Goal: Task Accomplishment & Management: Manage account settings

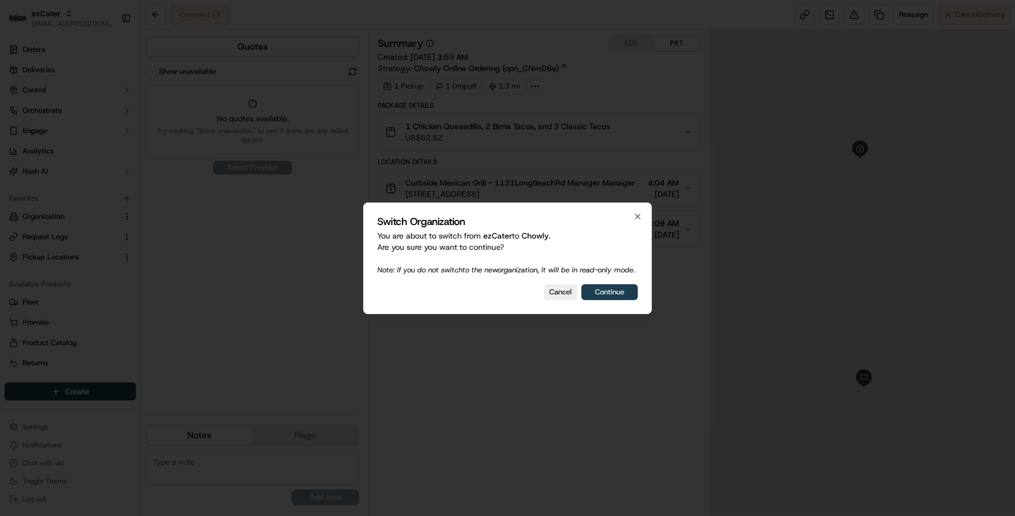
click at [615, 298] on button "Continue" at bounding box center [609, 292] width 56 height 16
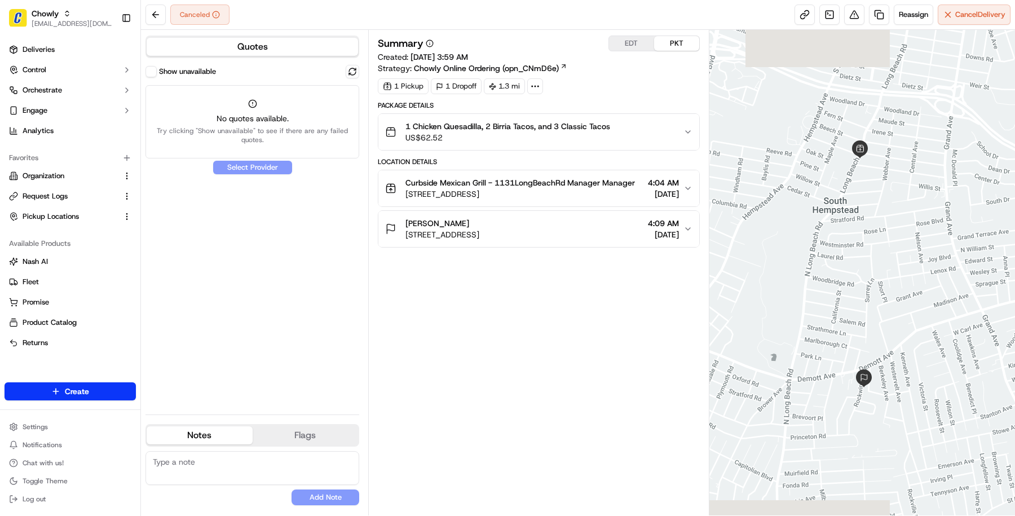
click at [540, 139] on span "US$62.52" at bounding box center [507, 137] width 205 height 11
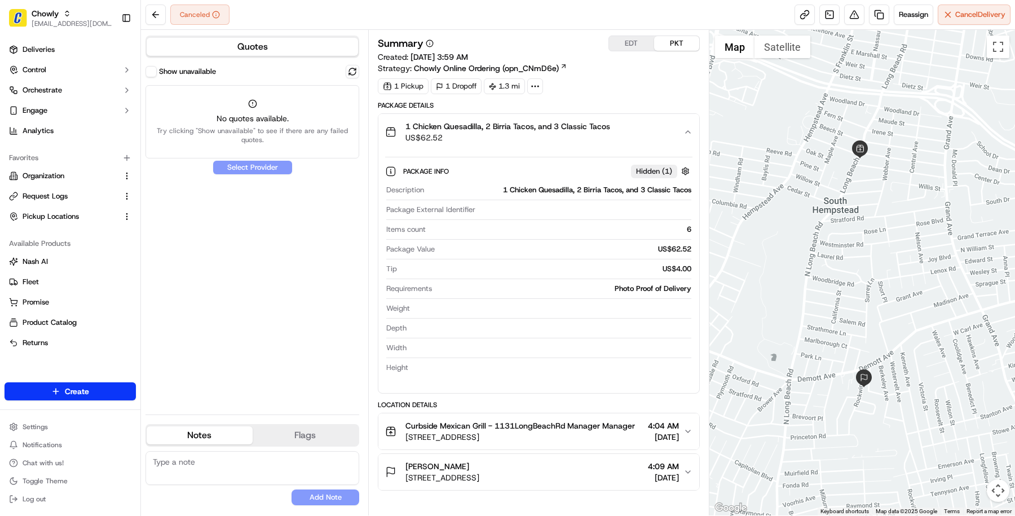
click at [150, 69] on button "Show unavailable" at bounding box center [150, 71] width 11 height 11
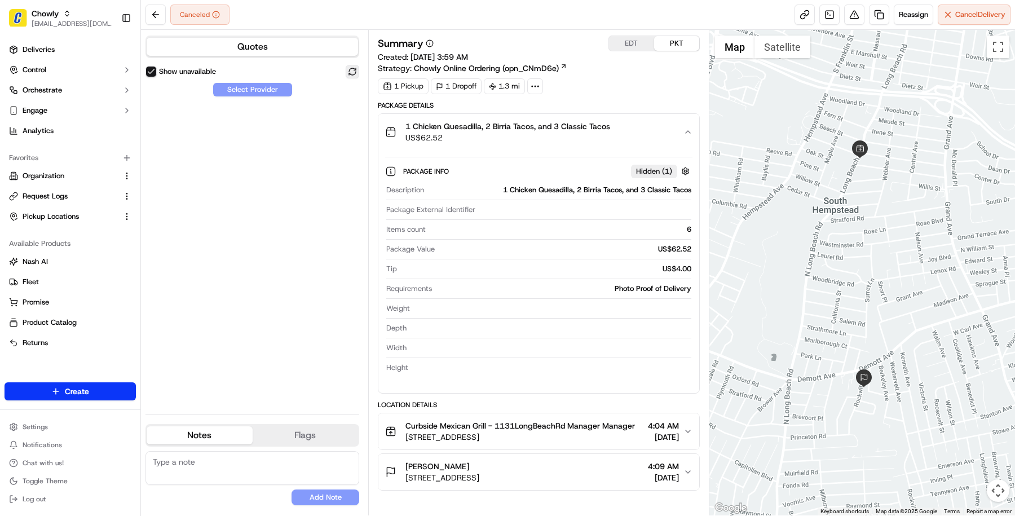
click at [349, 72] on button at bounding box center [353, 72] width 14 height 14
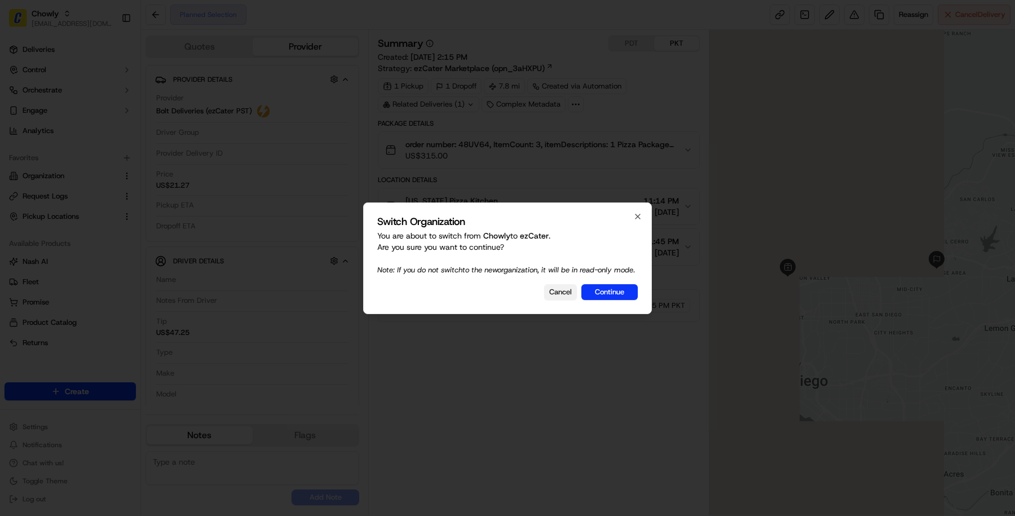
click at [561, 291] on button "Cancel" at bounding box center [560, 292] width 33 height 16
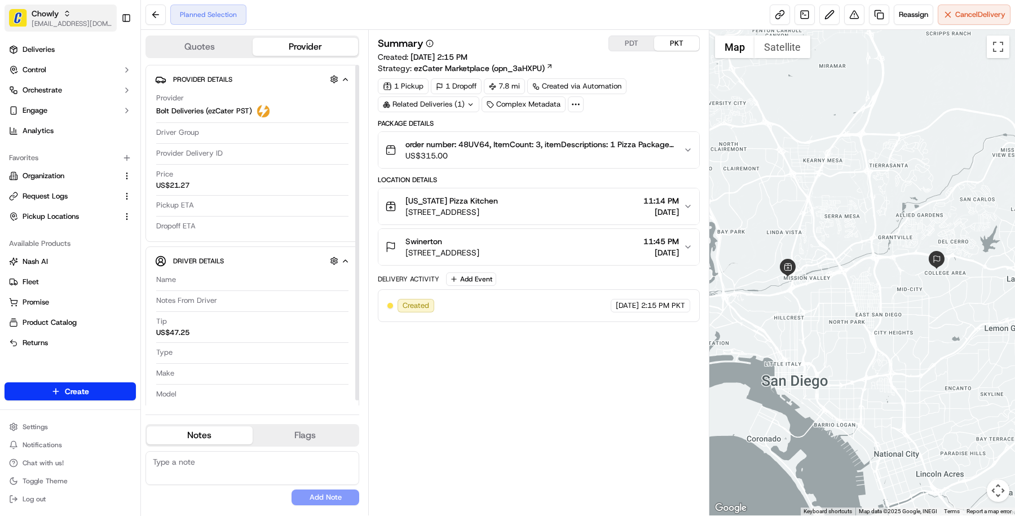
click at [98, 9] on div "Chowly" at bounding box center [72, 13] width 81 height 11
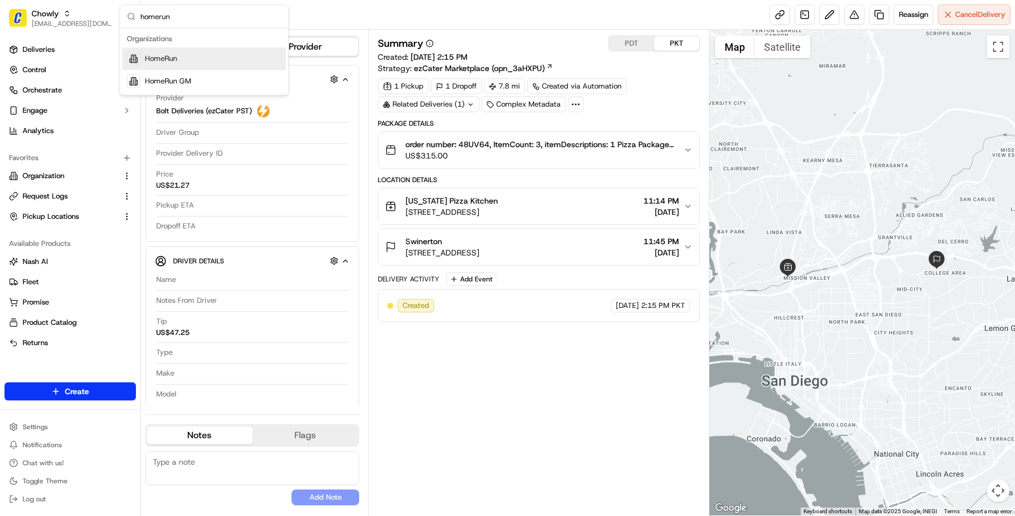
type input "homerun"
click at [196, 56] on div "HomeRun" at bounding box center [204, 58] width 164 height 23
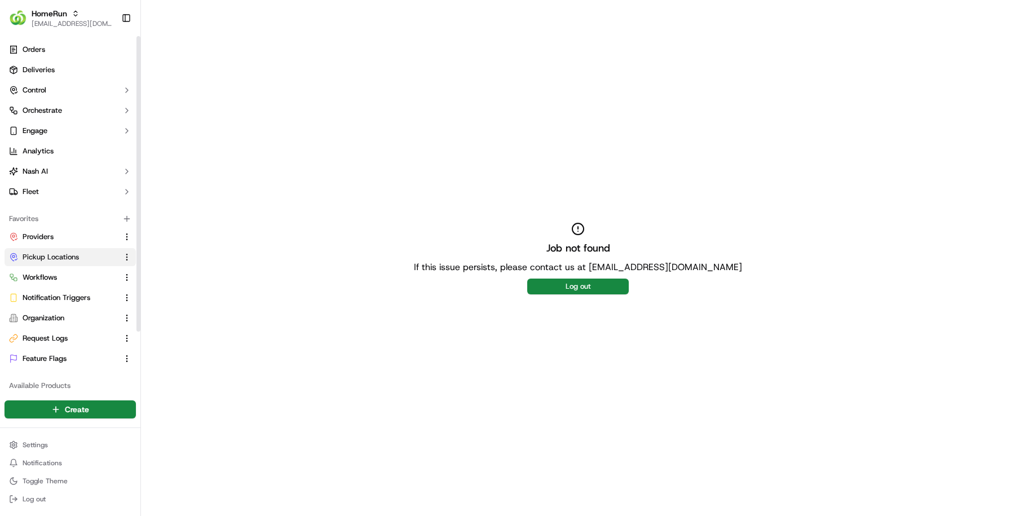
click at [65, 252] on span "Pickup Locations" at bounding box center [51, 257] width 56 height 10
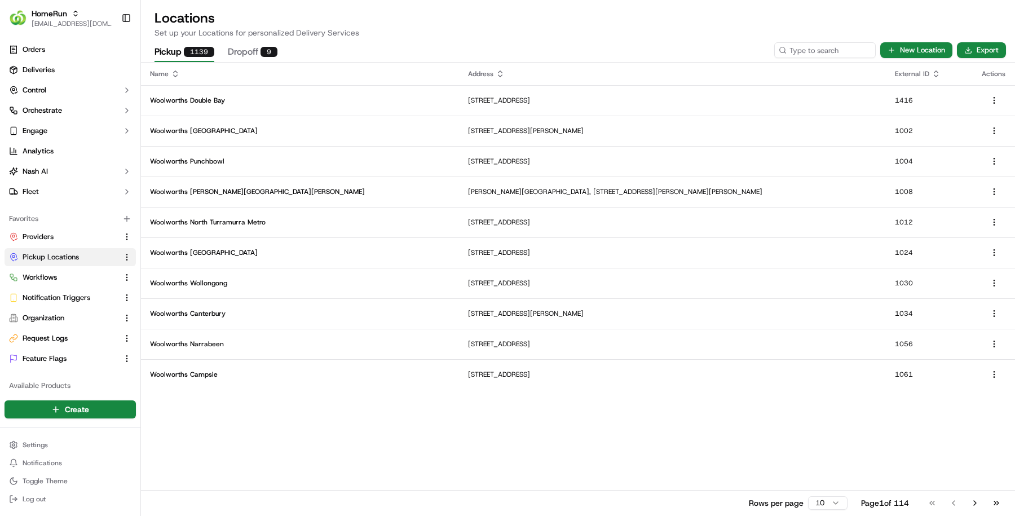
click at [826, 34] on p "Set up your Locations for personalized Delivery Services" at bounding box center [578, 32] width 847 height 11
click at [824, 47] on input at bounding box center [807, 50] width 135 height 16
paste input "1123"
type input "1123"
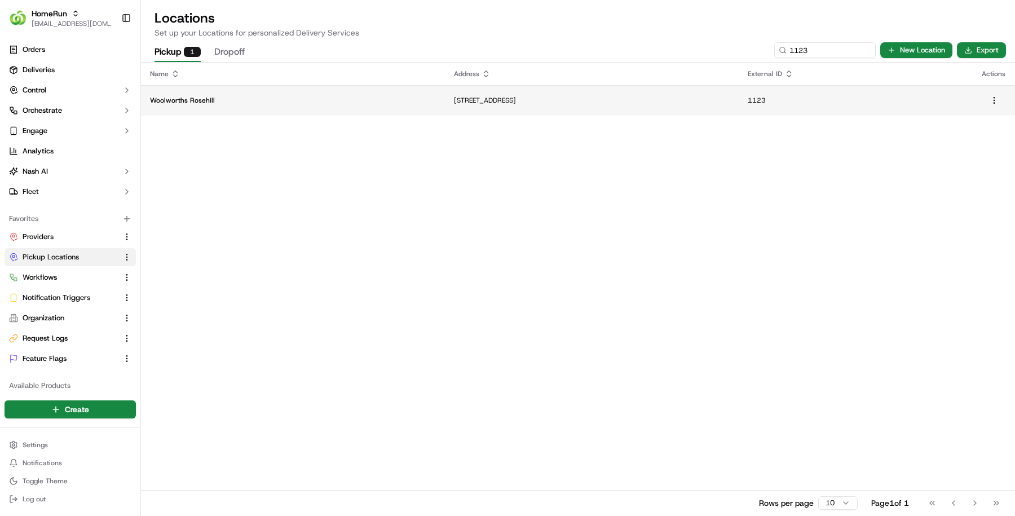
click at [366, 99] on td "Woolworths Rosehill" at bounding box center [293, 100] width 304 height 30
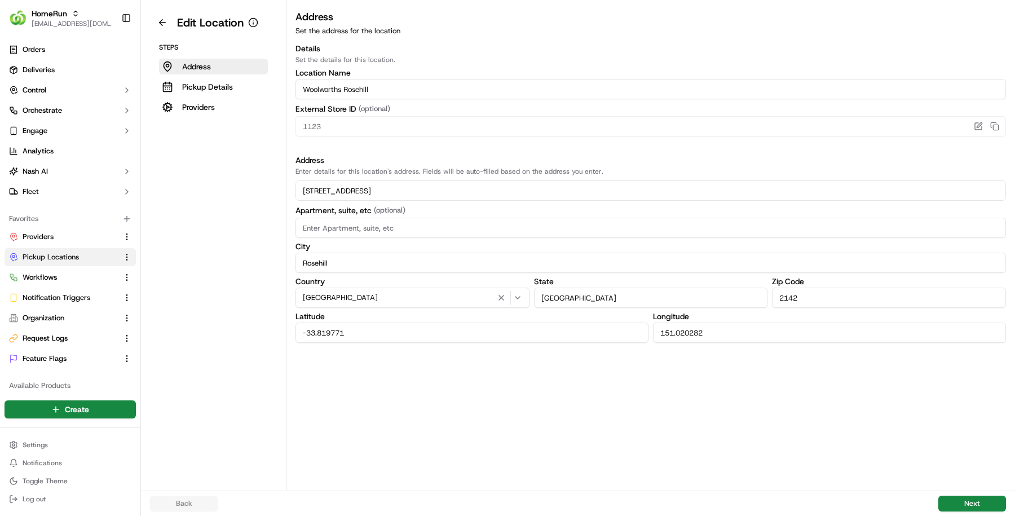
click at [223, 100] on button "Providers" at bounding box center [213, 107] width 109 height 16
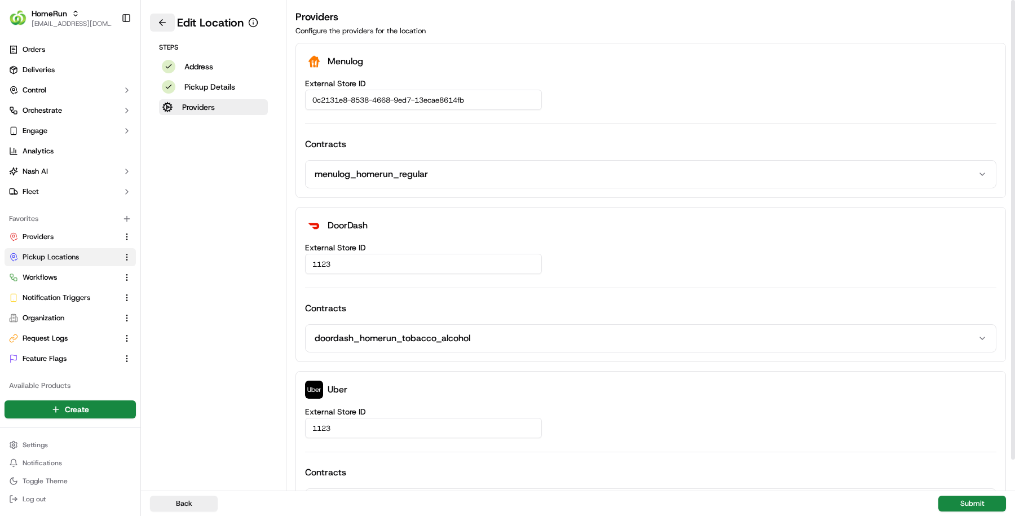
click at [154, 17] on button at bounding box center [162, 23] width 25 height 18
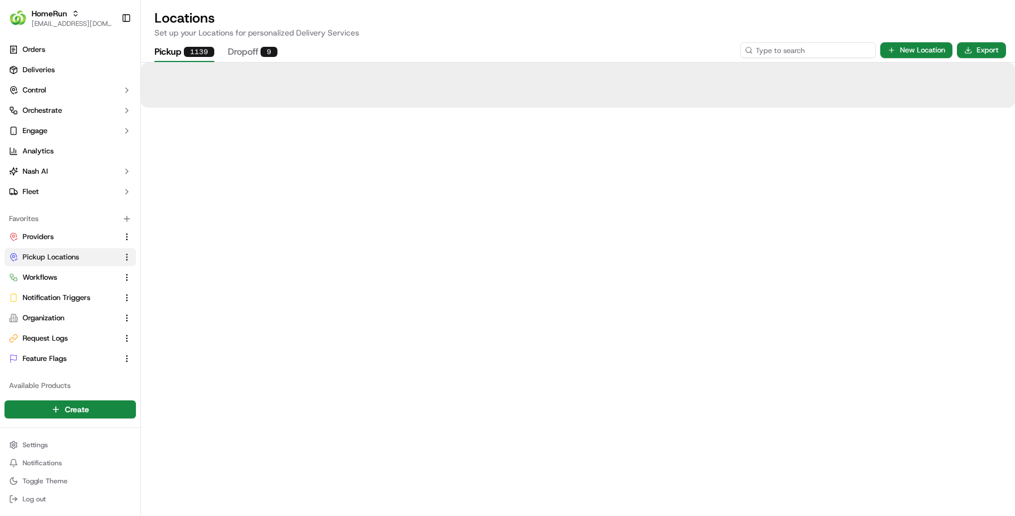
click at [808, 49] on input at bounding box center [807, 50] width 135 height 16
paste input "1147"
type input "1147"
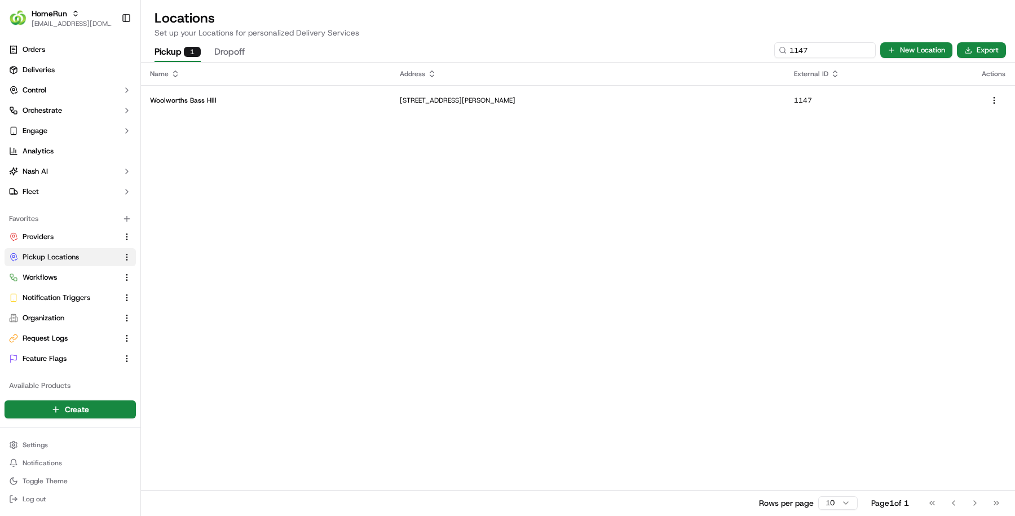
click at [437, 101] on p "753 Hume Highway, Bass Hill Plaza, Bass Hill, NSW 2197, AU" at bounding box center [588, 100] width 376 height 9
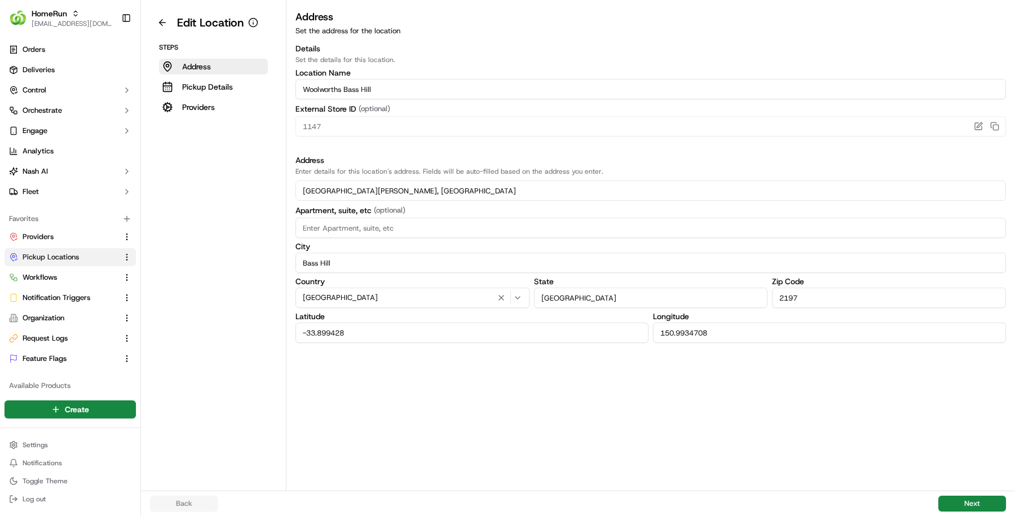
click at [251, 117] on aside "Edit Location Steps Address Pickup Details Providers" at bounding box center [213, 245] width 145 height 491
click at [232, 110] on button "Providers" at bounding box center [213, 107] width 109 height 16
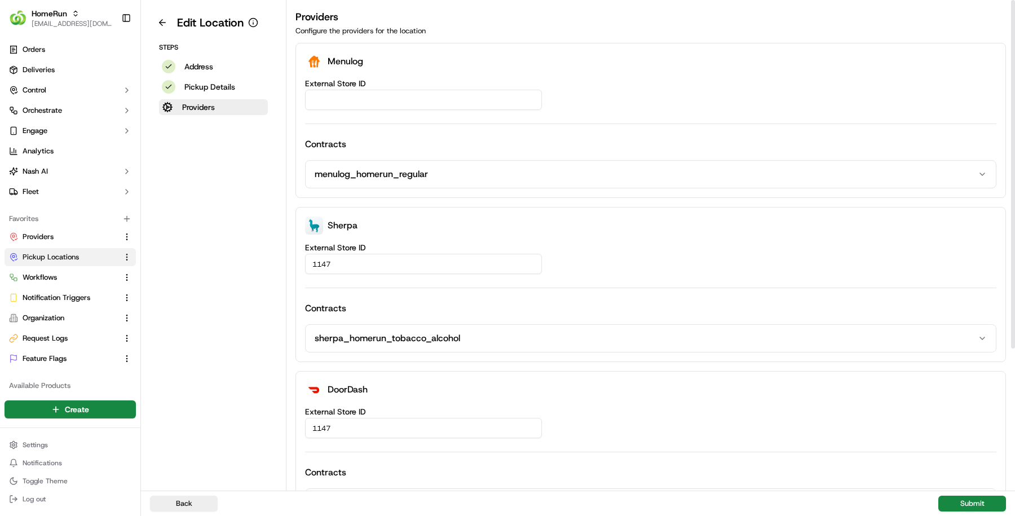
click at [371, 101] on input "External Store ID" at bounding box center [423, 100] width 237 height 20
paste input "f2e6720a-107c-4066-afd9-a1a41bfbb4cf"
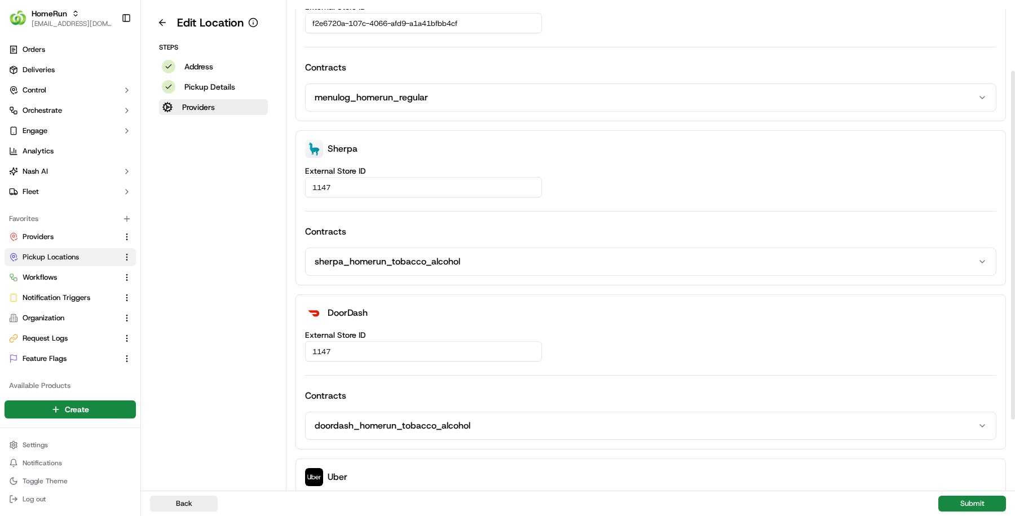
scroll to position [196, 0]
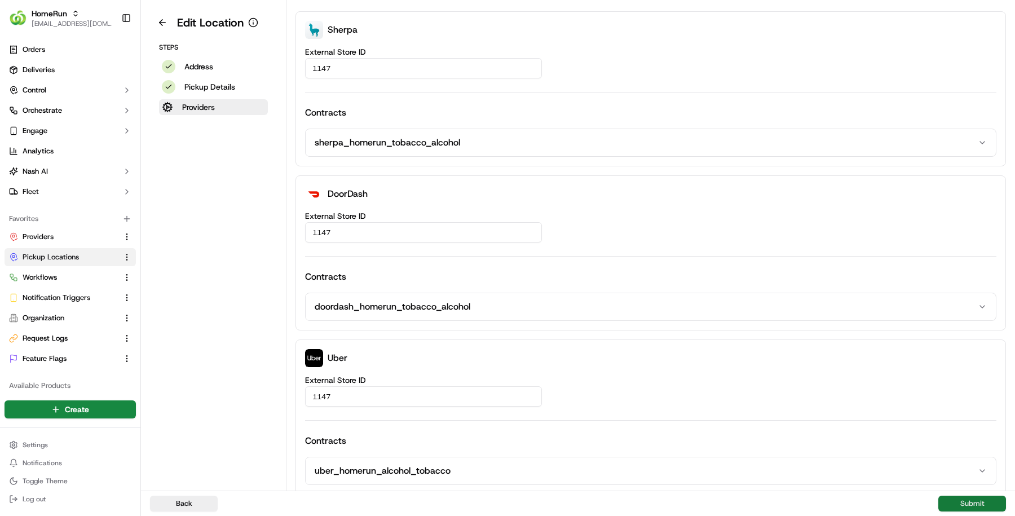
type input "f2e6720a-107c-4066-afd9-a1a41bfbb4cf"
click at [972, 510] on button "Submit" at bounding box center [972, 504] width 68 height 16
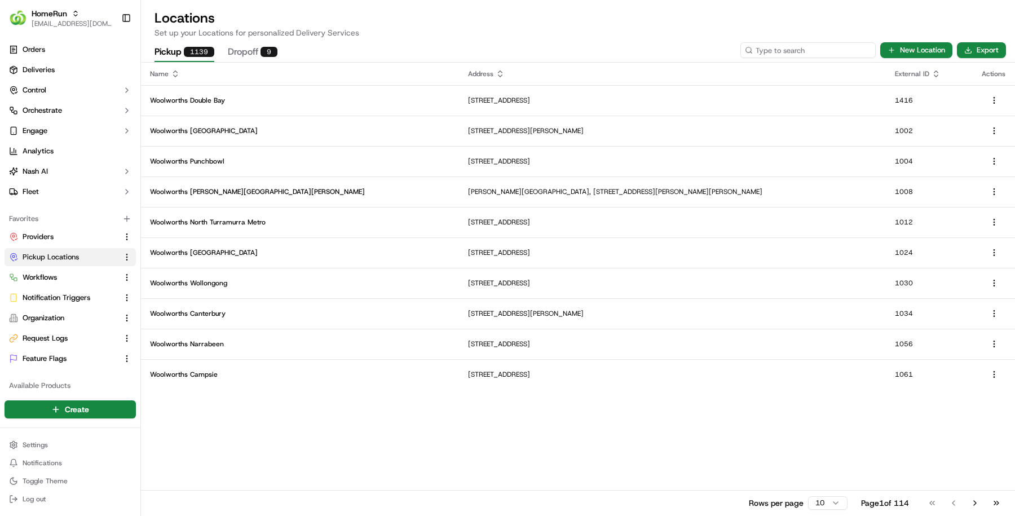
click at [809, 45] on input at bounding box center [807, 50] width 135 height 16
paste input "1160"
type input "1160"
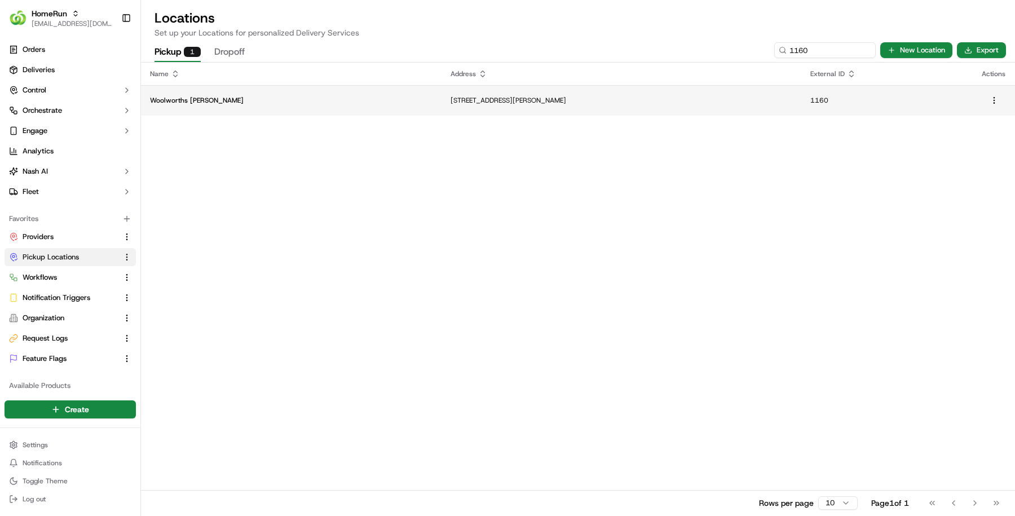
click at [591, 93] on td "802-808 Pacific Highway, Gordon, NSW 2072, AU" at bounding box center [622, 100] width 360 height 30
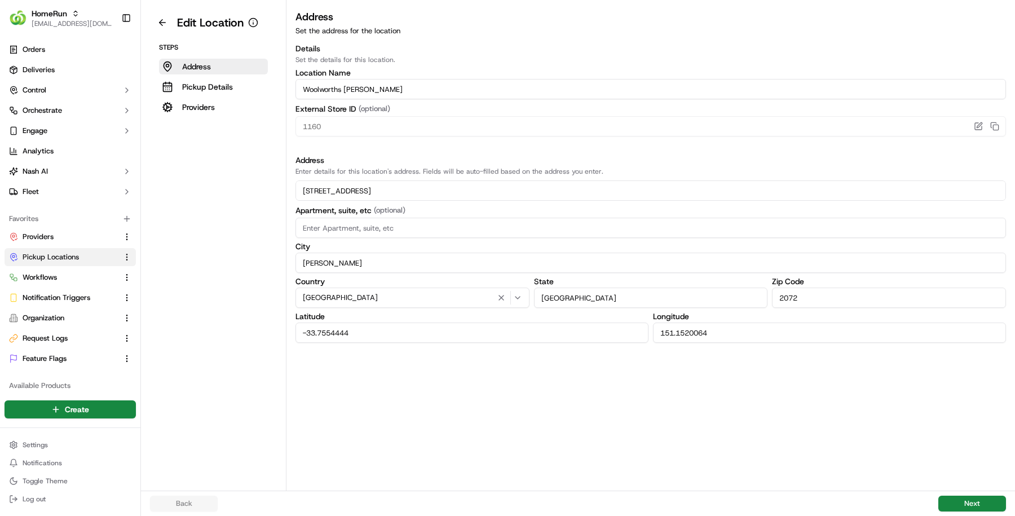
click at [232, 97] on div "Steps Address Pickup Details Providers" at bounding box center [213, 79] width 127 height 72
click at [232, 109] on button "Providers" at bounding box center [213, 107] width 109 height 16
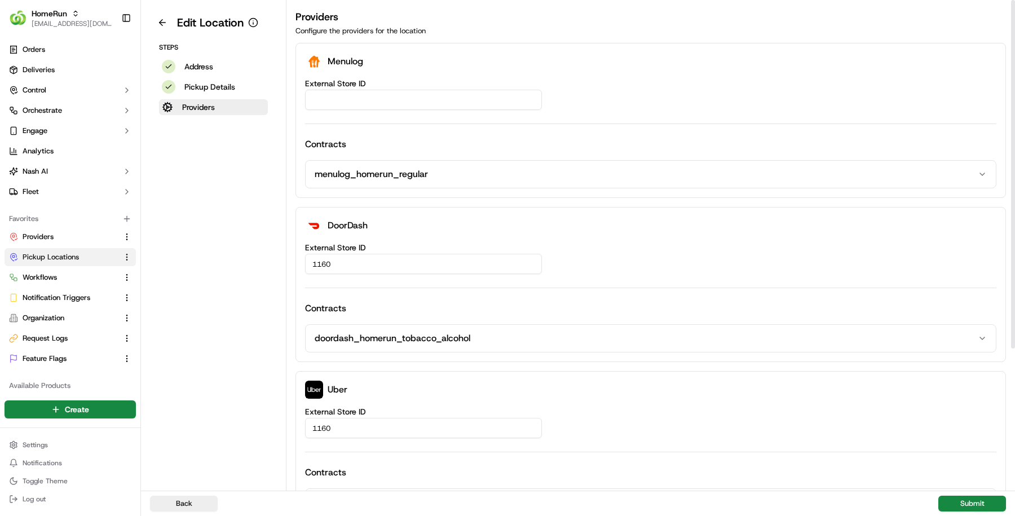
click at [372, 100] on input "External Store ID" at bounding box center [423, 100] width 237 height 20
paste input "543e8951-4242-455e-960b-2b794c12c077"
type input "543e8951-4242-455e-960b-2b794c12c077"
click at [954, 500] on button "Submit" at bounding box center [972, 504] width 68 height 16
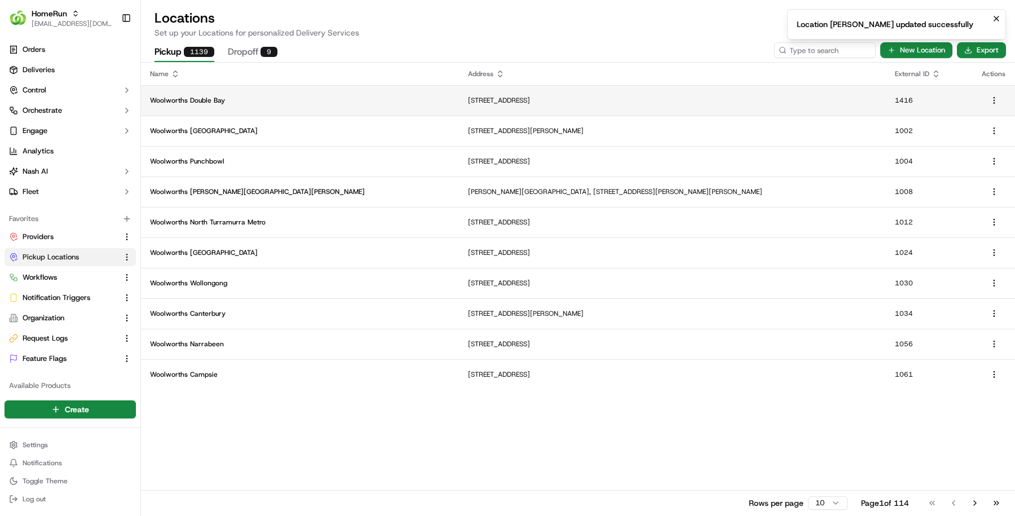
click at [459, 113] on td "[STREET_ADDRESS]" at bounding box center [672, 100] width 427 height 30
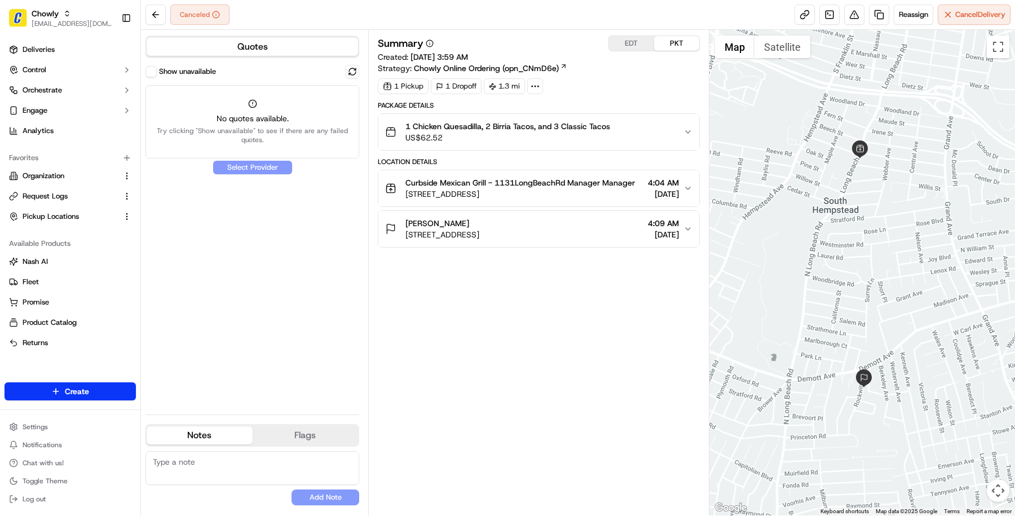
drag, startPoint x: 476, startPoint y: 235, endPoint x: 400, endPoint y: 234, distance: 76.7
click at [400, 235] on div "Kelly Prestyly 15 Rockwin Rd, Rockville Centre, NY 11570, USA" at bounding box center [432, 229] width 94 height 23
copy span "Kelly Prestyly"
click at [149, 75] on button "Show unavailable" at bounding box center [150, 71] width 11 height 11
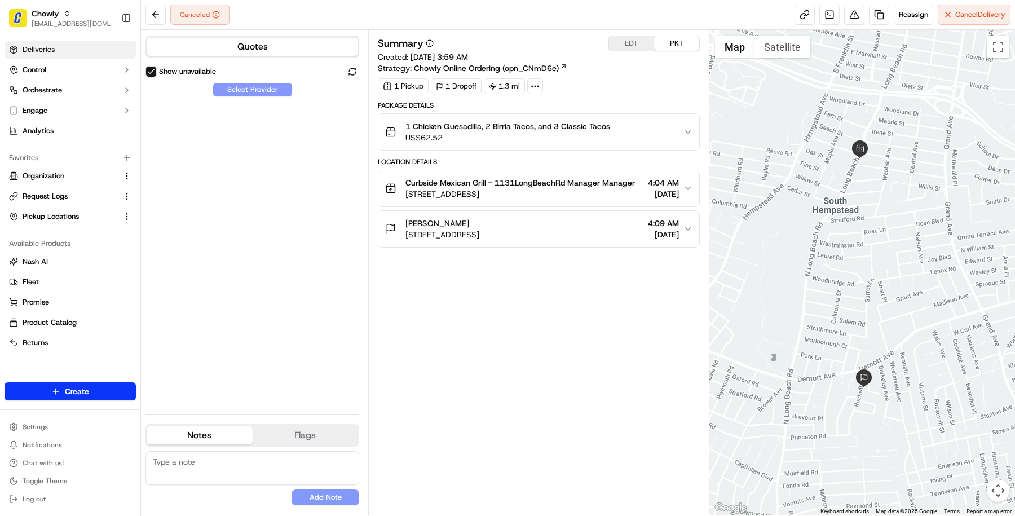
click at [76, 46] on link "Deliveries" at bounding box center [70, 50] width 131 height 18
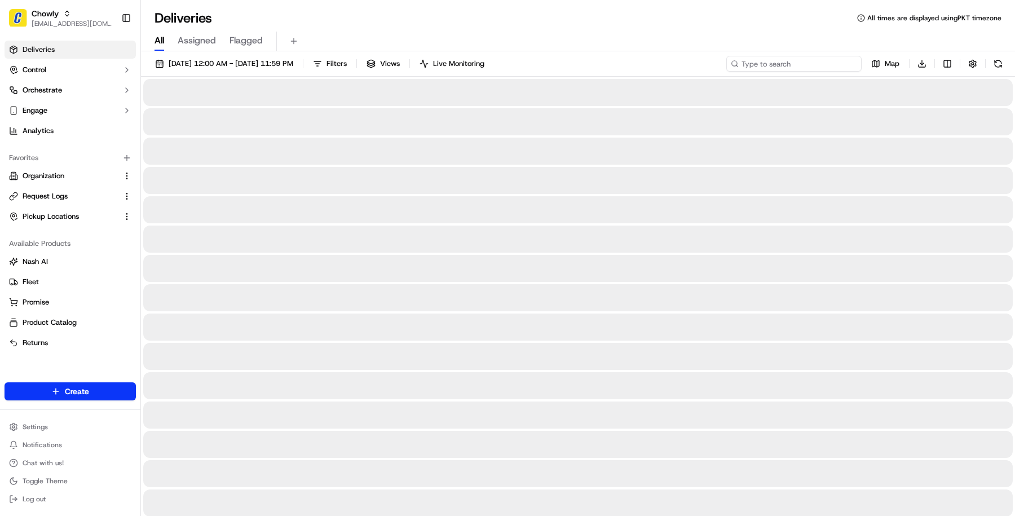
click at [788, 58] on input at bounding box center [793, 64] width 135 height 16
paste input "Kelly Prestyly"
type input "Kelly Prestyly"
click at [272, 61] on span "[DATE] 12:00 AM - [DATE] 11:59 PM" at bounding box center [231, 64] width 125 height 10
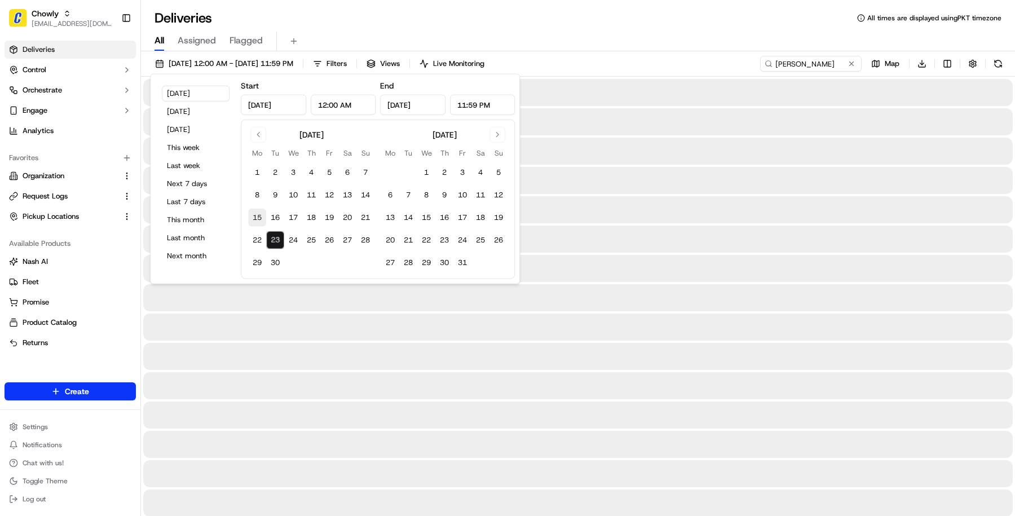
click at [254, 222] on button "15" at bounding box center [257, 218] width 18 height 18
type input "Sep 15, 2025"
click at [278, 241] on button "23" at bounding box center [275, 240] width 18 height 18
type input "Sep 23, 2025"
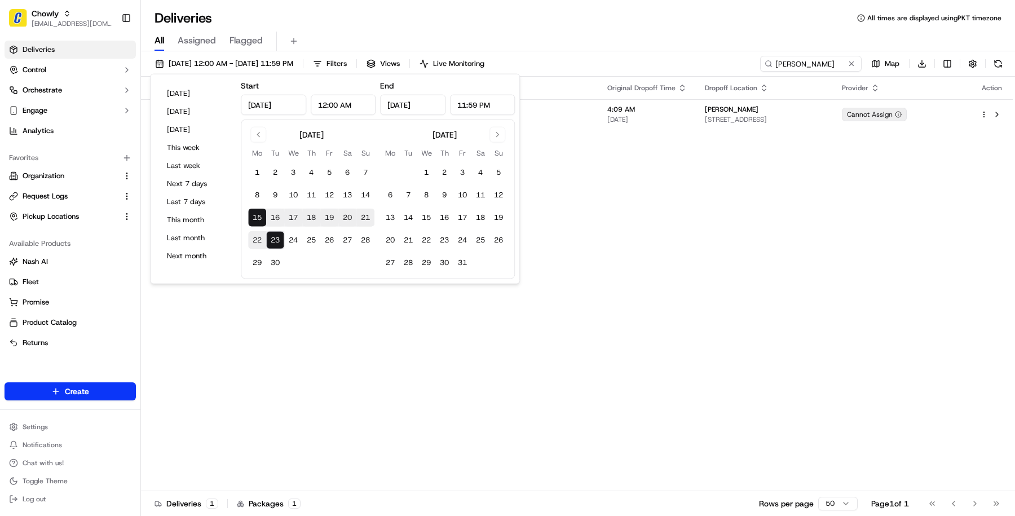
click at [679, 218] on div "Status Original Pickup Time Pickup Location Original Dropoff Time Dropoff Locat…" at bounding box center [577, 284] width 872 height 414
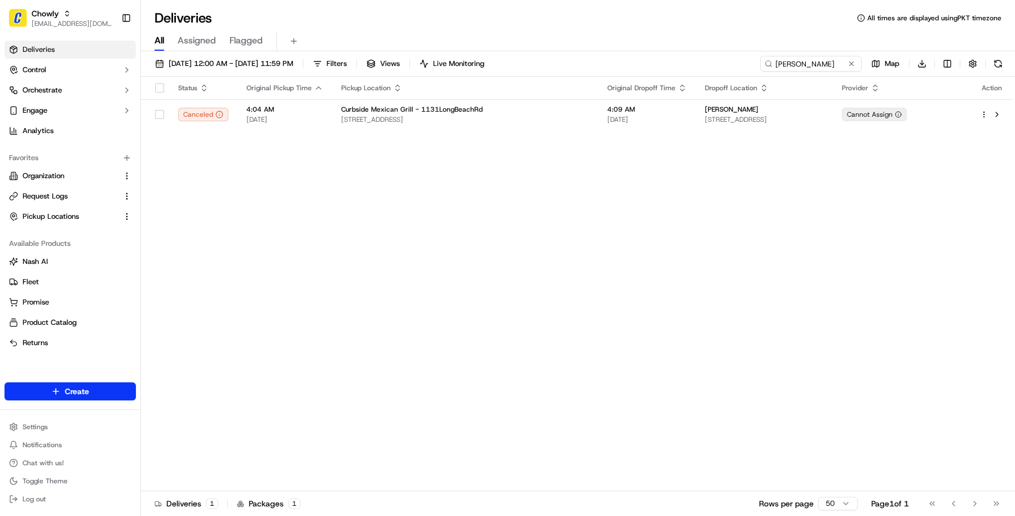
click at [682, 136] on div "Status Original Pickup Time Pickup Location Original Dropoff Time Dropoff Locat…" at bounding box center [577, 284] width 872 height 414
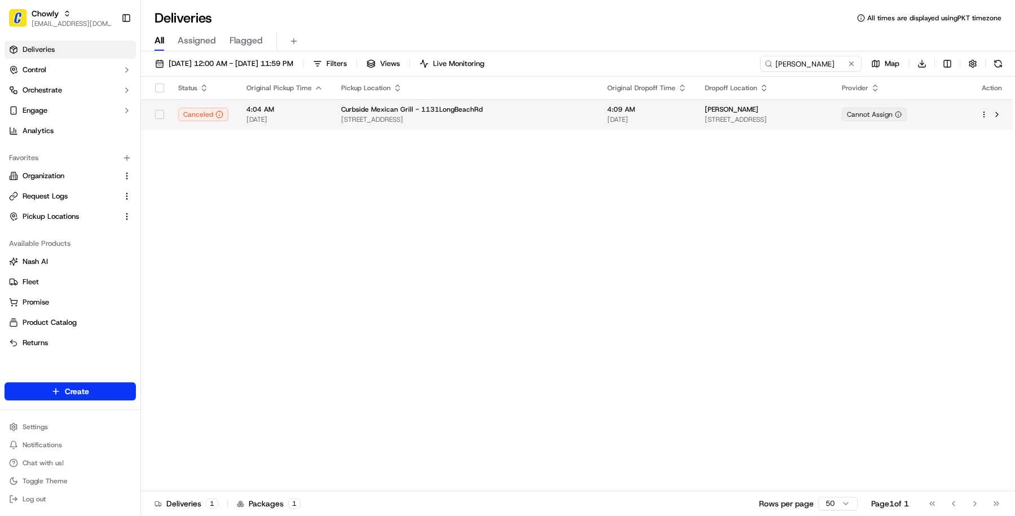
click at [696, 127] on td "Kelly Prestyly 15 Rockwin Rd, Rockville Centre, NY 11570, USA" at bounding box center [764, 114] width 136 height 30
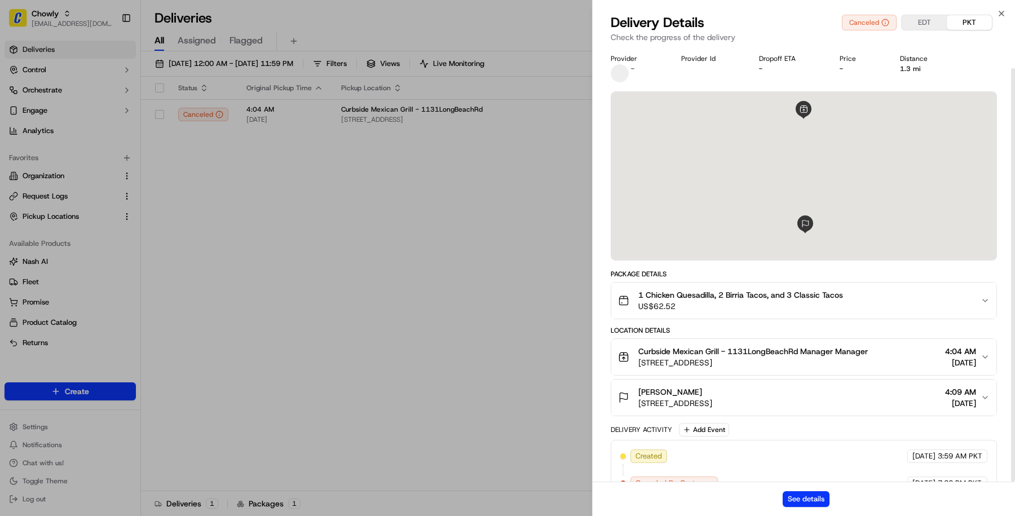
scroll to position [21, 0]
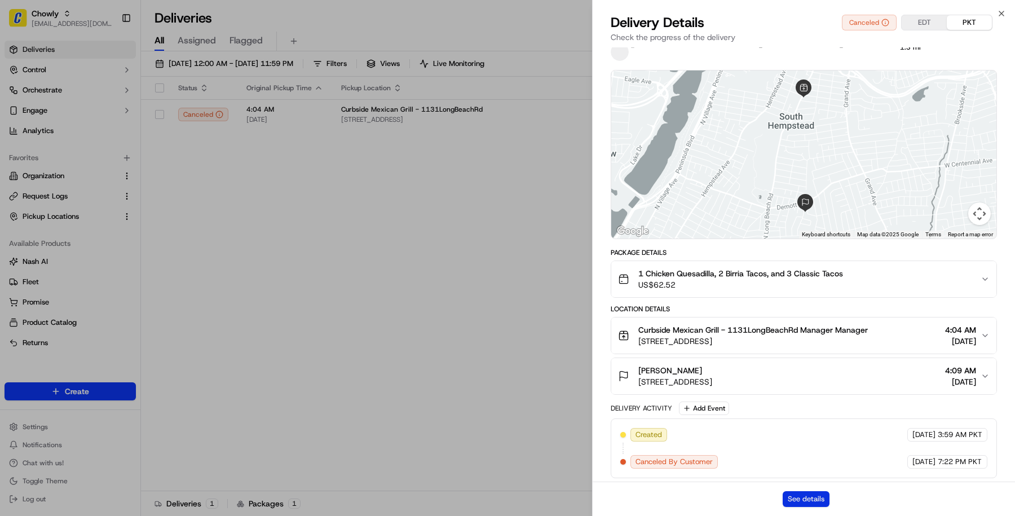
click at [807, 500] on button "See details" at bounding box center [806, 499] width 47 height 16
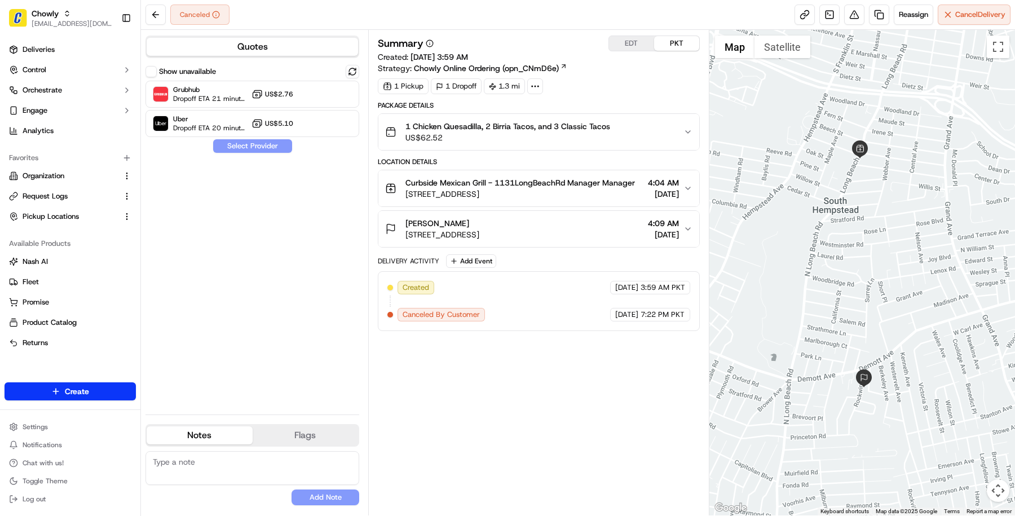
click at [151, 70] on button "Show unavailable" at bounding box center [150, 71] width 11 height 11
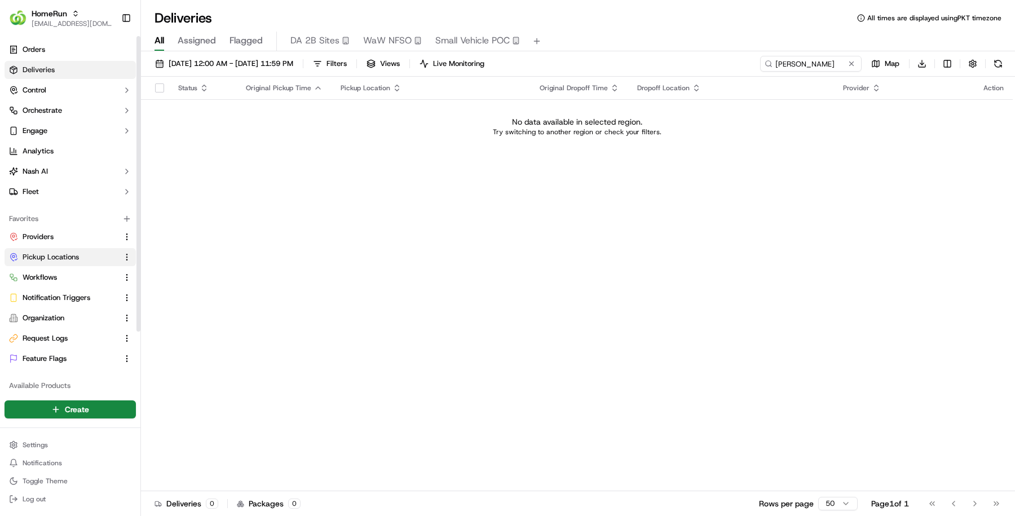
click at [62, 260] on span "Pickup Locations" at bounding box center [51, 257] width 56 height 10
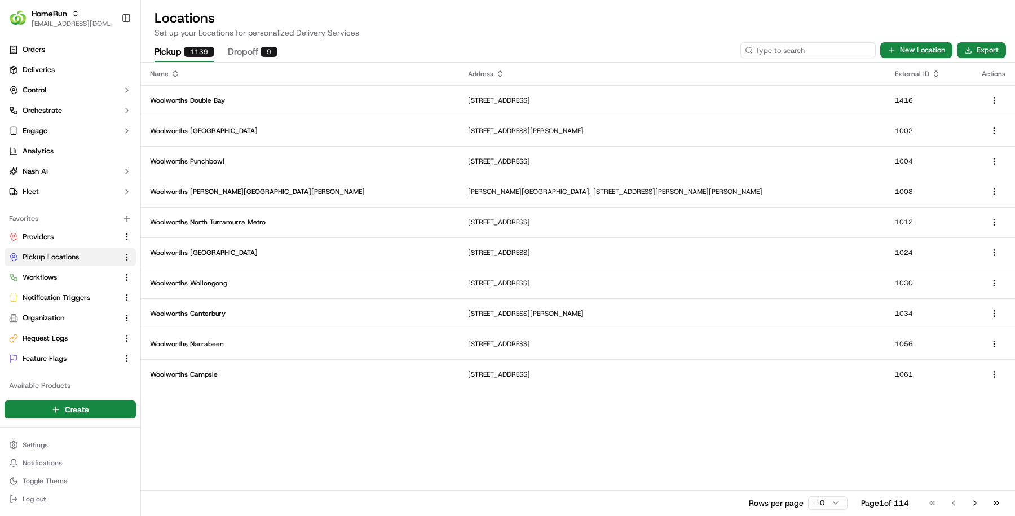
click at [800, 46] on input at bounding box center [807, 50] width 135 height 16
paste input "3121"
type input "3121"
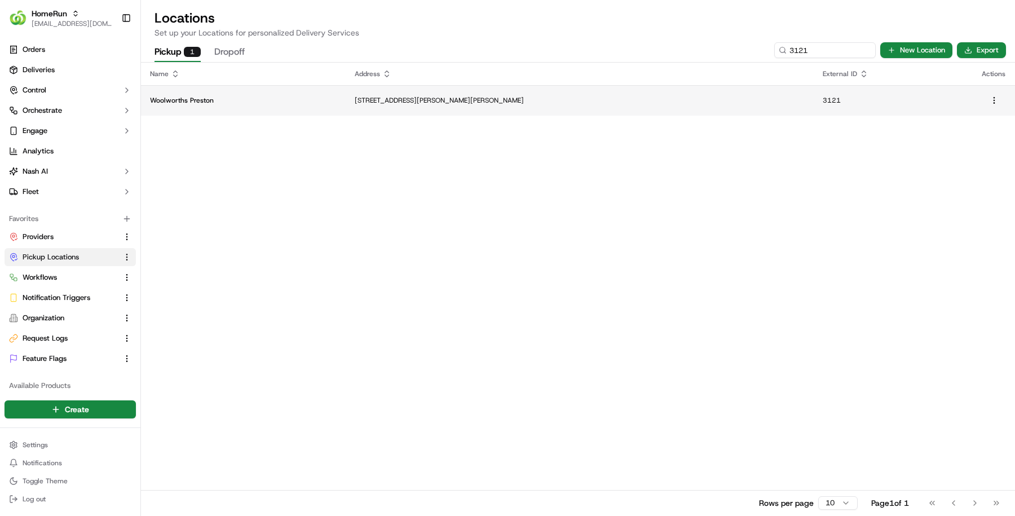
click at [346, 95] on td "Woolworths Preston" at bounding box center [243, 100] width 205 height 30
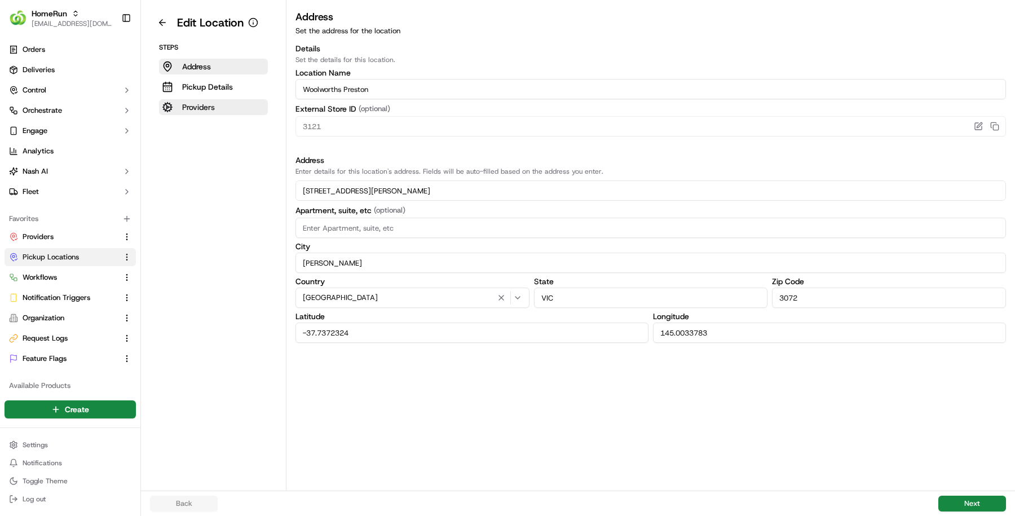
click at [257, 107] on button "Providers" at bounding box center [213, 107] width 109 height 16
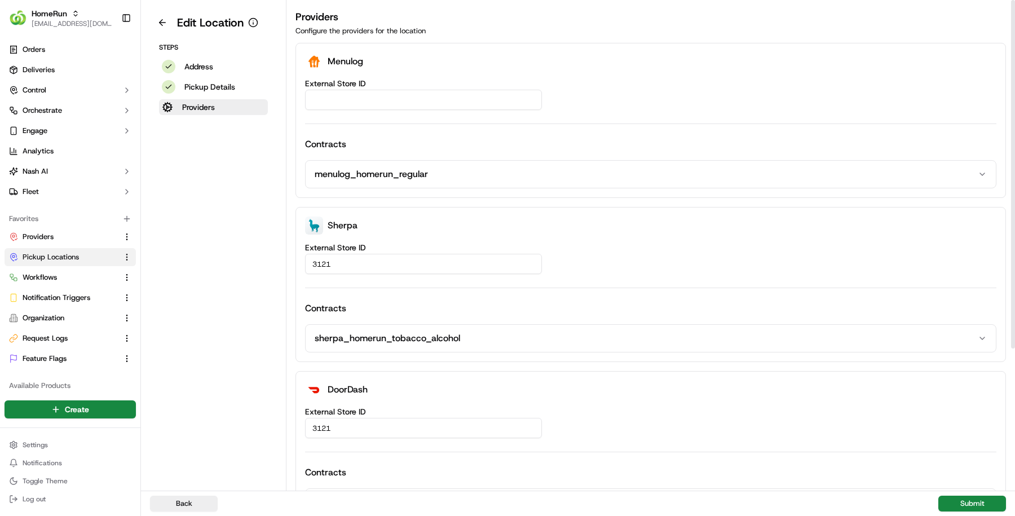
click at [370, 106] on input "External Store ID" at bounding box center [423, 100] width 237 height 20
paste input "f5ee9069-a4aa-44cb-8eae-919fbc47502e"
type input "f5ee9069-a4aa-44cb-8eae-919fbc47502e"
click at [969, 505] on button "Submit" at bounding box center [972, 504] width 68 height 16
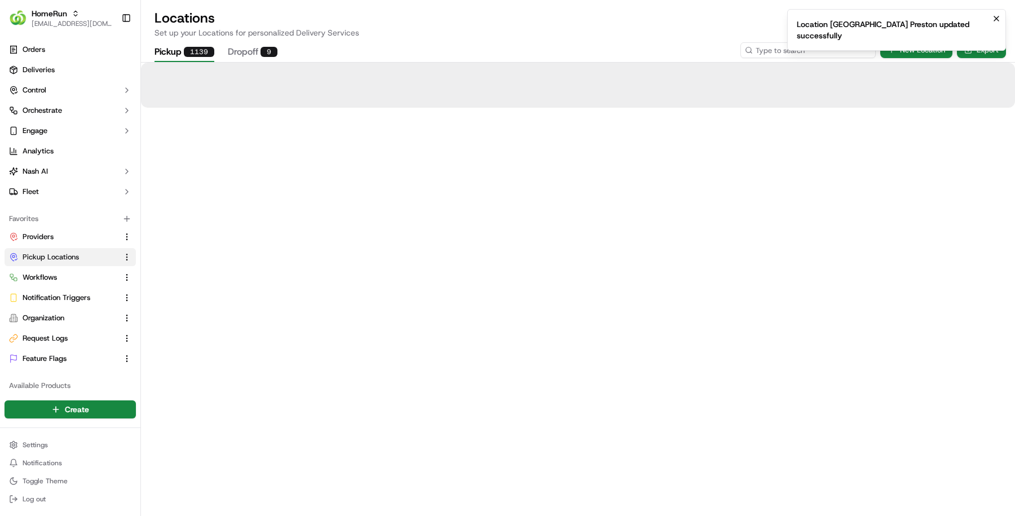
click at [794, 48] on input at bounding box center [807, 50] width 135 height 16
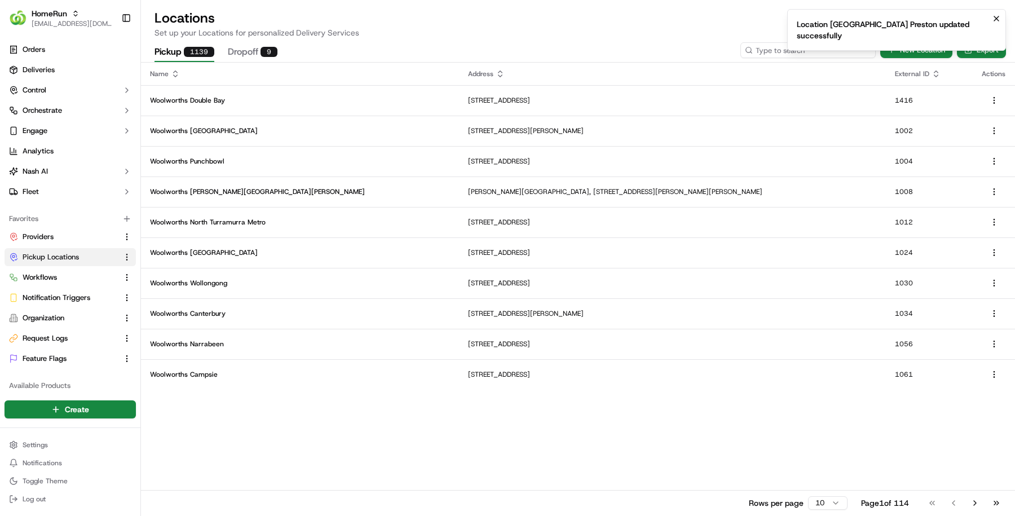
paste input "3127"
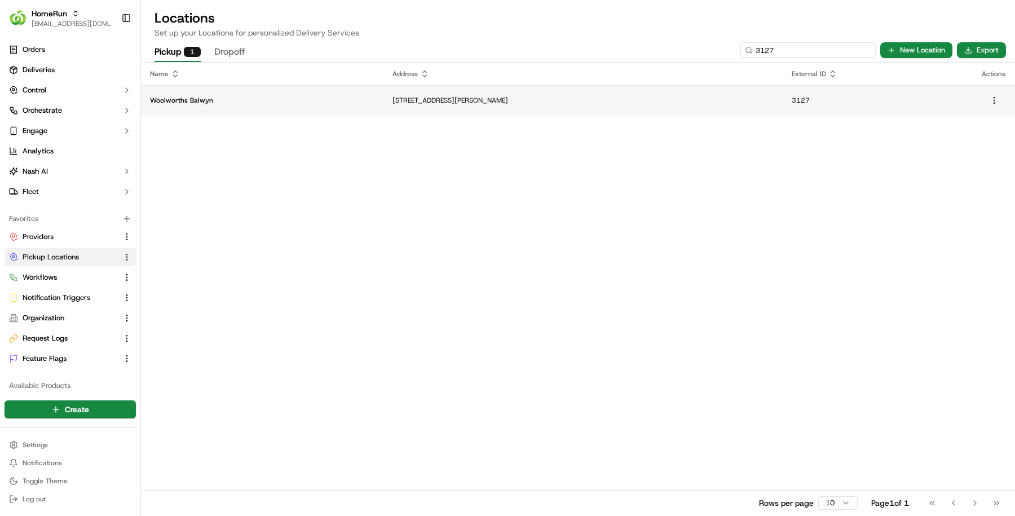
type input "3127"
click at [445, 109] on td "Cnr Whitehorse Road And Mangan Street, Balwyn, VIC 3103, AU" at bounding box center [582, 100] width 399 height 30
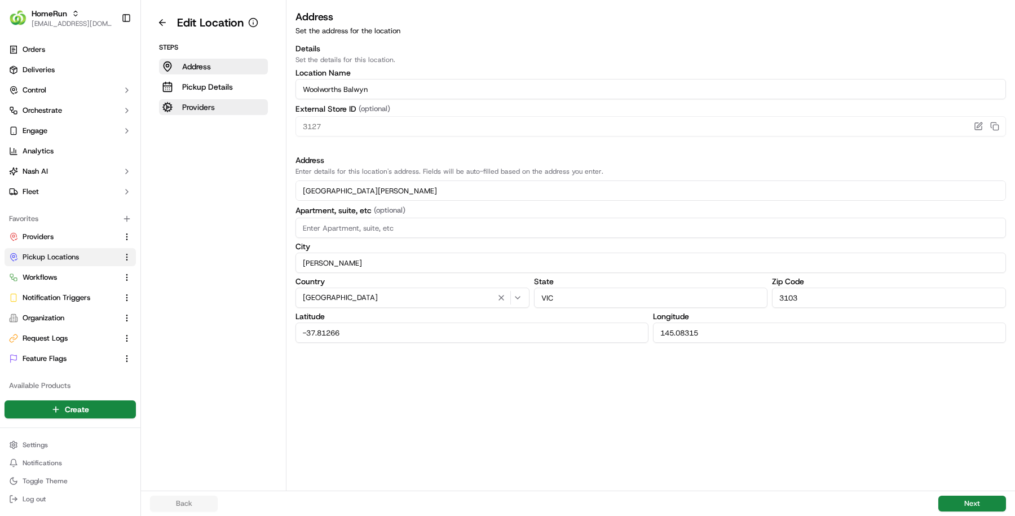
click at [235, 105] on button "Providers" at bounding box center [213, 107] width 109 height 16
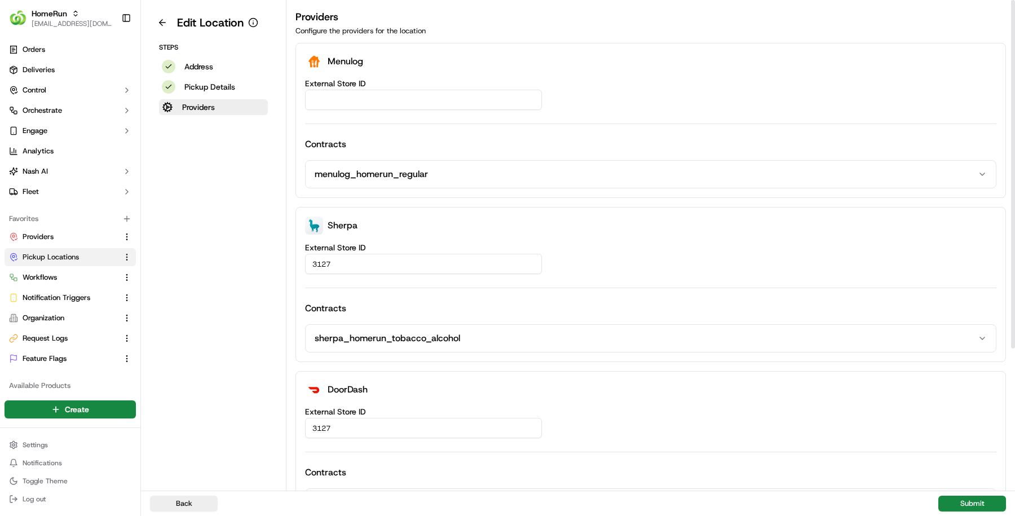
click at [431, 115] on div "External Store ID Contracts menulog_homerun_regular" at bounding box center [650, 134] width 691 height 109
click at [431, 101] on input "External Store ID" at bounding box center [423, 100] width 237 height 20
paste input "51c70619-ac80-4c9d-9670-c4aa6b82f678"
type input "51c70619-ac80-4c9d-9670-c4aa6b82f678"
click at [965, 504] on button "Submit" at bounding box center [972, 504] width 68 height 16
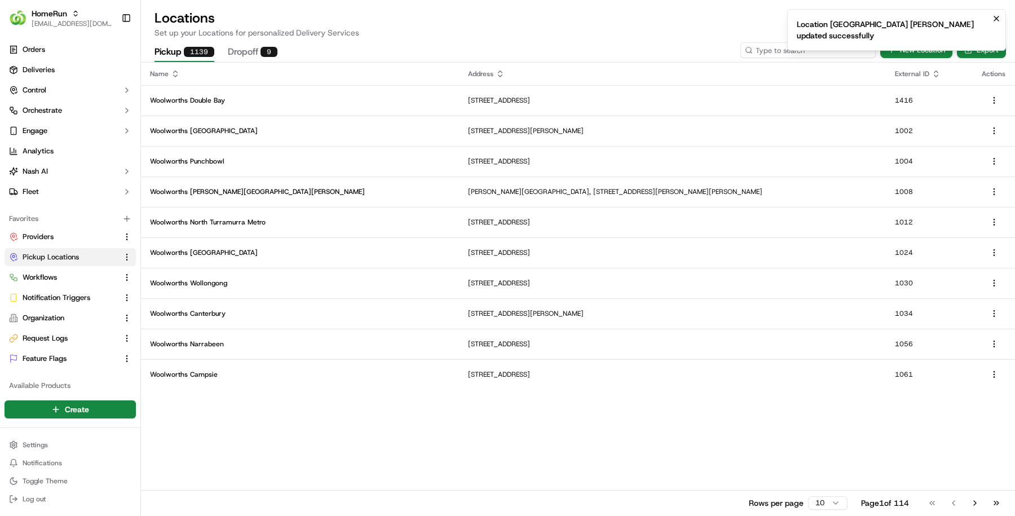
click at [802, 54] on input at bounding box center [807, 50] width 135 height 16
paste input "3129"
type input "3129"
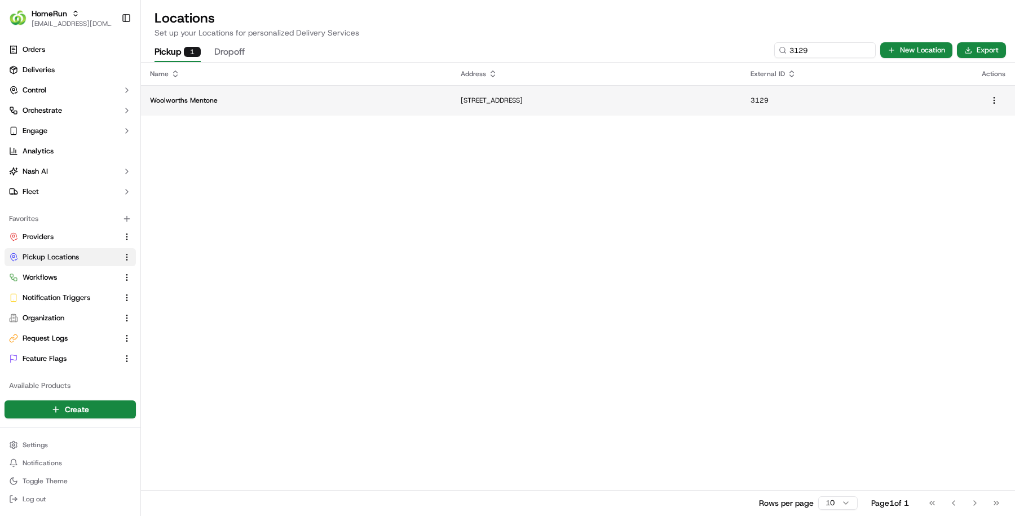
click at [184, 88] on td "Woolworths Mentone" at bounding box center [296, 100] width 311 height 30
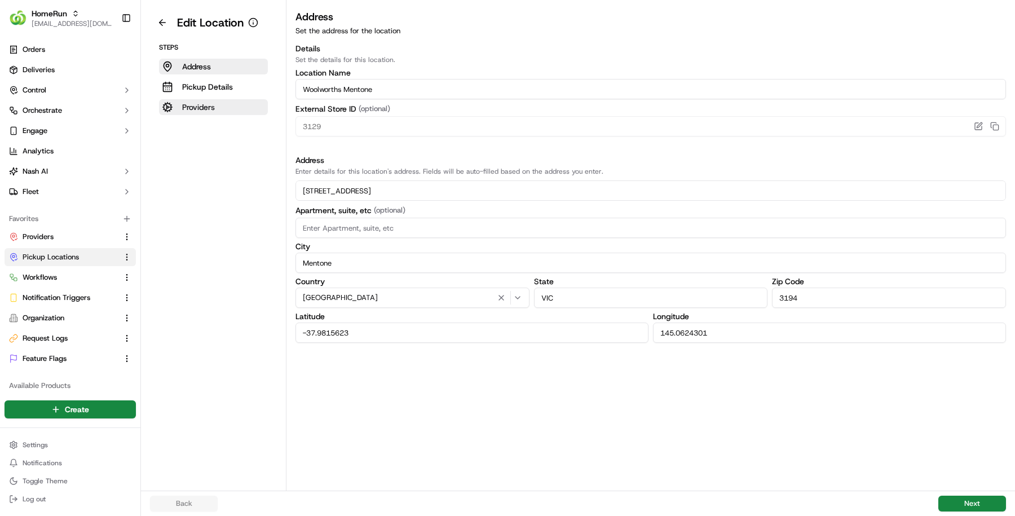
click at [223, 113] on button "Providers" at bounding box center [213, 107] width 109 height 16
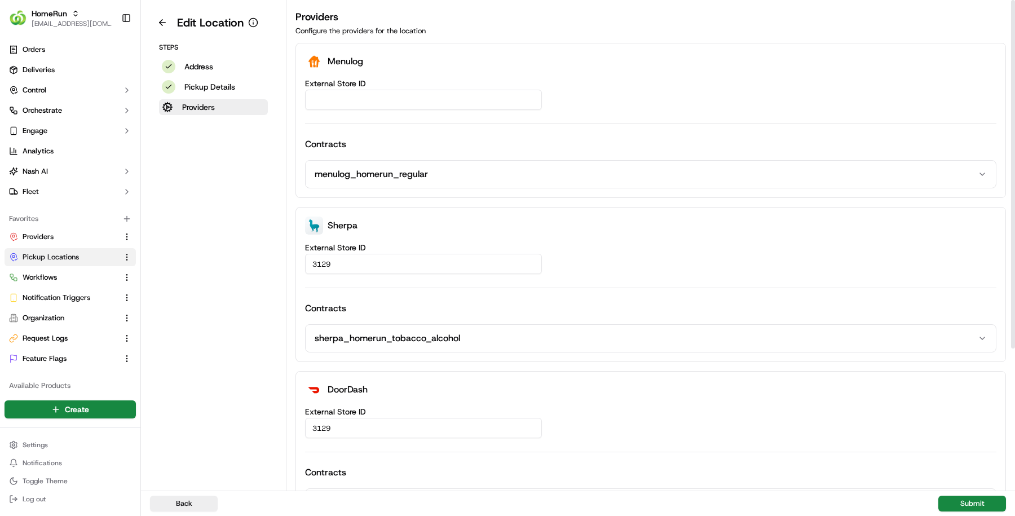
click at [433, 97] on input "External Store ID" at bounding box center [423, 100] width 237 height 20
paste input "aa6c8f2a-80d9-4051-be42-c6a58f182994"
type input "aa6c8f2a-80d9-4051-be42-c6a58f182994"
click at [968, 499] on button "Submit" at bounding box center [972, 504] width 68 height 16
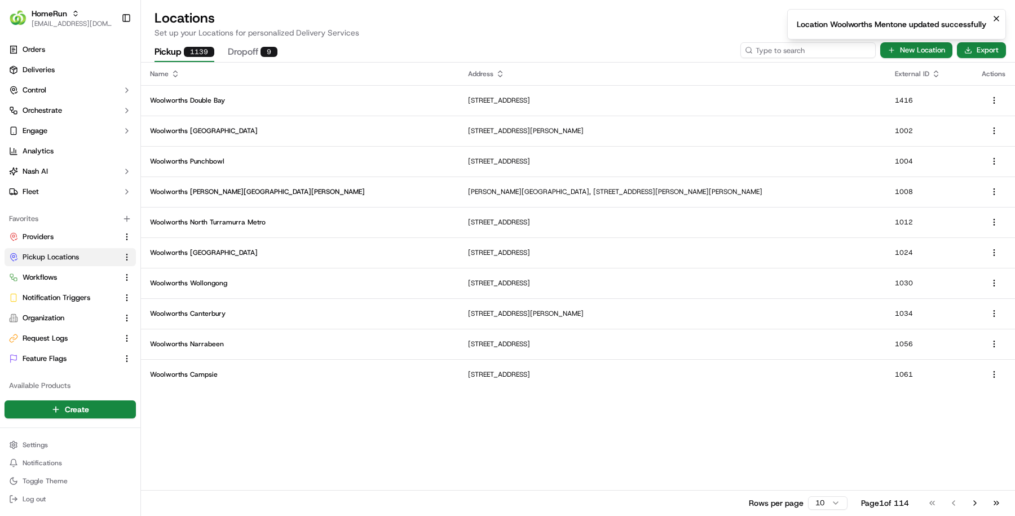
click at [818, 54] on input at bounding box center [807, 50] width 135 height 16
paste input "3135"
type input "3135"
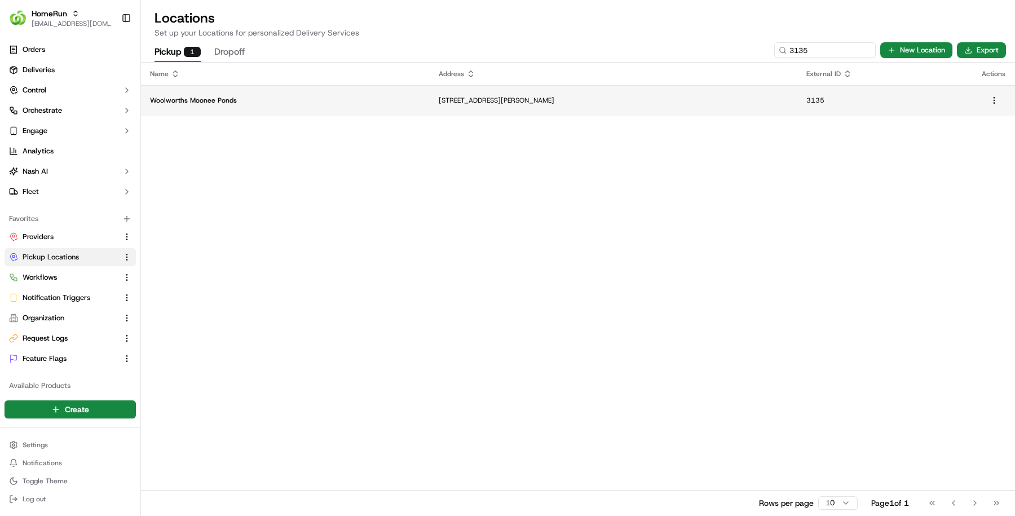
click at [258, 95] on td "Woolworths Moonee Ponds" at bounding box center [285, 100] width 289 height 30
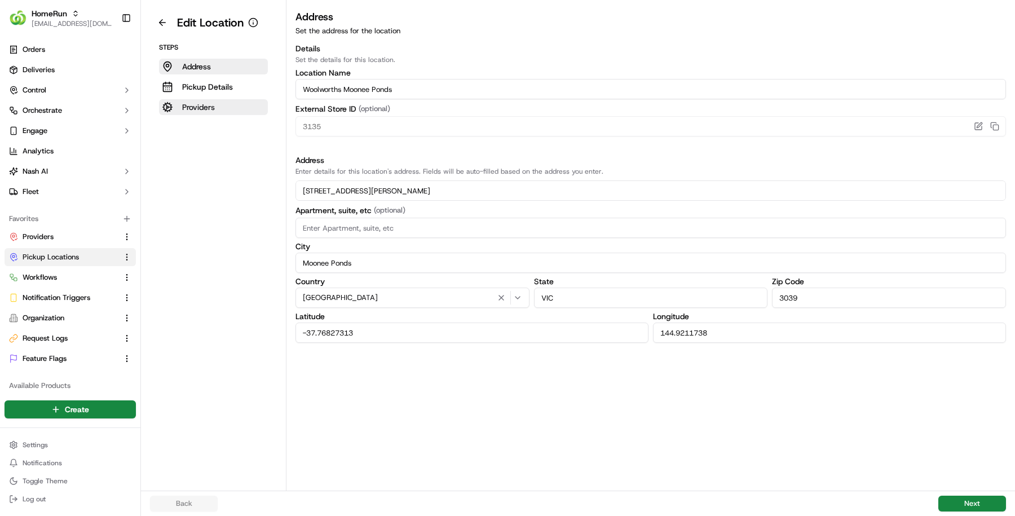
click at [191, 101] on p "Providers" at bounding box center [198, 106] width 33 height 11
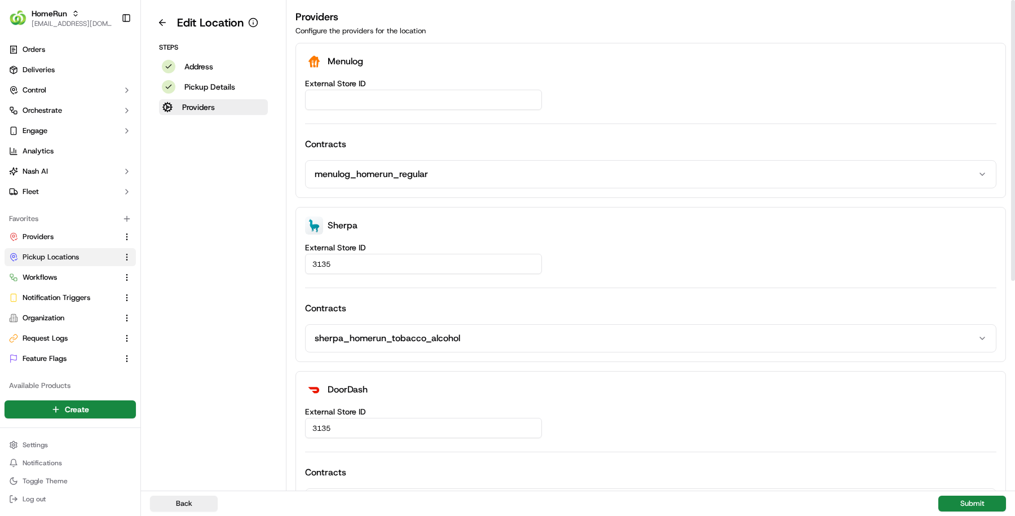
click at [461, 92] on input "External Store ID" at bounding box center [423, 100] width 237 height 20
paste input "17cff0d4-2b77-48d7-94e7-1feb1824b952"
type input "17cff0d4-2b77-48d7-94e7-1feb1824b952"
click at [971, 504] on button "Submit" at bounding box center [972, 504] width 68 height 16
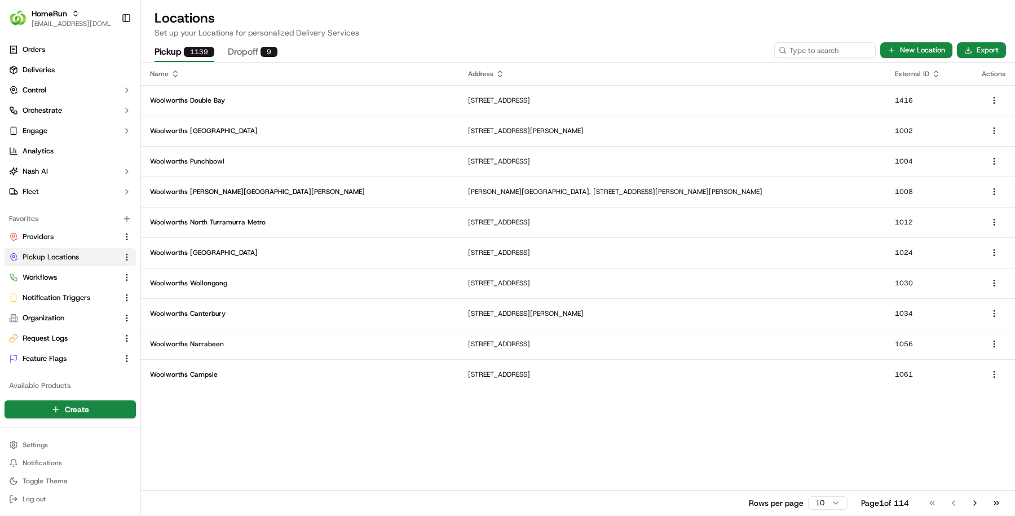
click at [802, 42] on div "Pickup 1139 Dropoff 9 New Location Export" at bounding box center [578, 50] width 874 height 24
click at [799, 51] on input at bounding box center [807, 50] width 135 height 16
paste input "3140"
type input "3140"
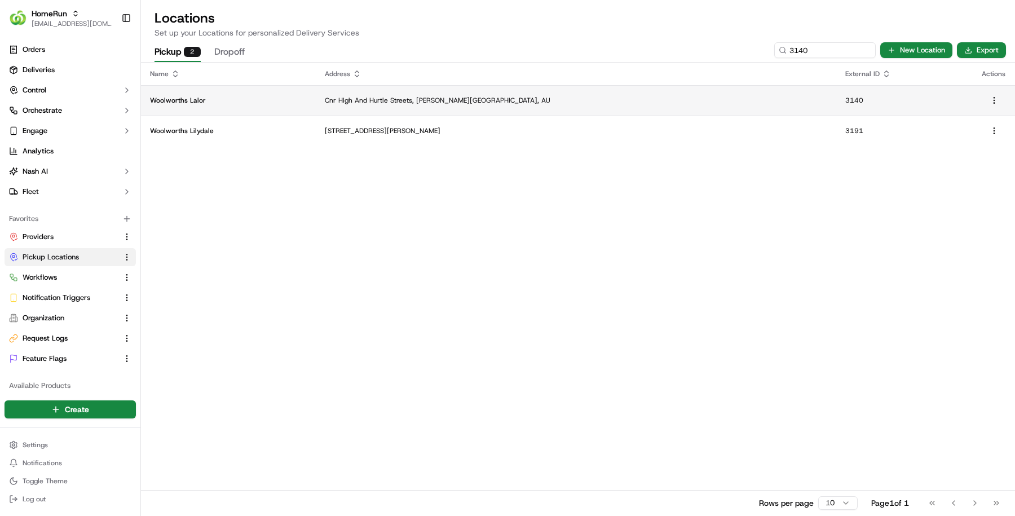
click at [307, 96] on p "Woolworths Lalor" at bounding box center [228, 100] width 157 height 9
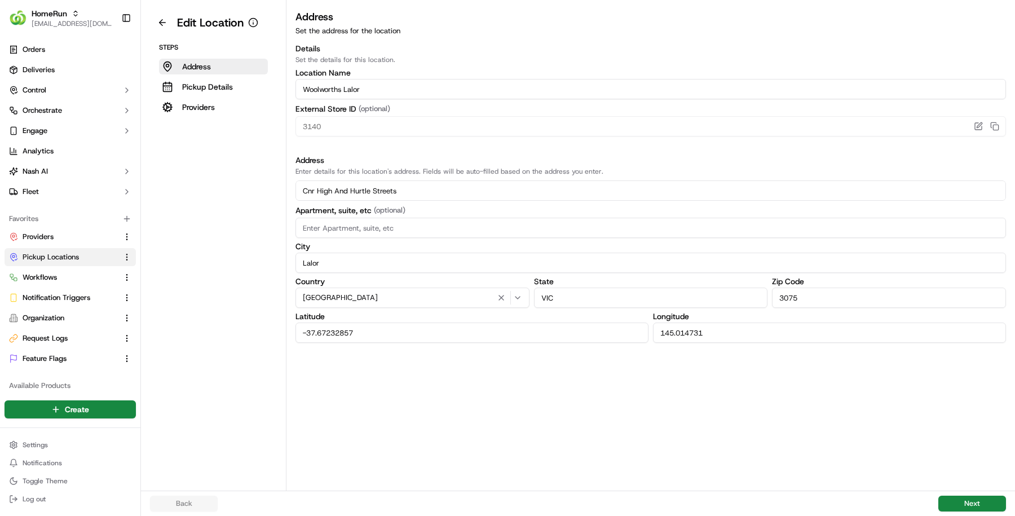
click at [208, 96] on div "Steps Address Pickup Details Providers" at bounding box center [213, 79] width 127 height 72
click at [208, 113] on button "Providers" at bounding box center [213, 107] width 109 height 16
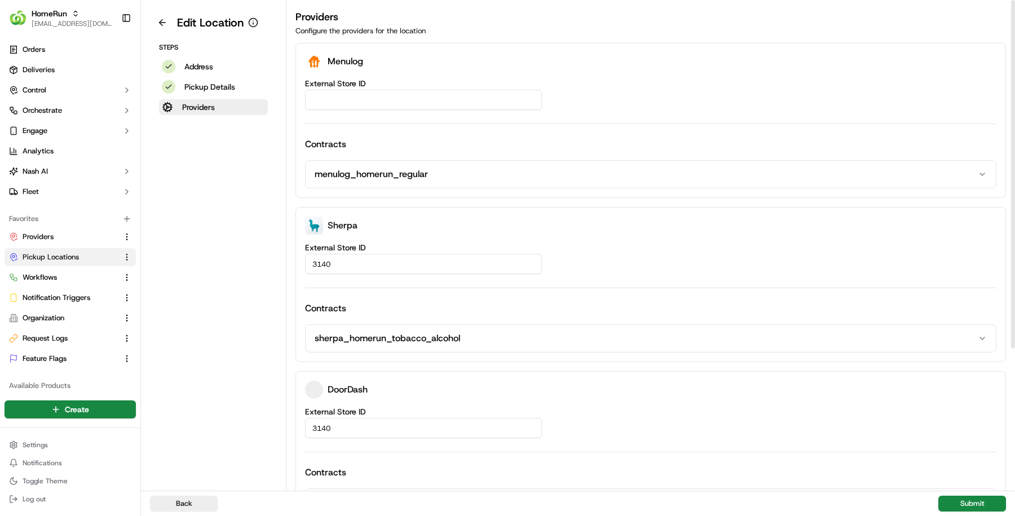
click at [347, 100] on input "External Store ID" at bounding box center [423, 100] width 237 height 20
paste input "6c63a8ec-db80-4577-aa5e-fb4877647203"
type input "6c63a8ec-db80-4577-aa5e-fb4877647203"
click at [960, 511] on button "Submit" at bounding box center [972, 504] width 68 height 16
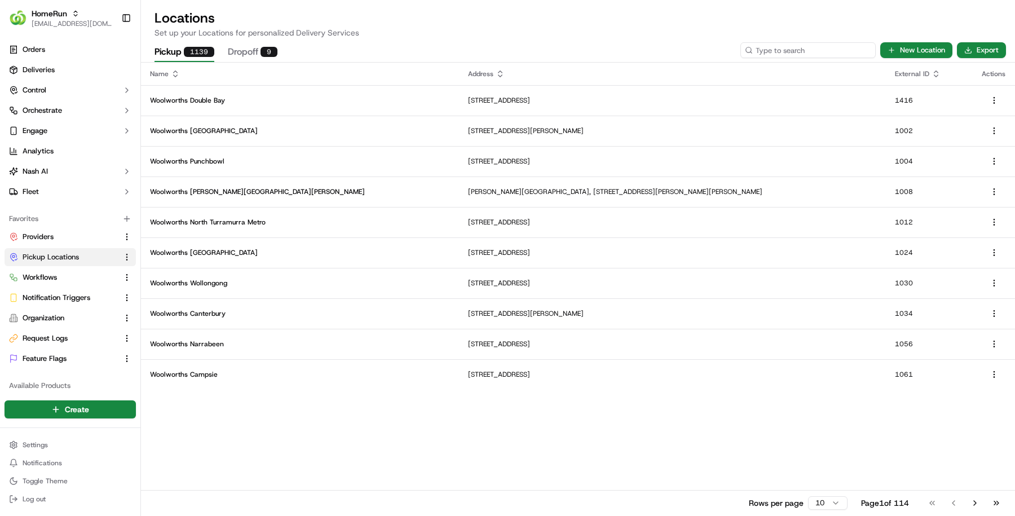
click at [795, 42] on input at bounding box center [807, 50] width 135 height 16
paste input "3142"
type input "3142"
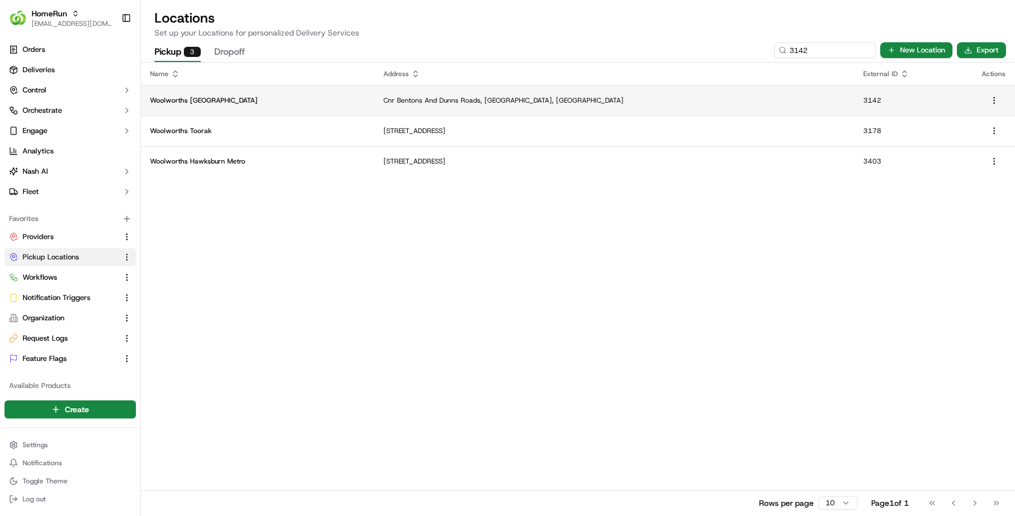
click at [225, 99] on p "Woolworths Mornington East" at bounding box center [257, 100] width 215 height 9
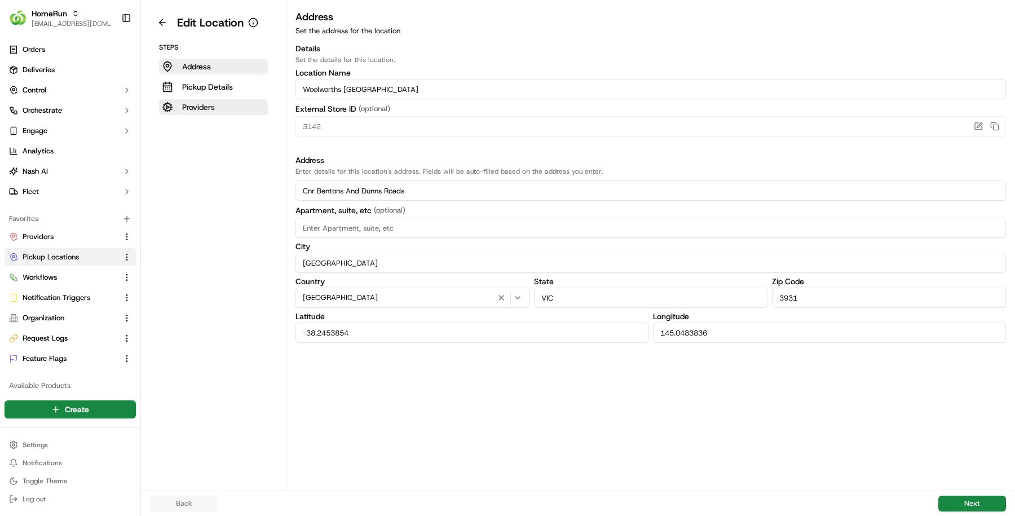
click at [220, 108] on button "Providers" at bounding box center [213, 107] width 109 height 16
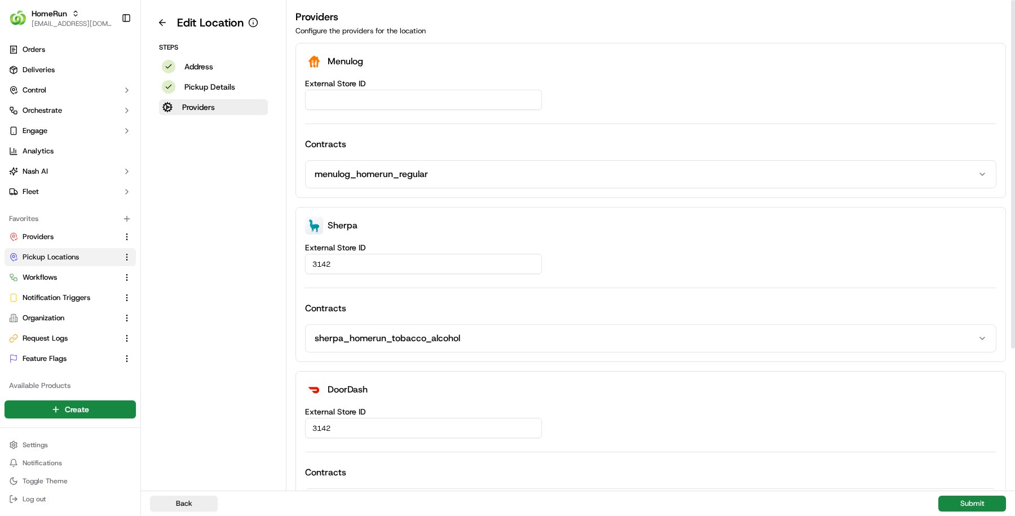
click at [357, 100] on input "External Store ID" at bounding box center [423, 100] width 237 height 20
paste input "67374cc2-7d57-4c95-9121-62fee734e4cb"
type input "67374cc2-7d57-4c95-9121-62fee734e4cb"
click at [972, 489] on button "doordash_homerun_tobacco_alcohol" at bounding box center [651, 502] width 690 height 27
click at [972, 496] on button "Submit" at bounding box center [972, 504] width 68 height 16
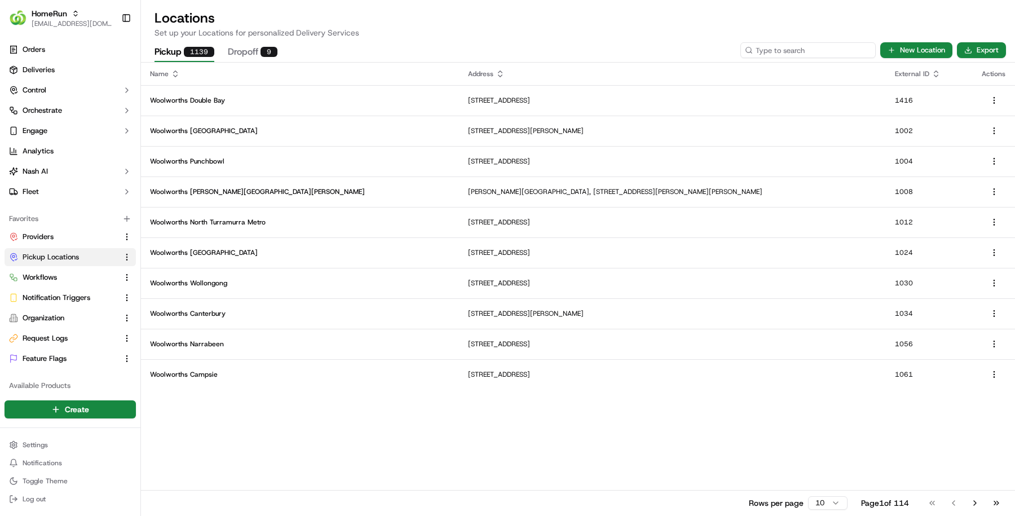
click at [808, 52] on input at bounding box center [807, 50] width 135 height 16
paste input "3155"
type input "3155"
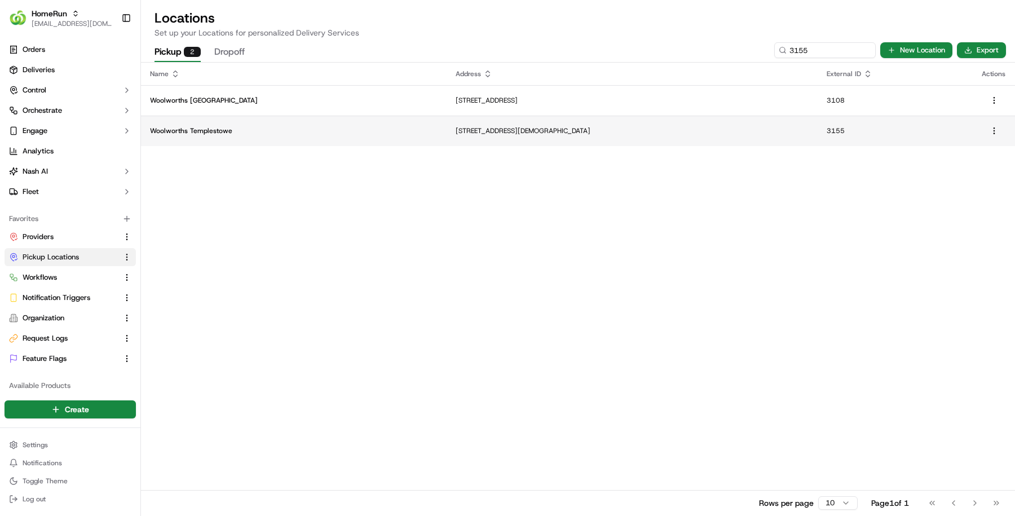
click at [347, 136] on td "Woolworths Templestowe" at bounding box center [294, 131] width 306 height 30
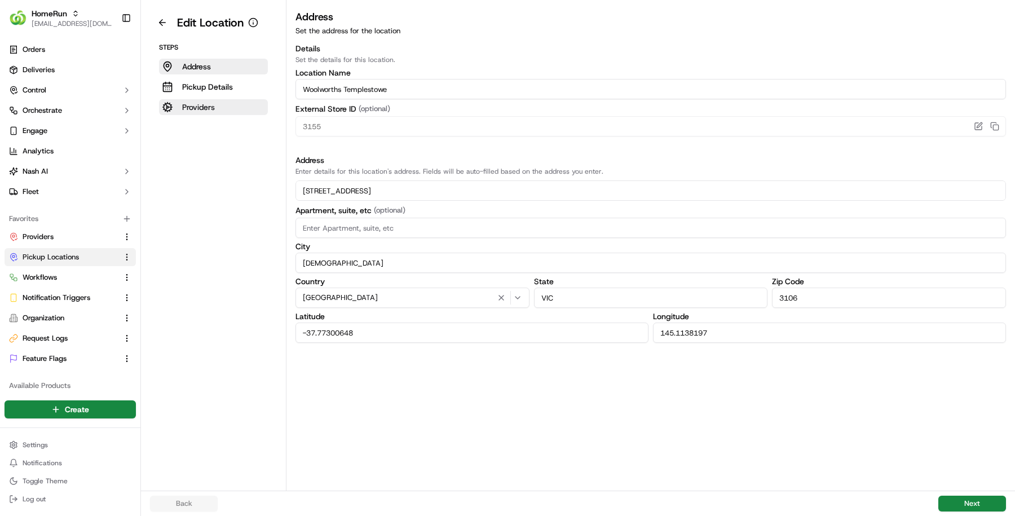
click at [240, 113] on button "Providers" at bounding box center [213, 107] width 109 height 16
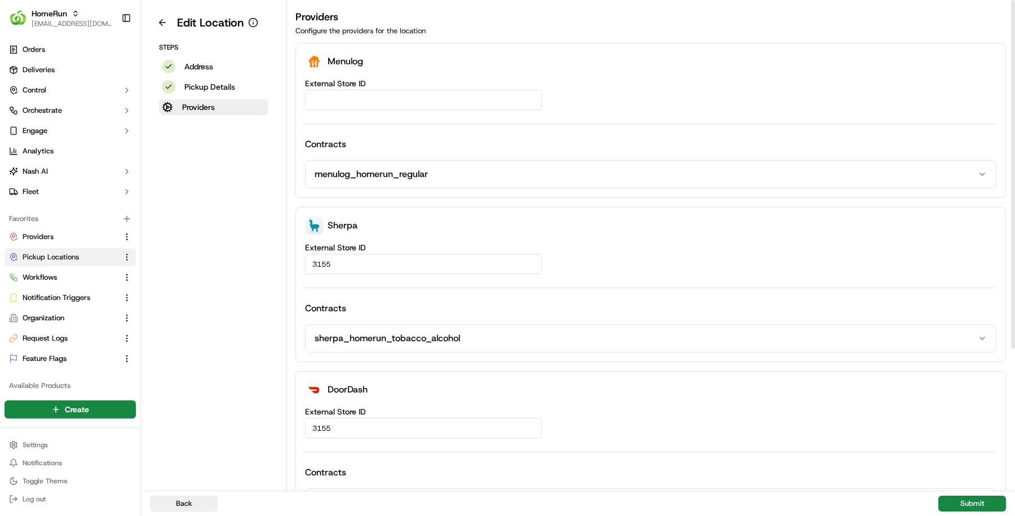
click at [378, 104] on input "External Store ID" at bounding box center [423, 100] width 237 height 20
paste input "3a4154eb-e815-4e3a-b518-50218b7894eb"
type input "3a4154eb-e815-4e3a-b518-50218b7894eb"
click at [968, 506] on button "Submit" at bounding box center [972, 504] width 68 height 16
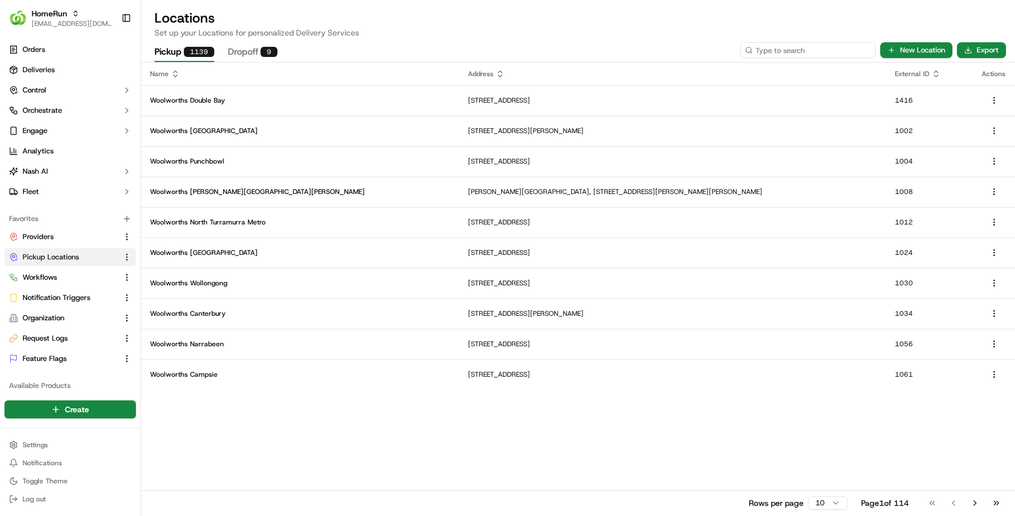
click at [805, 47] on input at bounding box center [807, 50] width 135 height 16
paste input "3173"
type input "3173"
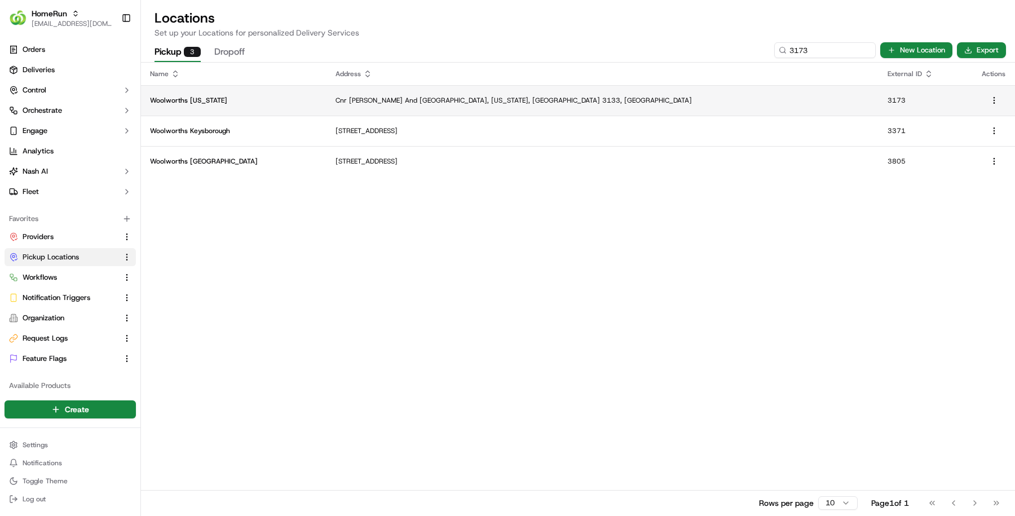
click at [218, 108] on td "Woolworths Vermont" at bounding box center [234, 100] width 186 height 30
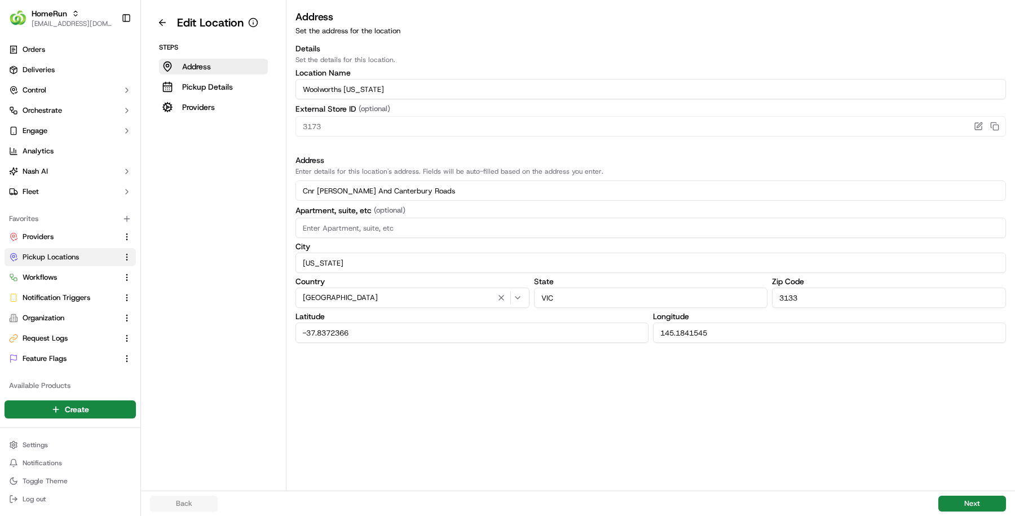
click at [215, 122] on aside "Edit Location Steps Address Pickup Details Providers" at bounding box center [213, 245] width 145 height 491
click at [215, 112] on button "Providers" at bounding box center [213, 107] width 109 height 16
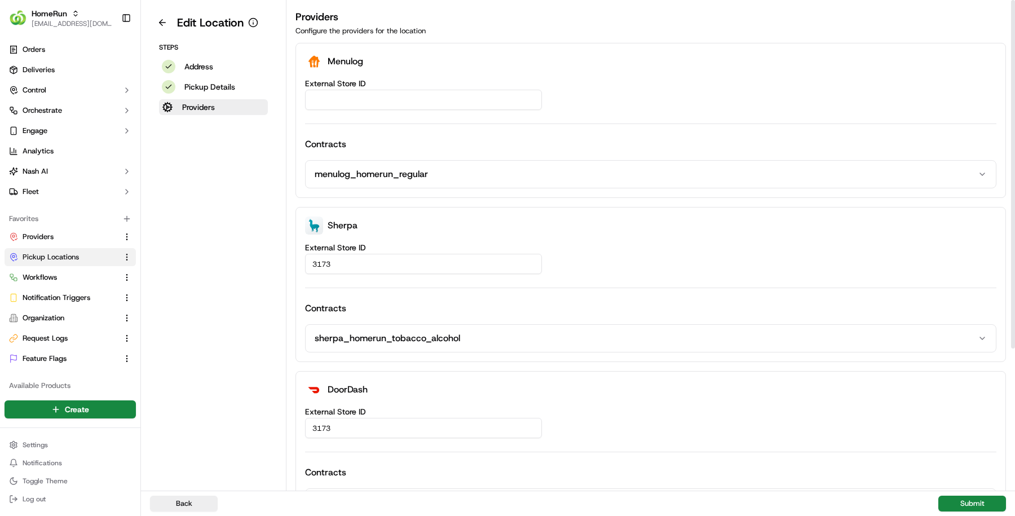
click at [376, 94] on input "External Store ID" at bounding box center [423, 100] width 237 height 20
paste input "726cbd25-053a-4b34-94f5-6243d648ce91"
type input "726cbd25-053a-4b34-94f5-6243d648ce91"
click at [970, 509] on button "Submit" at bounding box center [972, 504] width 68 height 16
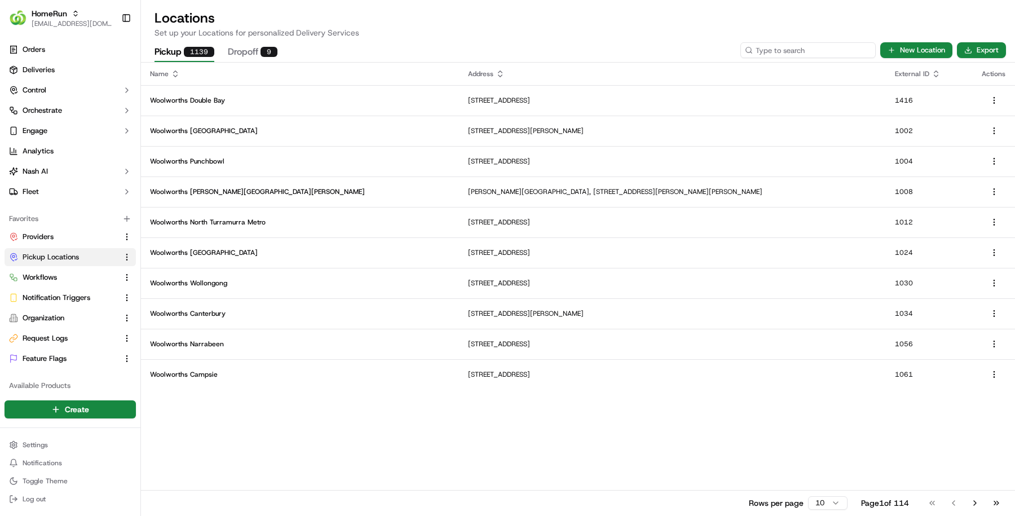
click at [803, 49] on input at bounding box center [807, 50] width 135 height 16
paste input "3183"
type input "3183"
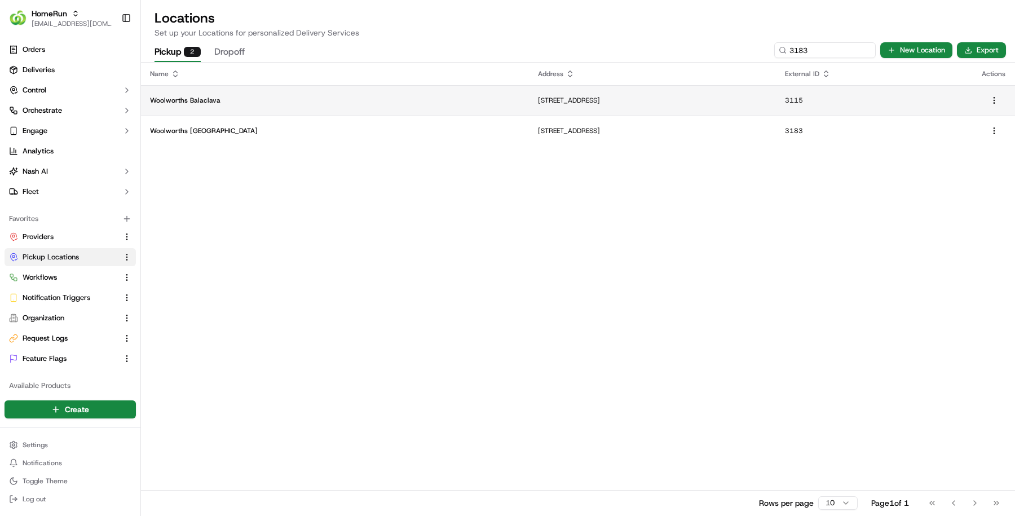
click at [264, 91] on td "Woolworths Balaclava" at bounding box center [335, 100] width 388 height 30
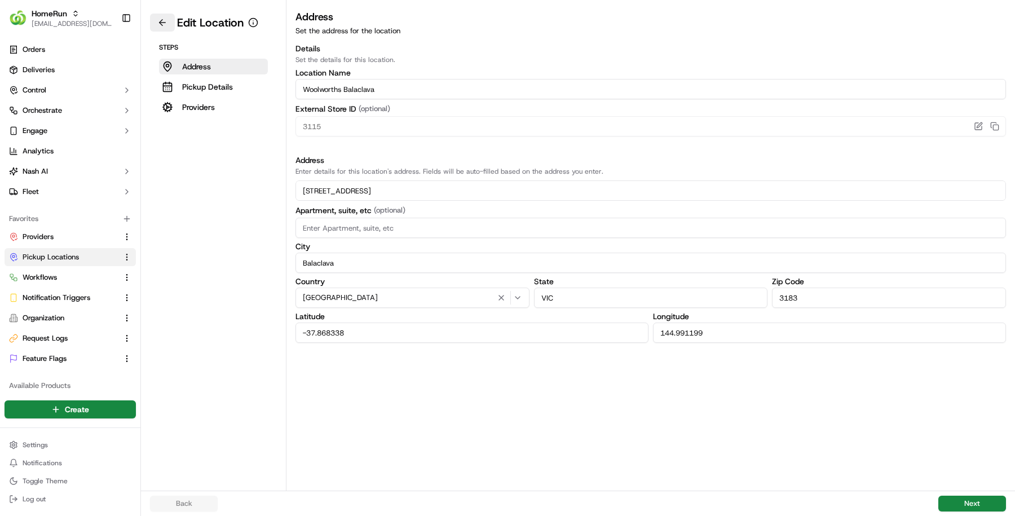
click at [159, 22] on button at bounding box center [162, 23] width 25 height 18
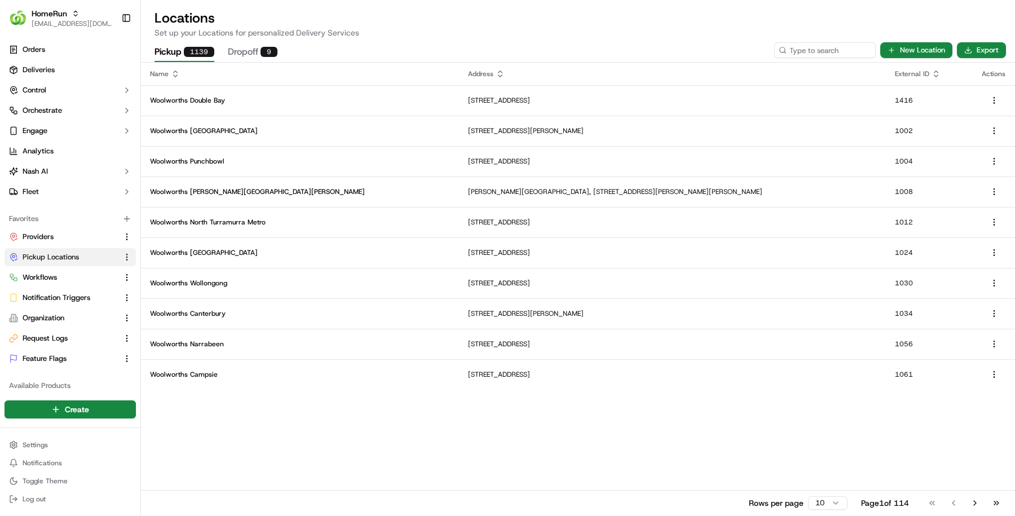
click at [826, 61] on div "Pickup 1139 Dropoff 9 New Location Export" at bounding box center [578, 50] width 874 height 24
click at [823, 56] on input at bounding box center [807, 50] width 135 height 16
paste input "3183"
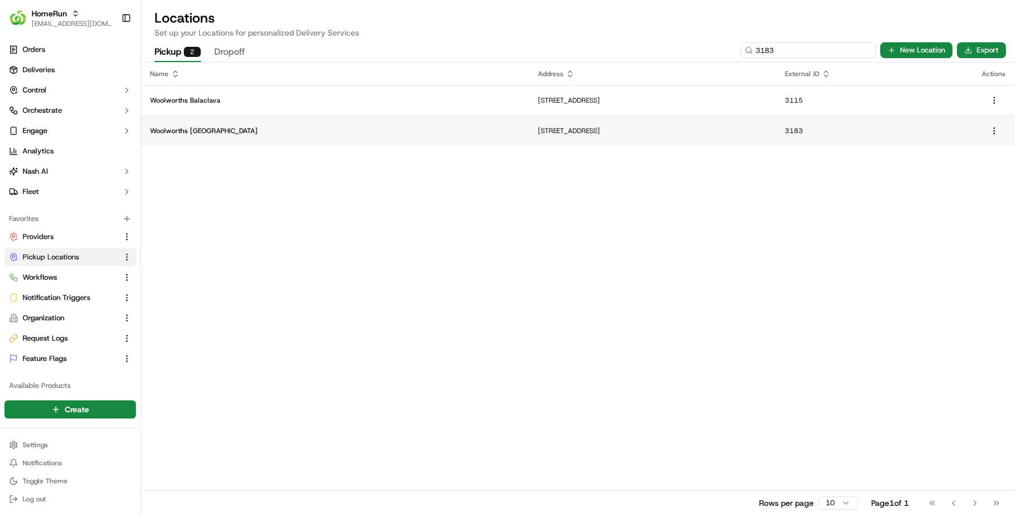
type input "3183"
click at [665, 136] on td "214 Aquaduct Roads, St Helena, VIC 3088, AU" at bounding box center [652, 131] width 247 height 30
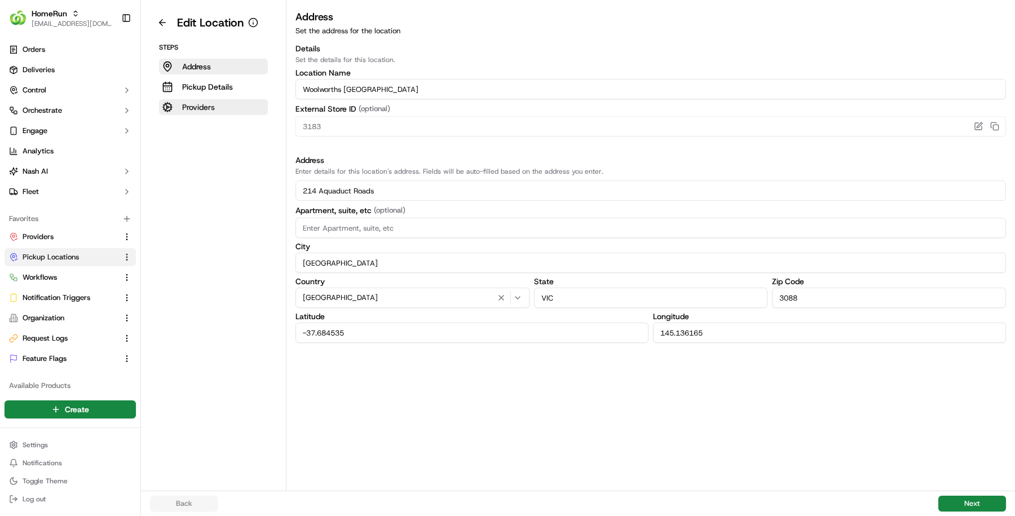
click at [252, 103] on button "Providers" at bounding box center [213, 107] width 109 height 16
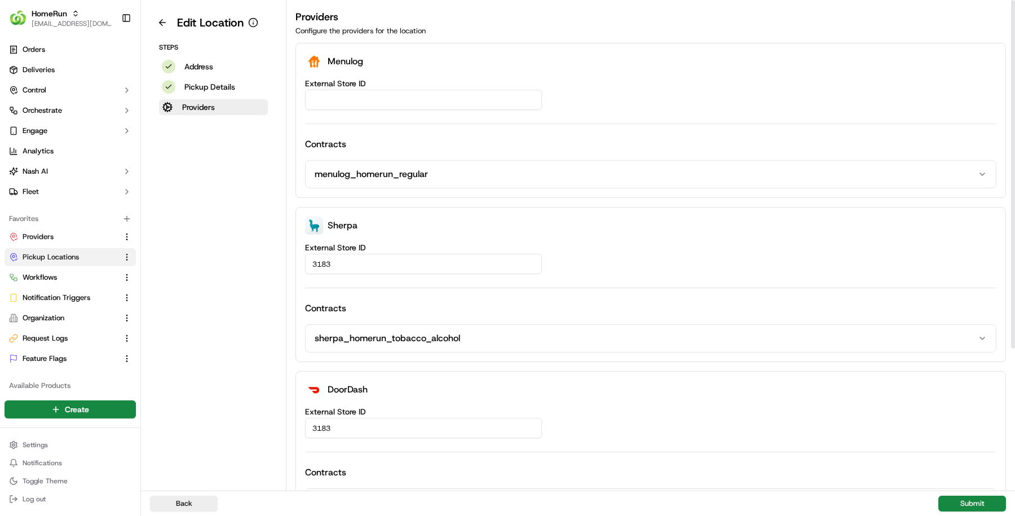
click at [374, 99] on input "External Store ID" at bounding box center [423, 100] width 237 height 20
paste input "4b7e26a1-5342-40b2-9657-ef4677481b40"
type input "4b7e26a1-5342-40b2-9657-ef4677481b40"
click at [987, 498] on button "Submit" at bounding box center [972, 504] width 68 height 16
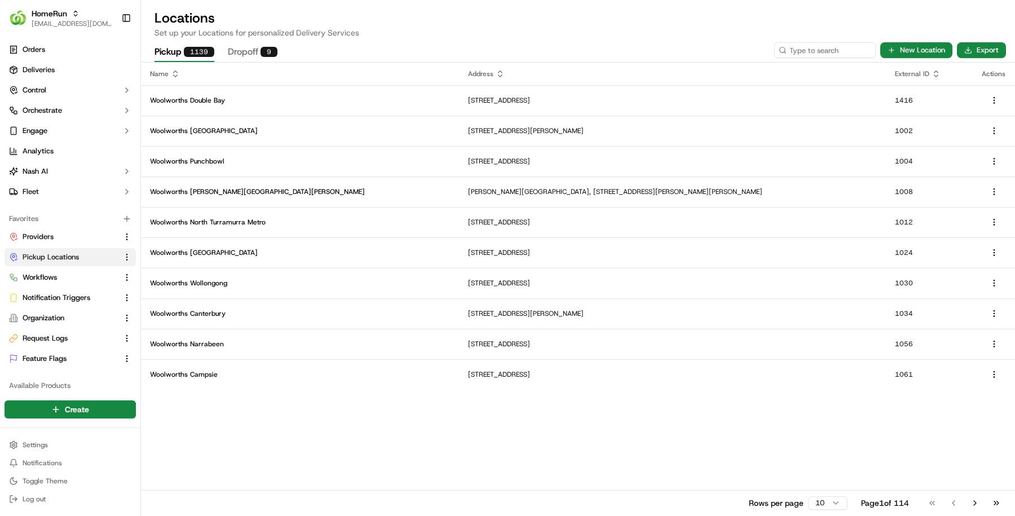
click at [797, 63] on th "Address" at bounding box center [672, 74] width 427 height 23
click at [797, 56] on input at bounding box center [807, 50] width 135 height 16
paste input "3184"
type input "3184"
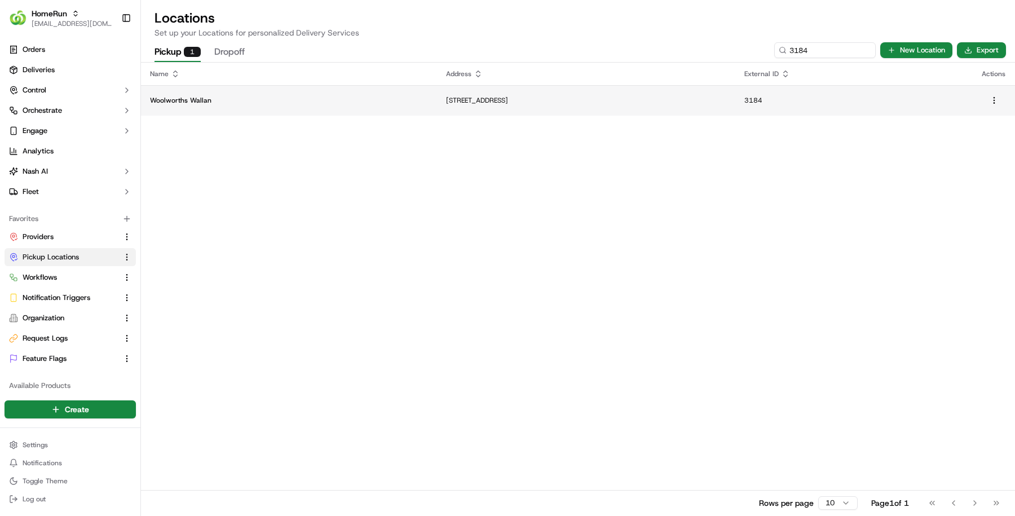
click at [224, 104] on p "Woolworths Wallan" at bounding box center [289, 100] width 278 height 9
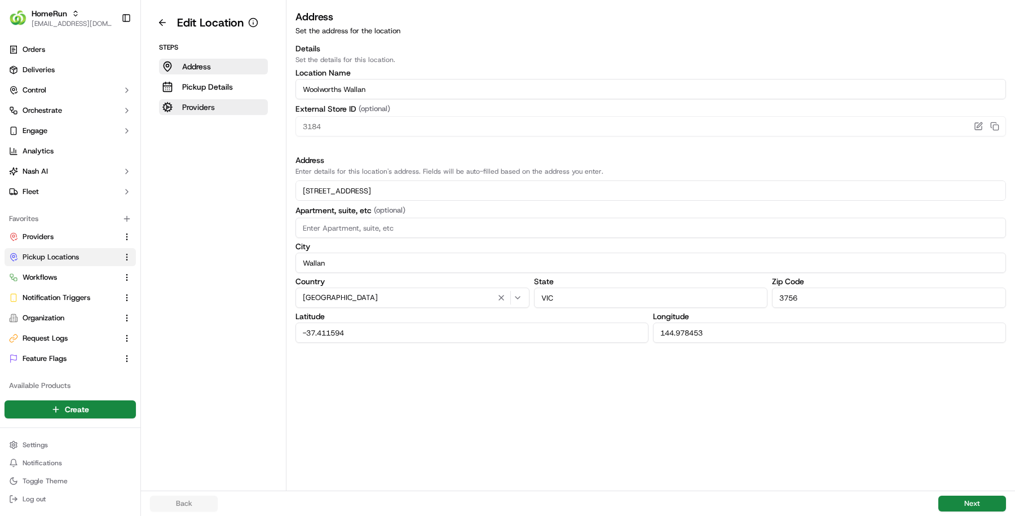
click at [210, 107] on p "Providers" at bounding box center [198, 106] width 33 height 11
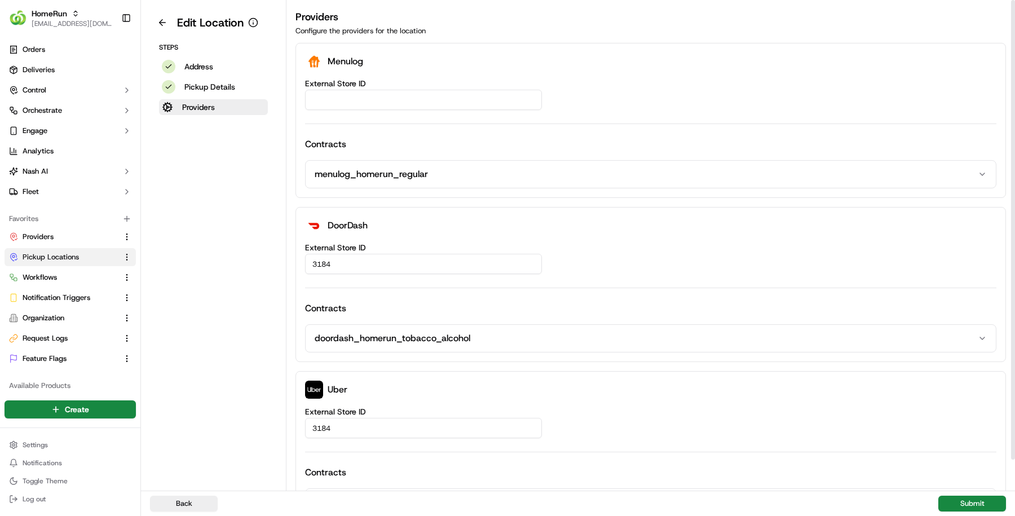
click at [391, 103] on input "External Store ID" at bounding box center [423, 100] width 237 height 20
paste input "2aef0de6-4b32-4d59-bb97-134752c4a84f"
type input "2aef0de6-4b32-4d59-bb97-134752c4a84f"
click at [968, 504] on button "Submit" at bounding box center [972, 504] width 68 height 16
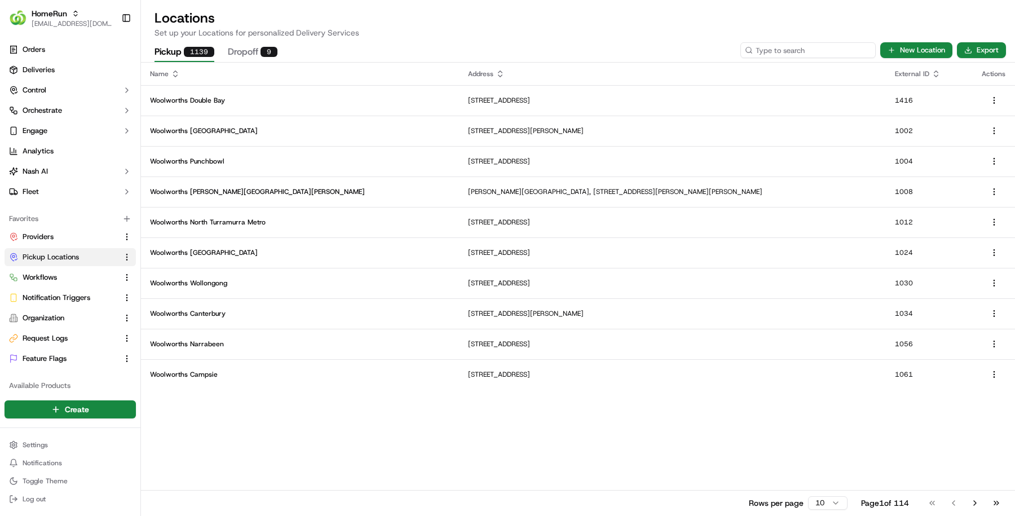
click at [802, 52] on input at bounding box center [807, 50] width 135 height 16
paste input "3221"
type input "3221"
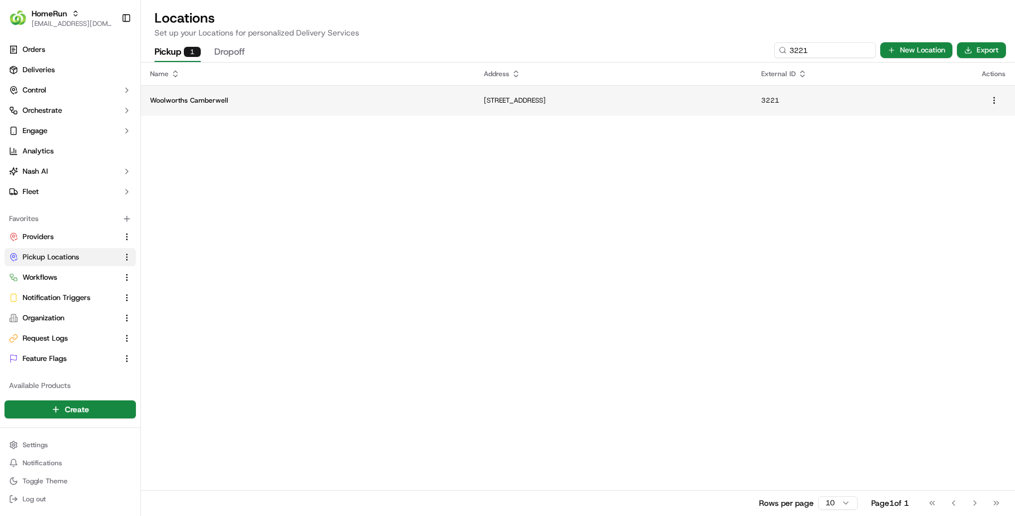
click at [300, 113] on td "Woolworths Camberwell" at bounding box center [308, 100] width 334 height 30
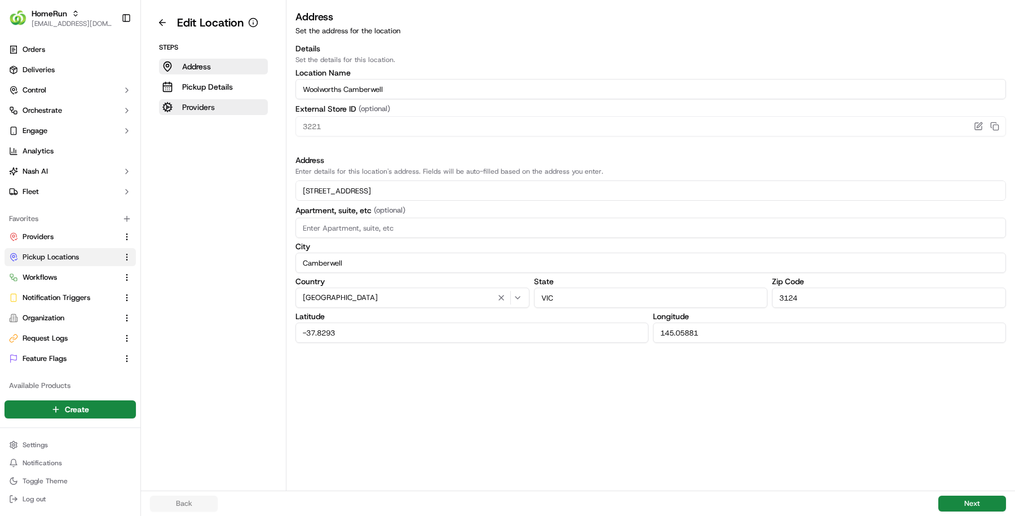
click at [226, 99] on button "Providers" at bounding box center [213, 107] width 109 height 16
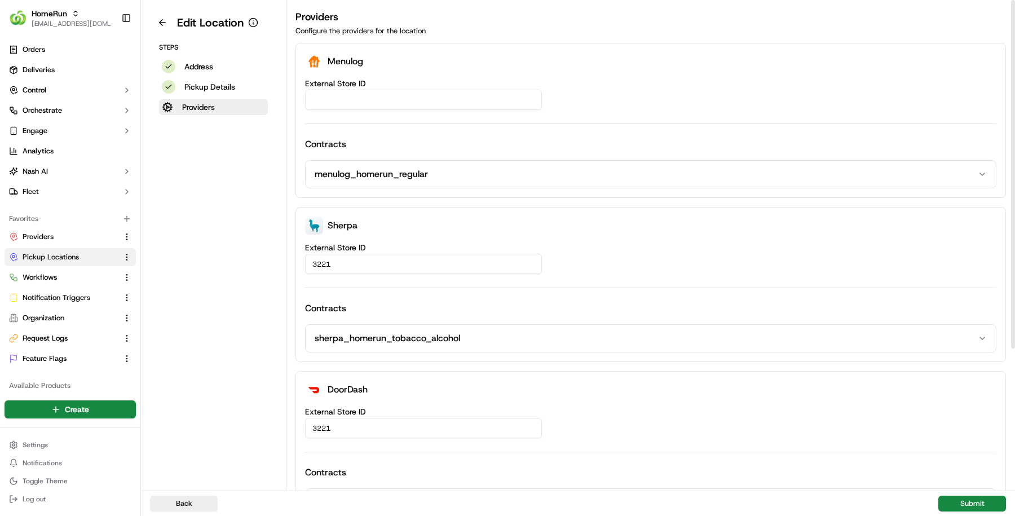
click at [410, 103] on input "External Store ID" at bounding box center [423, 100] width 237 height 20
paste input "871c1695-751c-4cb6-ab45-2fc8ee182366"
type input "871c1695-751c-4cb6-ab45-2fc8ee182366"
click at [980, 506] on button "Submit" at bounding box center [972, 504] width 68 height 16
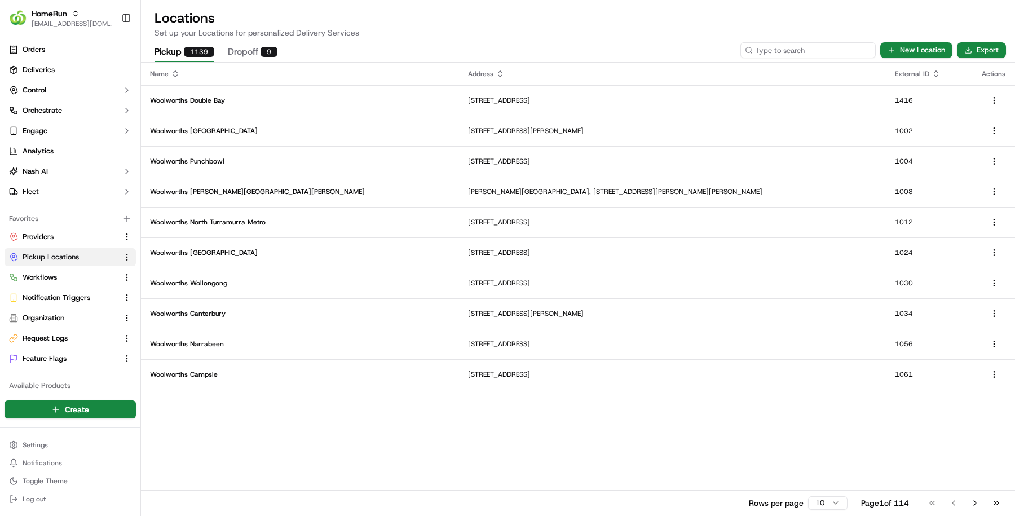
click at [821, 45] on input at bounding box center [807, 50] width 135 height 16
paste input "3283"
type input "3283"
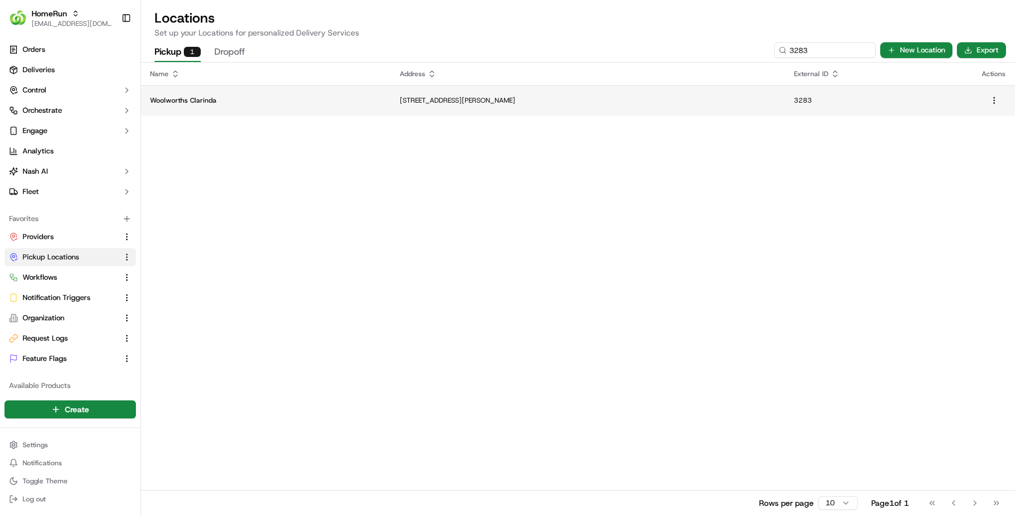
click at [214, 90] on td "Woolworths Clarinda" at bounding box center [266, 100] width 250 height 30
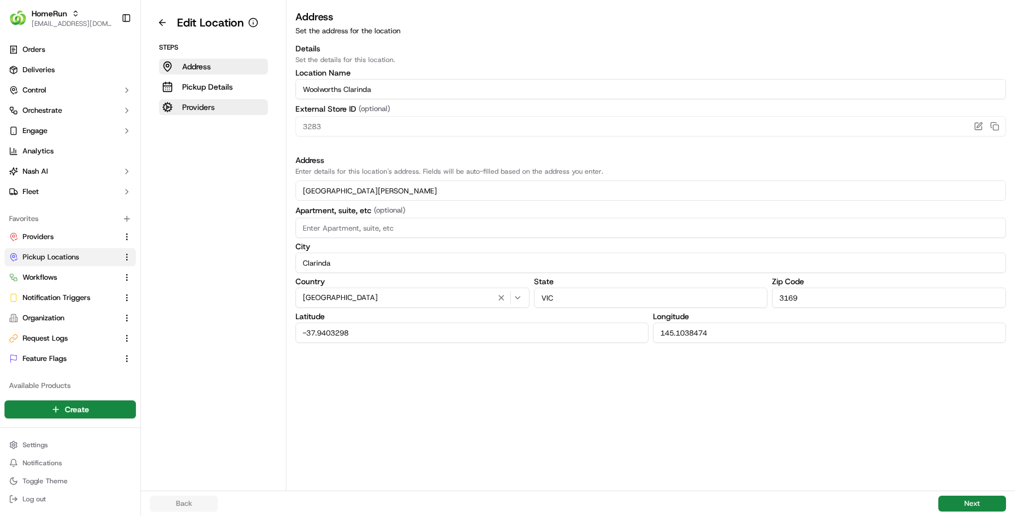
click at [211, 109] on p "Providers" at bounding box center [198, 106] width 33 height 11
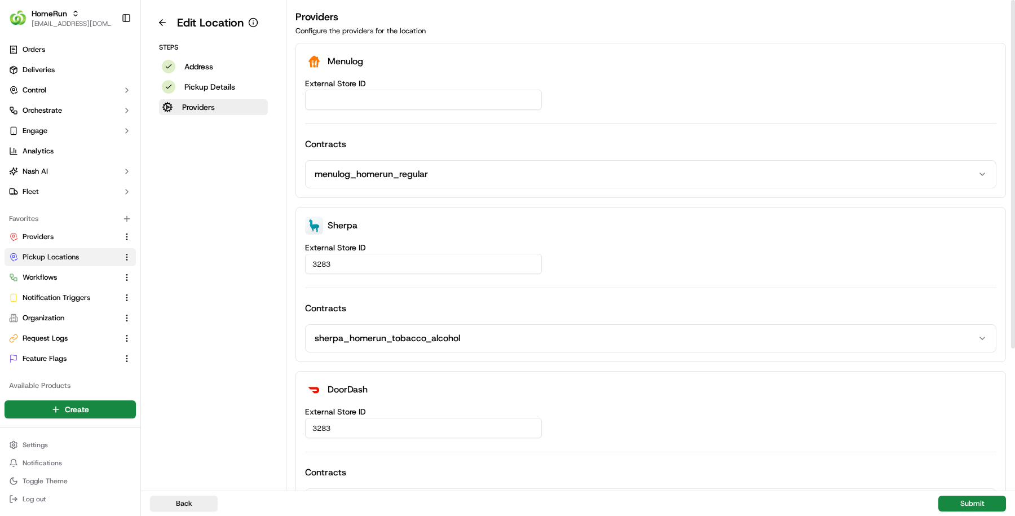
click at [394, 104] on input "External Store ID" at bounding box center [423, 100] width 237 height 20
paste input "e205a999-8162-4812-88fe-16140d9b5030"
type input "e205a999-8162-4812-88fe-16140d9b5030"
click at [966, 498] on button "Submit" at bounding box center [972, 504] width 68 height 16
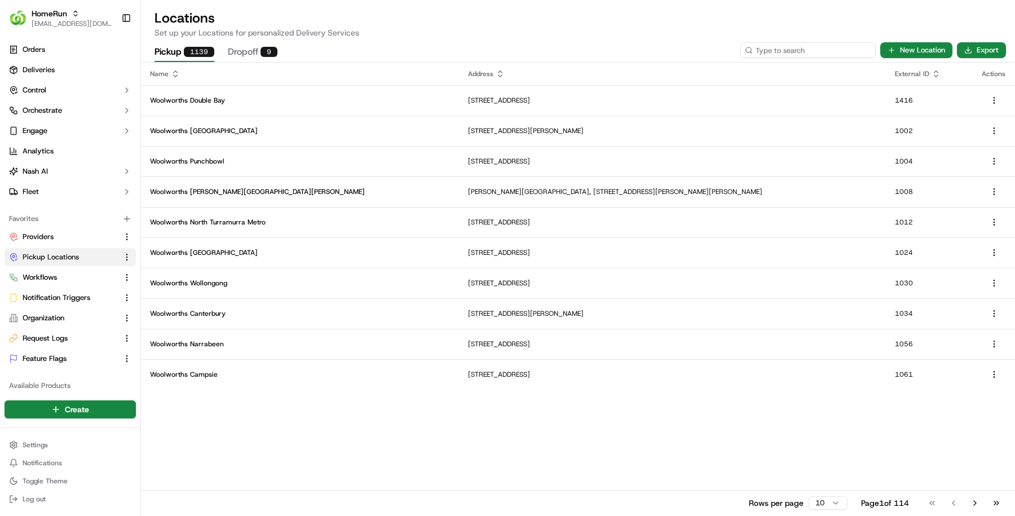
click at [847, 53] on input at bounding box center [807, 50] width 135 height 16
paste input "3289"
type input "3289"
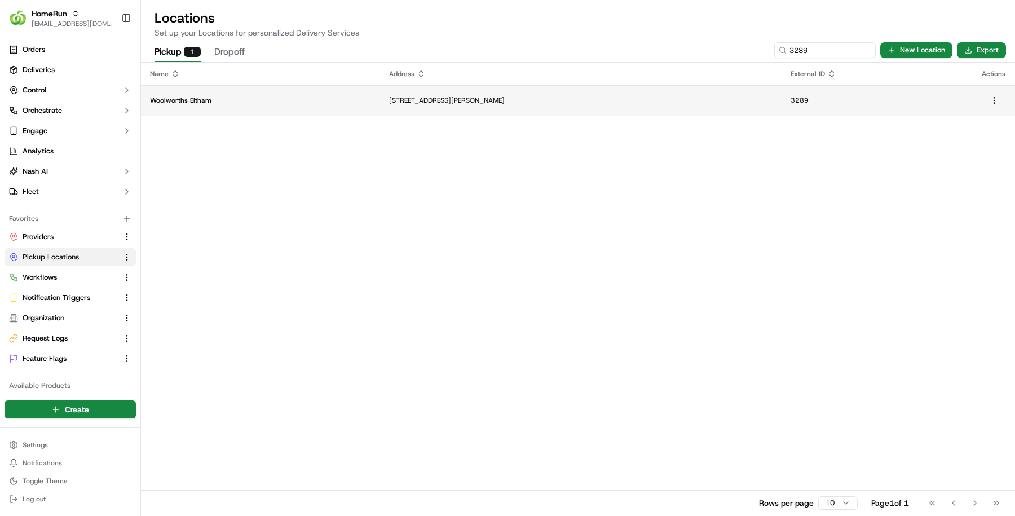
click at [268, 91] on td "Woolworths Eltham" at bounding box center [260, 100] width 239 height 30
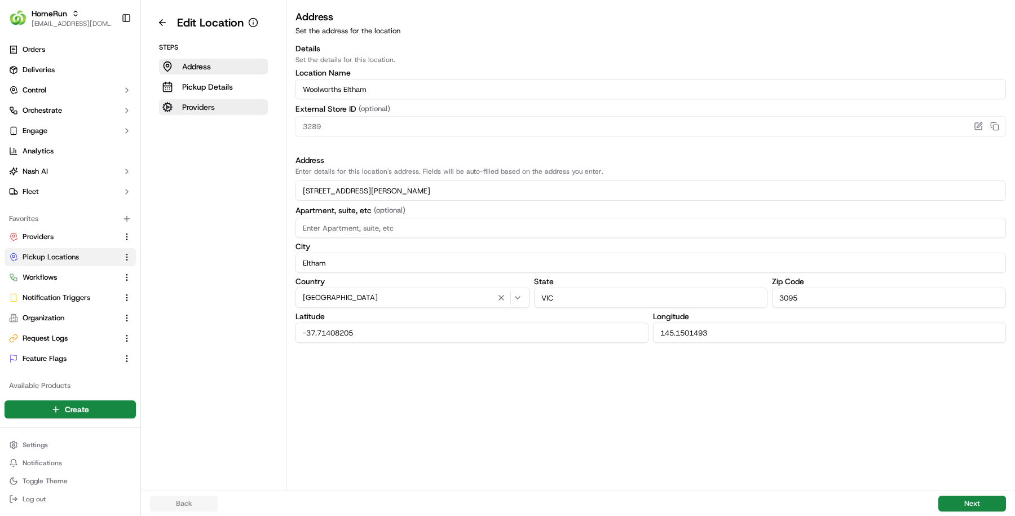
click at [213, 113] on button "Providers" at bounding box center [213, 107] width 109 height 16
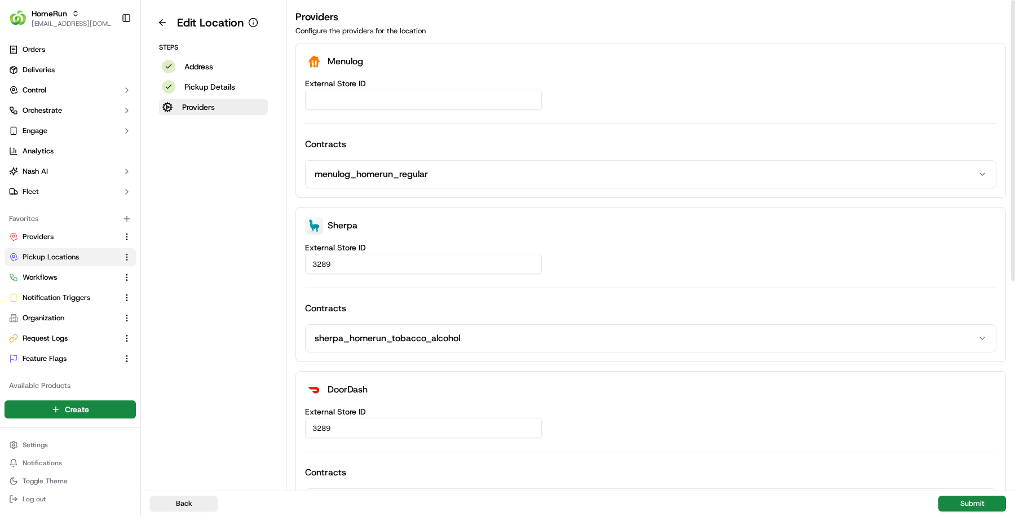
click at [441, 98] on input "External Store ID" at bounding box center [423, 100] width 237 height 20
paste input "fd576346-c5e3-4067-b038-c58d20617ae4"
type input "fd576346-c5e3-4067-b038-c58d20617ae4"
click at [961, 500] on button "Submit" at bounding box center [972, 504] width 68 height 16
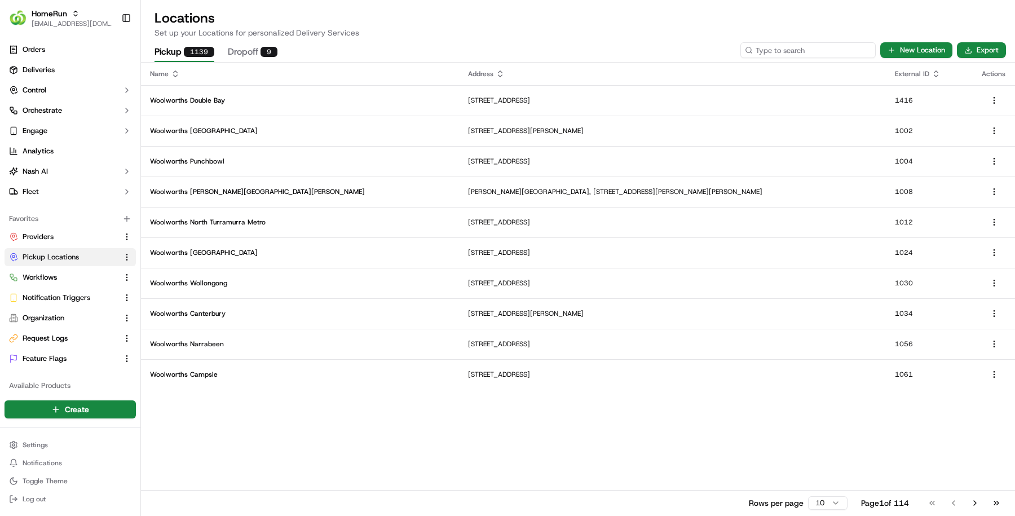
click at [822, 51] on input at bounding box center [807, 50] width 135 height 16
paste input "3295"
type input "3295"
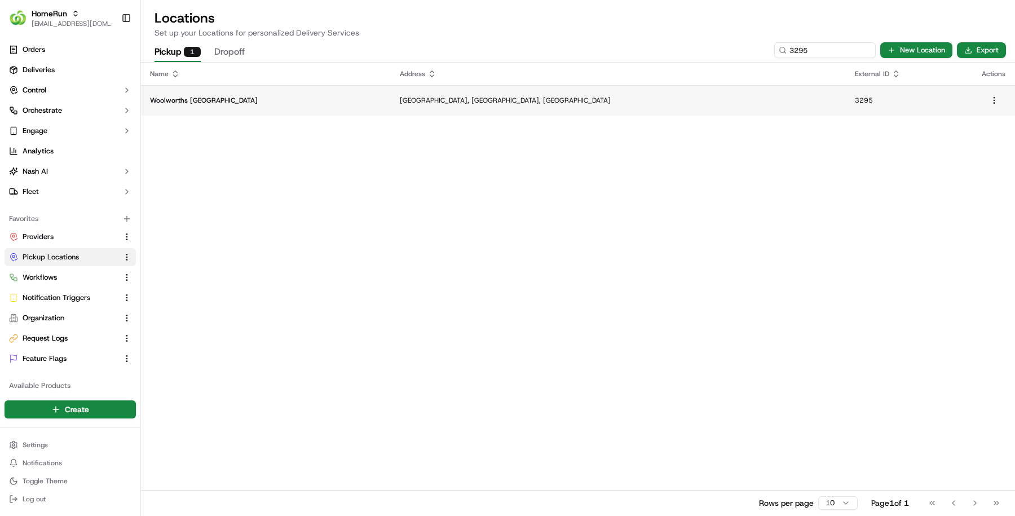
click at [744, 107] on td "Cnr Warrigal and Centre Roads, Oakleigh South, VIC 3167, AU" at bounding box center [618, 100] width 455 height 30
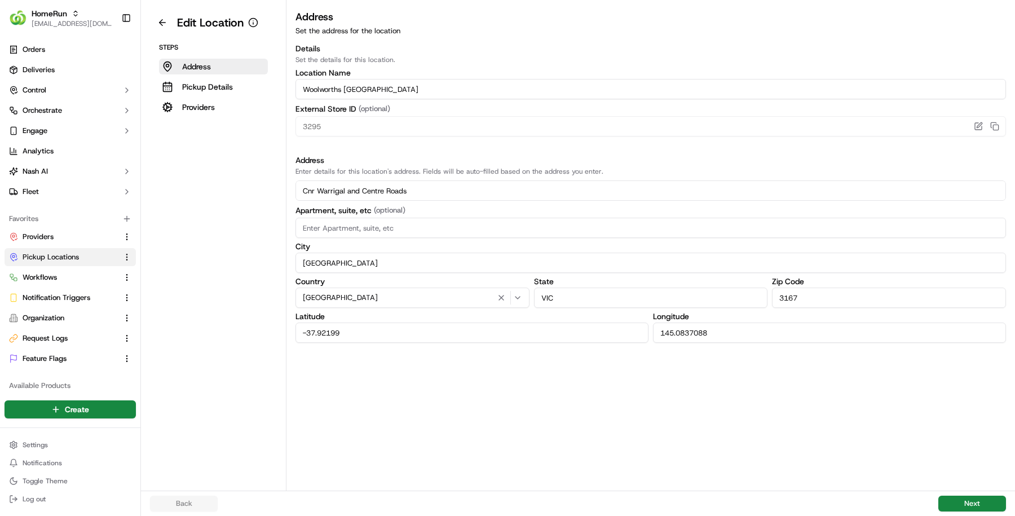
drag, startPoint x: 241, startPoint y: 104, endPoint x: 280, endPoint y: 103, distance: 38.3
click at [241, 103] on button "Providers" at bounding box center [213, 107] width 109 height 16
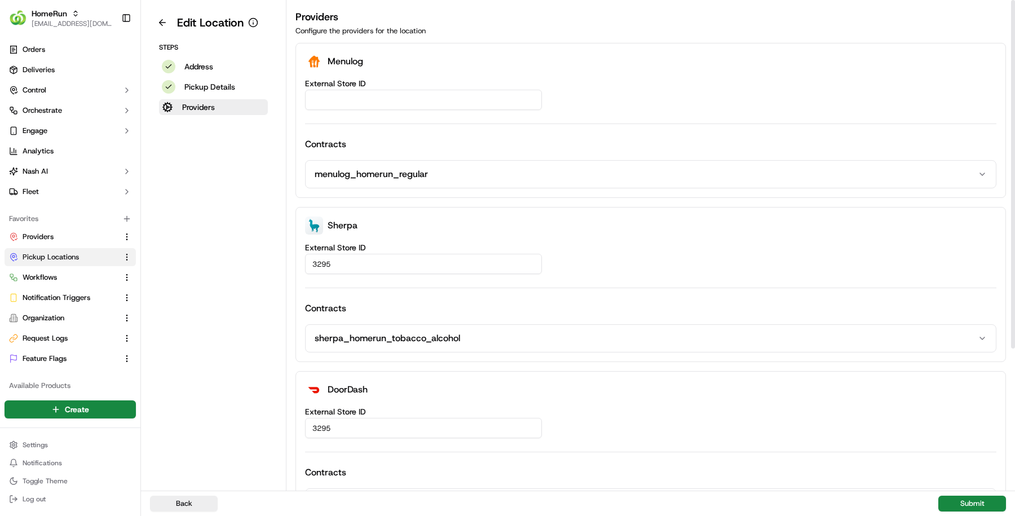
click at [341, 100] on input "External Store ID" at bounding box center [423, 100] width 237 height 20
paste input "46b2fb2f-fece-464b-9a72-8fab701da45a"
type input "46b2fb2f-fece-464b-9a72-8fab701da45a"
click at [982, 509] on button "Submit" at bounding box center [972, 504] width 68 height 16
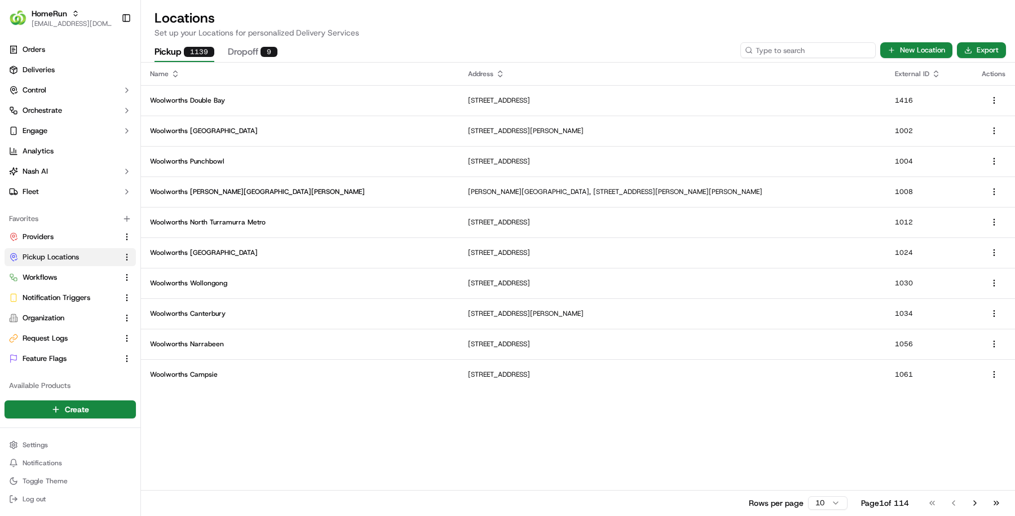
click at [803, 47] on input at bounding box center [807, 50] width 135 height 16
paste input "3343"
type input "3343"
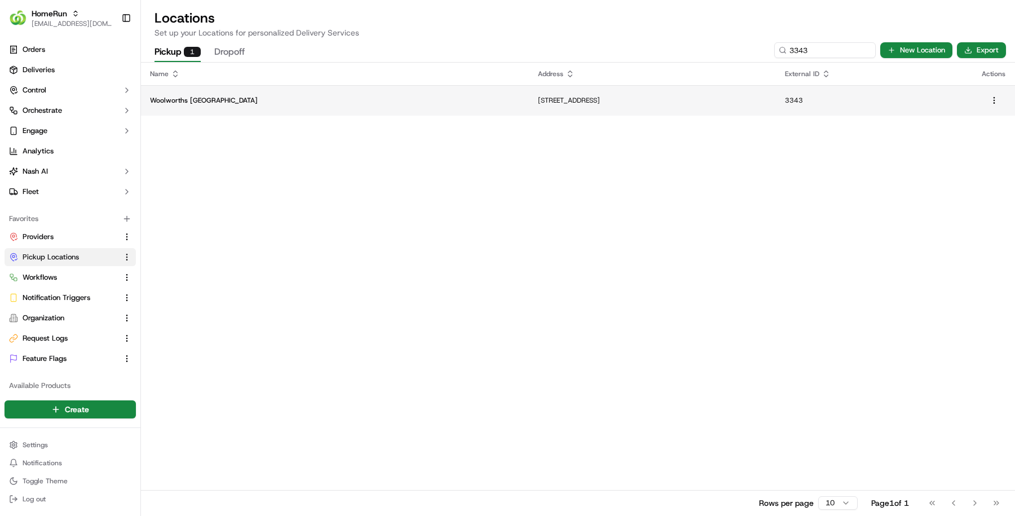
click at [304, 87] on td "Woolworths Mernda Town Centre" at bounding box center [335, 100] width 388 height 30
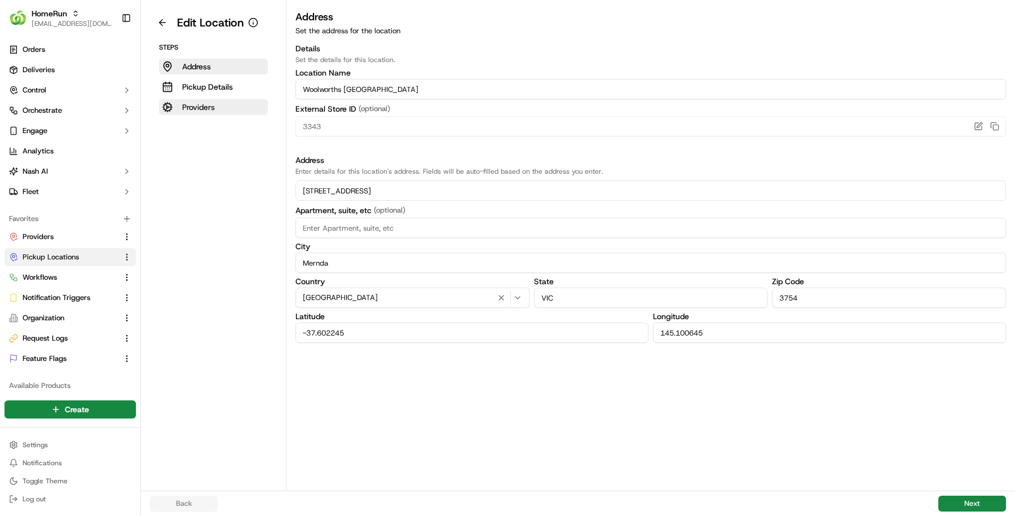
click at [224, 105] on button "Providers" at bounding box center [213, 107] width 109 height 16
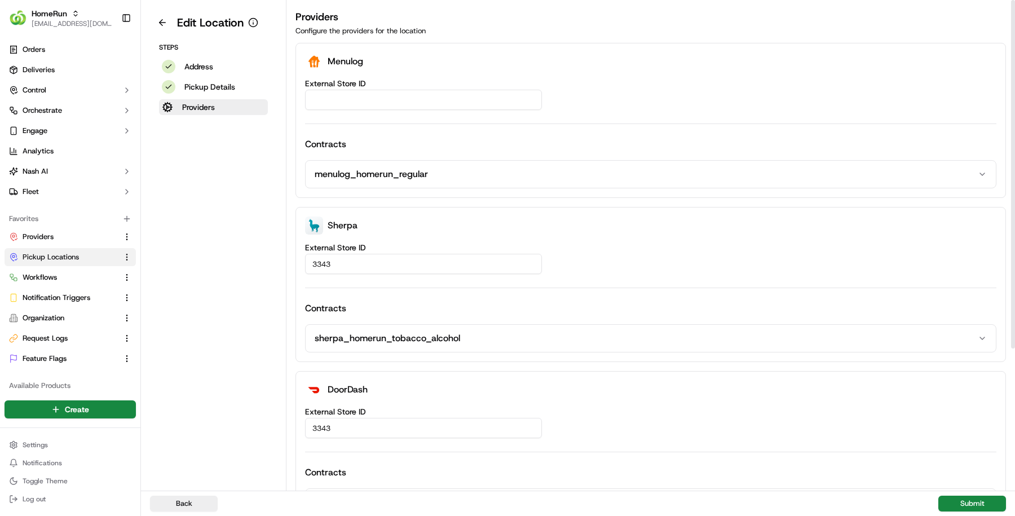
click at [359, 101] on input "External Store ID" at bounding box center [423, 100] width 237 height 20
paste input "73c7c3a0-bc8e-48cd-9772-e23ffe2b2b4b"
type input "73c7c3a0-bc8e-48cd-9772-e23ffe2b2b4b"
click at [964, 503] on button "Submit" at bounding box center [972, 504] width 68 height 16
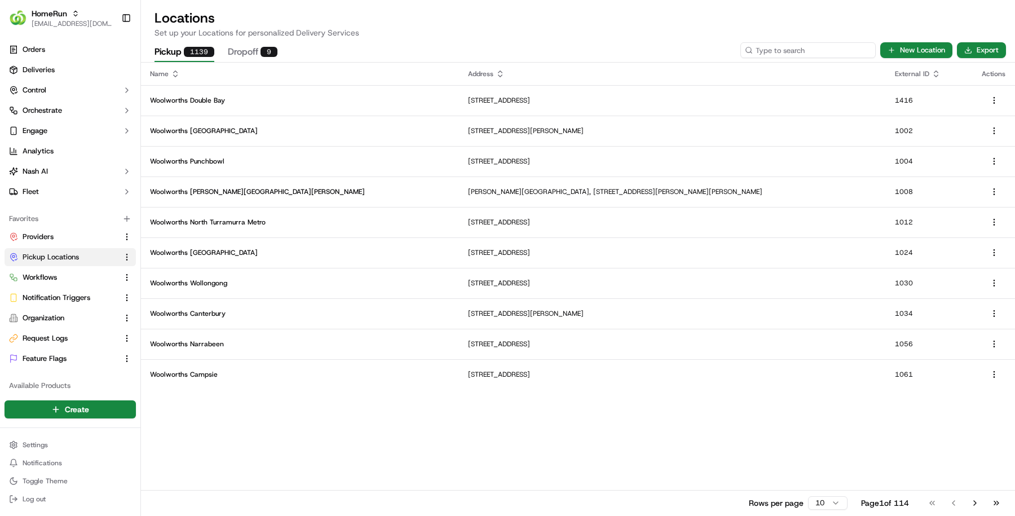
click at [820, 54] on input at bounding box center [807, 50] width 135 height 16
paste input "3354"
type input "3354"
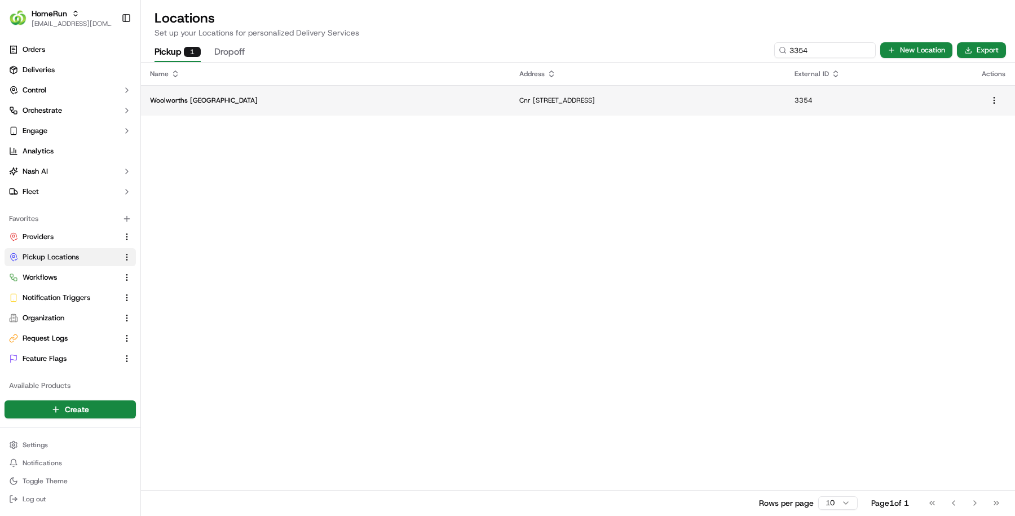
click at [629, 96] on p "Cnr Aitkin St & Grand Boulevard, Craigieburn, VIC 3064, AU" at bounding box center [647, 100] width 257 height 9
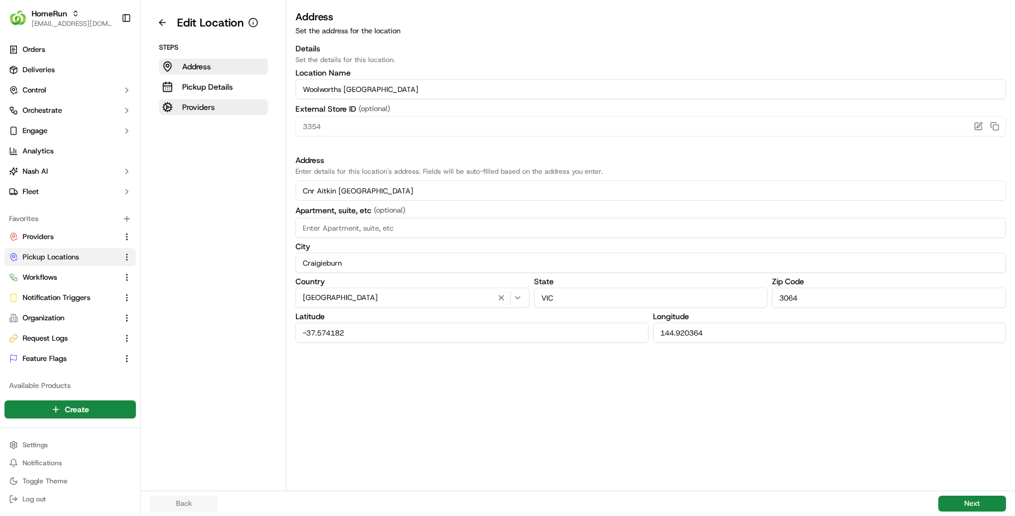
click at [219, 113] on button "Providers" at bounding box center [213, 107] width 109 height 16
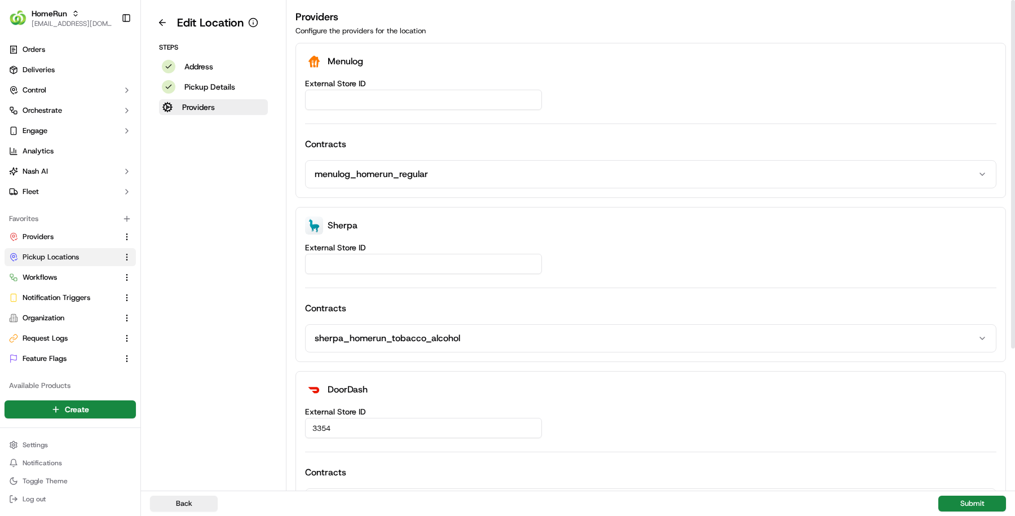
click at [364, 94] on input "External Store ID" at bounding box center [423, 100] width 237 height 20
paste input "b2253455-d539-48af-a29b-d41766ba1bbc"
type input "b2253455-d539-48af-a29b-d41766ba1bbc"
click at [983, 508] on button "Submit" at bounding box center [972, 504] width 68 height 16
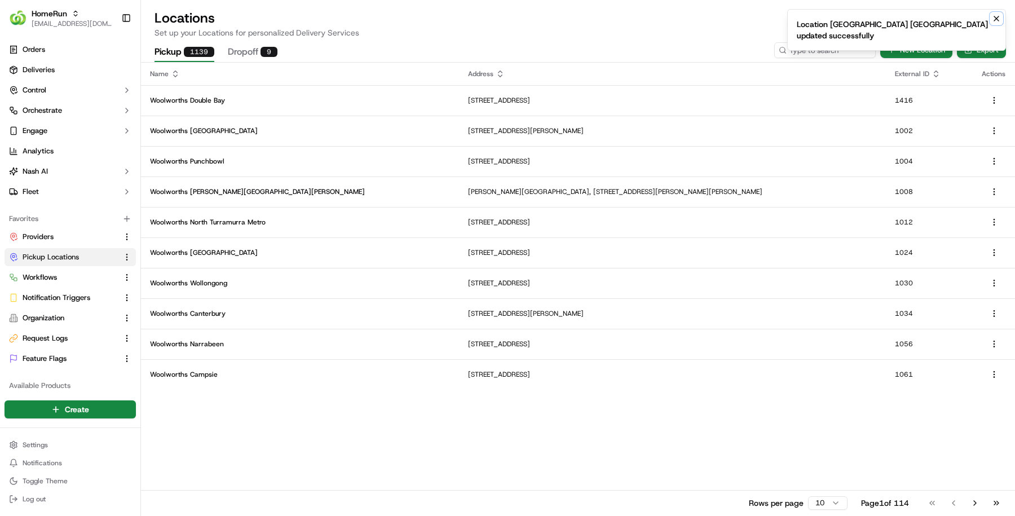
click at [997, 15] on icon "Notifications (F8)" at bounding box center [996, 18] width 9 height 9
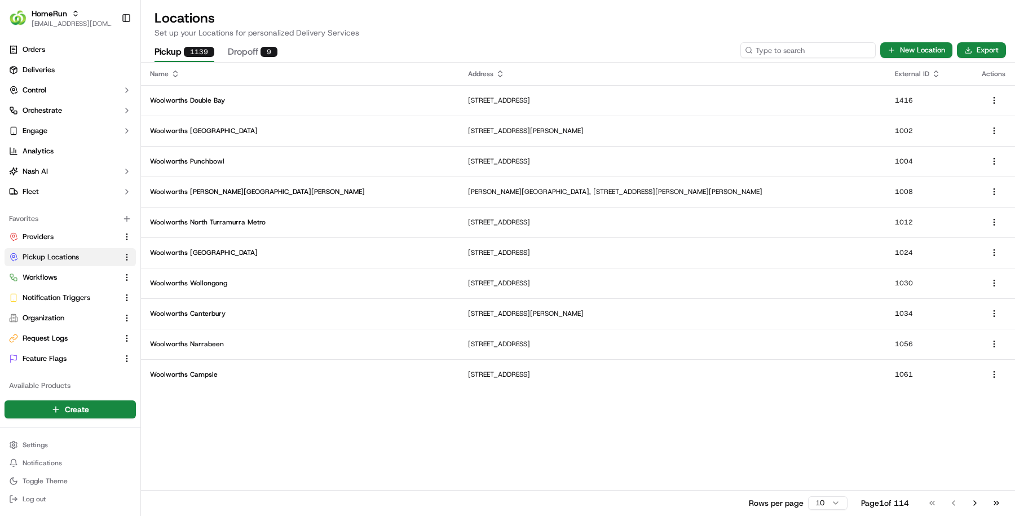
click at [819, 51] on input at bounding box center [807, 50] width 135 height 16
paste input "3369"
type input "3369"
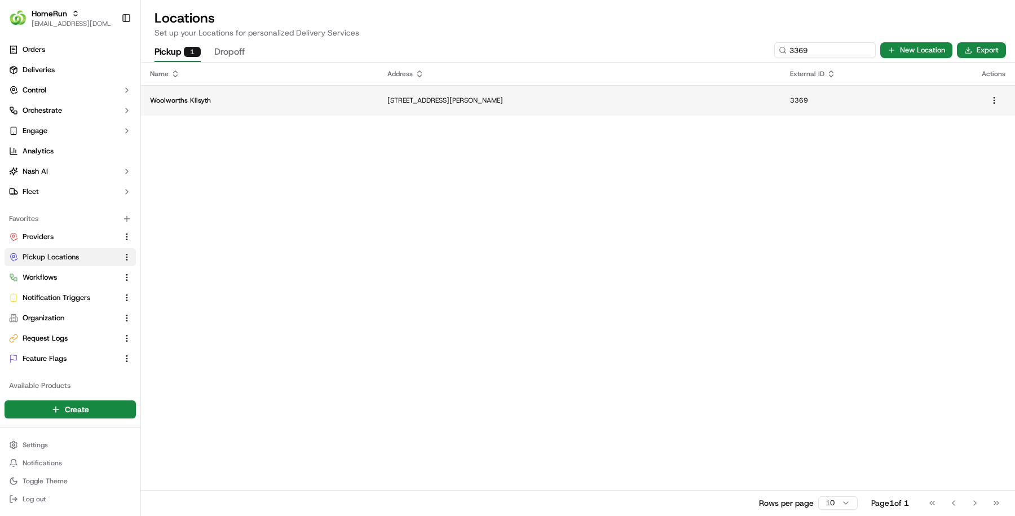
click at [208, 91] on td "Woolworths Kilsyth" at bounding box center [259, 100] width 237 height 30
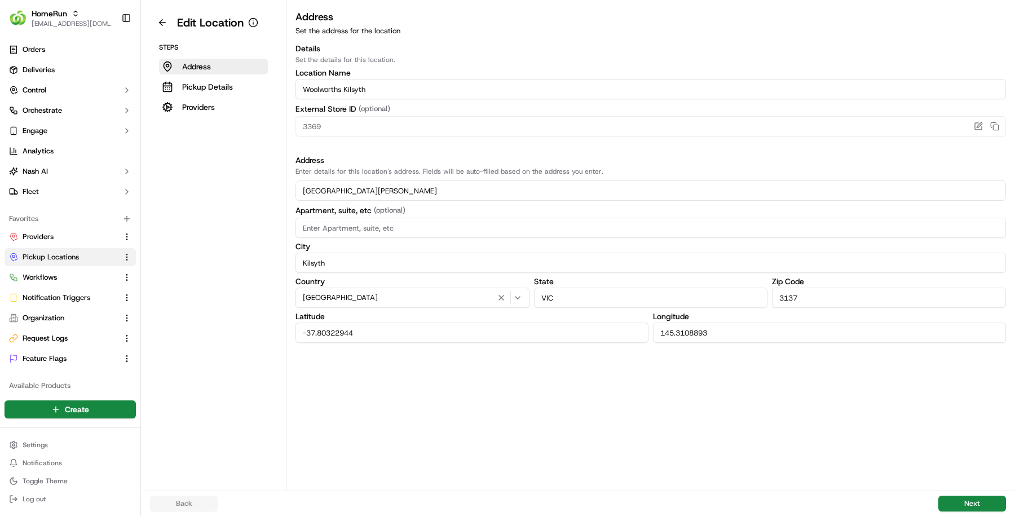
click at [203, 117] on aside "Edit Location Steps Address Pickup Details Providers" at bounding box center [213, 245] width 145 height 491
click at [203, 113] on button "Providers" at bounding box center [213, 107] width 109 height 16
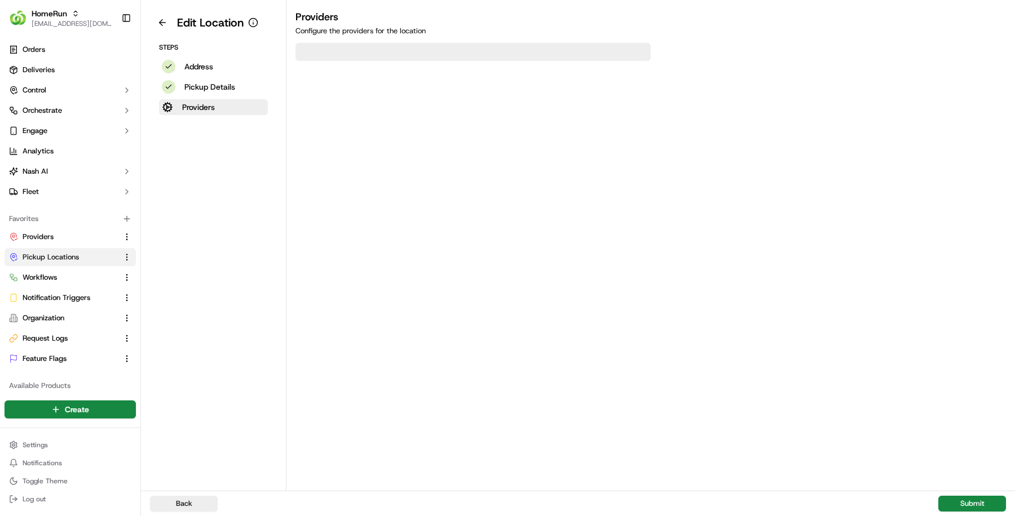
click at [385, 86] on div "Providers Configure the providers for the location" at bounding box center [650, 250] width 729 height 482
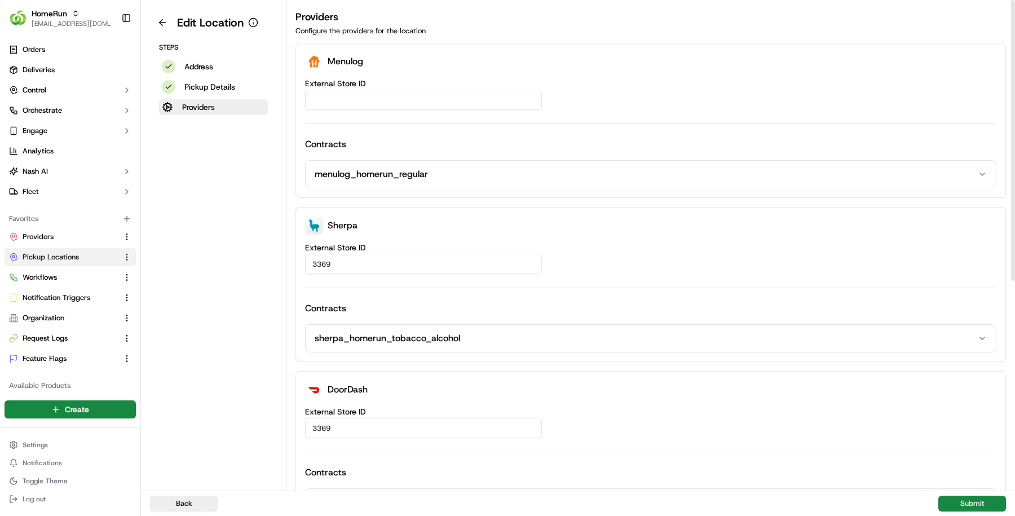
click at [394, 100] on input "External Store ID" at bounding box center [423, 100] width 237 height 20
paste input "cc383028-ee5a-437c-973a-03915775accb"
type input "cc383028-ee5a-437c-973a-03915775accb"
click at [982, 511] on div "Back Submit" at bounding box center [578, 503] width 874 height 25
click at [981, 508] on button "Submit" at bounding box center [972, 504] width 68 height 16
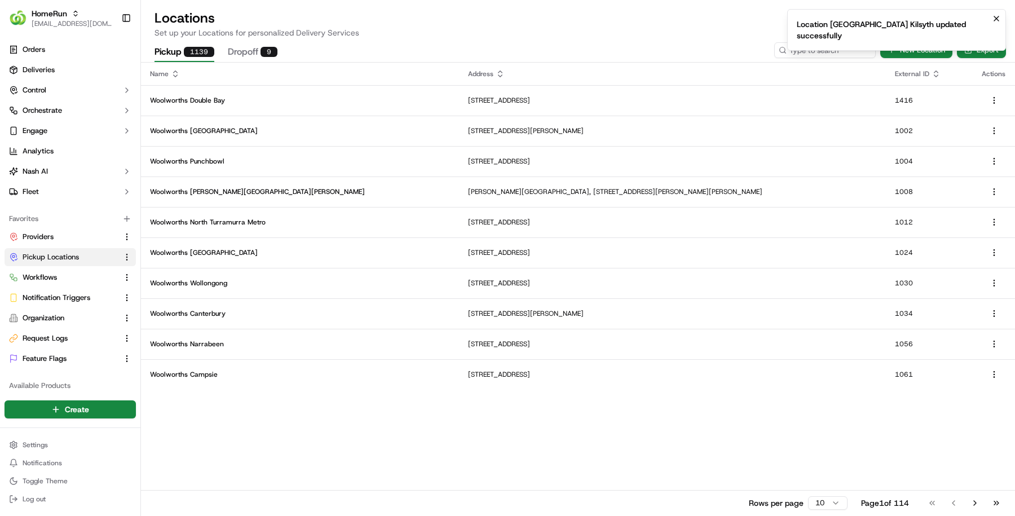
click at [786, 52] on icon at bounding box center [783, 50] width 8 height 8
click at [795, 52] on input at bounding box center [807, 50] width 135 height 16
paste input "3376"
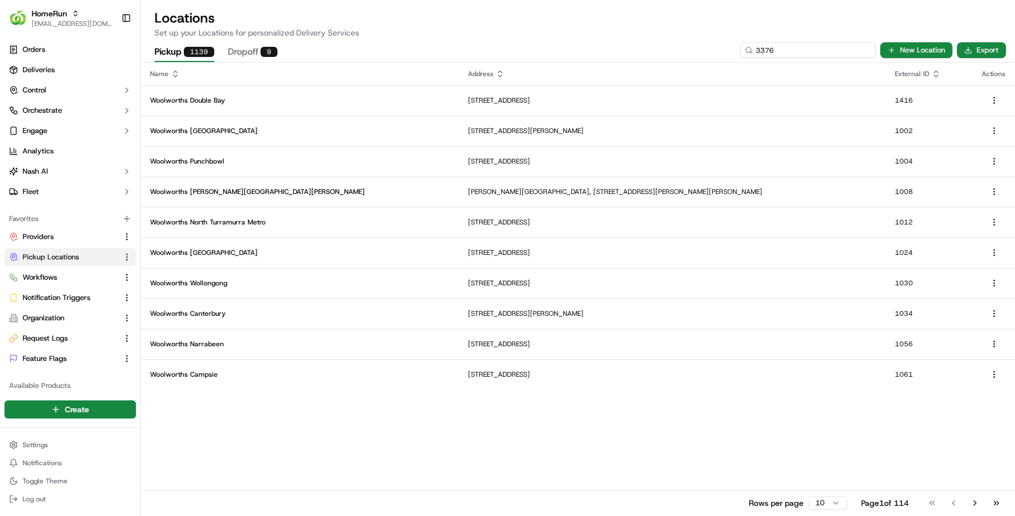
type input "3376"
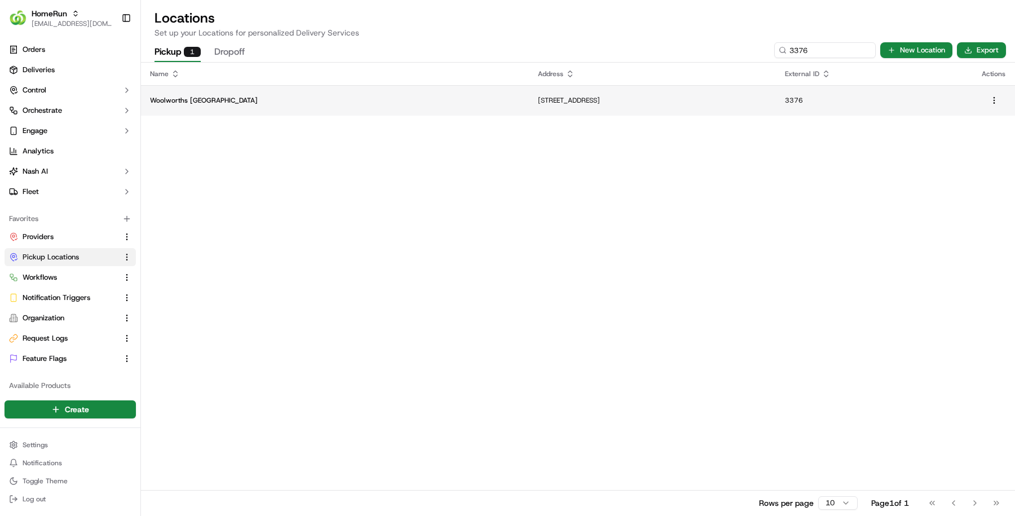
click at [580, 100] on p "34 Icarus Drive, Kalkallo, VIC 3064, AU" at bounding box center [652, 100] width 229 height 9
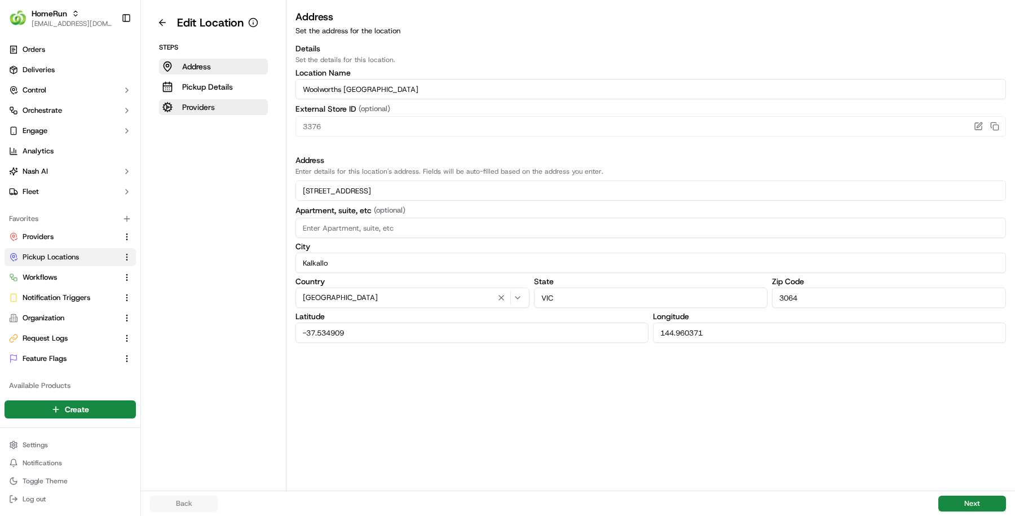
click at [213, 110] on p "Providers" at bounding box center [198, 106] width 33 height 11
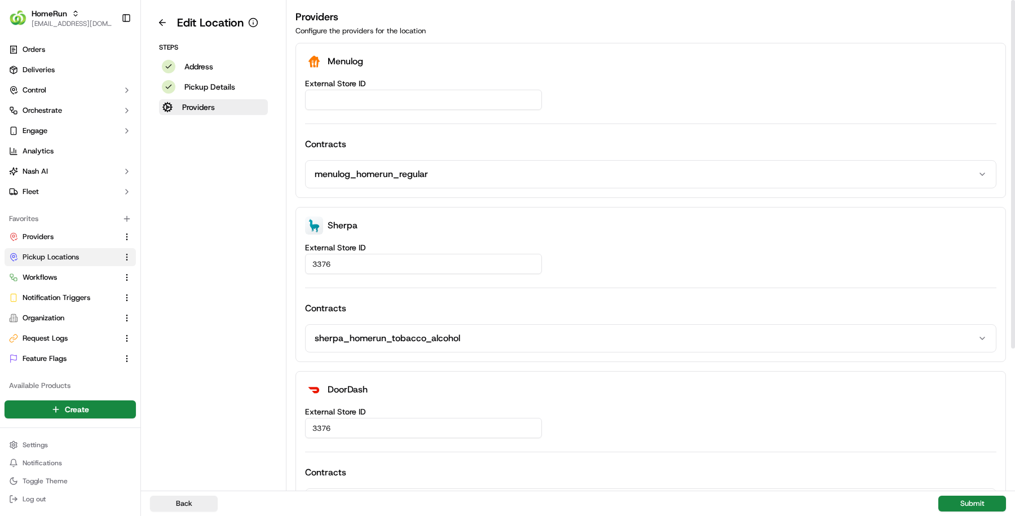
click at [513, 96] on input "External Store ID" at bounding box center [423, 100] width 237 height 20
paste input "3b7b5ea4-1eb8-4d6f-bf86-6b9501801753"
type input "3b7b5ea4-1eb8-4d6f-bf86-6b9501801753"
click at [975, 497] on button "Submit" at bounding box center [972, 504] width 68 height 16
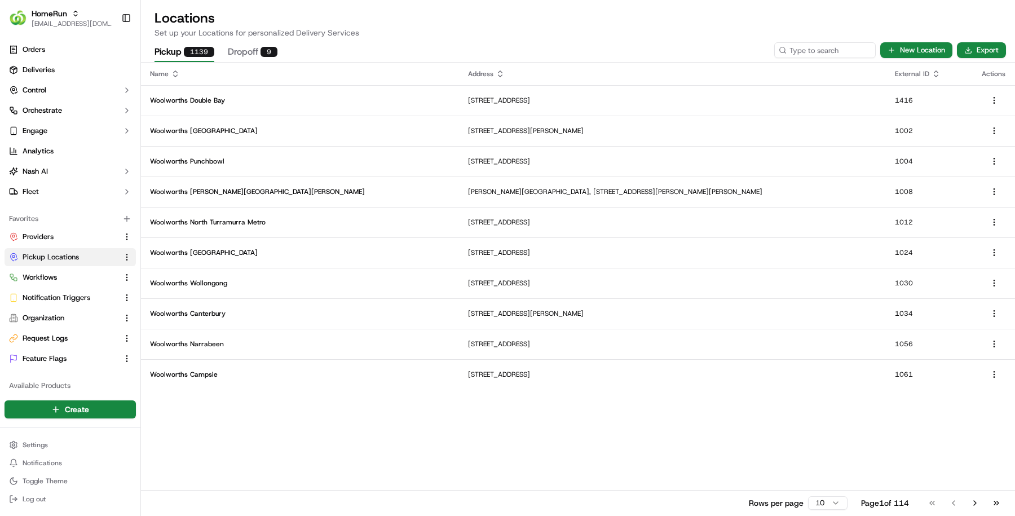
click at [816, 38] on div "Pickup 1139 Dropoff 9 New Location Export" at bounding box center [578, 50] width 874 height 24
click at [816, 49] on input at bounding box center [807, 50] width 135 height 16
paste input "3391"
type input "3391"
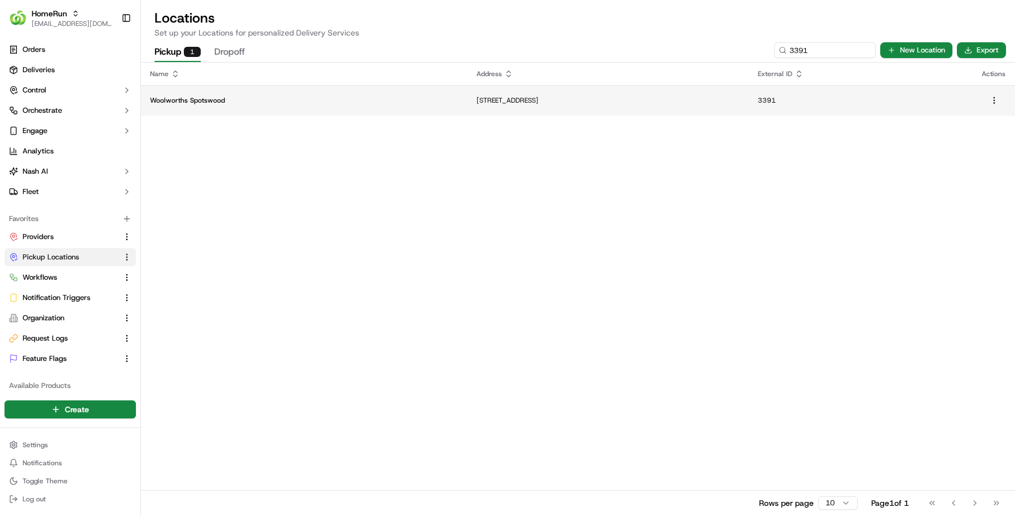
click at [196, 95] on td "Woolworths Spotswood" at bounding box center [304, 100] width 326 height 30
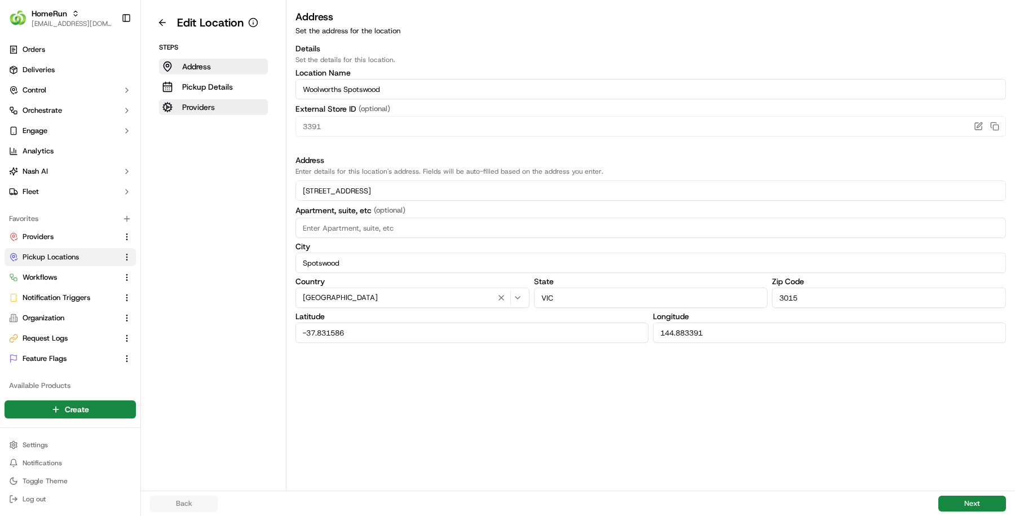
click at [220, 107] on button "Providers" at bounding box center [213, 107] width 109 height 16
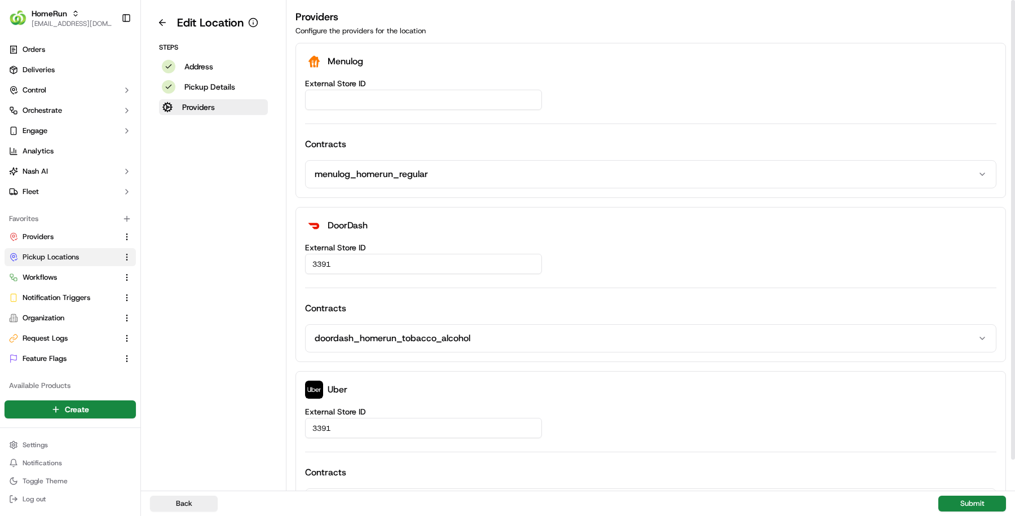
click at [405, 94] on input "External Store ID" at bounding box center [423, 100] width 237 height 20
paste input "a8f868a5-9243-4e12-aebe-6d4c242739e5"
type input "a8f868a5-9243-4e12-aebe-6d4c242739e5"
click at [966, 503] on button "Submit" at bounding box center [972, 504] width 68 height 16
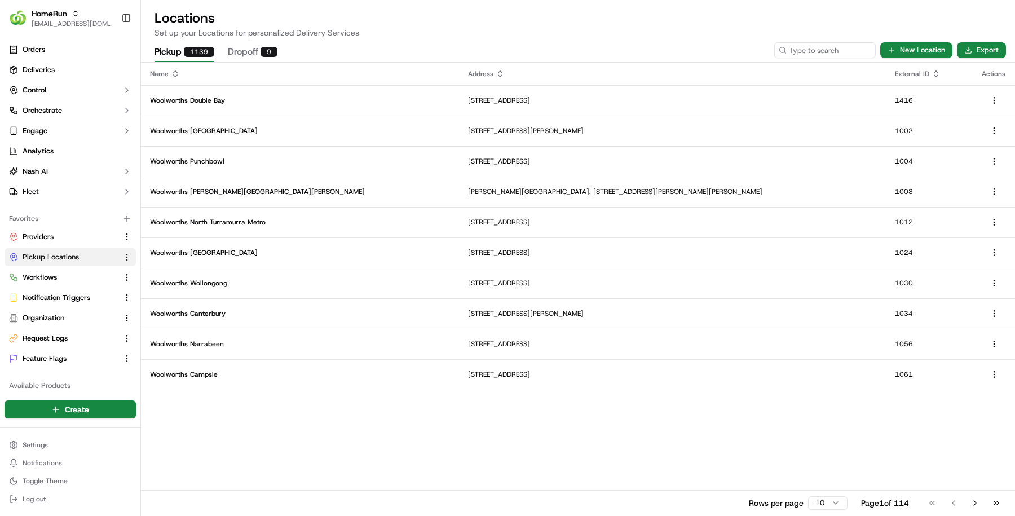
click at [810, 60] on div "Pickup 1139 Dropoff 9 New Location Export" at bounding box center [578, 50] width 874 height 24
click at [810, 50] on input at bounding box center [807, 50] width 135 height 16
paste input "3399"
type input "3399"
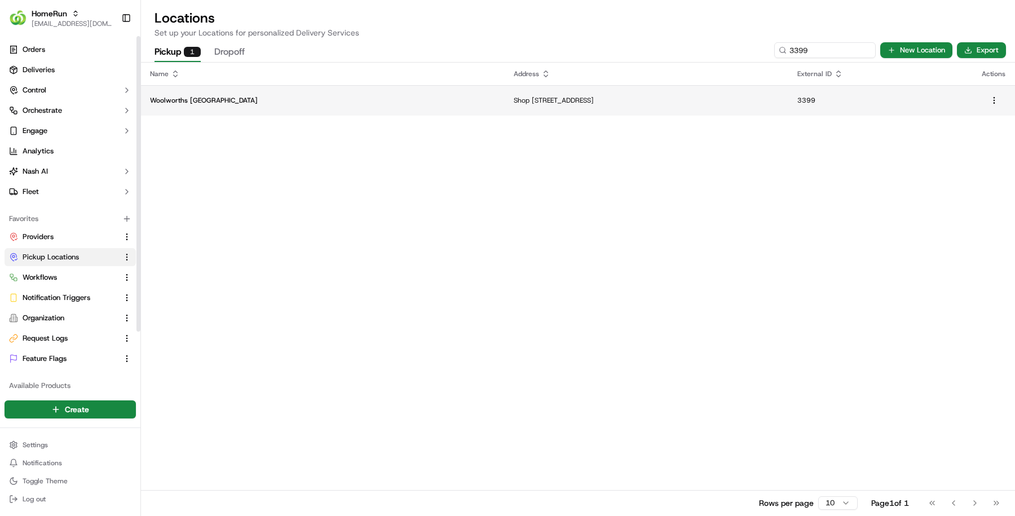
click at [257, 103] on p "Woolworths Thrift Park" at bounding box center [323, 100] width 346 height 9
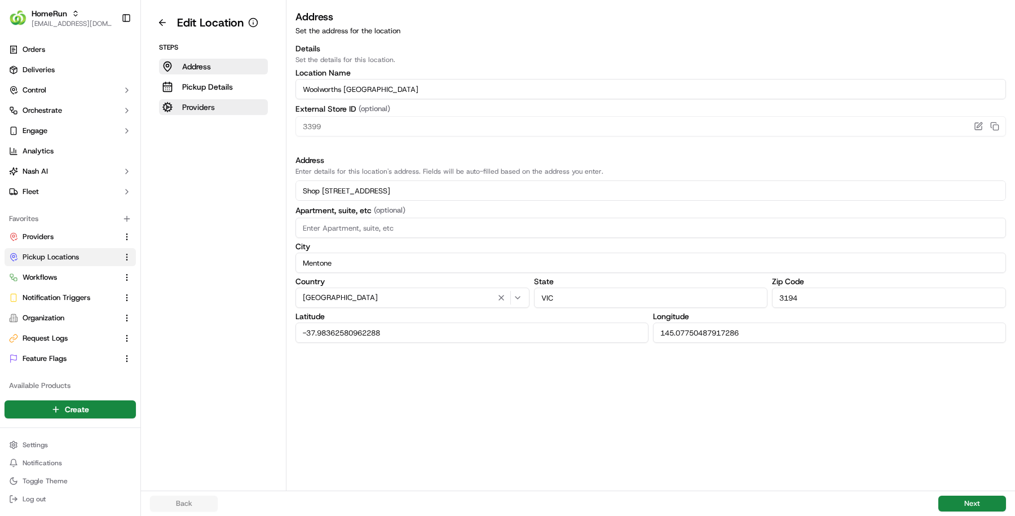
click at [219, 104] on button "Providers" at bounding box center [213, 107] width 109 height 16
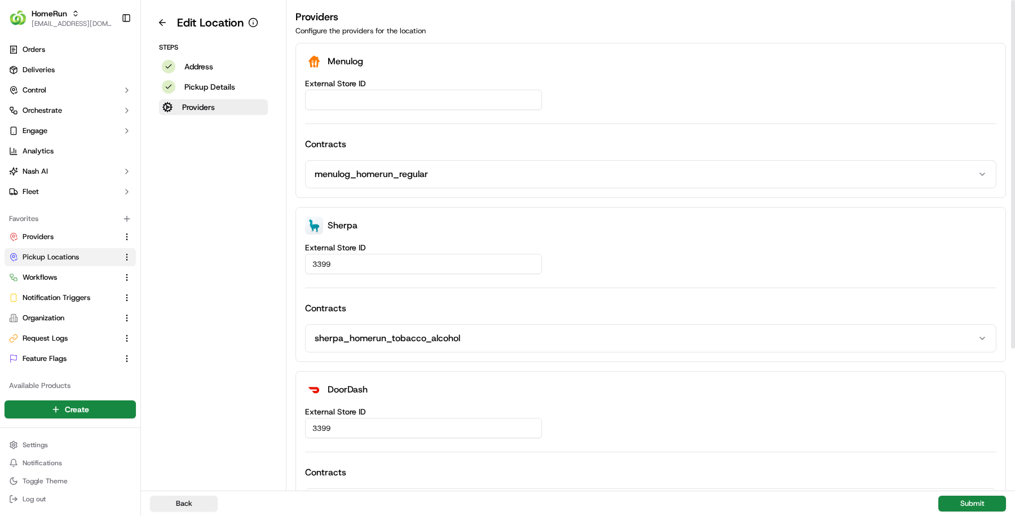
click at [381, 102] on input "External Store ID" at bounding box center [423, 100] width 237 height 20
paste input "7fd1ec26-8423-4212-9970-1c1f20c158a6"
type input "7fd1ec26-8423-4212-9970-1c1f20c158a6"
click at [952, 497] on button "Submit" at bounding box center [972, 504] width 68 height 16
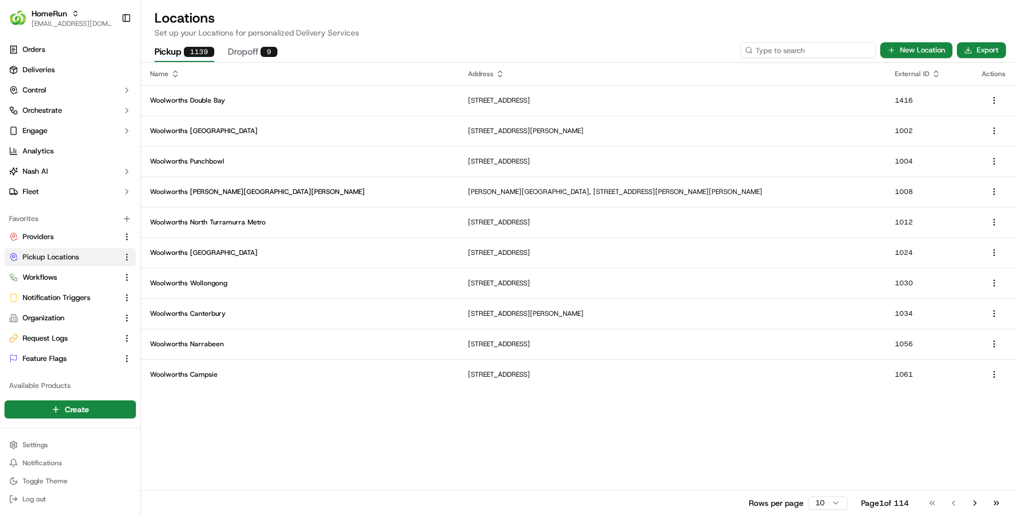
click at [832, 54] on input at bounding box center [807, 50] width 135 height 16
paste input "3411"
type input "3411"
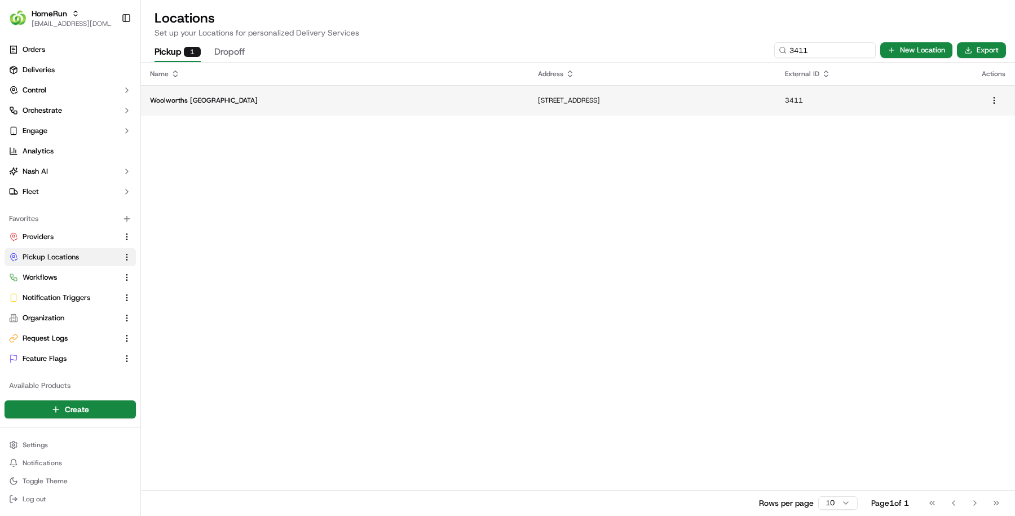
click at [234, 104] on p "Woolworths Brunswick North Metro" at bounding box center [335, 100] width 370 height 9
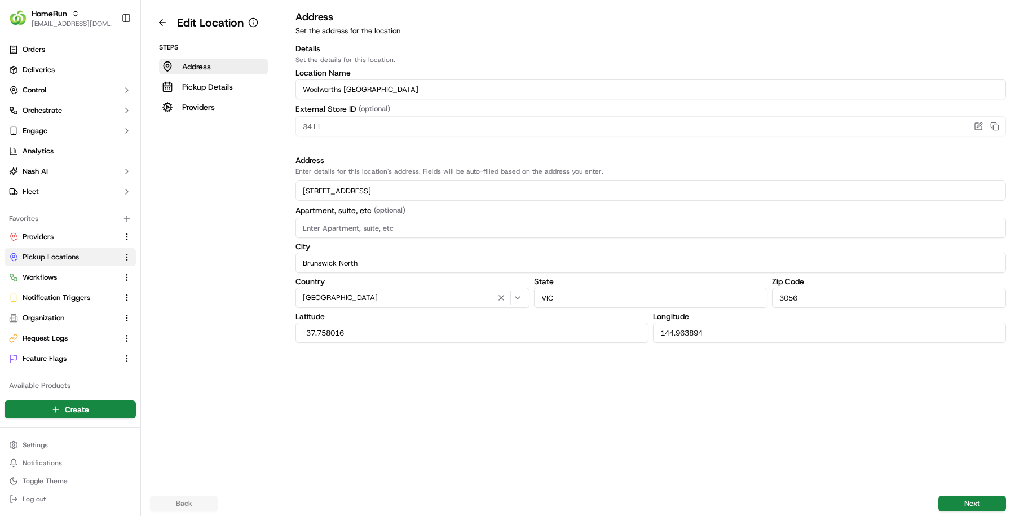
click at [188, 114] on aside "Edit Location Steps Address Pickup Details Providers" at bounding box center [213, 245] width 145 height 491
click at [197, 107] on p "Providers" at bounding box center [198, 106] width 33 height 11
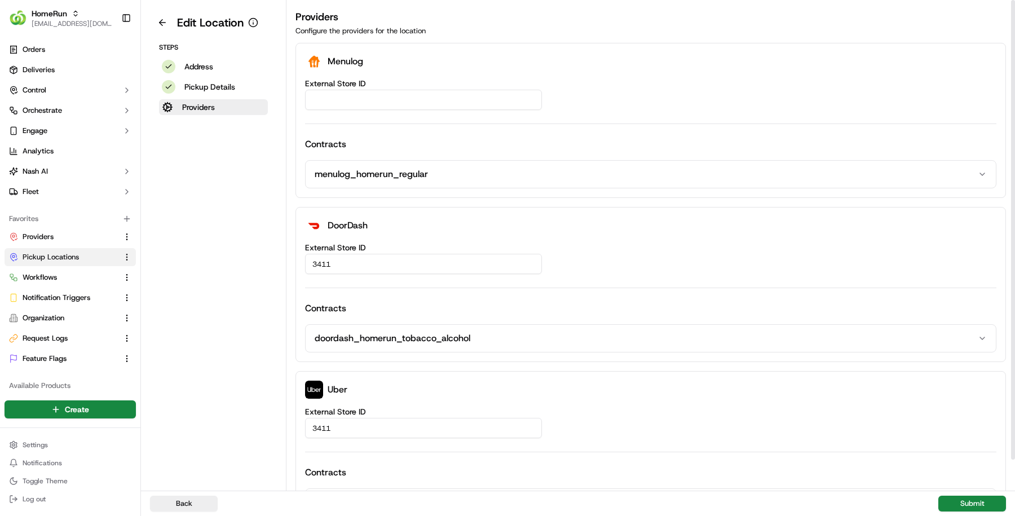
click at [330, 108] on input "External Store ID" at bounding box center [423, 100] width 237 height 20
paste input "2b69addb-b044-419d-8352-12dbba54426b"
type input "2b69addb-b044-419d-8352-12dbba54426b"
click at [956, 496] on button "Submit" at bounding box center [972, 504] width 68 height 16
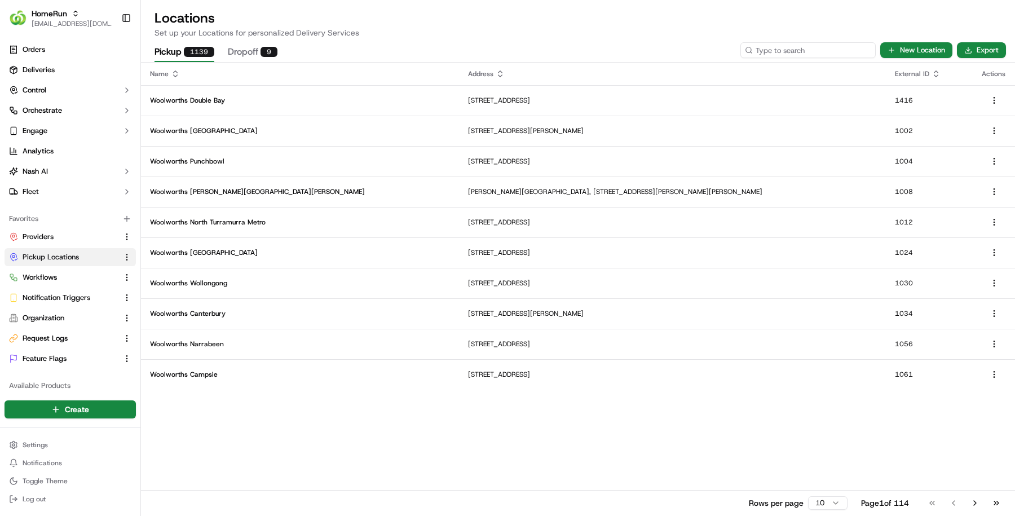
click at [818, 46] on input at bounding box center [807, 50] width 135 height 16
paste input "3672"
type input "3672"
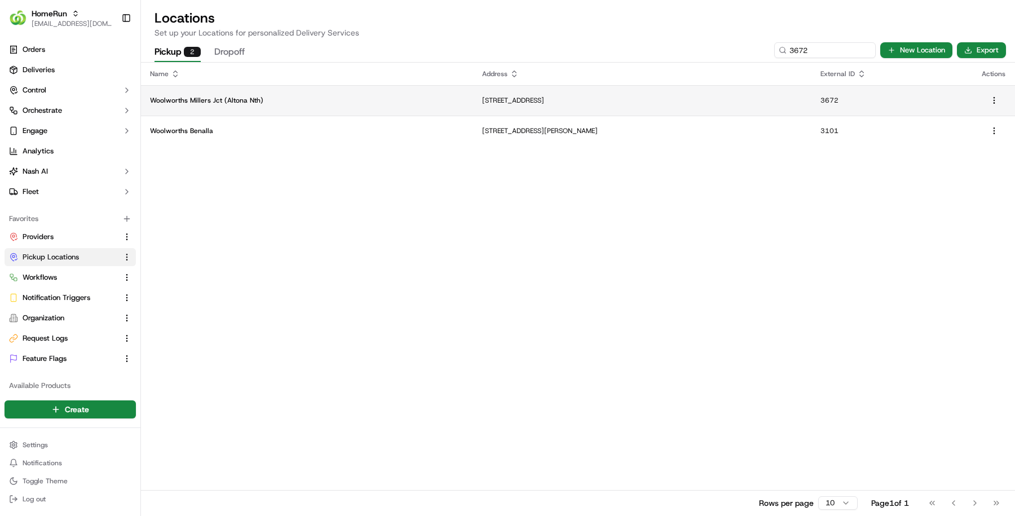
click at [251, 92] on td "Woolworths Millers Jct (Altona Nth)" at bounding box center [307, 100] width 332 height 30
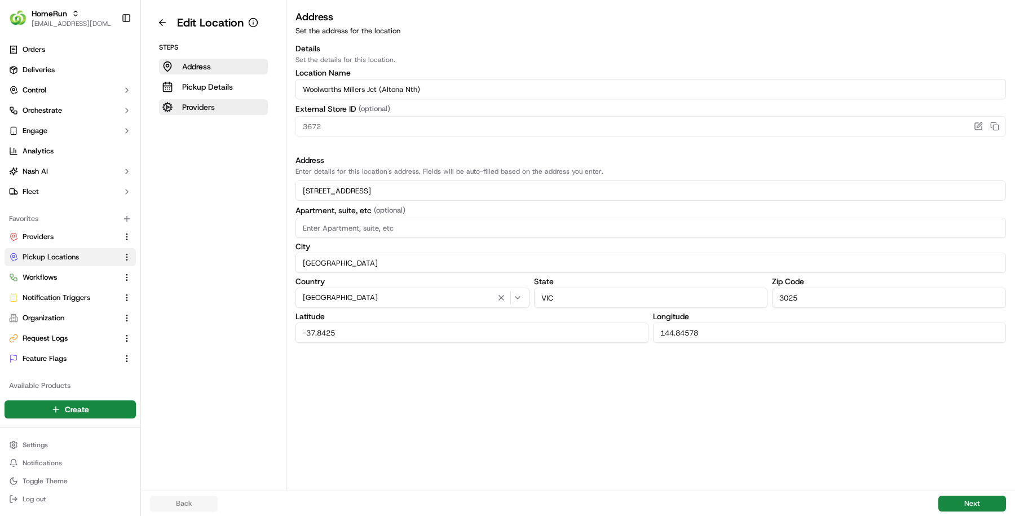
click at [204, 101] on p "Providers" at bounding box center [198, 106] width 33 height 11
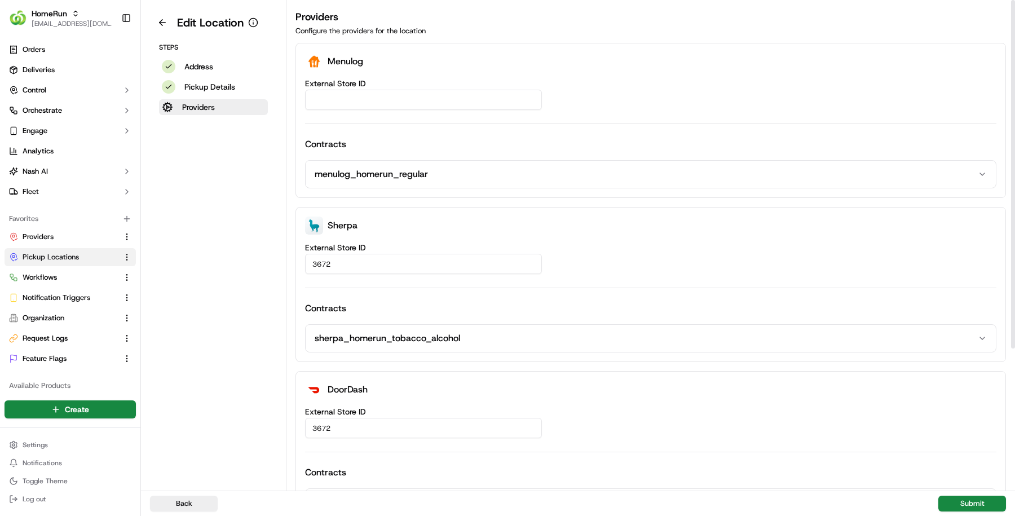
click at [345, 100] on input "External Store ID" at bounding box center [423, 100] width 237 height 20
paste input "68460b45-b70a-4b83-bf45-deff8c56def3"
type input "68460b45-b70a-4b83-bf45-deff8c56def3"
click at [973, 503] on button "Submit" at bounding box center [972, 504] width 68 height 16
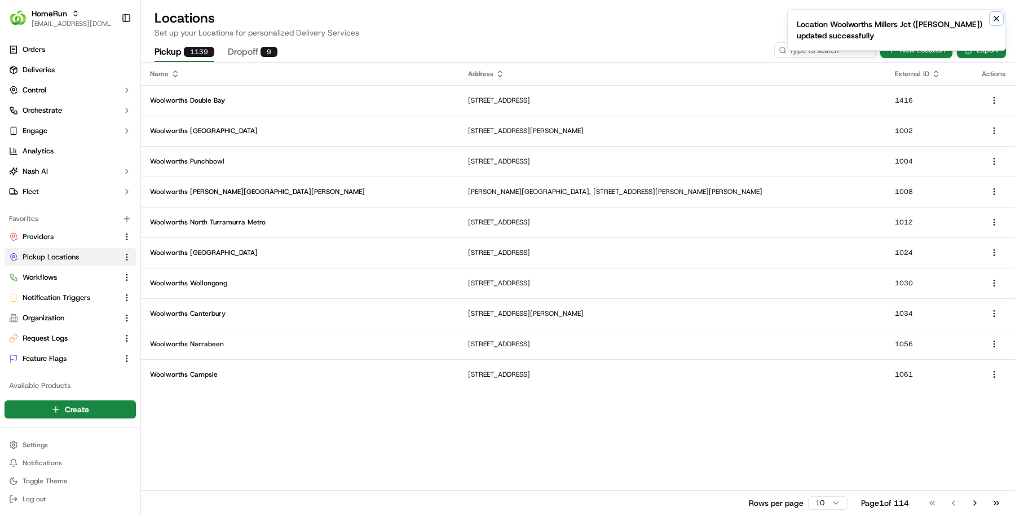
click at [999, 19] on icon "Notifications (F8)" at bounding box center [996, 18] width 9 height 9
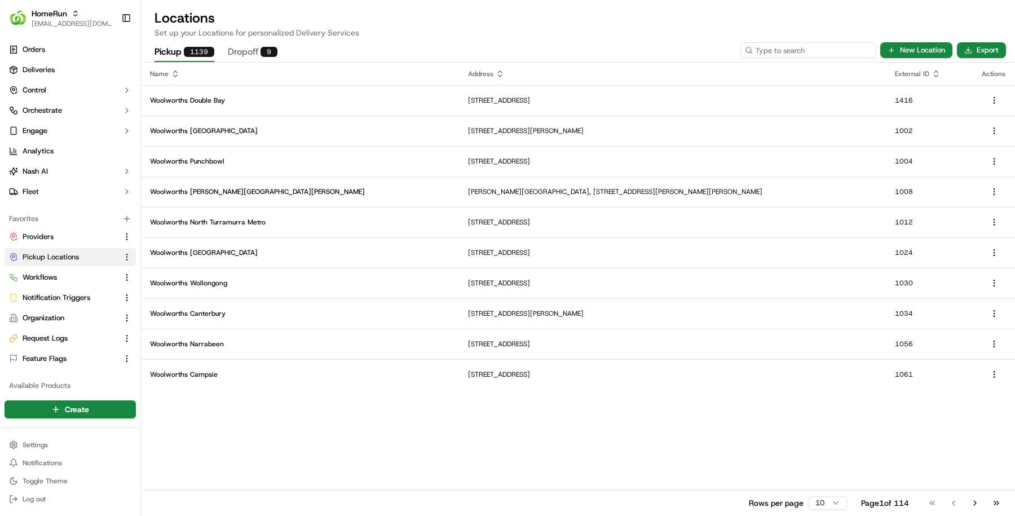
click at [826, 50] on input at bounding box center [807, 50] width 135 height 16
paste input "3802"
type input "3802"
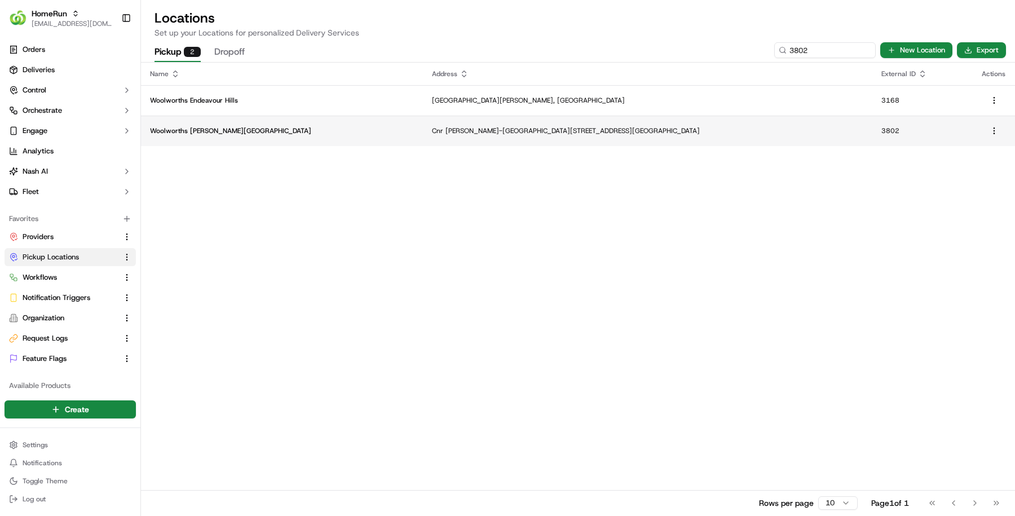
click at [253, 130] on p "Woolworths Taylor Lakes" at bounding box center [282, 130] width 264 height 9
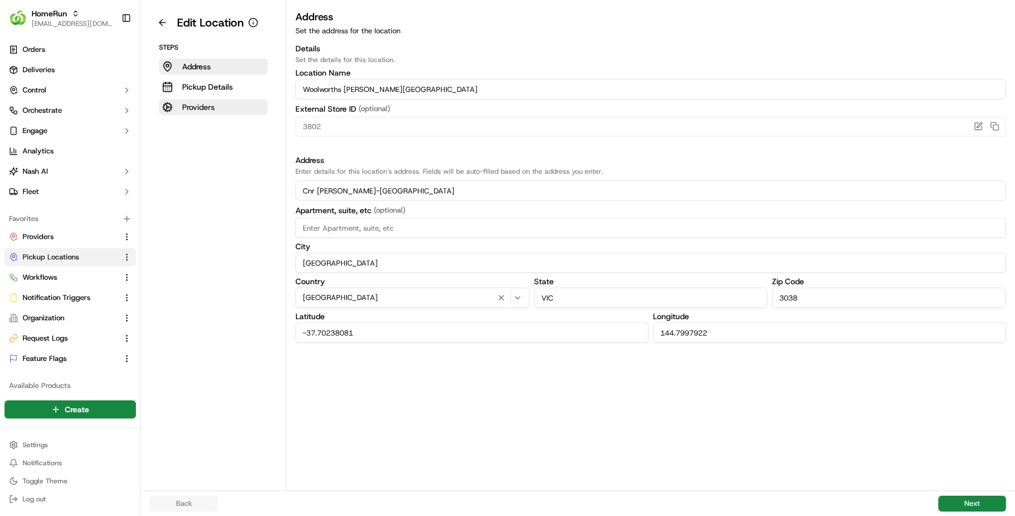
click at [198, 101] on p "Providers" at bounding box center [198, 106] width 33 height 11
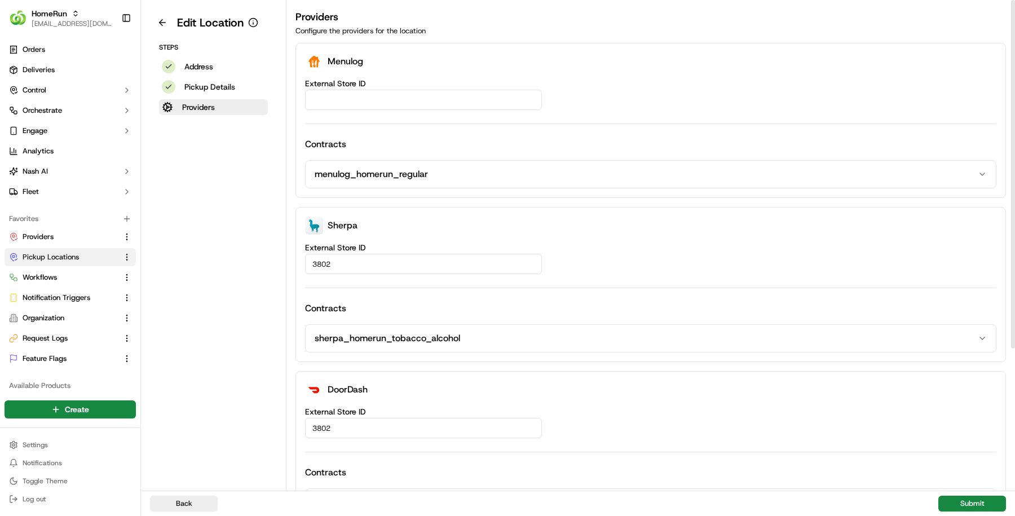
click at [369, 100] on input "External Store ID" at bounding box center [423, 100] width 237 height 20
paste input "17df3cc2-3718-4997-b3f3-fae23471eb49"
type input "17df3cc2-3718-4997-b3f3-fae23471eb49"
click at [978, 508] on button "Submit" at bounding box center [972, 504] width 68 height 16
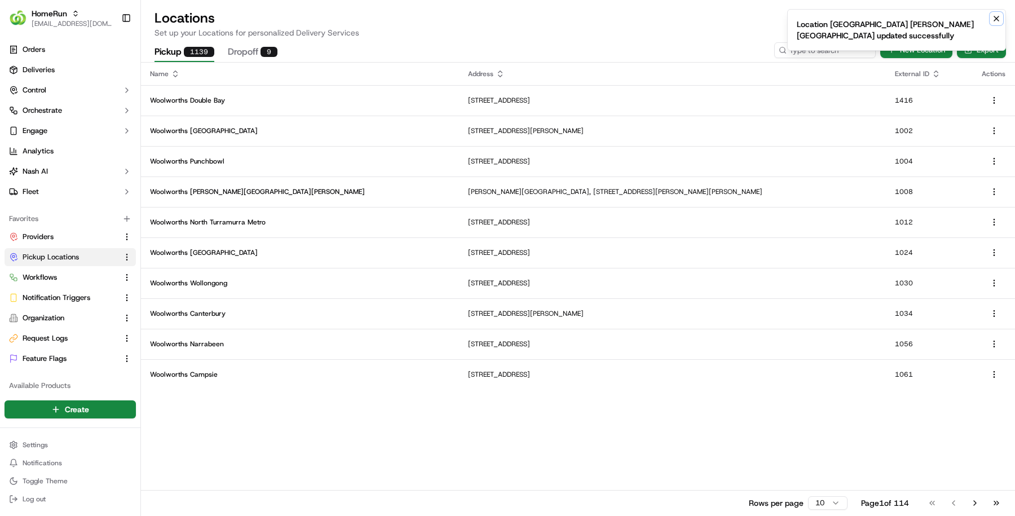
click at [994, 19] on icon "Notifications (F8)" at bounding box center [996, 18] width 9 height 9
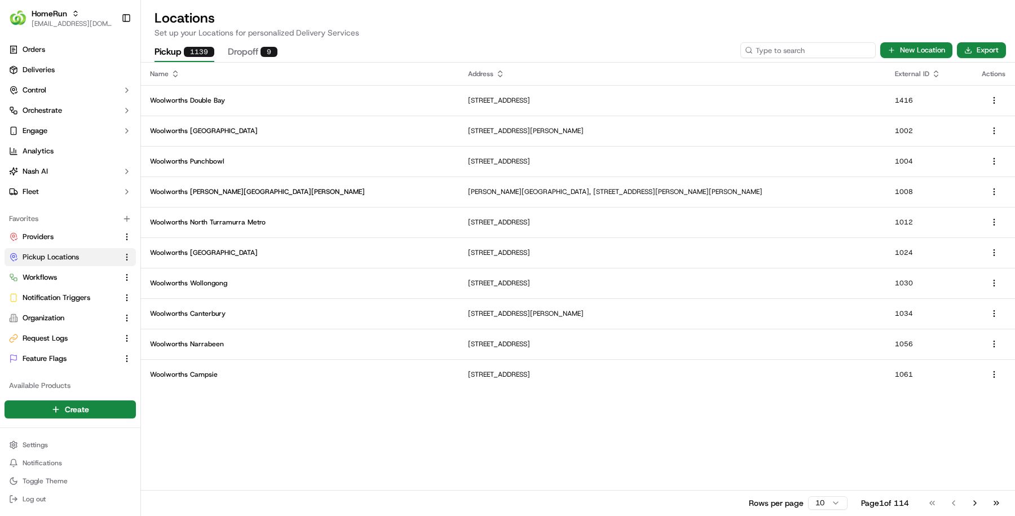
click at [807, 51] on input at bounding box center [807, 50] width 135 height 16
paste input "3969"
type input "3969"
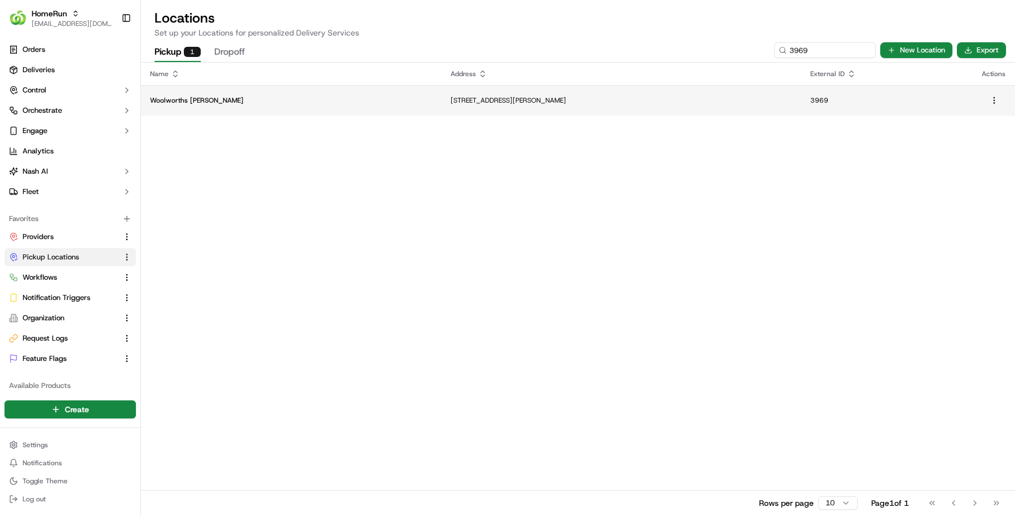
click at [273, 106] on td "Woolworths Glen" at bounding box center [291, 100] width 301 height 30
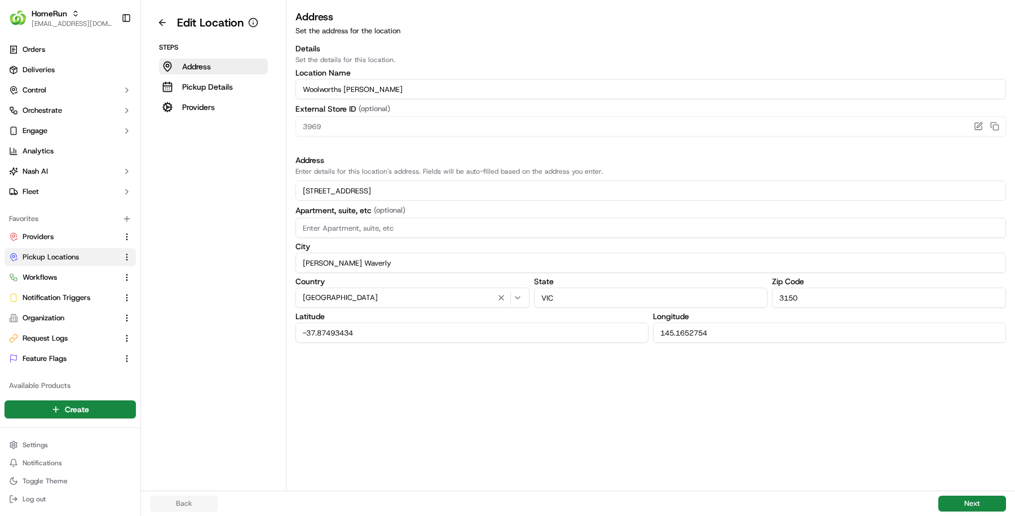
click at [208, 118] on aside "Edit Location Steps Address Pickup Details Providers" at bounding box center [213, 245] width 145 height 491
click at [208, 113] on button "Providers" at bounding box center [213, 107] width 109 height 16
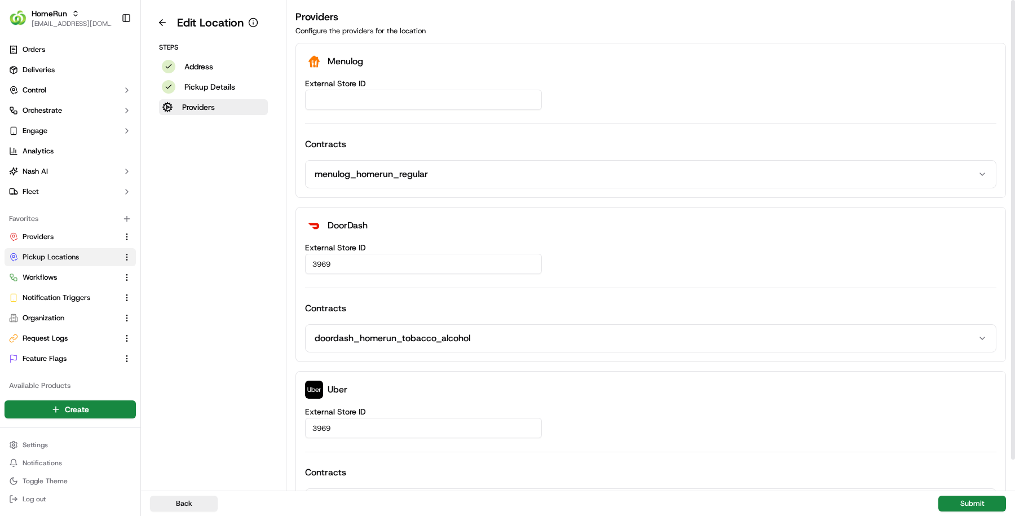
click at [361, 103] on input "External Store ID" at bounding box center [423, 100] width 237 height 20
paste input "ea5e2e87-817b-4759-9761-2bd94f3a9081"
type input "ea5e2e87-817b-4759-9761-2bd94f3a9081"
click at [954, 496] on button "Submit" at bounding box center [972, 504] width 68 height 16
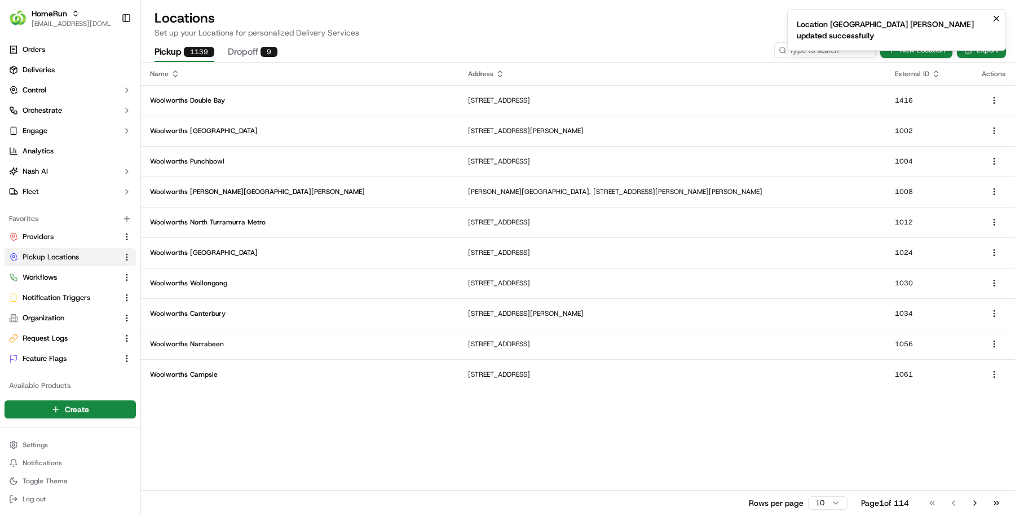
click at [791, 47] on ol "Location Woolworths Glen updated successfully" at bounding box center [896, 30] width 237 height 60
click at [804, 50] on input at bounding box center [807, 50] width 135 height 16
paste input "5616"
type input "5616"
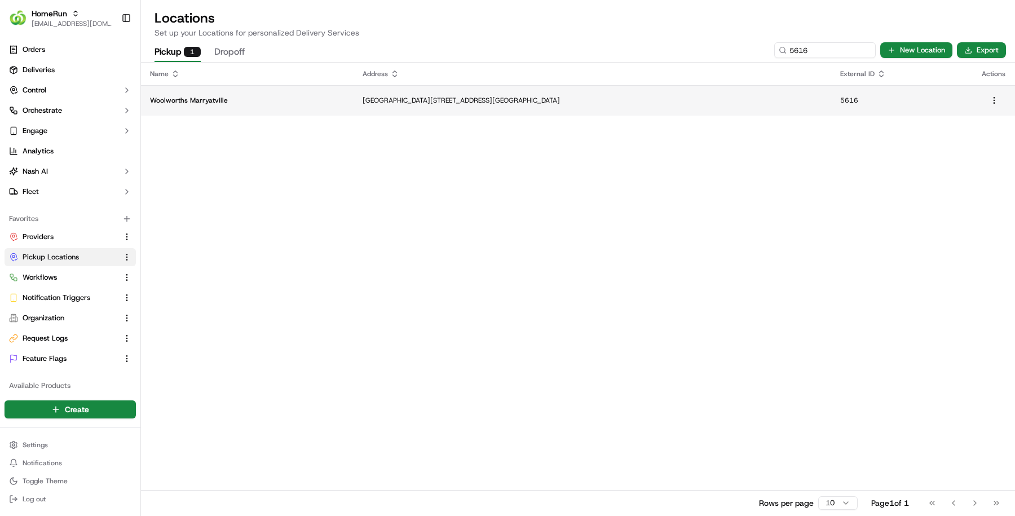
click at [417, 109] on td "Cnr Kensington Rd And Tusmore Avenue, Marryatville, SA 5068, AU" at bounding box center [593, 100] width 478 height 30
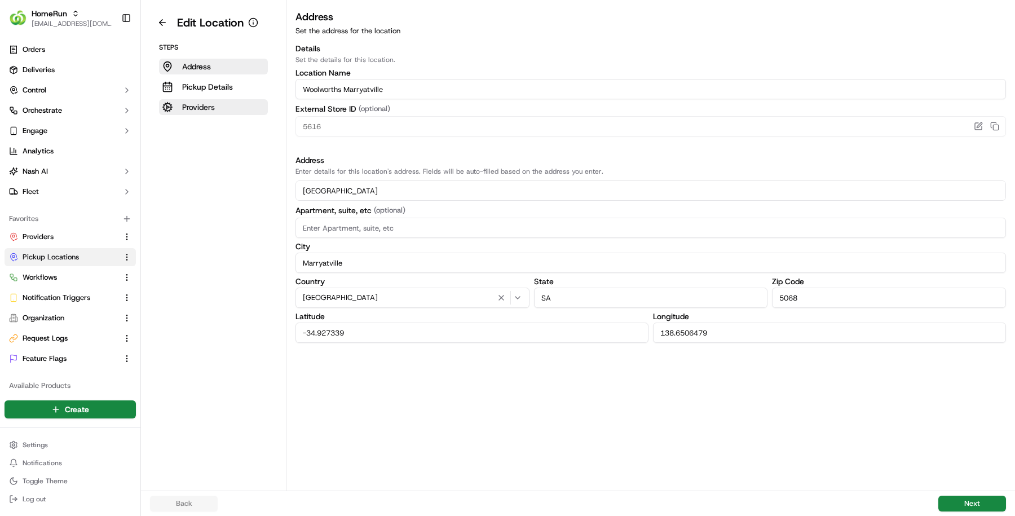
click at [219, 112] on button "Providers" at bounding box center [213, 107] width 109 height 16
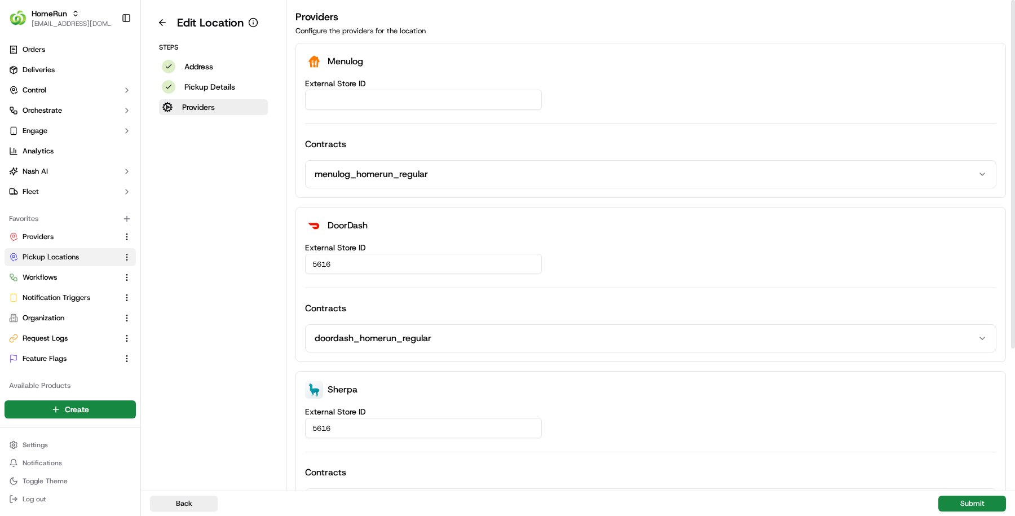
click at [365, 94] on input "External Store ID" at bounding box center [423, 100] width 237 height 20
paste input "eb6546b5-0206-4c5d-902c-e0dbb3e85329"
type input "eb6546b5-0206-4c5d-902c-e0dbb3e85329"
click at [954, 502] on button "Submit" at bounding box center [972, 504] width 68 height 16
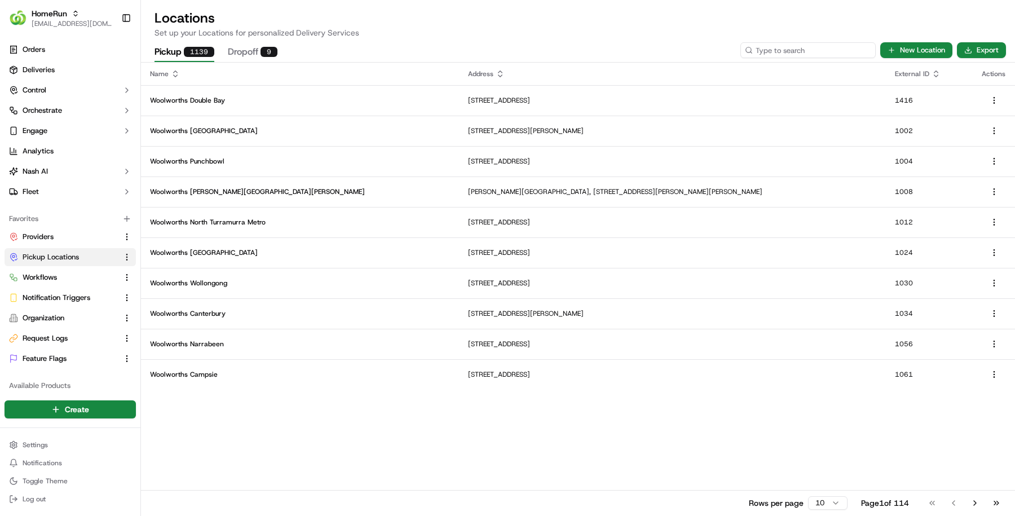
click at [821, 54] on input at bounding box center [807, 50] width 135 height 16
paste input "5619"
type input "5619"
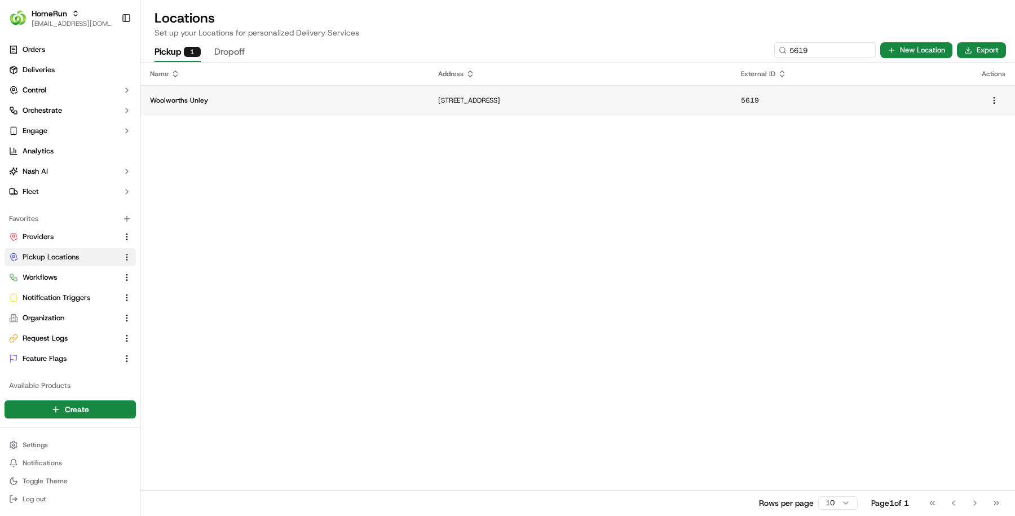
click at [208, 98] on p "Woolworths Unley" at bounding box center [285, 100] width 270 height 9
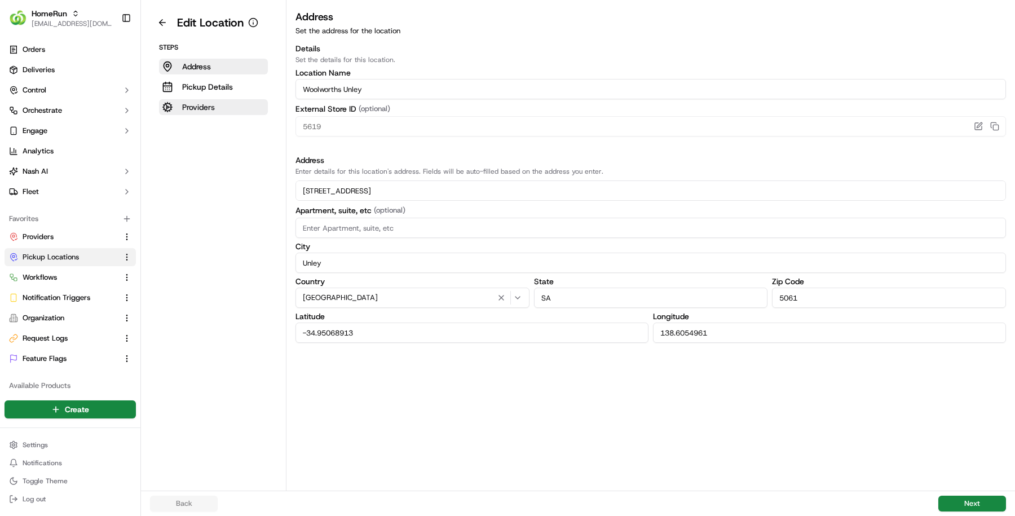
click at [193, 106] on p "Providers" at bounding box center [198, 106] width 33 height 11
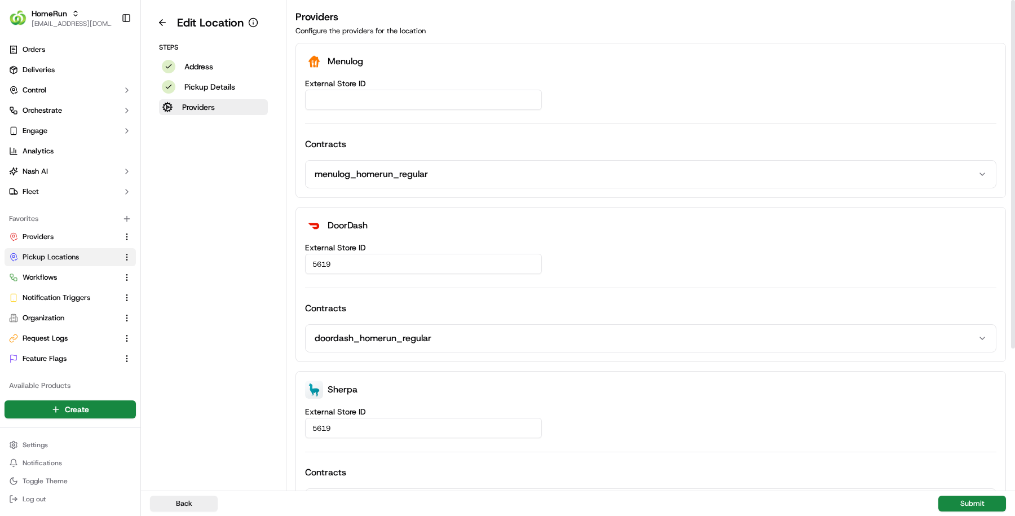
click at [372, 86] on label "External Store ID" at bounding box center [650, 84] width 691 height 8
click at [372, 90] on input "External Store ID" at bounding box center [423, 100] width 237 height 20
click at [370, 97] on input "External Store ID" at bounding box center [423, 100] width 237 height 20
paste input "23f6ef6c-8e95-4331-a7c9-16fb243b5f7d"
type input "23f6ef6c-8e95-4331-a7c9-16fb243b5f7d"
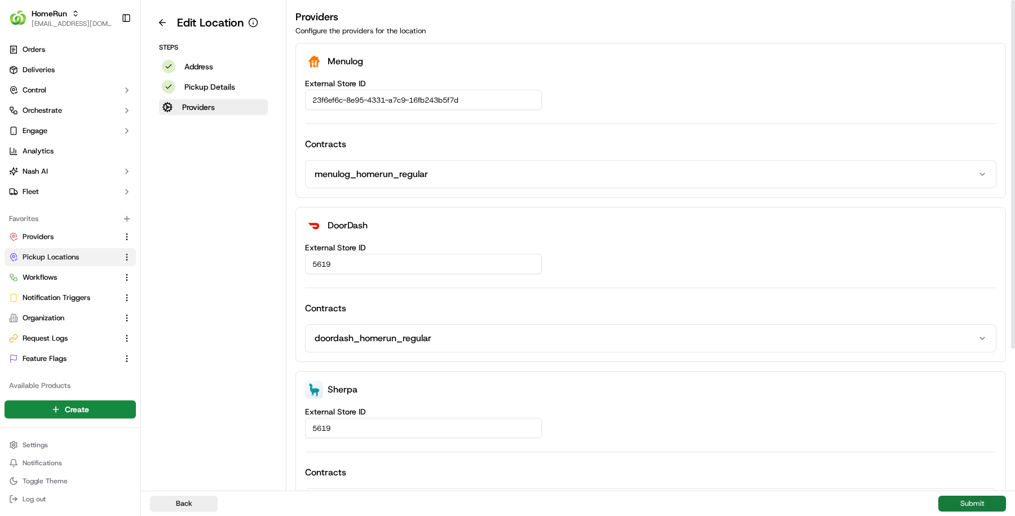
click at [958, 504] on button "Submit" at bounding box center [972, 504] width 68 height 16
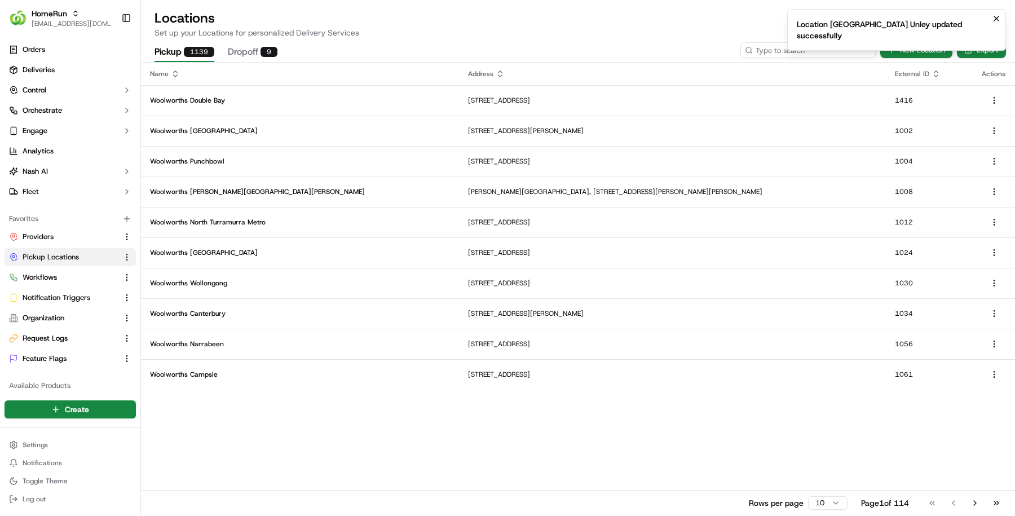
click at [823, 52] on input at bounding box center [807, 50] width 135 height 16
paste input "8165"
type input "8165"
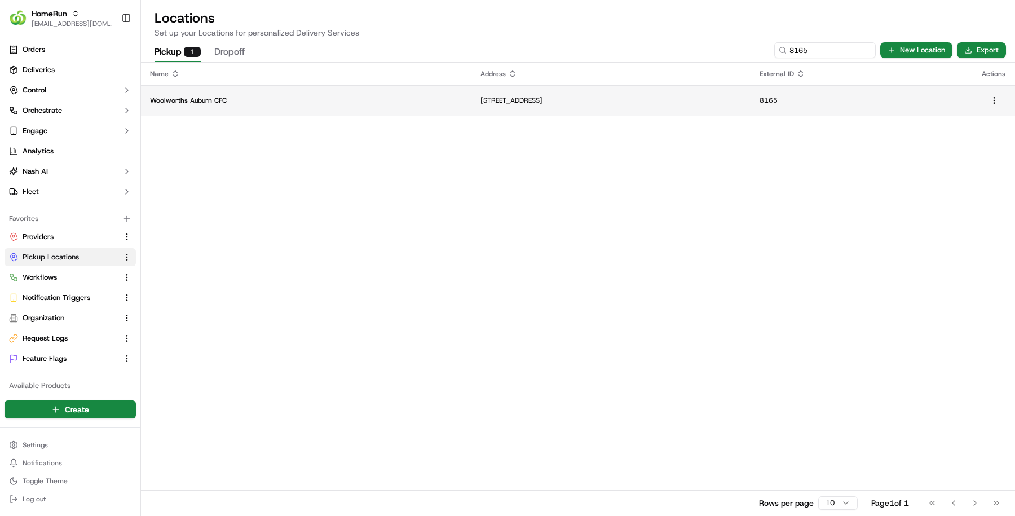
click at [480, 104] on p "11 Percy St, Auburn, NSW 2144, AU" at bounding box center [610, 100] width 261 height 9
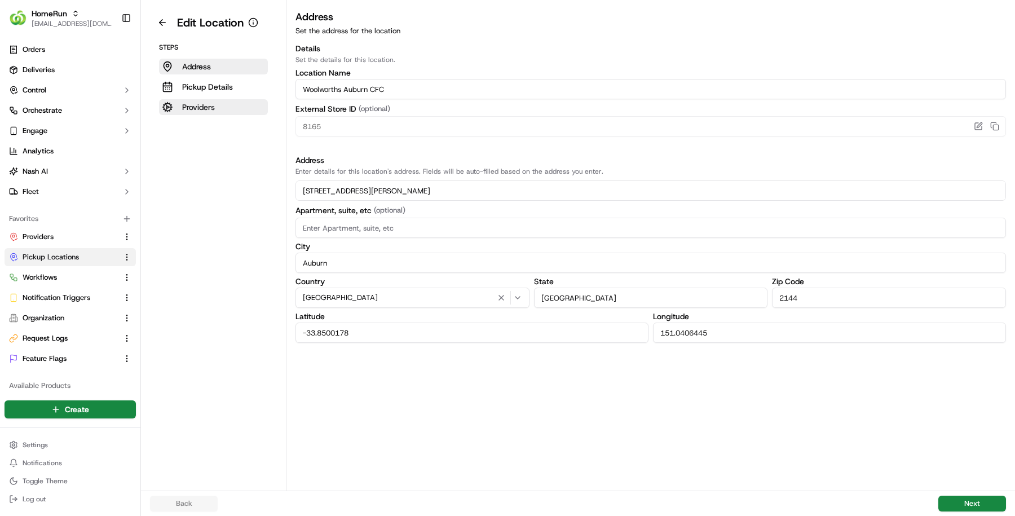
click at [233, 112] on button "Providers" at bounding box center [213, 107] width 109 height 16
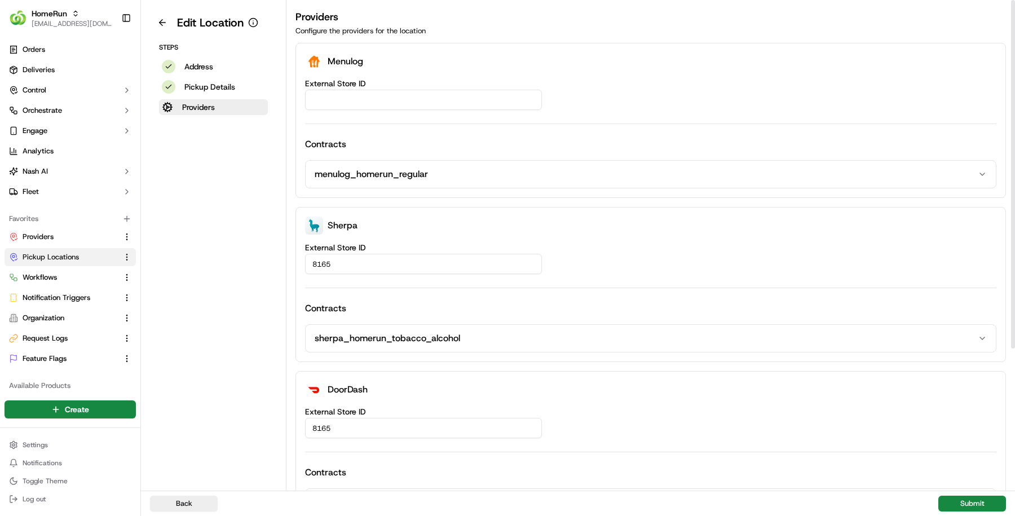
click at [381, 95] on input "External Store ID" at bounding box center [423, 100] width 237 height 20
paste input "e54de8c5-78b1-4308-934f-1a53080afa11"
type input "e54de8c5-78b1-4308-934f-1a53080afa11"
click at [958, 496] on button "Submit" at bounding box center [972, 504] width 68 height 16
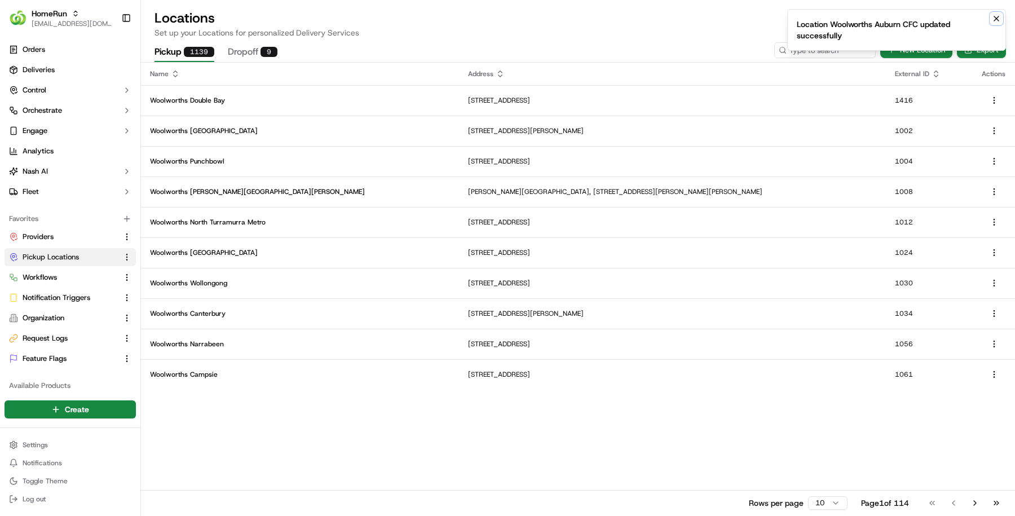
click at [999, 20] on icon "Notifications (F8)" at bounding box center [996, 18] width 9 height 9
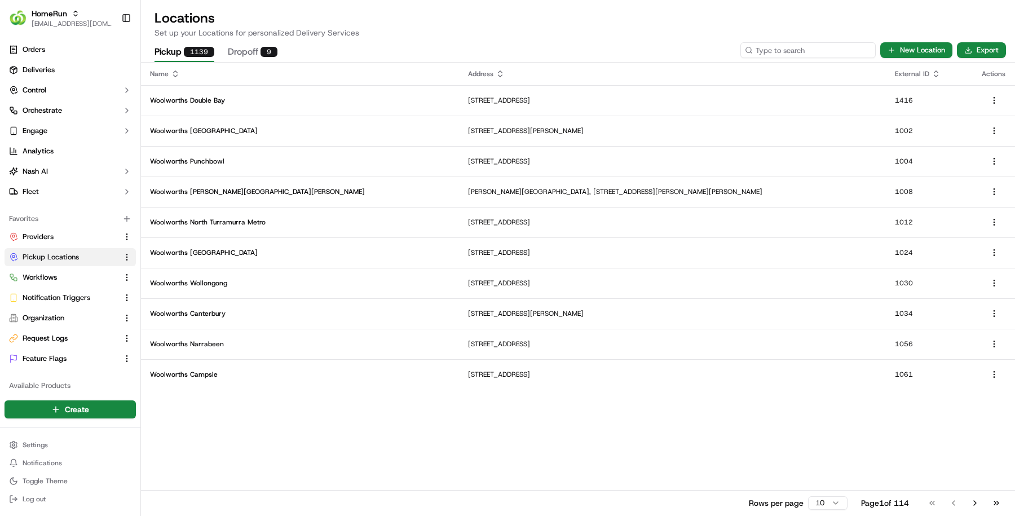
click at [825, 47] on input at bounding box center [807, 50] width 135 height 16
paste input "8882"
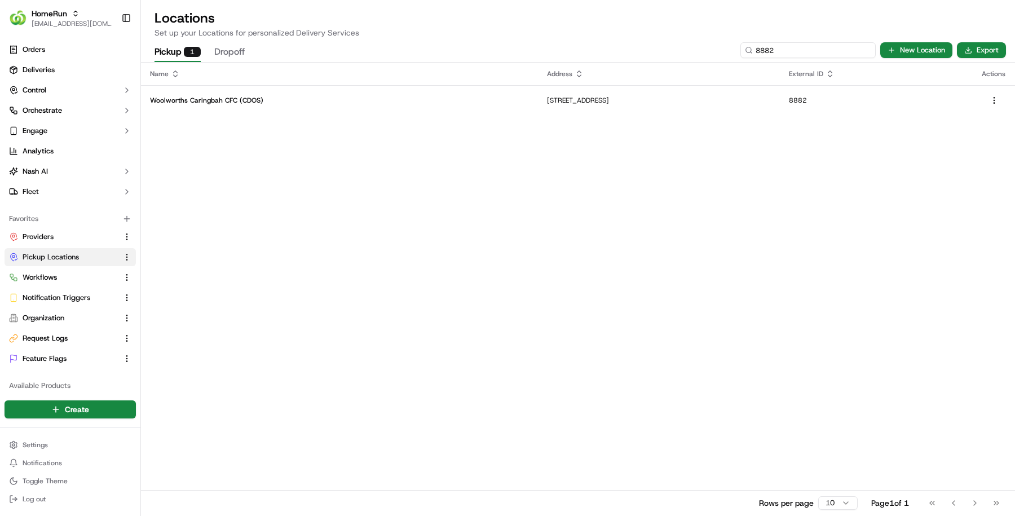
type input "8882"
click at [538, 107] on td "13 Endeavour Road, Caringbah, NSW 2229, AU" at bounding box center [659, 100] width 242 height 30
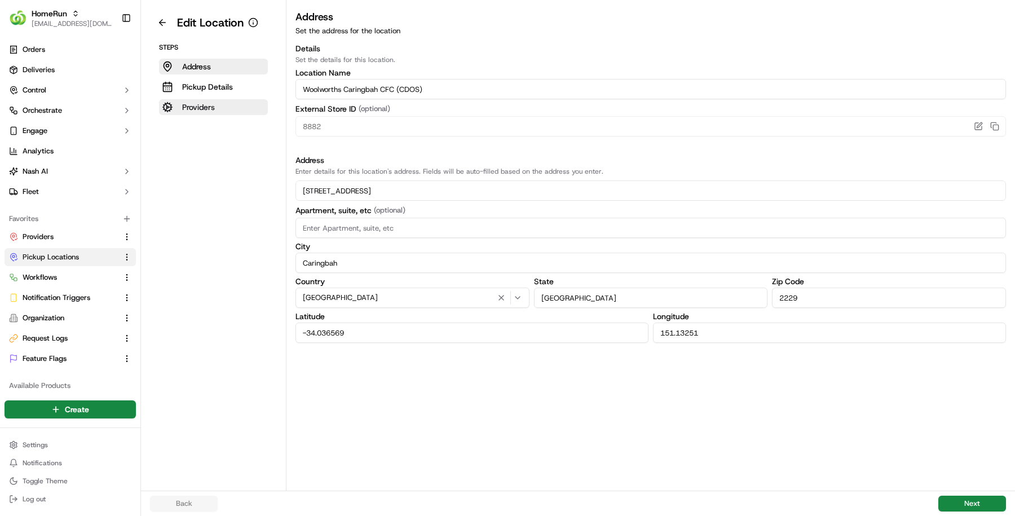
click at [220, 109] on button "Providers" at bounding box center [213, 107] width 109 height 16
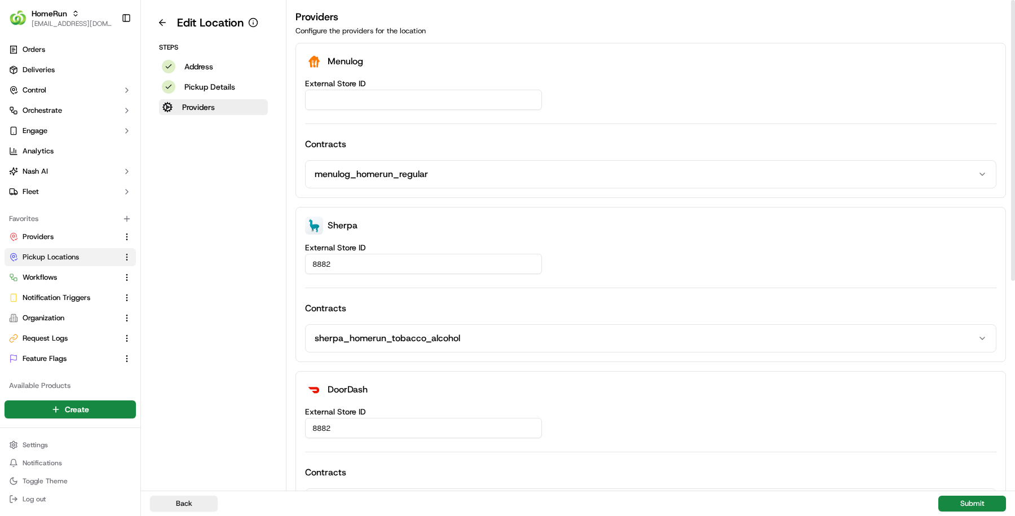
click at [392, 104] on input "External Store ID" at bounding box center [423, 100] width 237 height 20
paste input "3bb711d4-93ca-494a-b9c3-b50fe84ebb79"
type input "3bb711d4-93ca-494a-b9c3-b50fe84ebb79"
click at [968, 504] on button "Submit" at bounding box center [972, 504] width 68 height 16
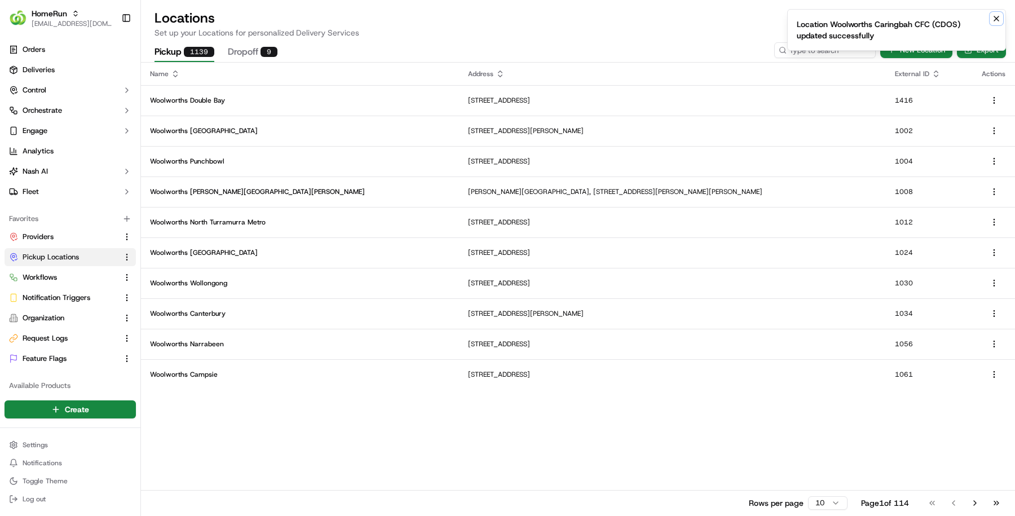
click at [993, 19] on icon "Notifications (F8)" at bounding box center [996, 18] width 9 height 9
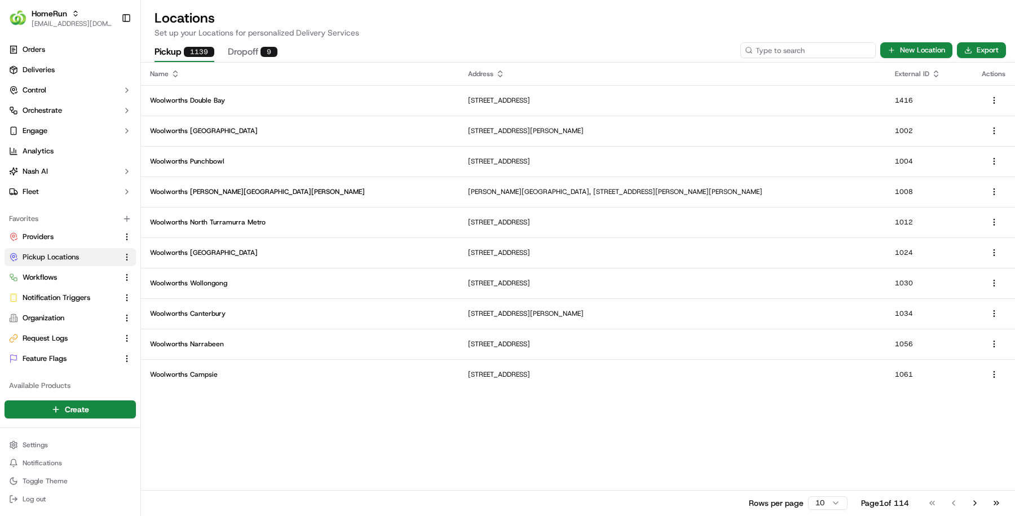
click at [815, 55] on input at bounding box center [807, 50] width 135 height 16
paste input "1621"
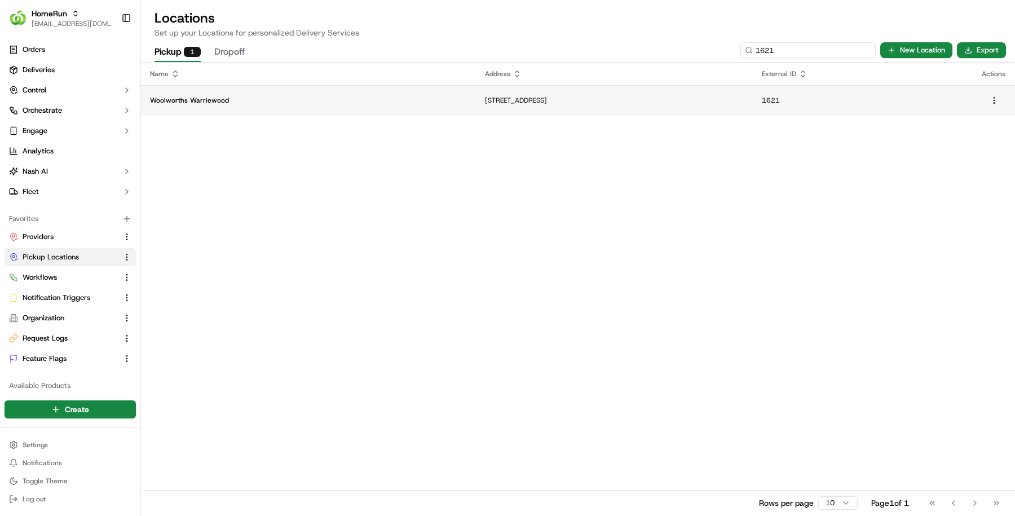
type input "1621"
click at [485, 101] on p "12 Jacksons Road, Warriewood, NSW 2102, AU" at bounding box center [614, 100] width 259 height 9
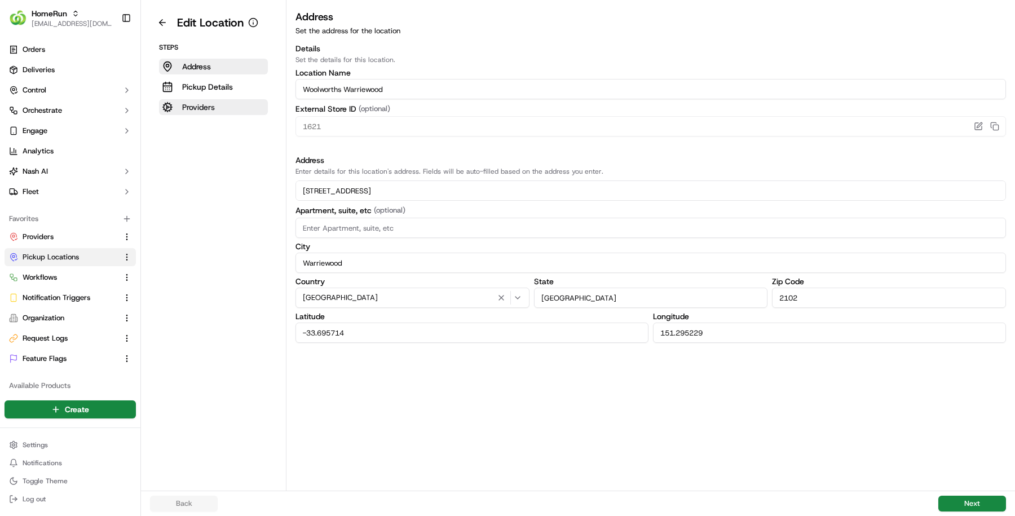
click at [223, 112] on button "Providers" at bounding box center [213, 107] width 109 height 16
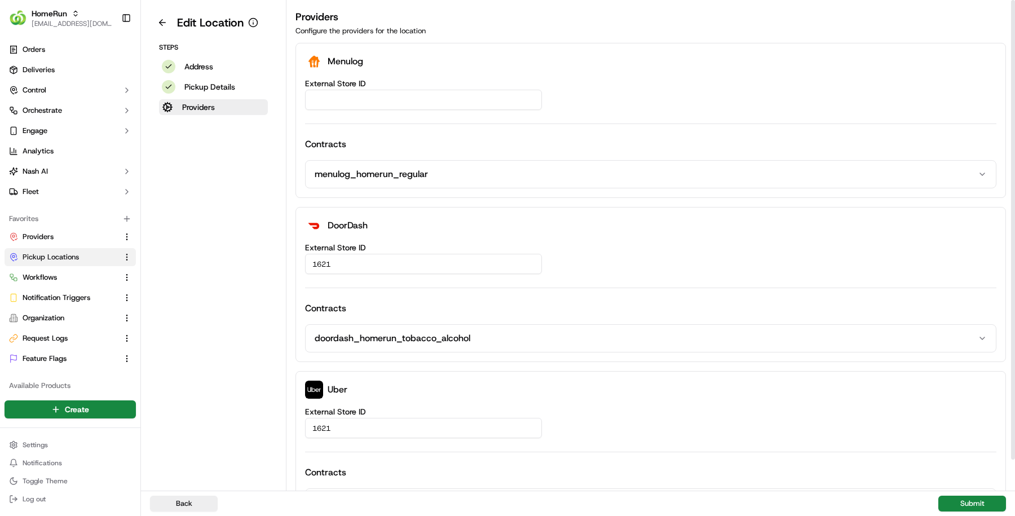
click at [356, 107] on input "External Store ID" at bounding box center [423, 100] width 237 height 20
paste input "47d81ab1-9423-4c4f-9c04-6e0d3f17d903"
type input "47d81ab1-9423-4c4f-9c04-6e0d3f17d903"
click at [977, 513] on div "Back Submit" at bounding box center [578, 503] width 874 height 25
click at [973, 506] on button "Submit" at bounding box center [972, 504] width 68 height 16
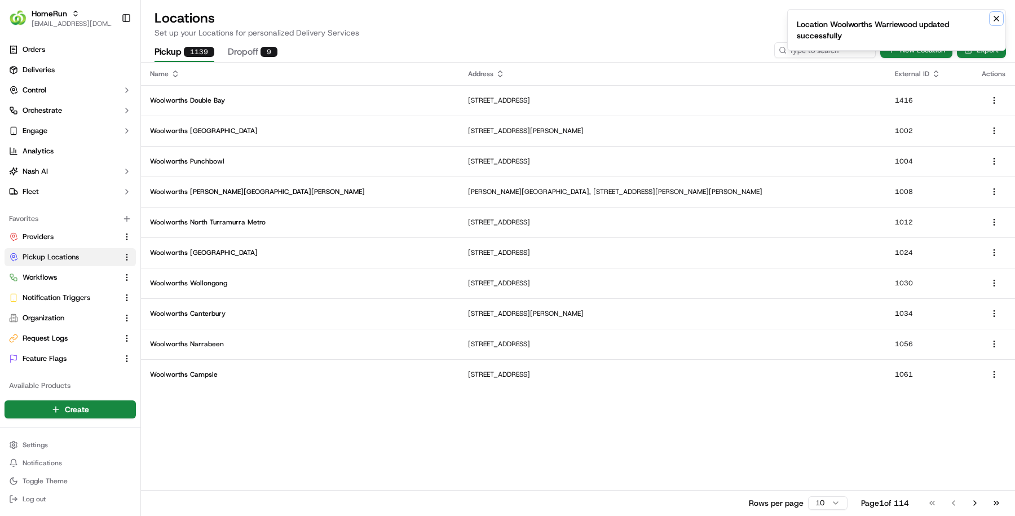
click at [999, 22] on icon "Notifications (F8)" at bounding box center [996, 18] width 9 height 9
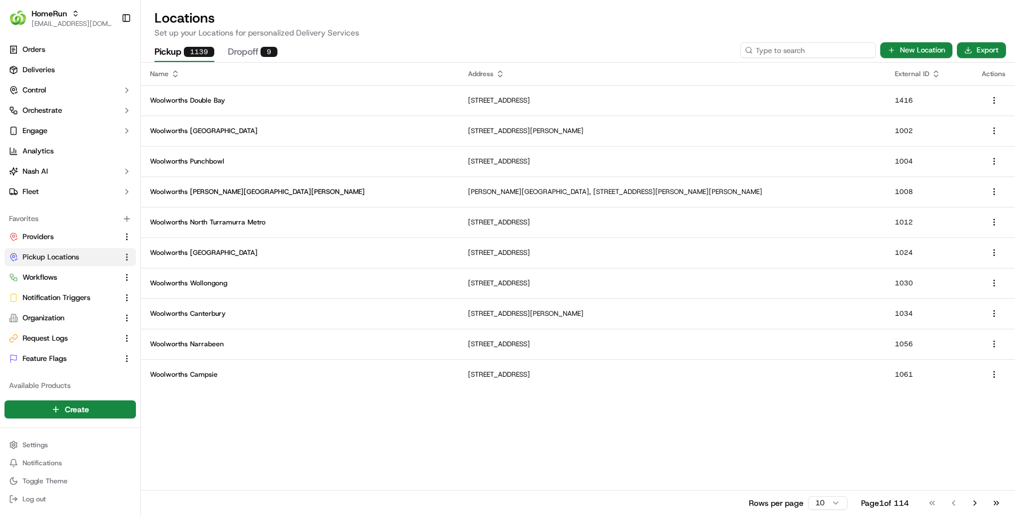
click at [833, 47] on input at bounding box center [807, 50] width 135 height 16
paste input "8380"
type input "8380"
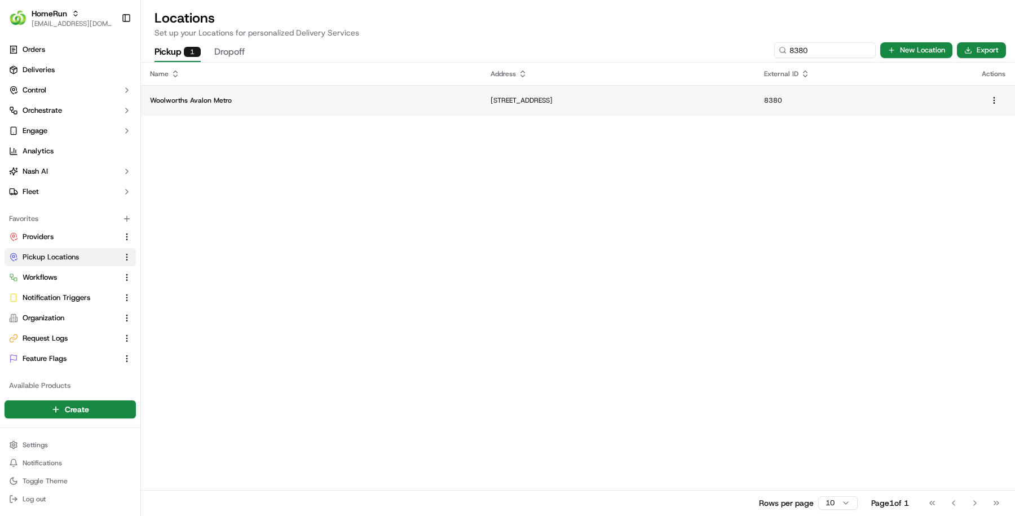
click at [200, 96] on p "Woolworths Avalon Metro" at bounding box center [311, 100] width 323 height 9
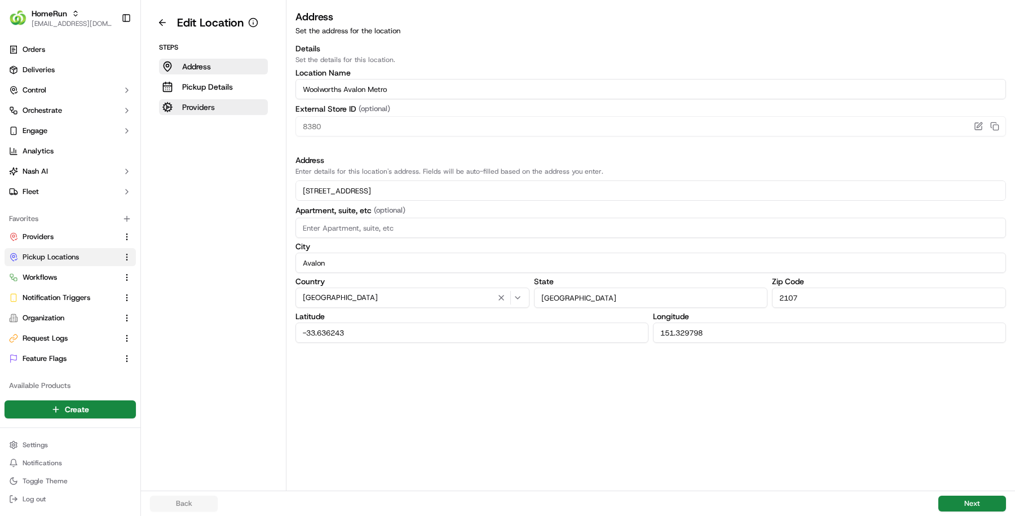
click at [181, 107] on button "Providers" at bounding box center [213, 107] width 109 height 16
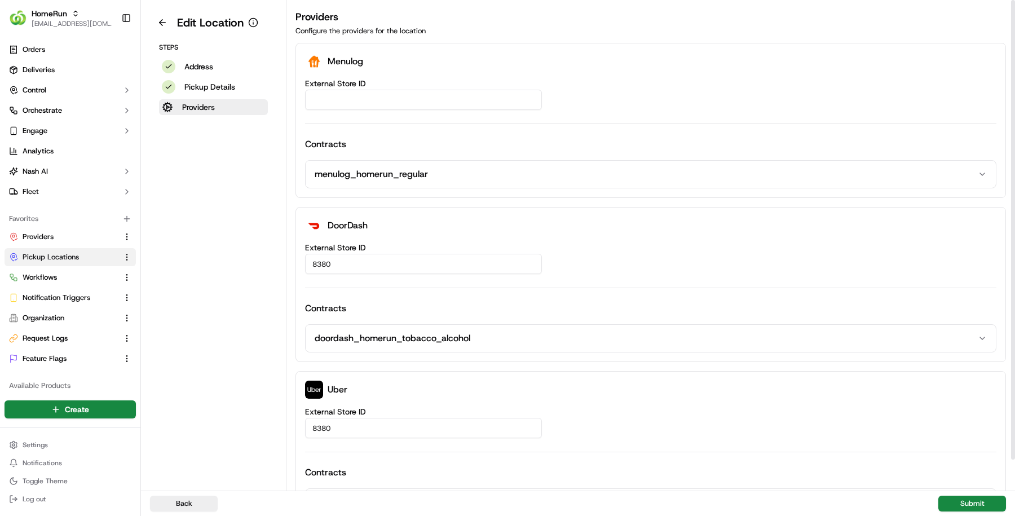
click at [395, 105] on input "External Store ID" at bounding box center [423, 100] width 237 height 20
paste input "69d248fe-6772-471f-8c33-76836abc6b99"
type input "69d248fe-6772-471f-8c33-76836abc6b99"
click at [976, 509] on button "Submit" at bounding box center [972, 504] width 68 height 16
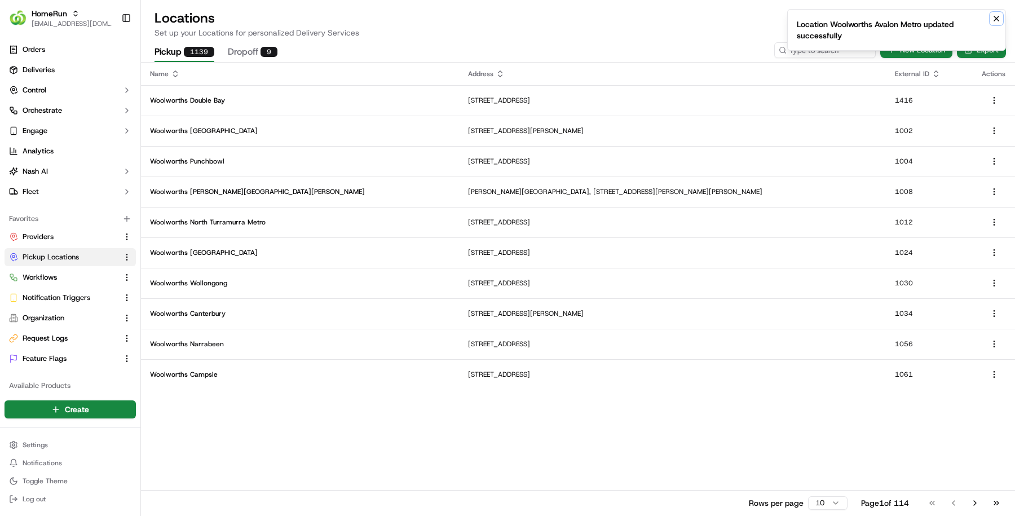
click at [1000, 16] on icon "Notifications (F8)" at bounding box center [996, 18] width 9 height 9
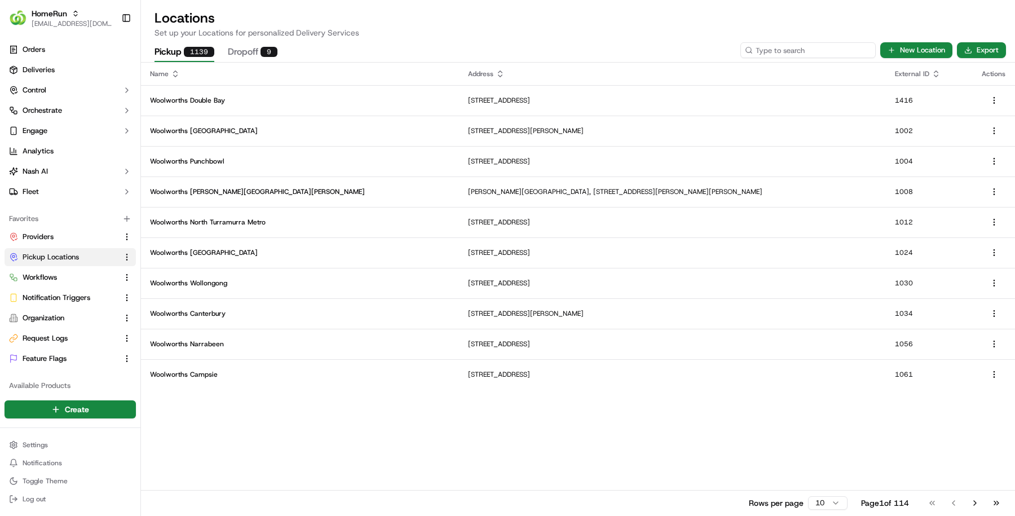
click at [823, 58] on input at bounding box center [807, 50] width 135 height 16
paste input "2138"
type input "2138"
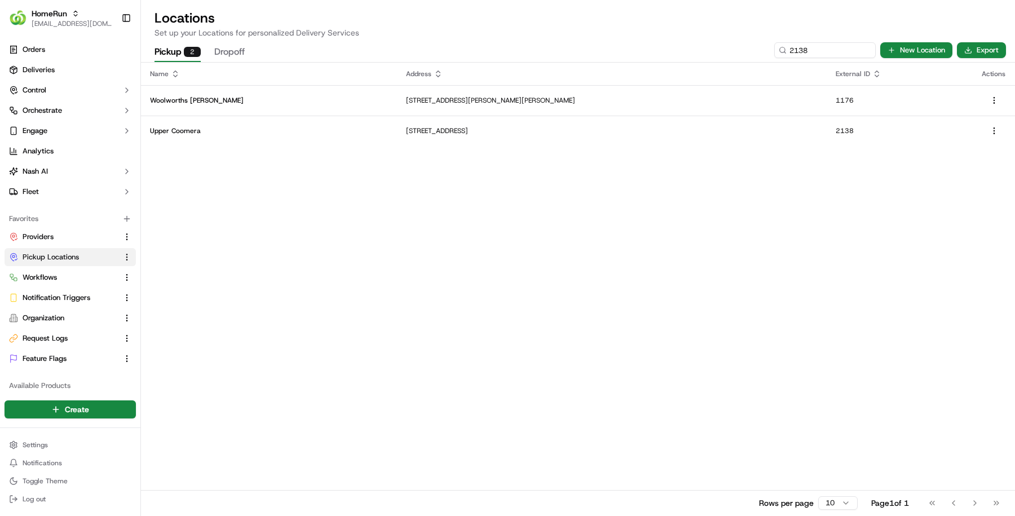
click at [301, 147] on div "Name Address External ID Actions Woolworths Rhodes 6-14 Walker Street, Rhodes, …" at bounding box center [578, 289] width 874 height 453
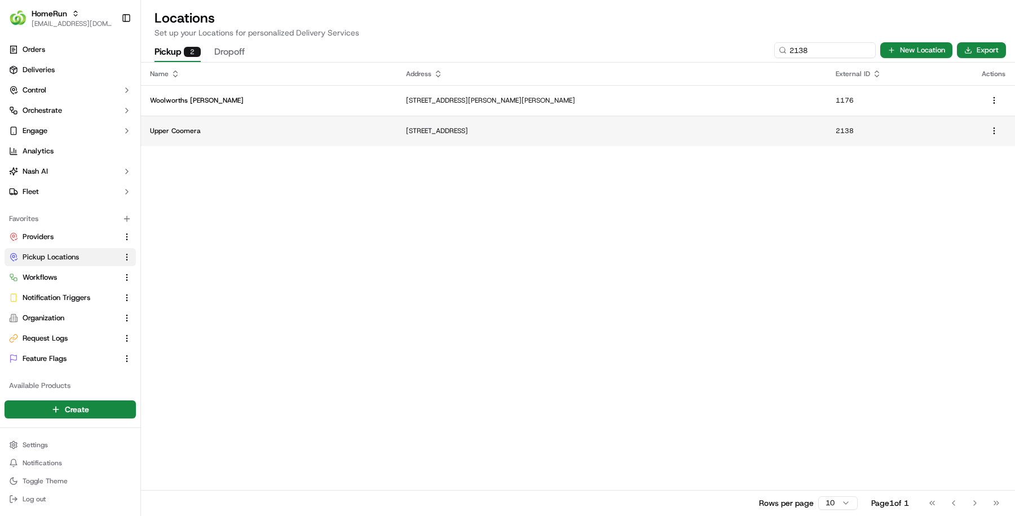
click at [310, 138] on td "Upper Coomera" at bounding box center [269, 131] width 256 height 30
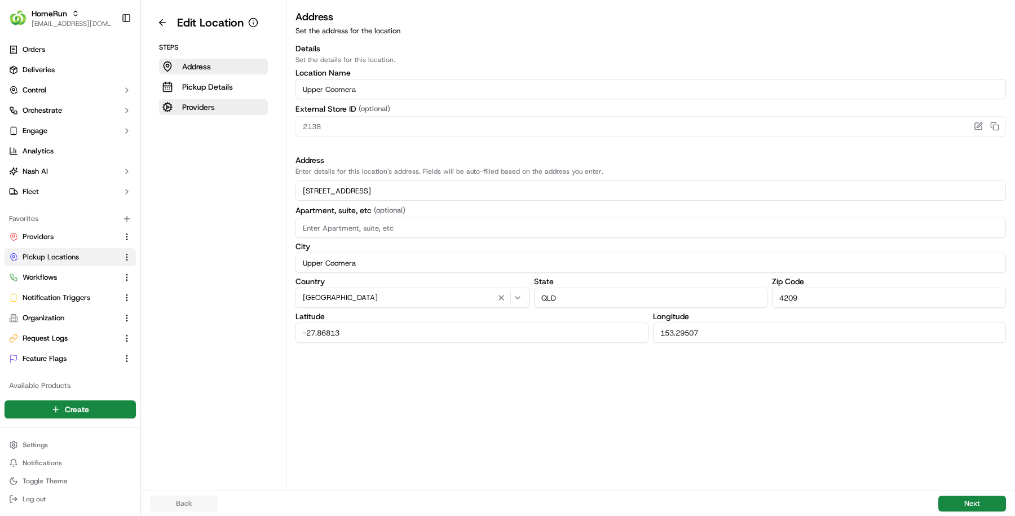
click at [229, 112] on button "Providers" at bounding box center [213, 107] width 109 height 16
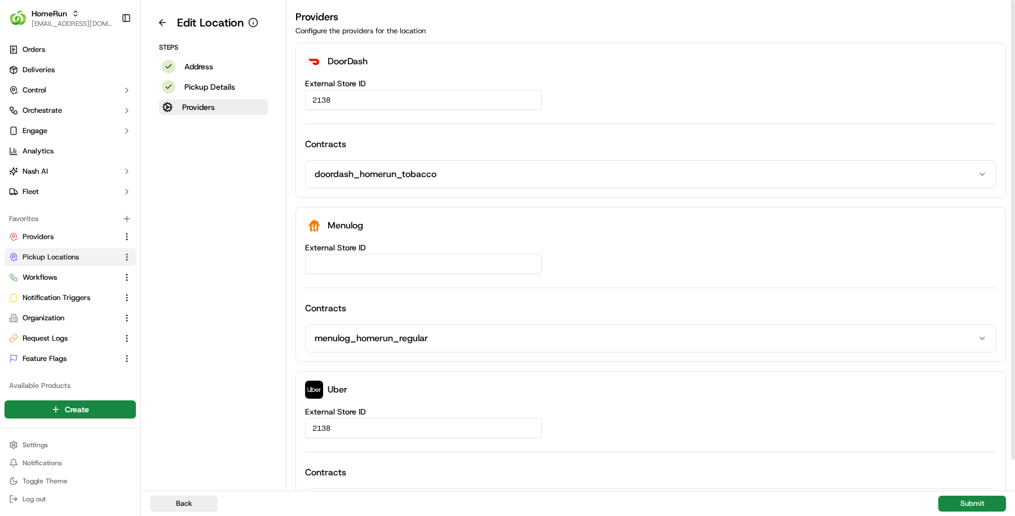
click at [350, 255] on input "External Store ID" at bounding box center [423, 264] width 237 height 20
paste input "a439a63e-4d32-4e30-b3b0-408f22cb7f6f"
type input "a439a63e-4d32-4e30-b3b0-408f22cb7f6f"
click at [955, 500] on button "Submit" at bounding box center [972, 504] width 68 height 16
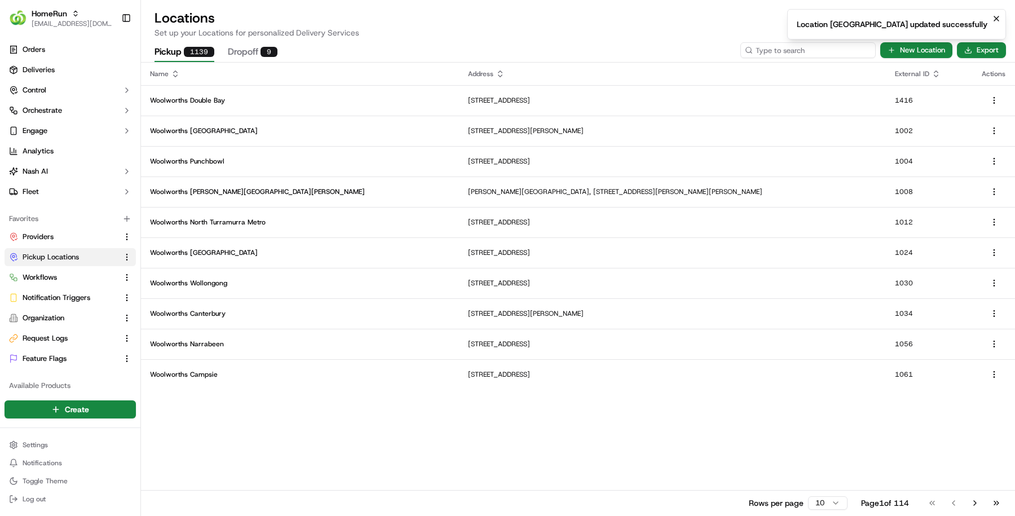
click at [818, 57] on input at bounding box center [807, 50] width 135 height 16
paste input "2622"
type input "2622"
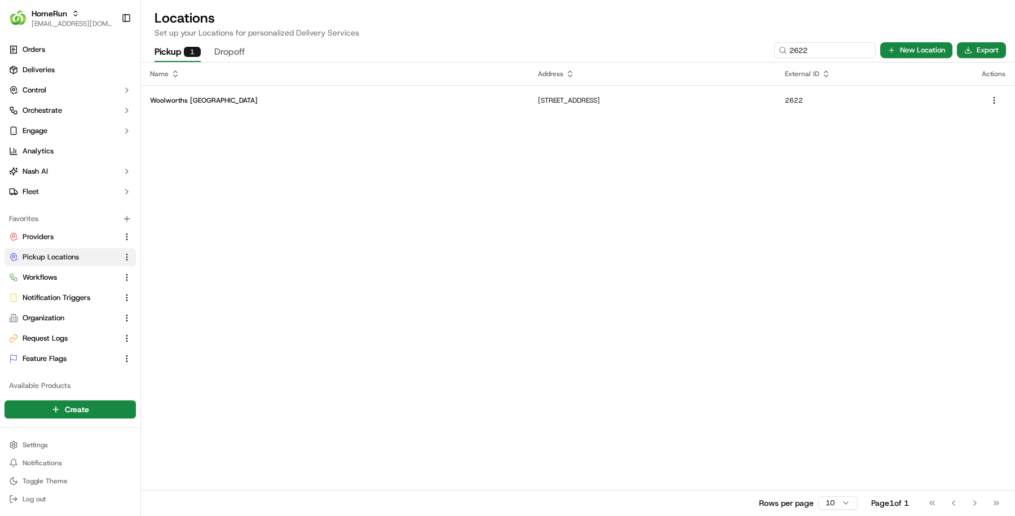
click at [195, 91] on td "Woolworths Hermit Park" at bounding box center [335, 100] width 388 height 30
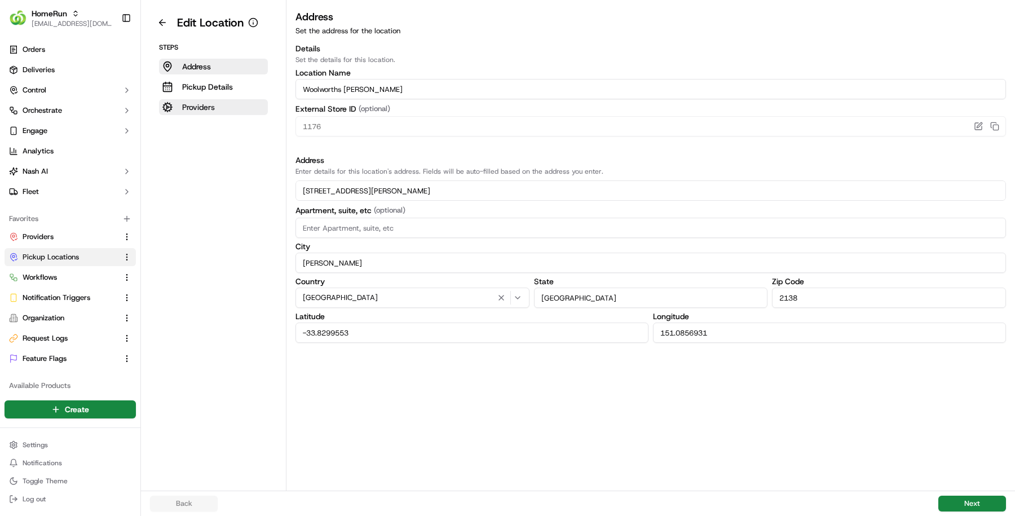
click at [236, 100] on button "Providers" at bounding box center [213, 107] width 109 height 16
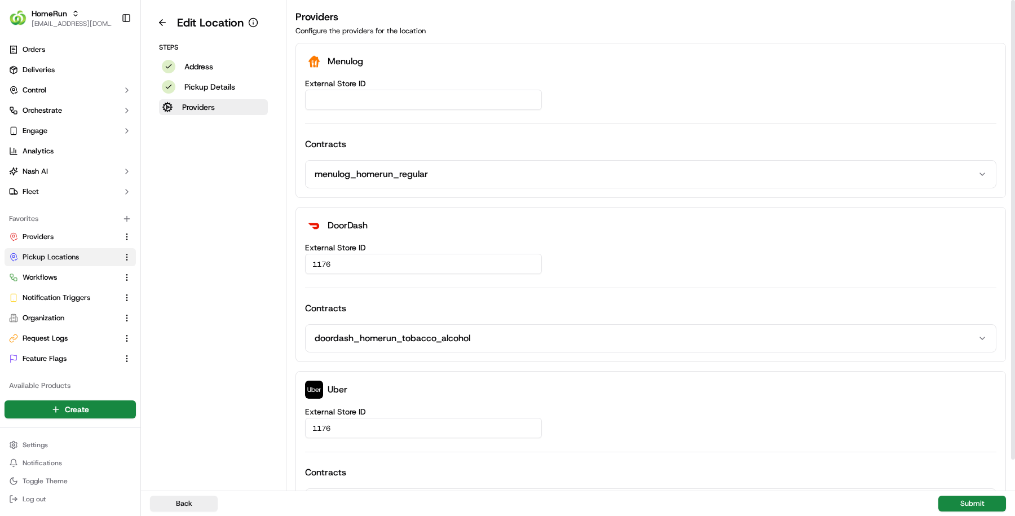
click at [365, 104] on input "External Store ID" at bounding box center [423, 100] width 237 height 20
paste input "43c5ce1c-210a-438c-8217-fb125c492264"
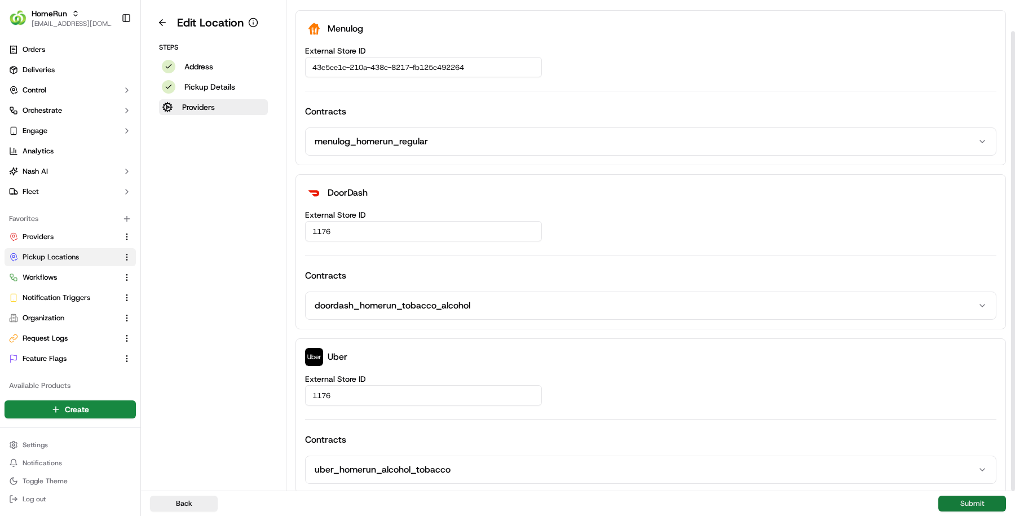
type input "43c5ce1c-210a-438c-8217-fb125c492264"
click at [955, 506] on button "Submit" at bounding box center [972, 504] width 68 height 16
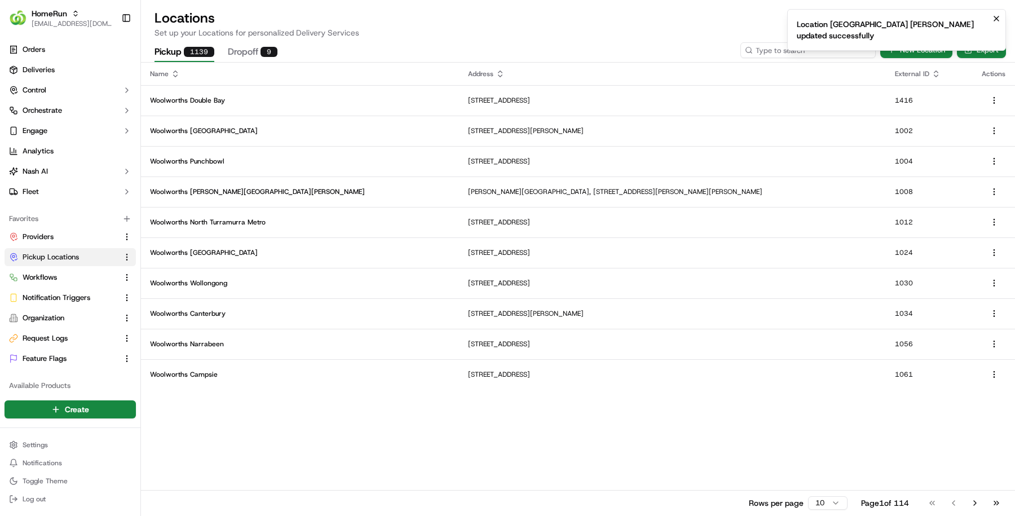
click at [844, 51] on input at bounding box center [807, 50] width 135 height 16
paste input "1183"
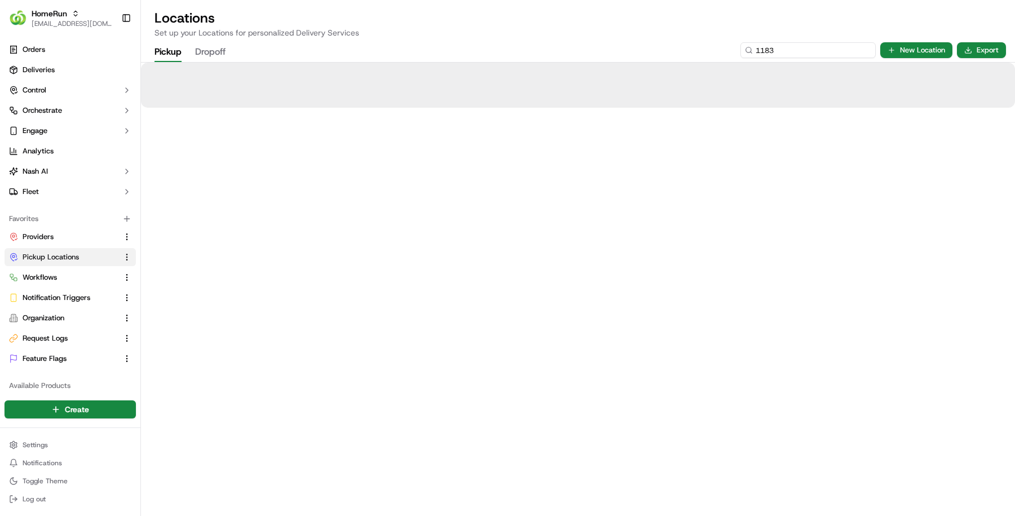
type input "1183"
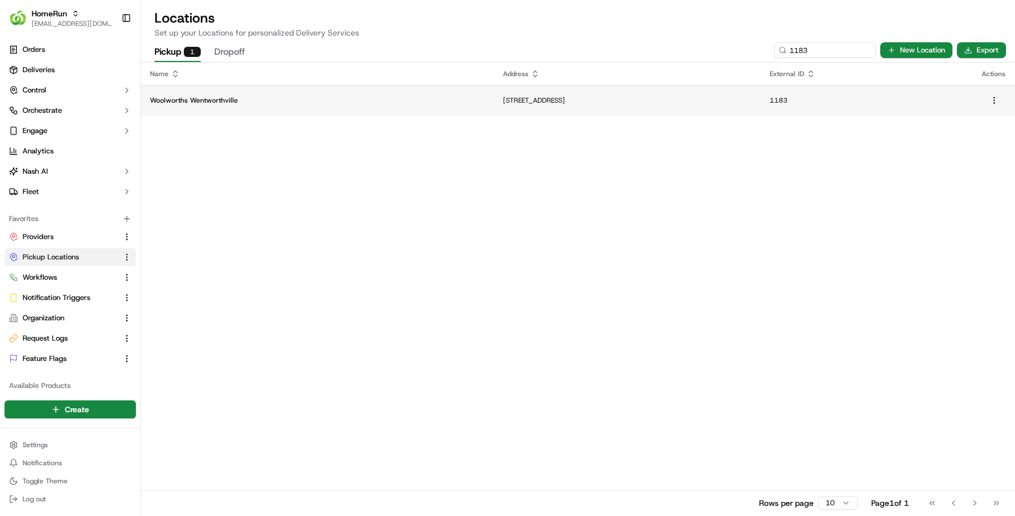
click at [494, 108] on td "326-336 Great Western Hwy, Wentworthville, NSW 2145, AU" at bounding box center [627, 100] width 267 height 30
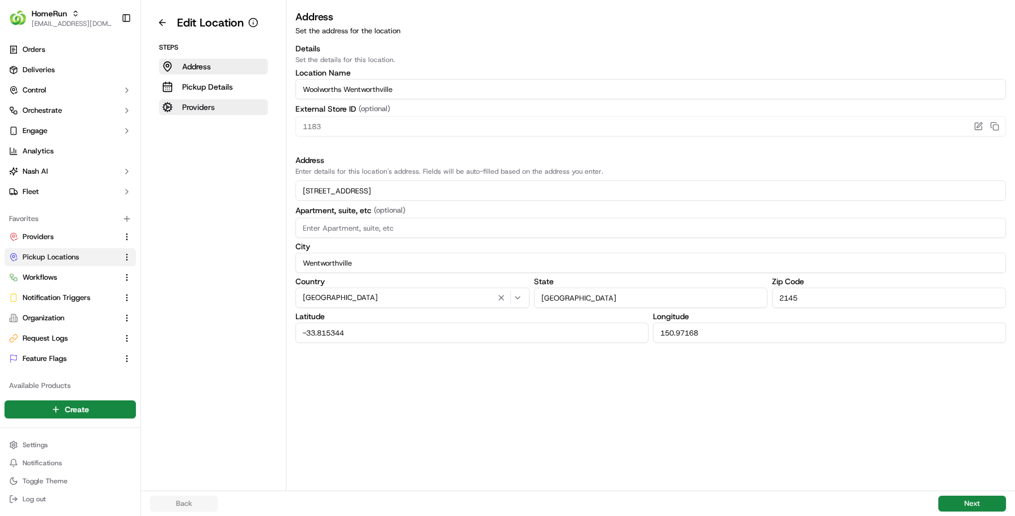
click at [254, 99] on button "Providers" at bounding box center [213, 107] width 109 height 16
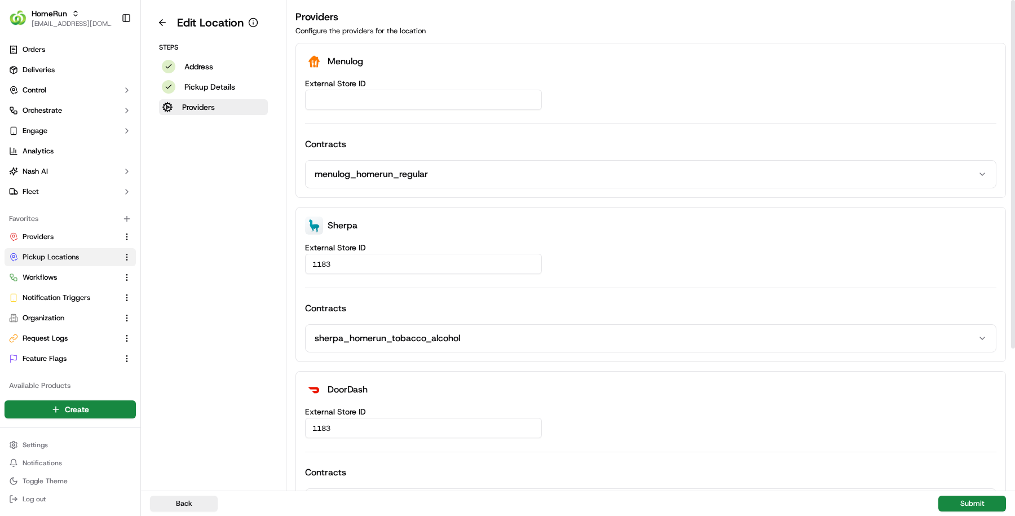
click at [459, 95] on input "External Store ID" at bounding box center [423, 100] width 237 height 20
paste input "5172e4f3-0453-469a-84e2-893a36470f0c"
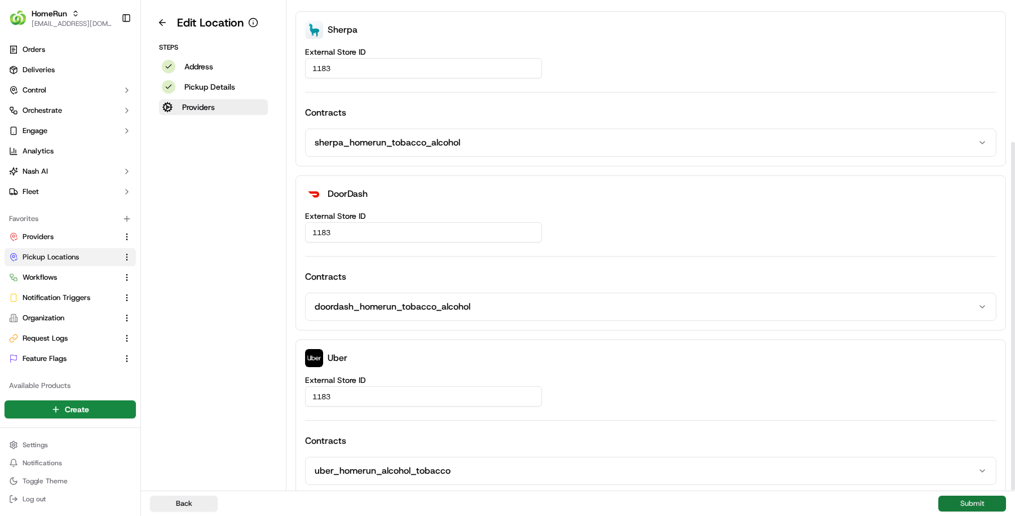
type input "5172e4f3-0453-469a-84e2-893a36470f0c"
click at [961, 496] on button "Submit" at bounding box center [972, 504] width 68 height 16
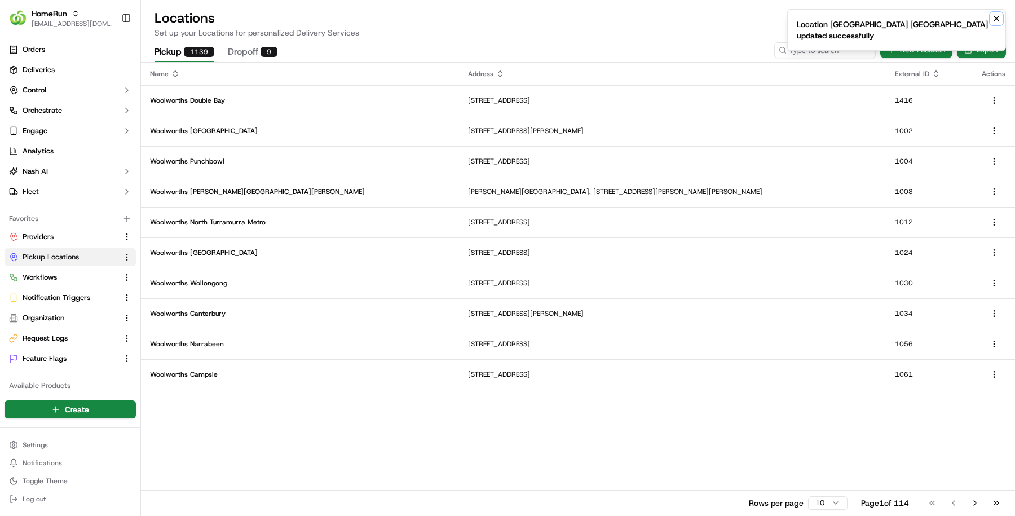
click at [997, 20] on icon "Notifications (F8)" at bounding box center [996, 18] width 9 height 9
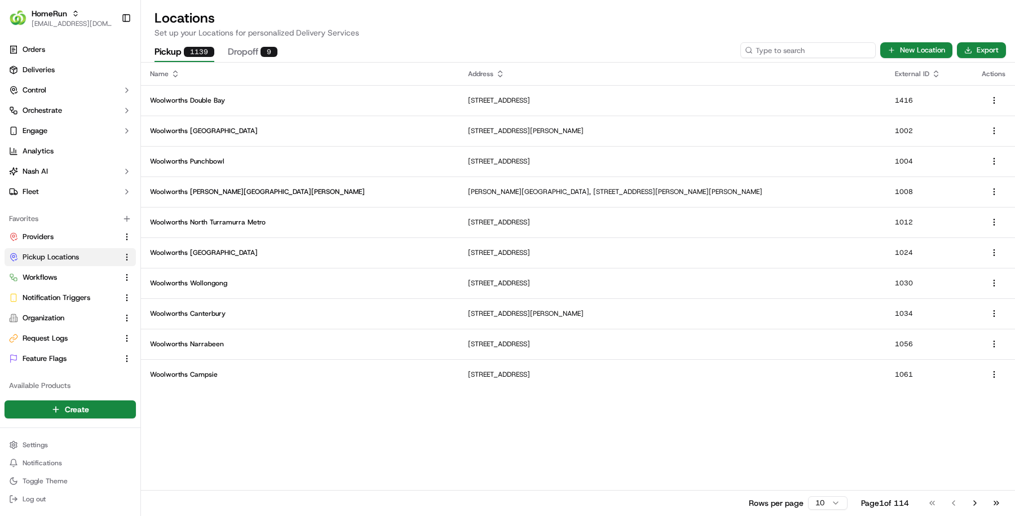
click at [820, 42] on input at bounding box center [807, 50] width 135 height 16
paste input "1185"
type input "1185"
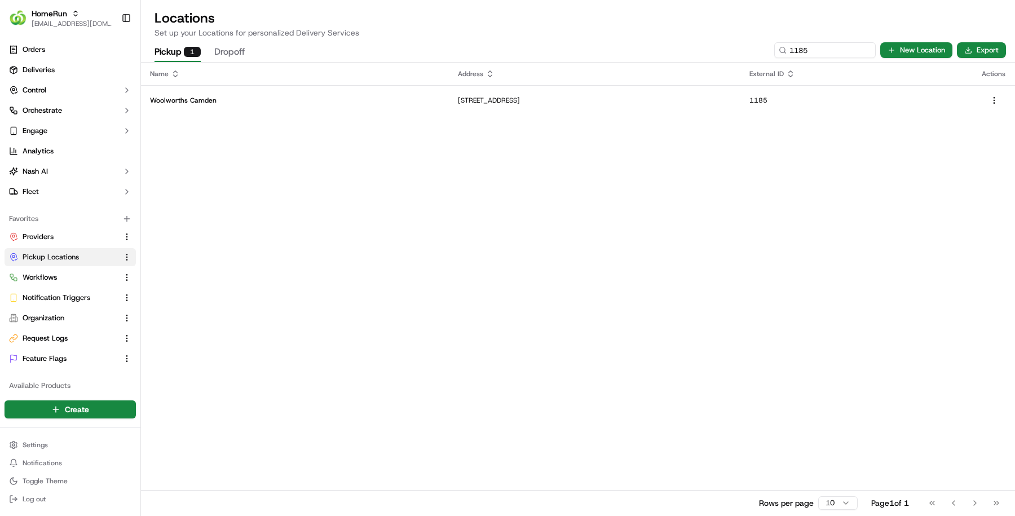
click at [458, 103] on p "35 Oxley Street, Camden, NSW 2570, AU" at bounding box center [594, 100] width 273 height 9
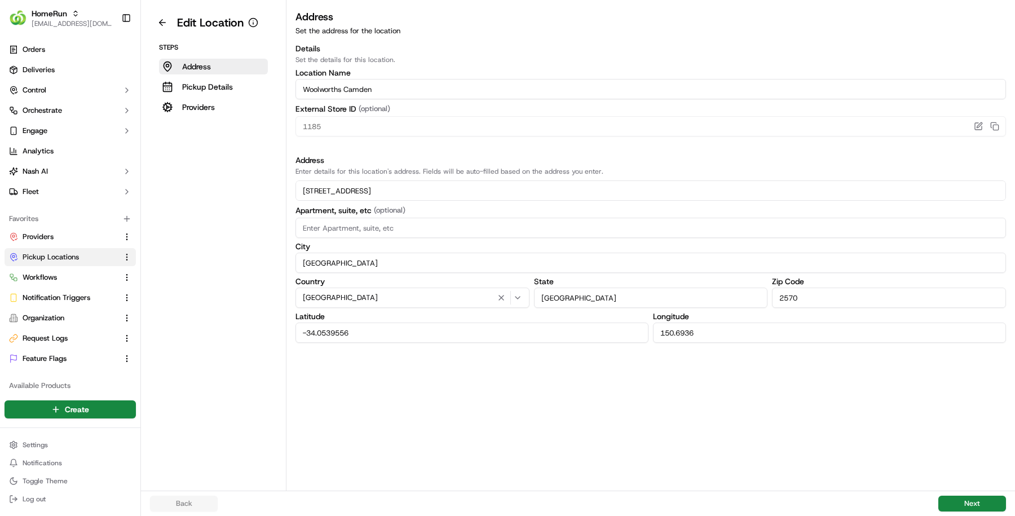
click at [212, 115] on aside "Edit Location Steps Address Pickup Details Providers" at bounding box center [213, 245] width 145 height 491
click at [251, 101] on button "Providers" at bounding box center [213, 107] width 109 height 16
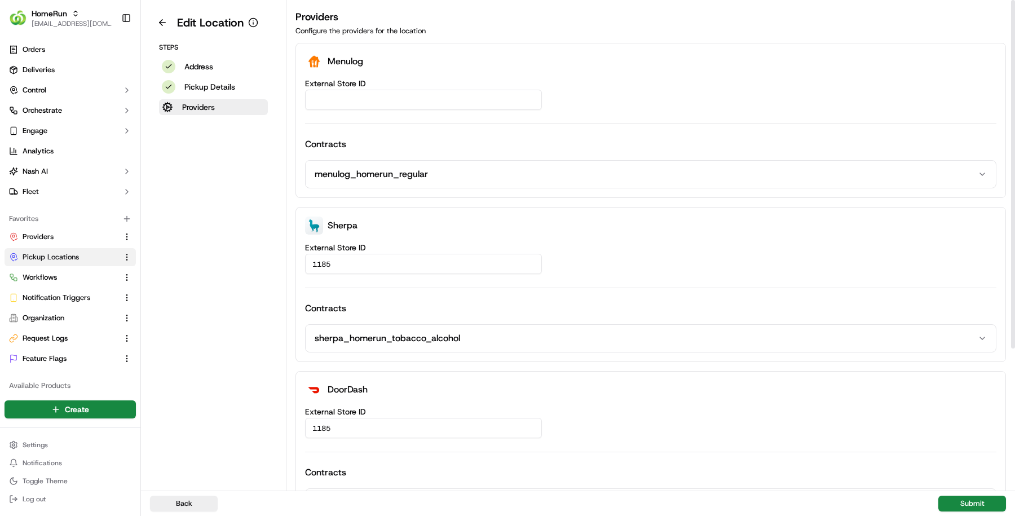
click at [387, 94] on input "External Store ID" at bounding box center [423, 100] width 237 height 20
paste input "e5ce4e26-44bb-4e9b-9781-8837a3921f96"
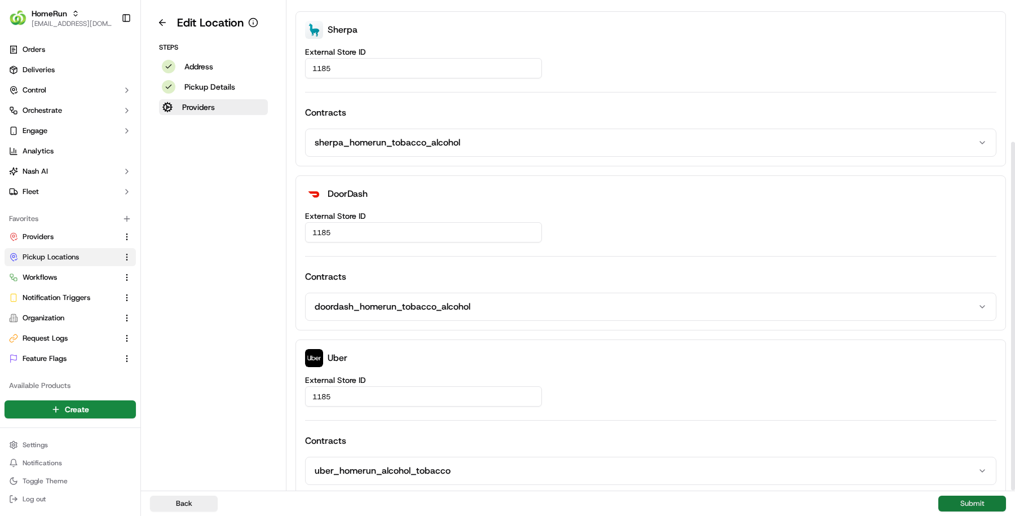
type input "e5ce4e26-44bb-4e9b-9781-8837a3921f96"
click at [963, 505] on button "Submit" at bounding box center [972, 504] width 68 height 16
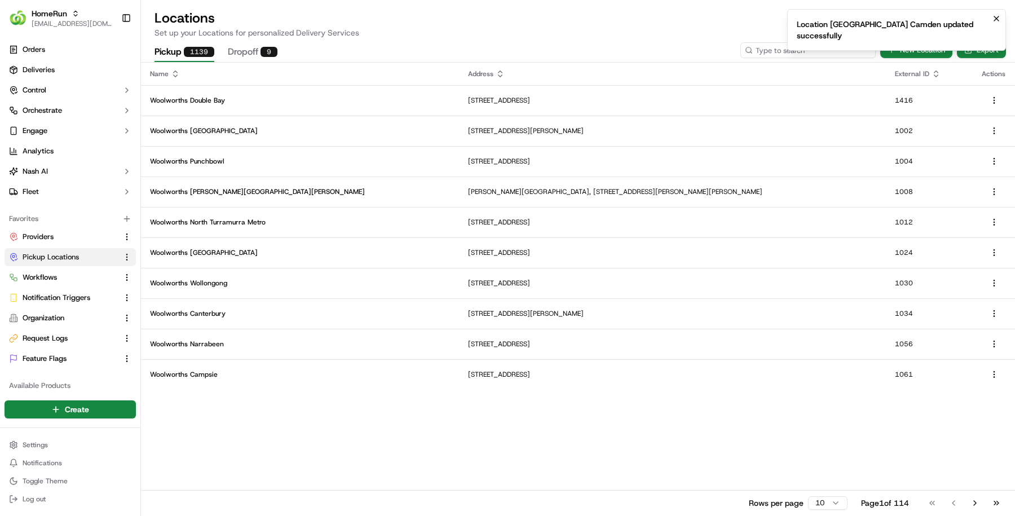
click at [826, 53] on input at bounding box center [807, 50] width 135 height 16
paste input "1252"
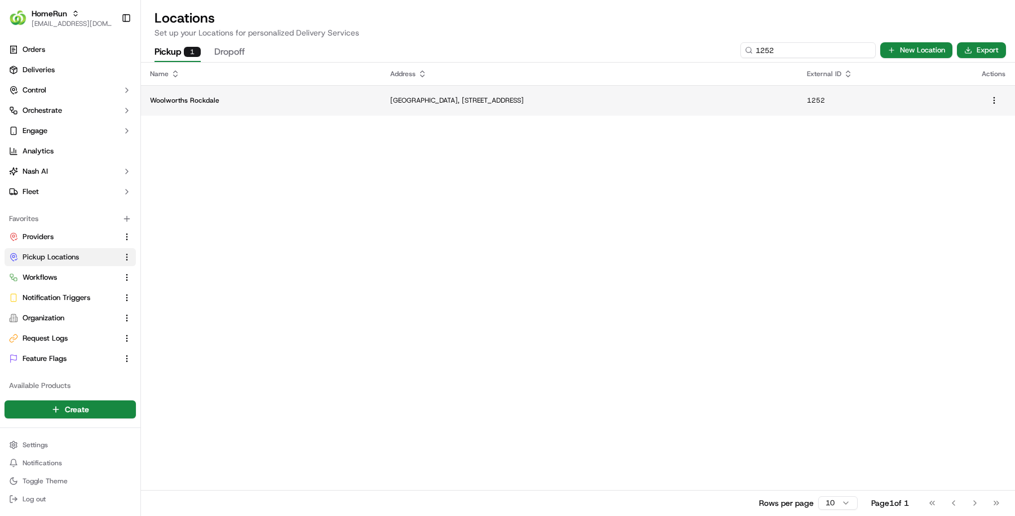
type input "1252"
click at [737, 104] on p "Rockdale Plaza, 1 Rockdale Plaza Drive, Rockdale, NSW 2216, AU" at bounding box center [589, 100] width 399 height 9
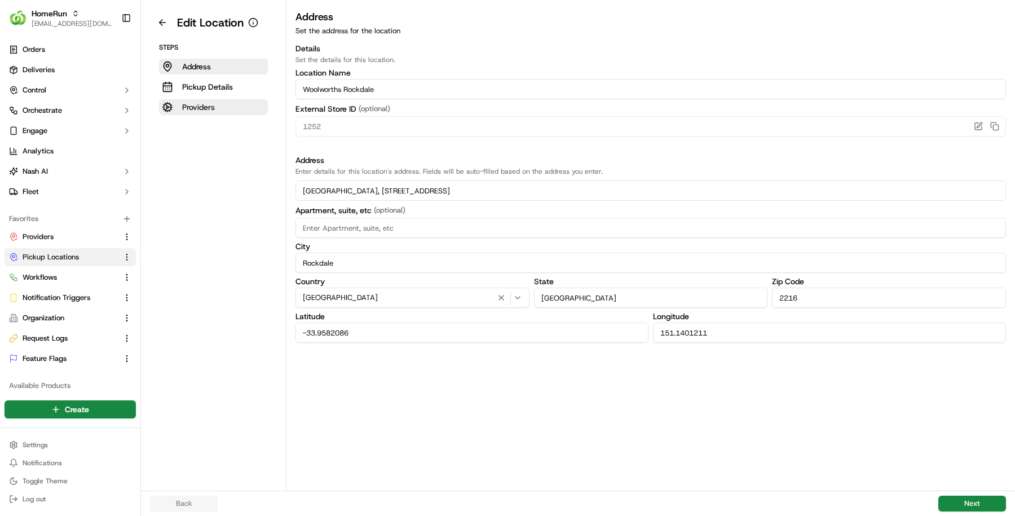
click at [215, 104] on button "Providers" at bounding box center [213, 107] width 109 height 16
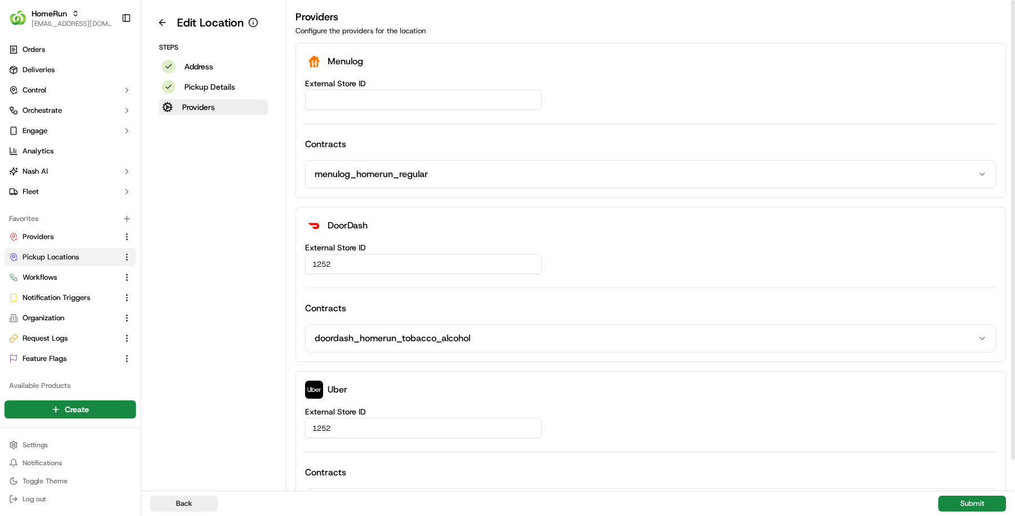
click at [378, 93] on input "External Store ID" at bounding box center [423, 100] width 237 height 20
paste input "7feaf1f9-e432-49ae-9aae-ad43ced16cb1"
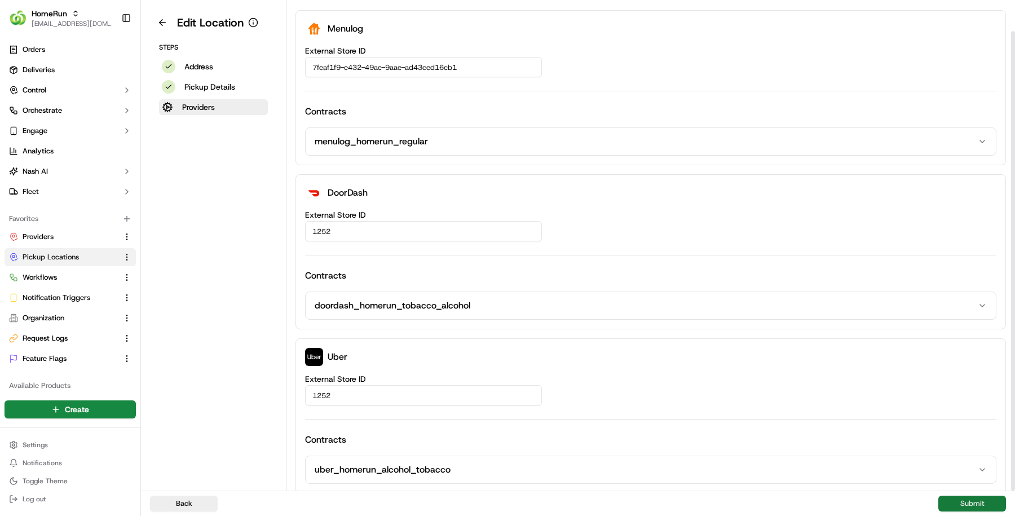
type input "7feaf1f9-e432-49ae-9aae-ad43ced16cb1"
click at [941, 500] on button "Submit" at bounding box center [972, 504] width 68 height 16
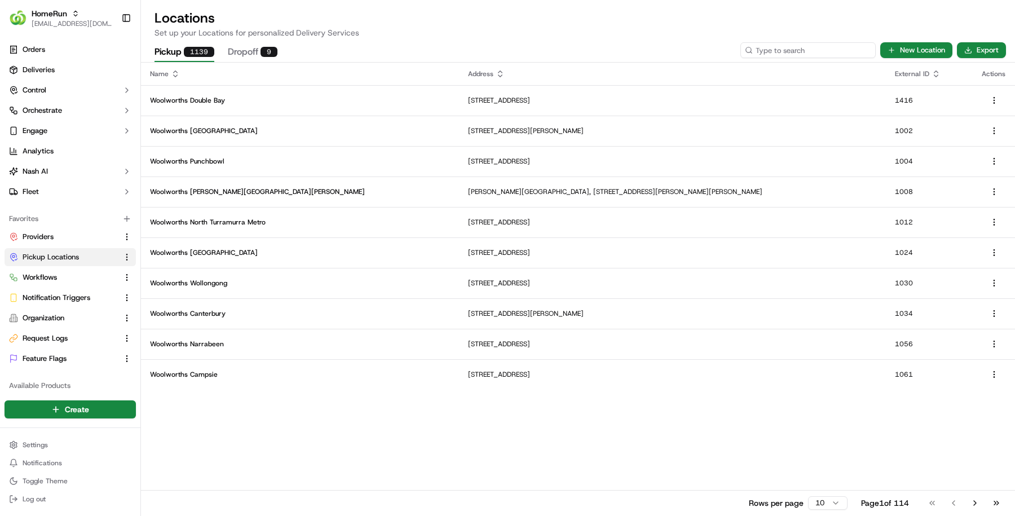
click at [820, 52] on input at bounding box center [807, 50] width 135 height 16
paste input "1286"
type input "1286"
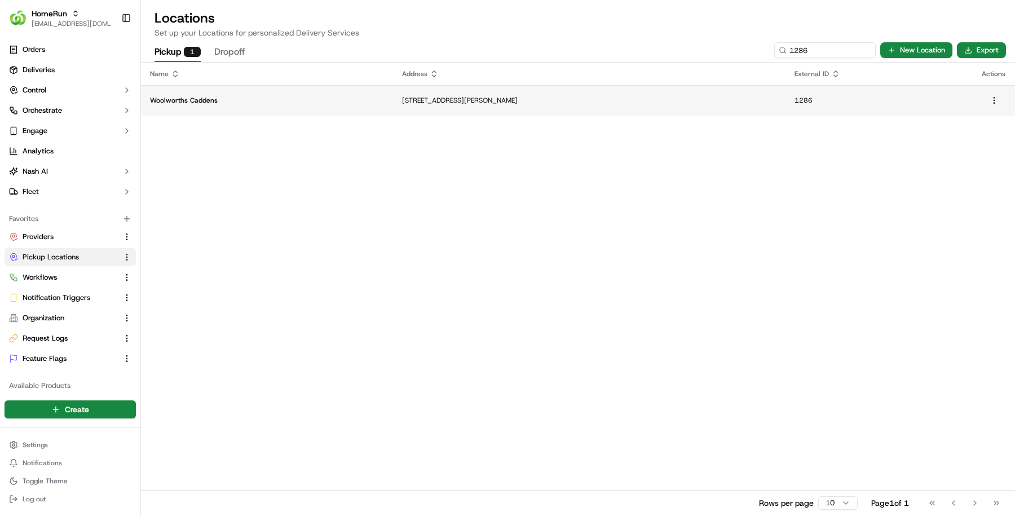
click at [336, 111] on td "Woolworths Caddens" at bounding box center [267, 100] width 252 height 30
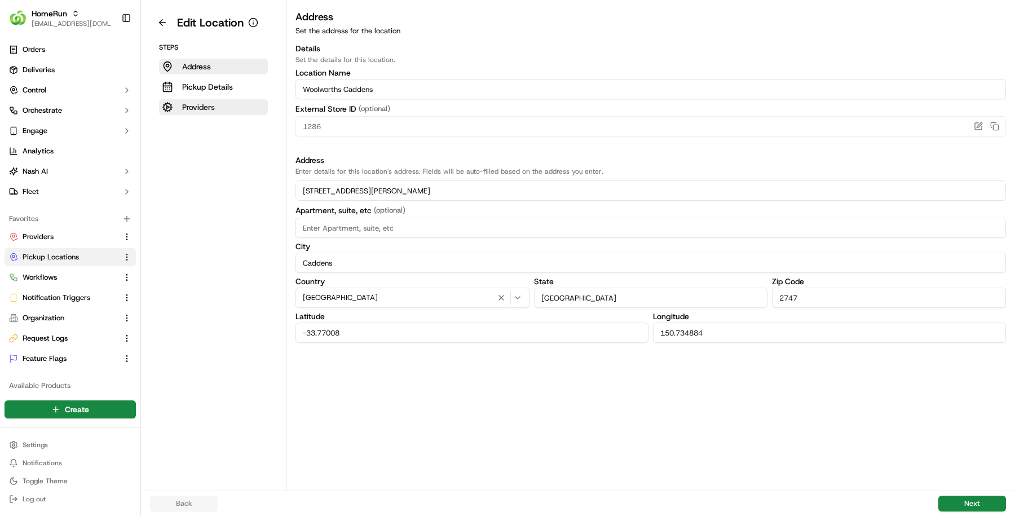
click at [228, 107] on button "Providers" at bounding box center [213, 107] width 109 height 16
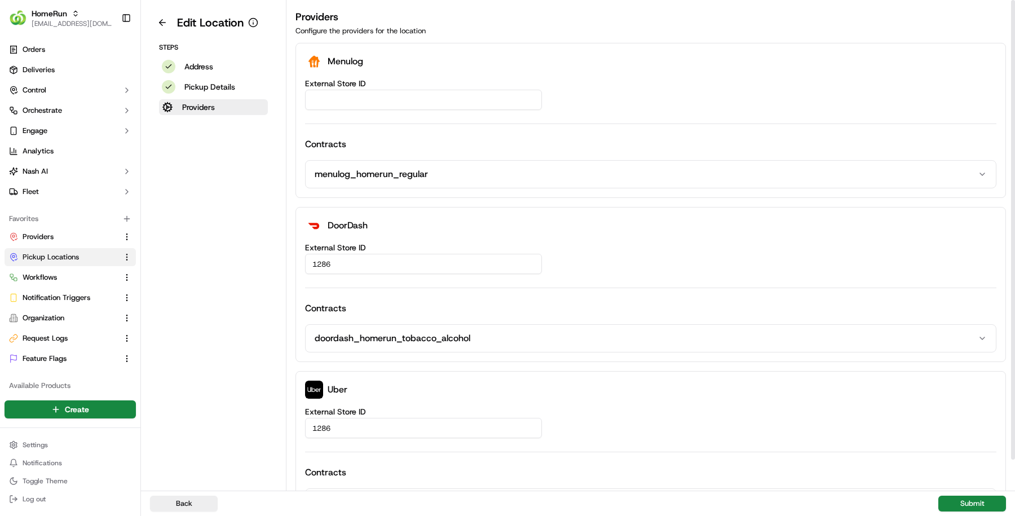
click at [382, 94] on input "External Store ID" at bounding box center [423, 100] width 237 height 20
paste input "da6034cd-65b8-443e-824a-4af29ad76bc8"
type input "da6034cd-65b8-443e-824a-4af29ad76bc8"
click at [981, 504] on button "Submit" at bounding box center [972, 504] width 68 height 16
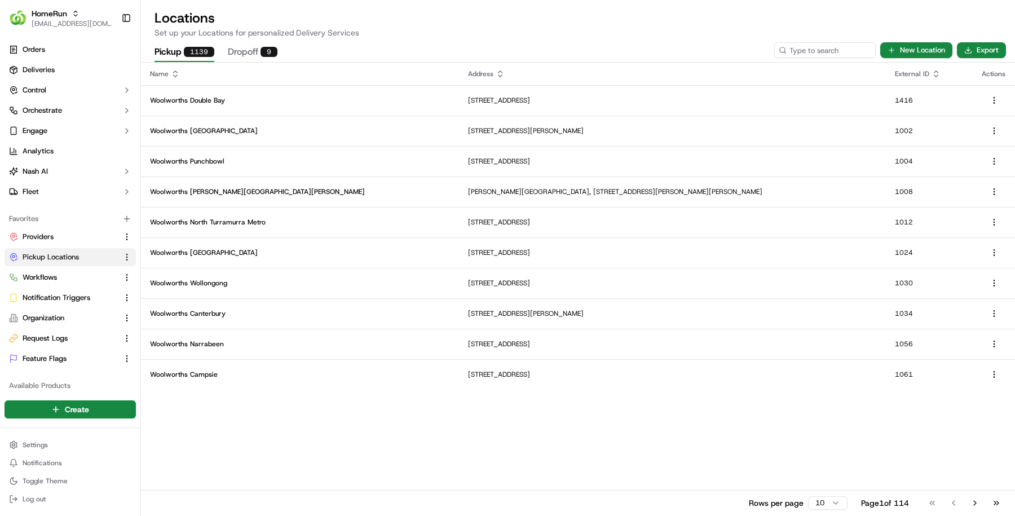
click at [806, 30] on p "Set up your Locations for personalized Delivery Services" at bounding box center [578, 32] width 847 height 11
click at [802, 59] on div "Pickup 1139 Dropoff 9 New Location Export" at bounding box center [578, 50] width 874 height 24
click at [803, 50] on input at bounding box center [807, 50] width 135 height 16
paste input "1297"
type input "1297"
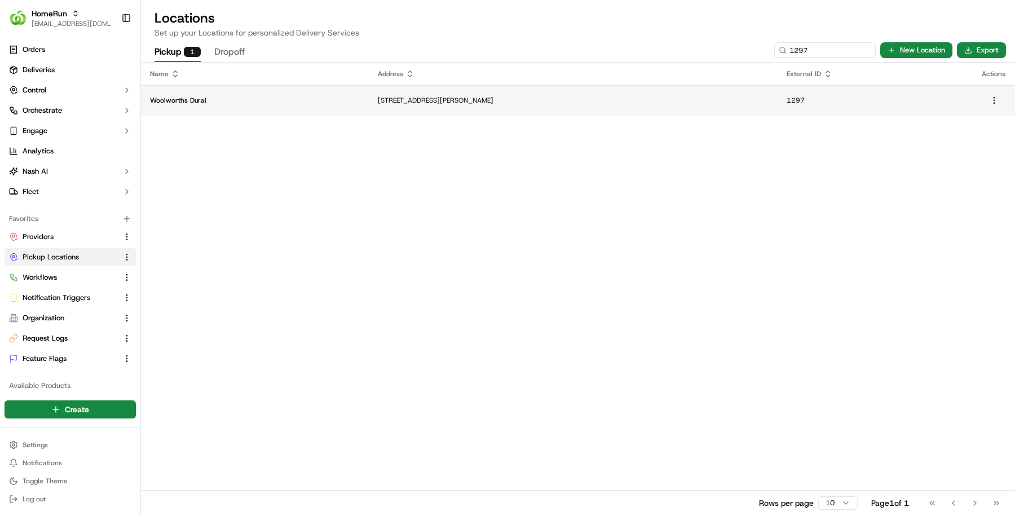
click at [298, 111] on td "Woolworths Dural" at bounding box center [255, 100] width 228 height 30
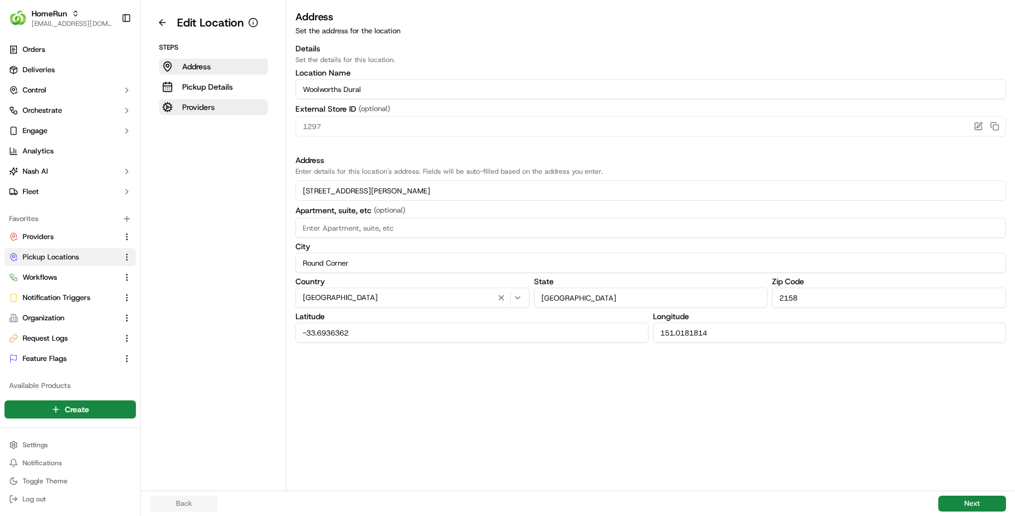
click at [214, 105] on p "Providers" at bounding box center [198, 106] width 33 height 11
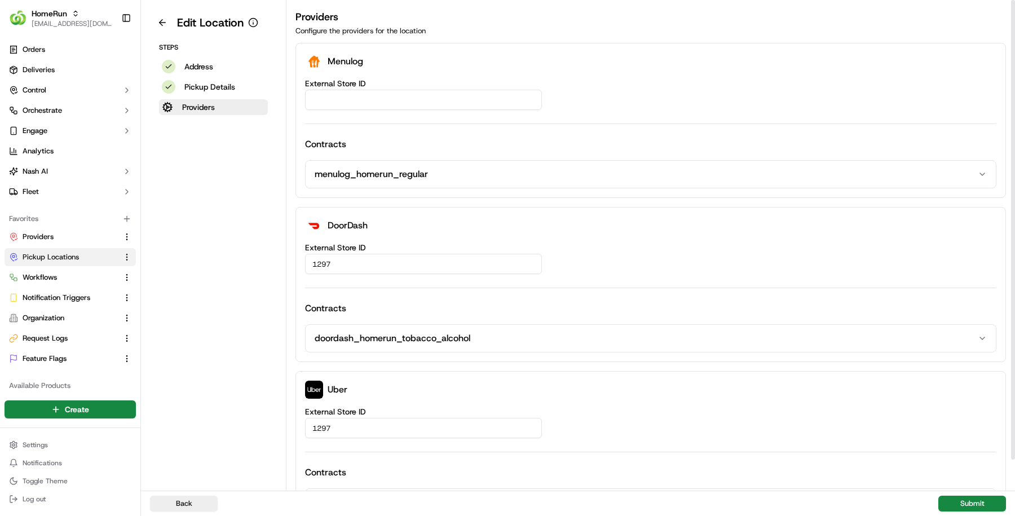
click at [412, 101] on input "External Store ID" at bounding box center [423, 100] width 237 height 20
paste input "413a8201-5a37-4d6f-a380-8ba0f5b3443b"
type input "413a8201-5a37-4d6f-a380-8ba0f5b3443b"
click at [991, 495] on div "Back Submit" at bounding box center [578, 503] width 874 height 25
click at [981, 506] on button "Submit" at bounding box center [972, 504] width 68 height 16
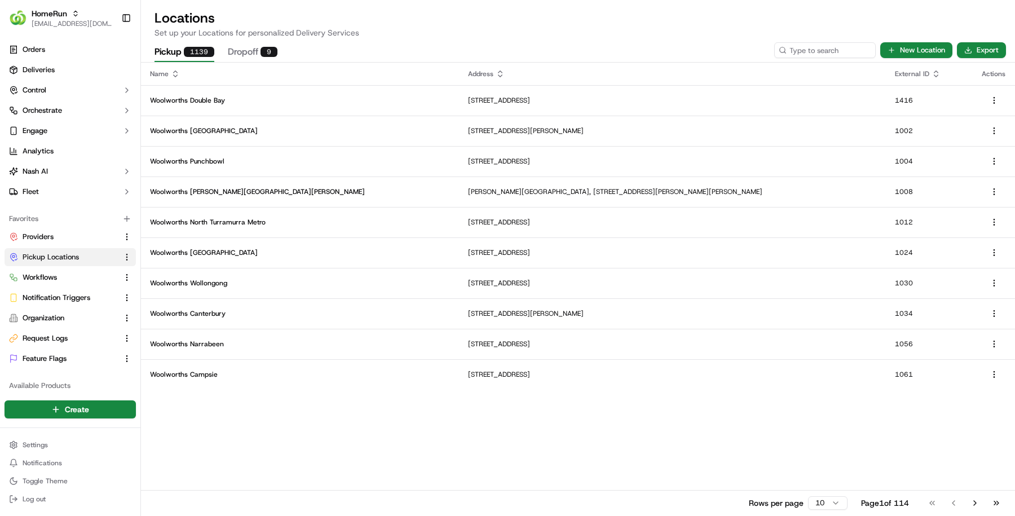
click at [822, 40] on div "Pickup 1139 Dropoff 9 New Location Export" at bounding box center [578, 50] width 874 height 24
click at [822, 47] on input at bounding box center [807, 50] width 135 height 16
paste input "1306"
type input "1306"
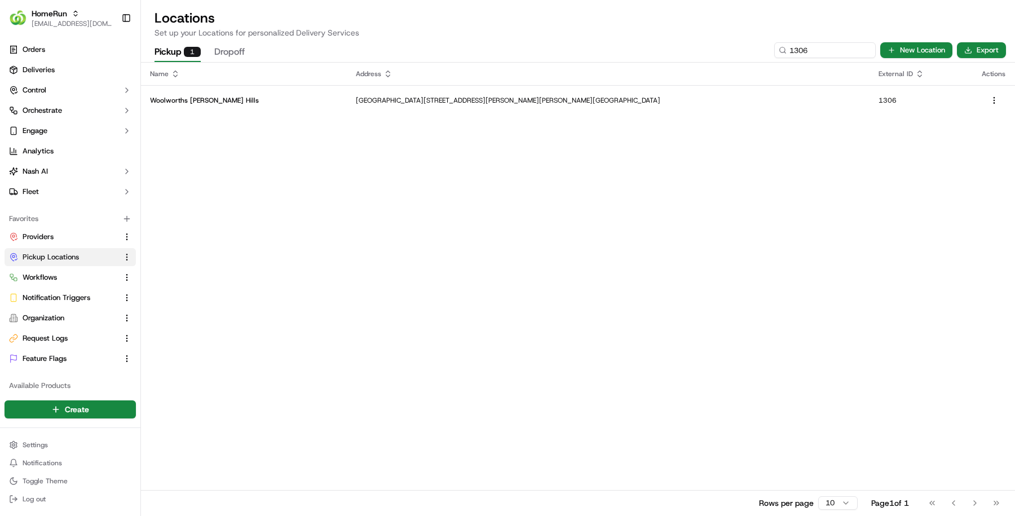
click at [283, 116] on div "Name Address External ID Actions Woolworths Cecil Hills Cnr Sandringham Drive A…" at bounding box center [578, 289] width 874 height 453
click at [281, 107] on td "Woolworths Cecil Hills" at bounding box center [244, 100] width 206 height 30
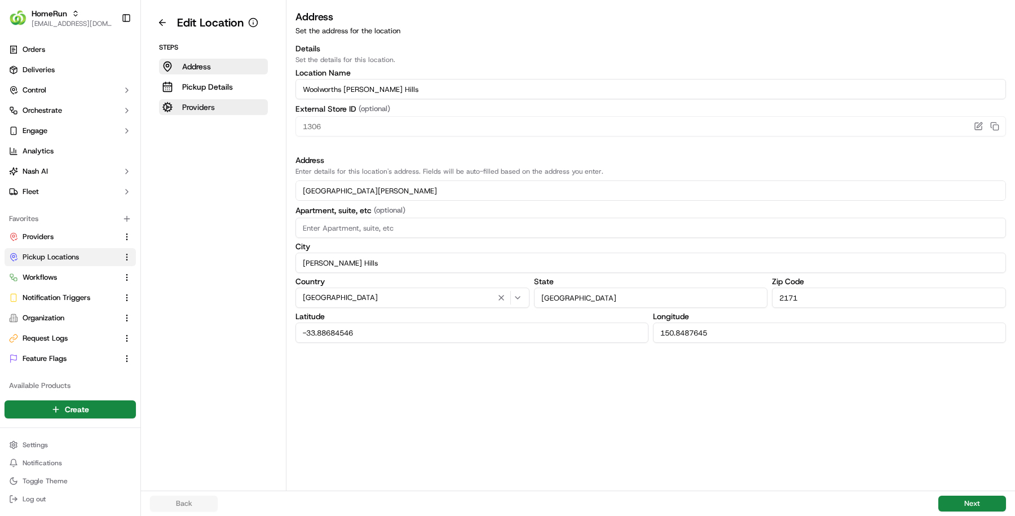
click at [196, 105] on p "Providers" at bounding box center [198, 106] width 33 height 11
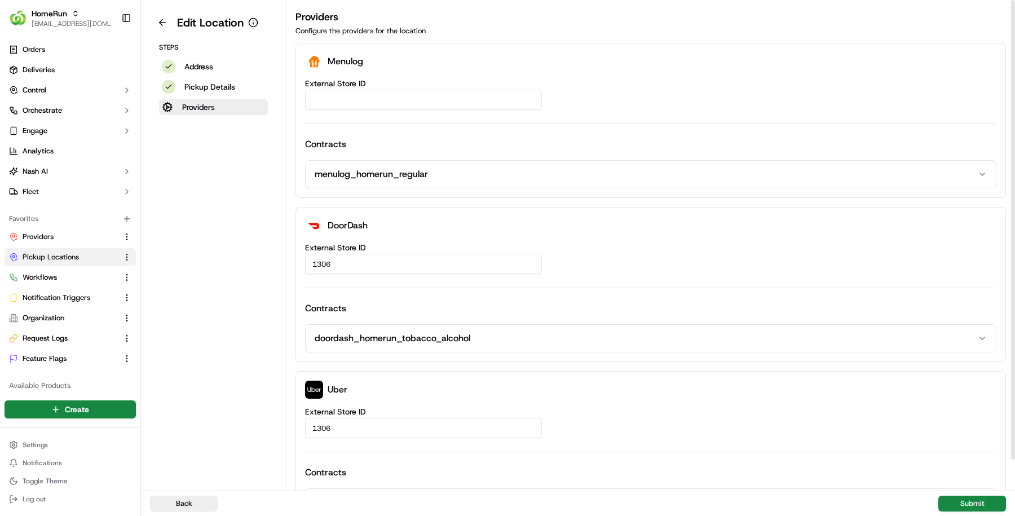
click at [415, 102] on input "External Store ID" at bounding box center [423, 100] width 237 height 20
paste input "9dd97930-f503-4ae9-aaf3-d4de1d8a4494"
type input "9dd97930-f503-4ae9-aaf3-d4de1d8a4494"
click at [993, 497] on button "Submit" at bounding box center [972, 504] width 68 height 16
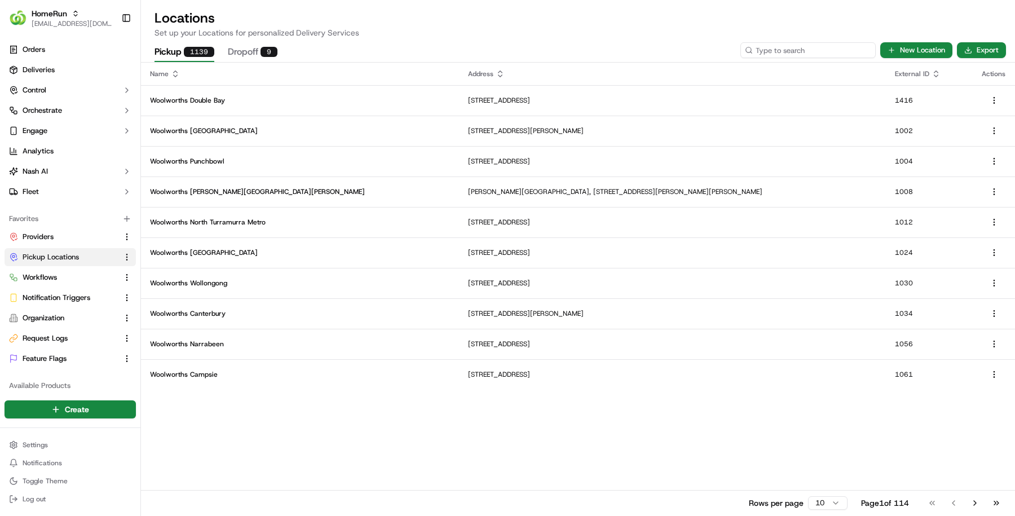
click at [804, 48] on input at bounding box center [807, 50] width 135 height 16
paste input "1319"
type input "1319"
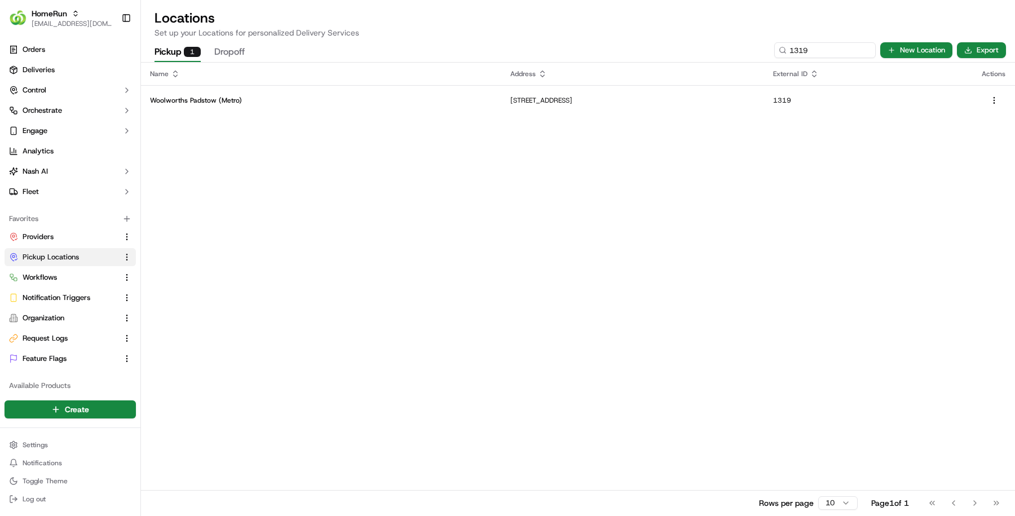
click at [330, 103] on p "Woolworths Padstow (Metro)" at bounding box center [321, 100] width 342 height 9
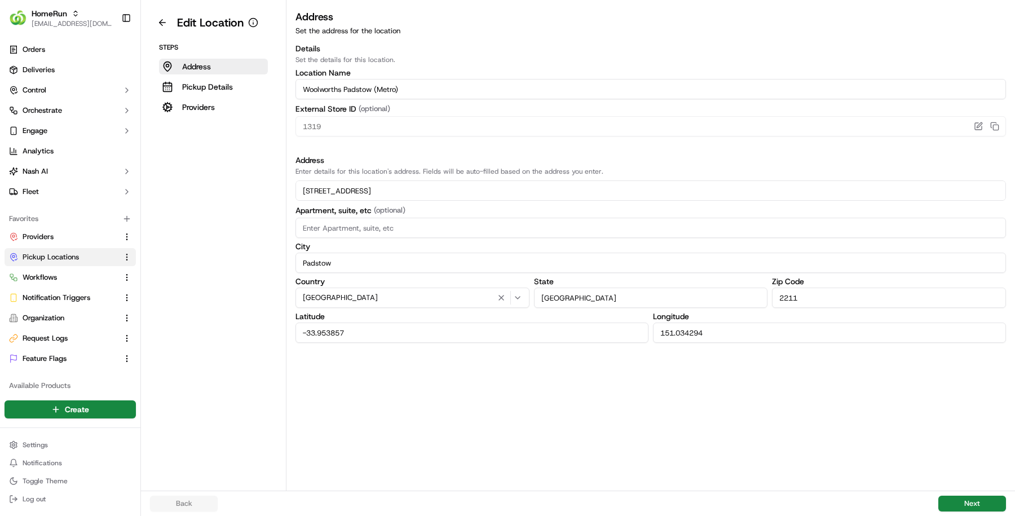
click at [459, 96] on input "Woolworths Padstow (Metro)" at bounding box center [650, 89] width 710 height 20
click at [245, 98] on div "Steps Address Pickup Details Providers" at bounding box center [213, 79] width 127 height 72
click at [223, 120] on aside "Edit Location Steps Address Pickup Details Providers" at bounding box center [213, 245] width 145 height 491
click at [221, 112] on button "Providers" at bounding box center [213, 107] width 109 height 16
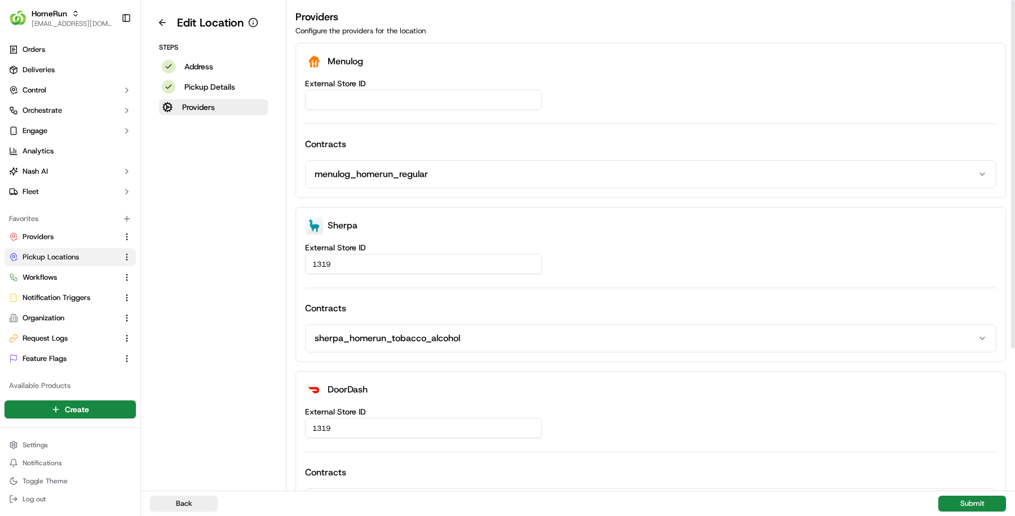
click at [376, 65] on div "Menulog" at bounding box center [650, 61] width 691 height 18
click at [379, 99] on input "External Store ID" at bounding box center [423, 100] width 237 height 20
paste input "5d1edcf5-9743-48d1-bb72-094441579fb1"
type input "5d1edcf5-9743-48d1-bb72-094441579fb1"
click at [992, 498] on button "Submit" at bounding box center [972, 504] width 68 height 16
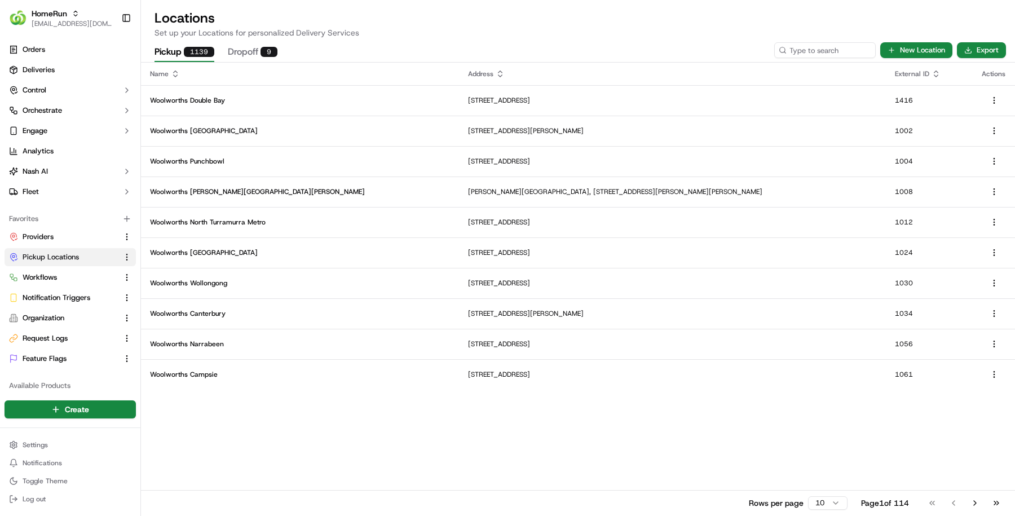
click at [859, 42] on div "Pickup 1139 Dropoff 9 New Location Export" at bounding box center [578, 50] width 874 height 24
click at [859, 45] on input at bounding box center [807, 50] width 135 height 16
paste input "1331"
type input "1331"
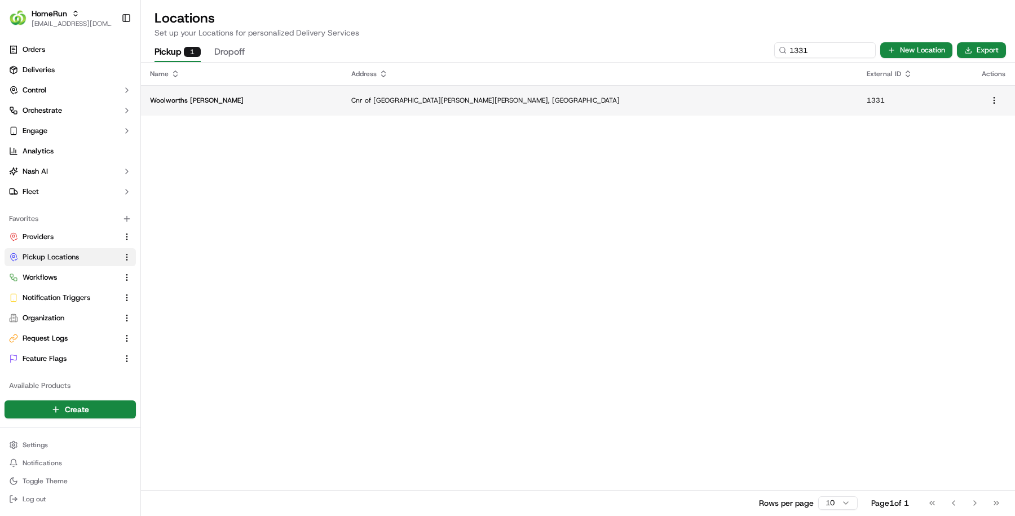
click at [429, 96] on p "Cnr of Village Circuit & Gregory Hills Dr, Gregory Hills, NSW 2557, AU" at bounding box center [600, 100] width 498 height 9
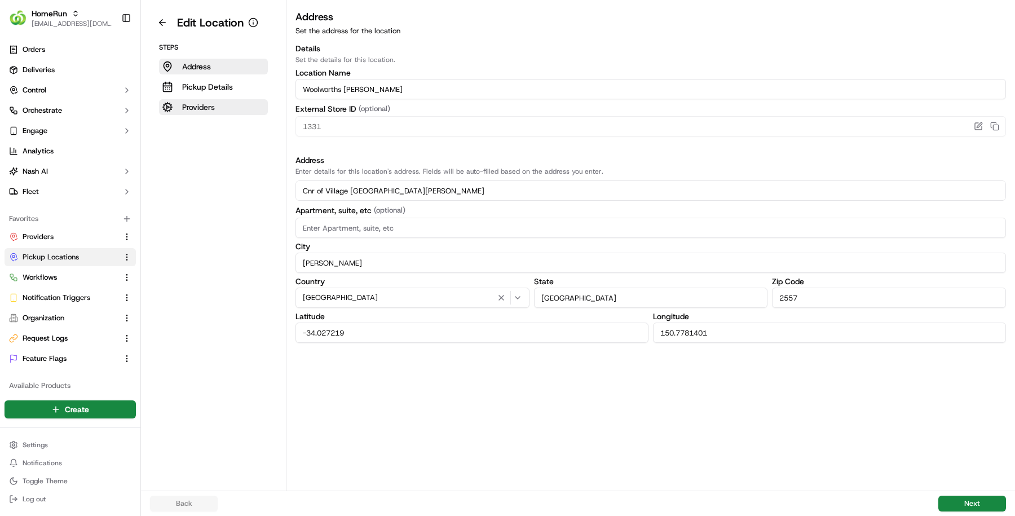
click at [225, 104] on button "Providers" at bounding box center [213, 107] width 109 height 16
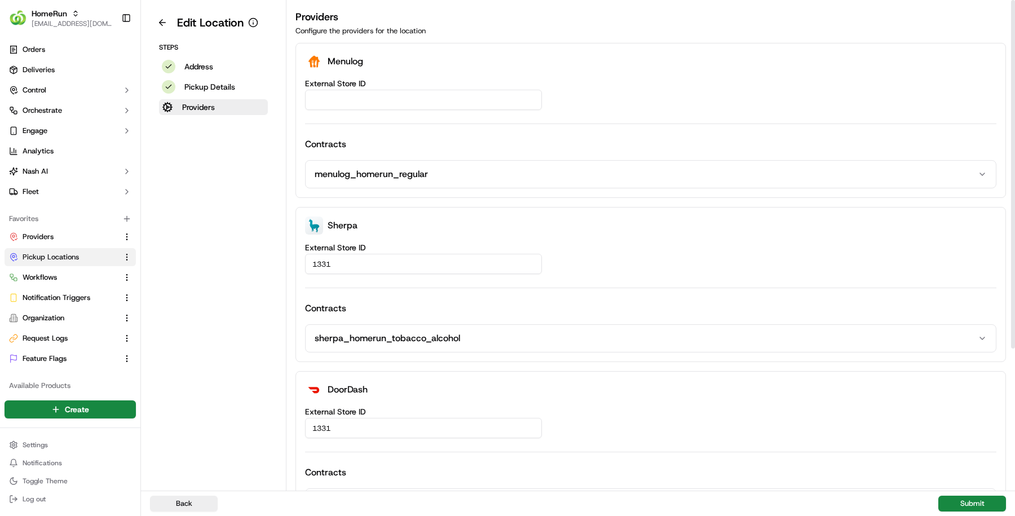
click at [368, 101] on input "External Store ID" at bounding box center [423, 100] width 237 height 20
paste input "7bb47d93-5014-405c-aad3-9e6073ecbb6d"
type input "7bb47d93-5014-405c-aad3-9e6073ecbb6d"
click at [988, 510] on button "Submit" at bounding box center [972, 504] width 68 height 16
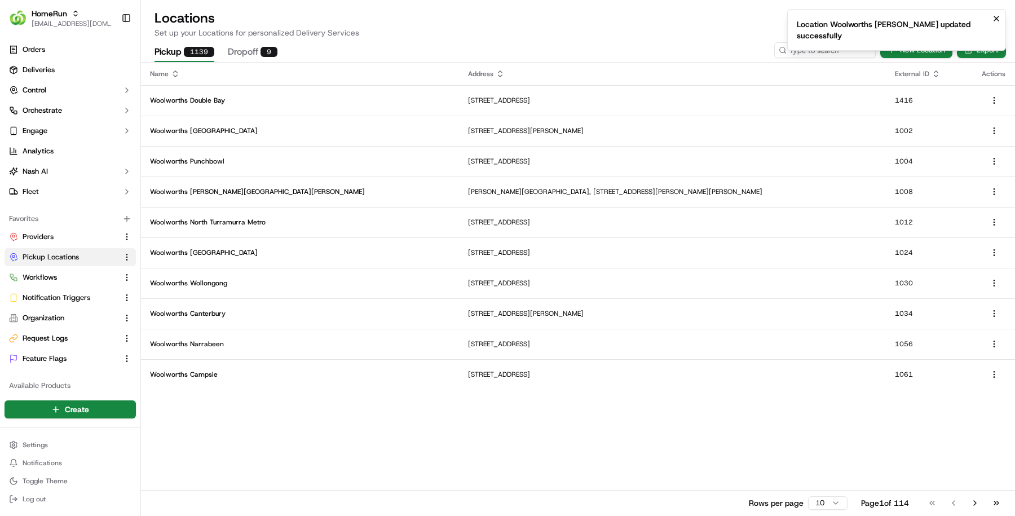
click at [806, 56] on ol "Location Woolworths Gregory Hills updated successfully" at bounding box center [896, 30] width 237 height 60
click at [803, 45] on li "Location Woolworths Gregory Hills updated successfully" at bounding box center [896, 30] width 219 height 42
click at [994, 17] on icon "Notifications (F8)" at bounding box center [996, 18] width 9 height 9
click at [849, 39] on div "Pickup 1139 Dropoff 9 New Location Export" at bounding box center [578, 50] width 874 height 24
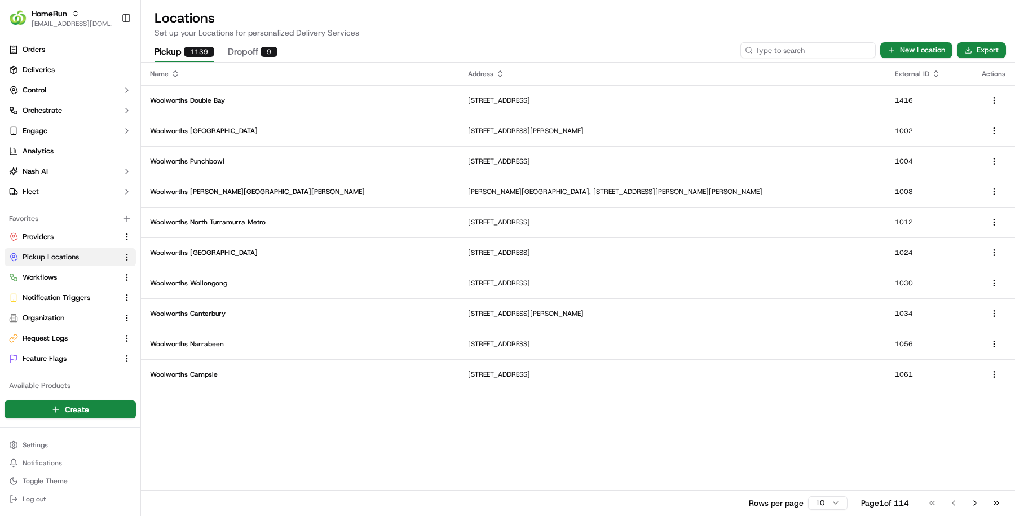
click at [849, 43] on input at bounding box center [807, 50] width 135 height 16
paste input "1332"
type input "1332"
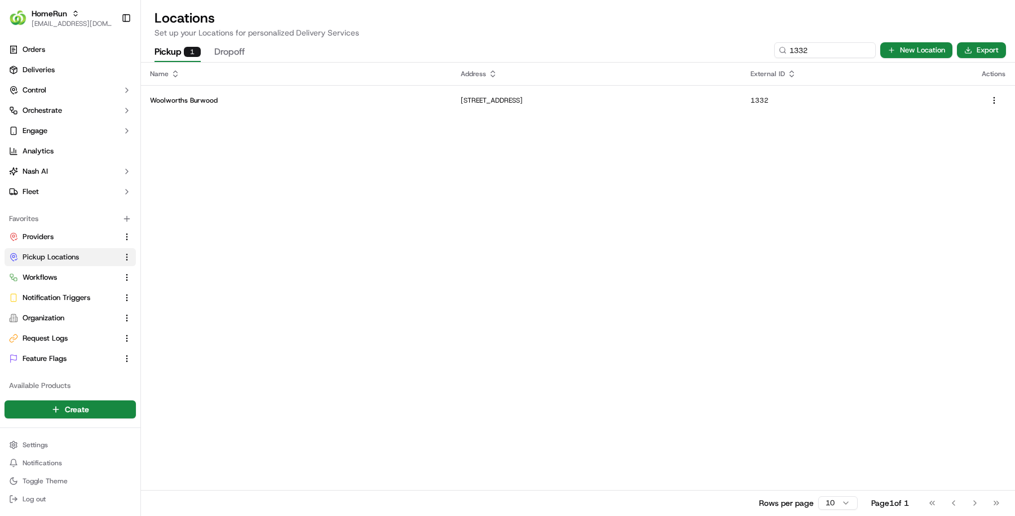
click at [452, 88] on td "Shop 6, Level 3, Westfield Shopping Centre, 100 Burwood Road, Burwood, NSW 2134…" at bounding box center [597, 100] width 290 height 30
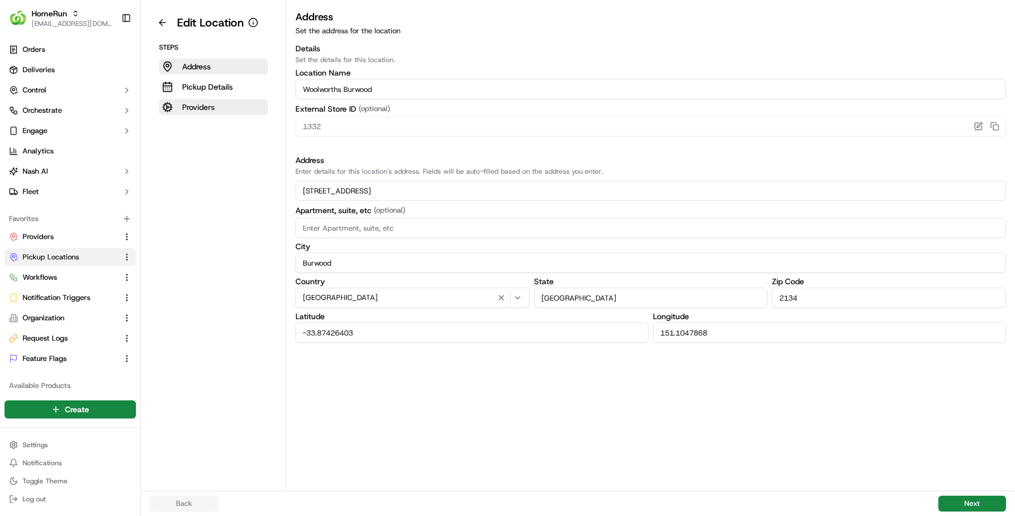
click at [230, 104] on button "Providers" at bounding box center [213, 107] width 109 height 16
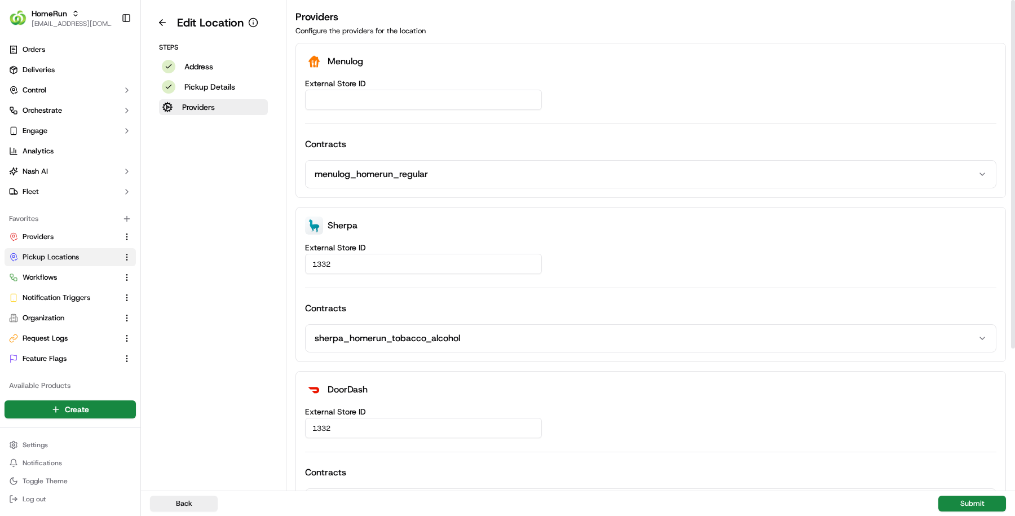
click at [377, 104] on input "External Store ID" at bounding box center [423, 100] width 237 height 20
paste input "39b534dd-25c7-41a5-8d8a-e991dfb7a4c7"
type input "39b534dd-25c7-41a5-8d8a-e991dfb7a4c7"
click at [947, 500] on button "Submit" at bounding box center [972, 504] width 68 height 16
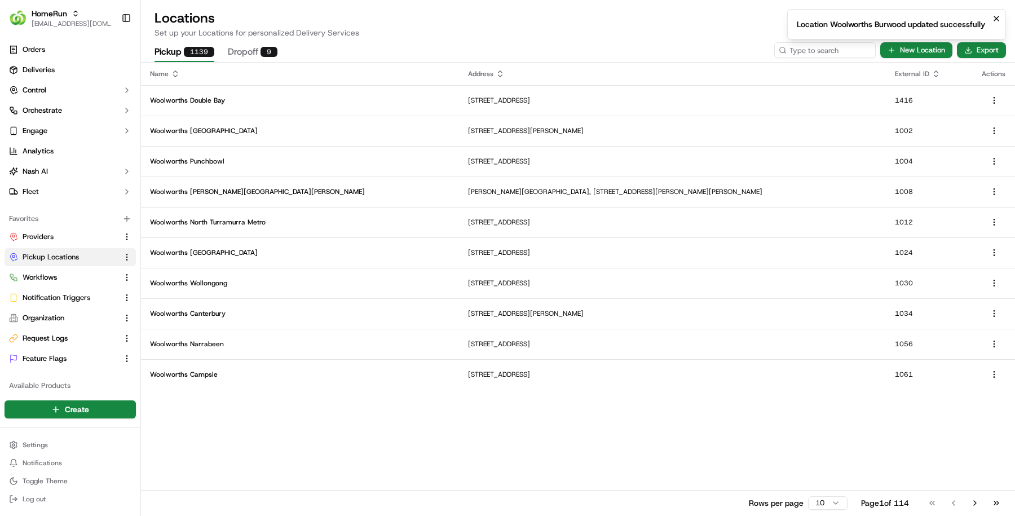
click at [816, 59] on div "Pickup 1139 Dropoff 9 New Location Export" at bounding box center [578, 50] width 874 height 24
click at [816, 58] on input at bounding box center [807, 50] width 135 height 16
paste input "1339"
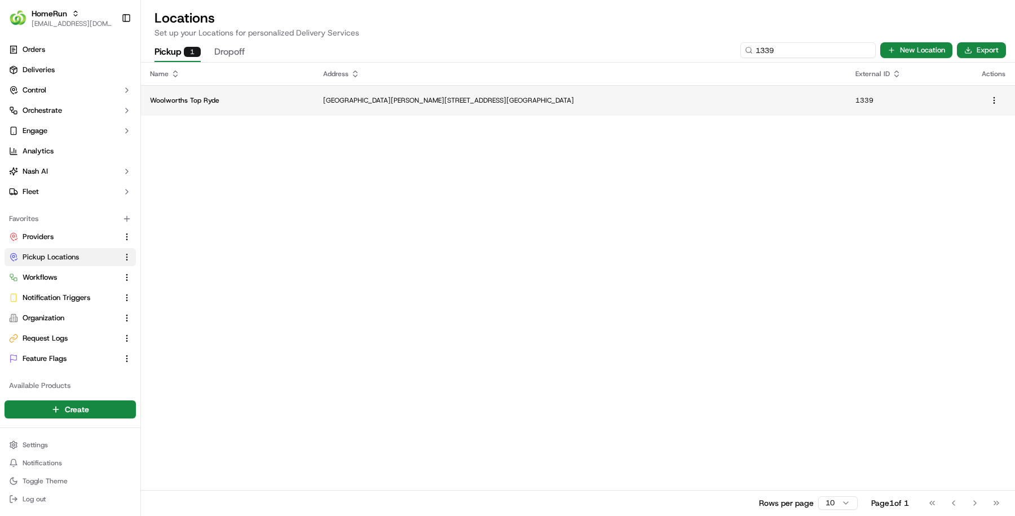
type input "1339"
click at [500, 107] on td "Cnr Devlin Street And Blaxland Road, Ryde, NSW 2112, AU" at bounding box center [580, 100] width 532 height 30
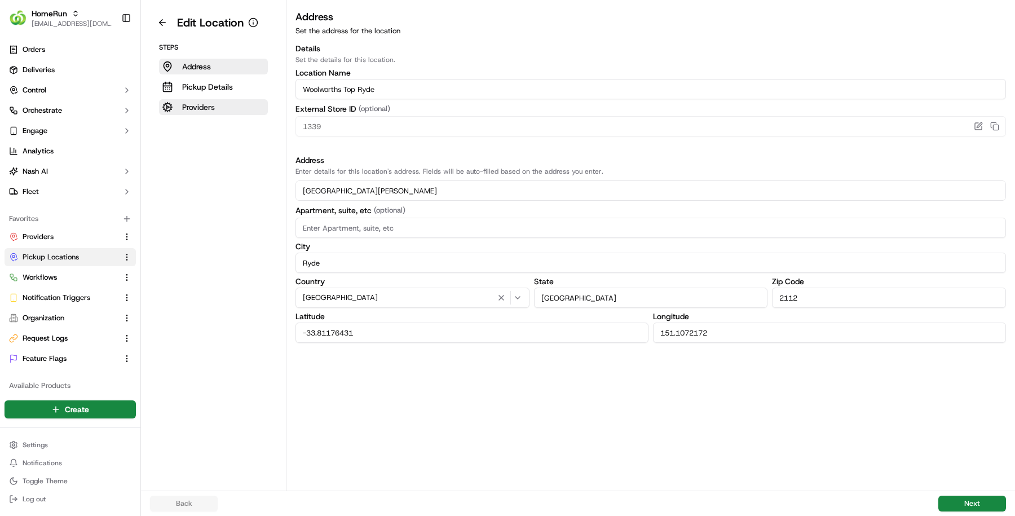
click at [210, 105] on p "Providers" at bounding box center [198, 106] width 33 height 11
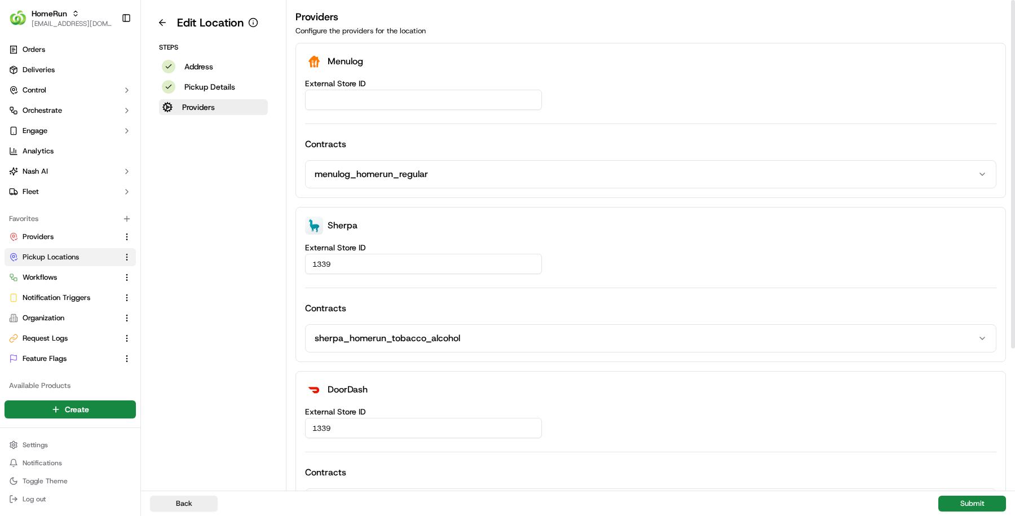
click at [395, 109] on input "External Store ID" at bounding box center [423, 100] width 237 height 20
paste input "25a2feaa-3101-4063-91ac-892c67af4858"
type input "25a2feaa-3101-4063-91ac-892c67af4858"
click at [959, 497] on button "Submit" at bounding box center [972, 504] width 68 height 16
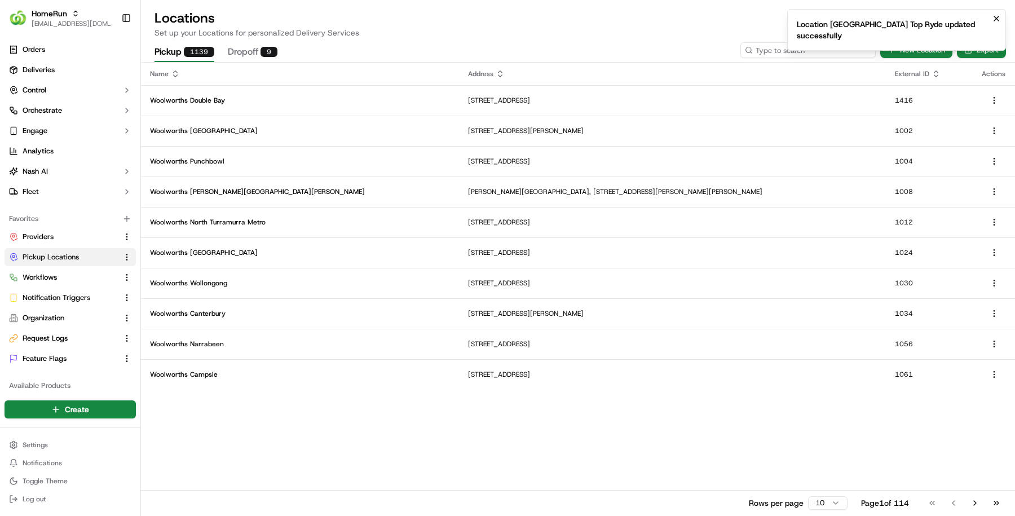
click at [804, 56] on input at bounding box center [807, 50] width 135 height 16
paste input "1366"
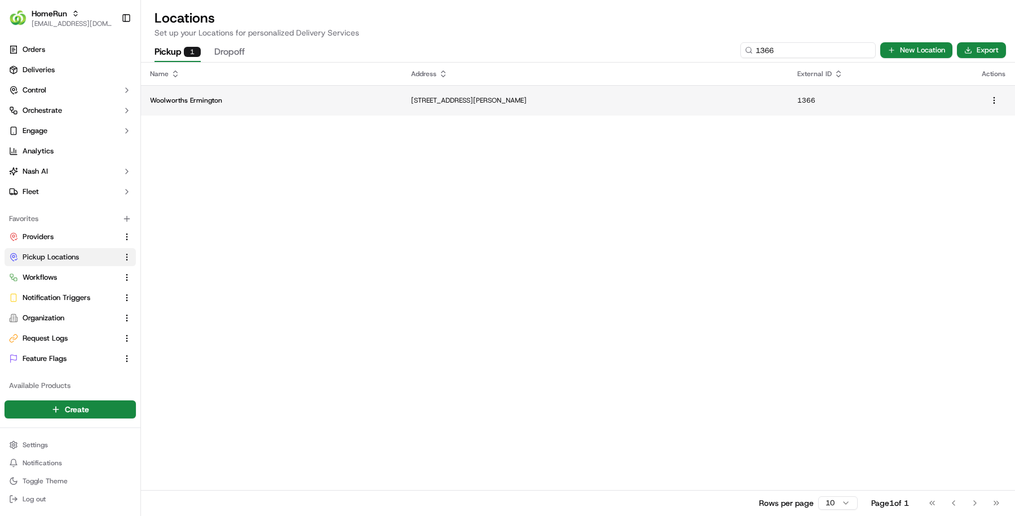
type input "1366"
click at [319, 104] on p "Woolworths Ermington" at bounding box center [271, 100] width 243 height 9
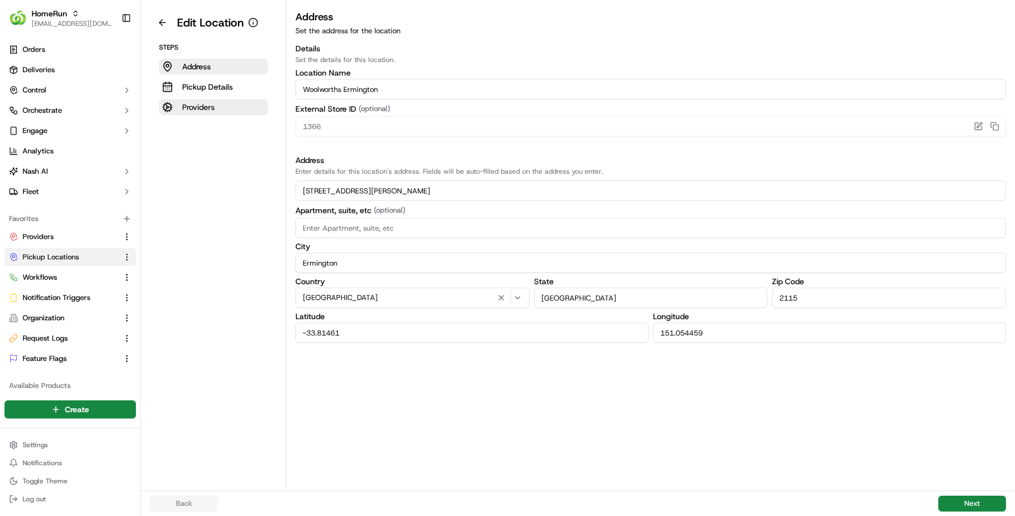
click at [217, 113] on button "Providers" at bounding box center [213, 107] width 109 height 16
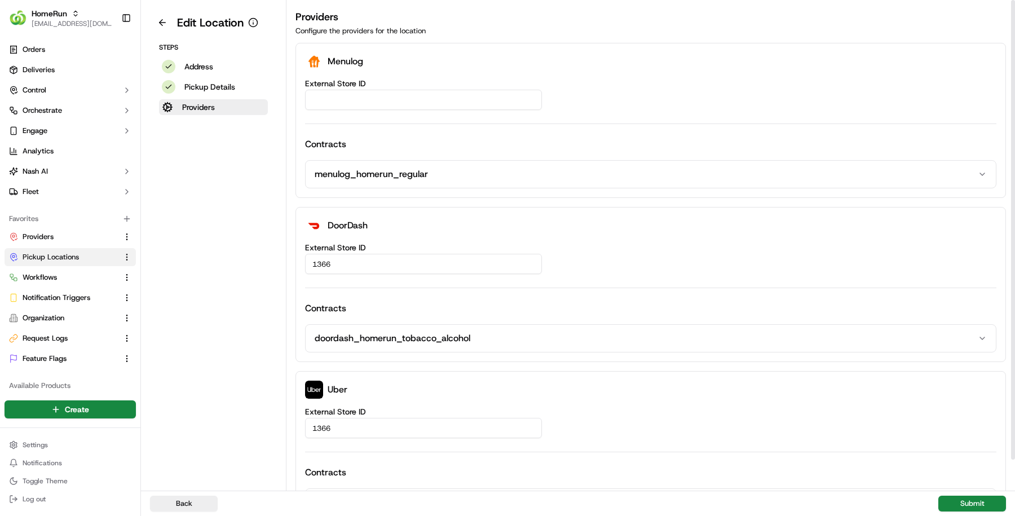
click at [397, 95] on input "External Store ID" at bounding box center [423, 100] width 237 height 20
paste input "d611b57d-2161-4fec-9dc9-b4afd75d5ad4"
type input "d611b57d-2161-4fec-9dc9-b4afd75d5ad4"
click at [960, 496] on button "Submit" at bounding box center [972, 504] width 68 height 16
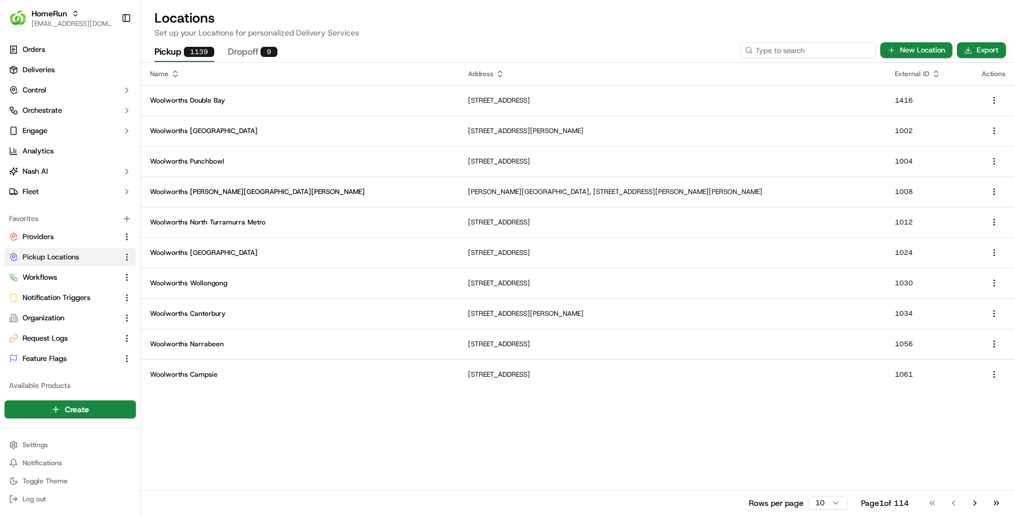
click at [845, 47] on input at bounding box center [807, 50] width 135 height 16
paste input "1375"
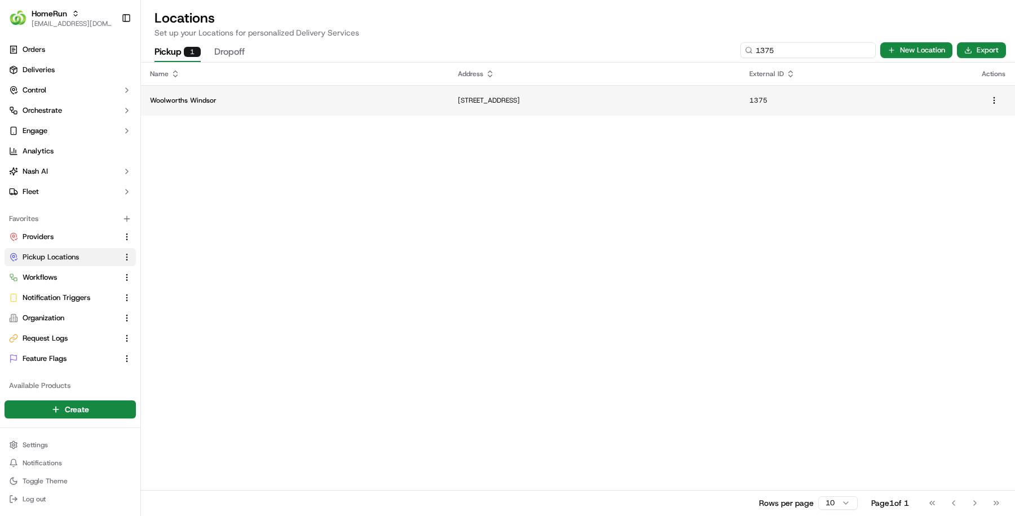
type input "1375"
click at [458, 98] on p "6-16 Kable Street, Windsor, NSW 2756, AU" at bounding box center [594, 100] width 273 height 9
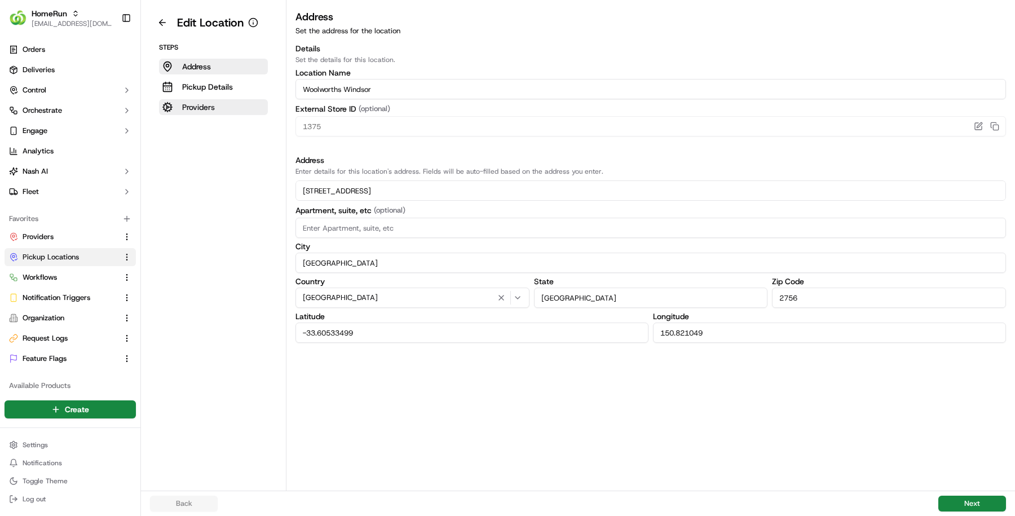
click at [200, 104] on p "Providers" at bounding box center [198, 106] width 33 height 11
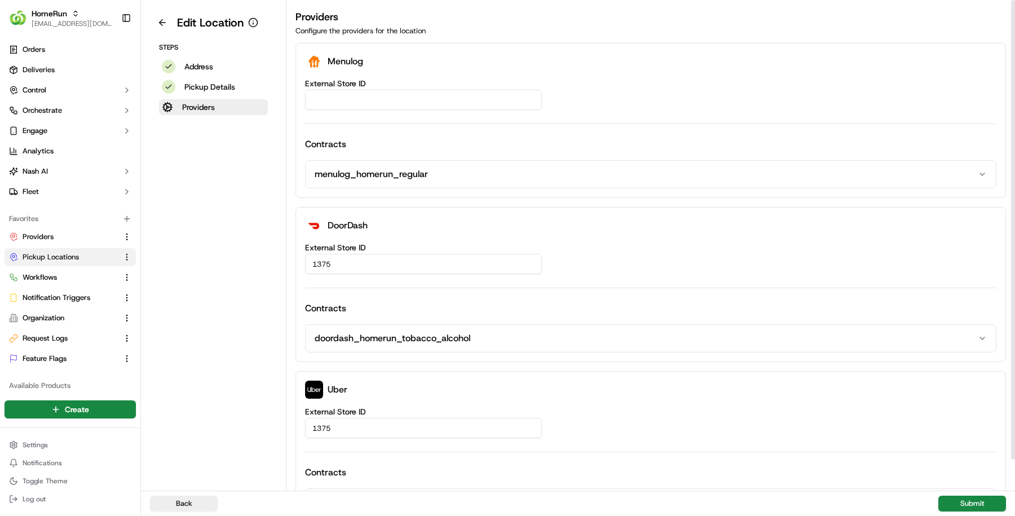
click at [457, 105] on input "External Store ID" at bounding box center [423, 100] width 237 height 20
paste input "da6033d2-f0b4-415a-abfc-282b9c7f67b4"
type input "da6033d2-f0b4-415a-abfc-282b9c7f67b4"
click at [980, 511] on div "Back Submit" at bounding box center [578, 503] width 874 height 25
click at [974, 503] on button "Submit" at bounding box center [972, 504] width 68 height 16
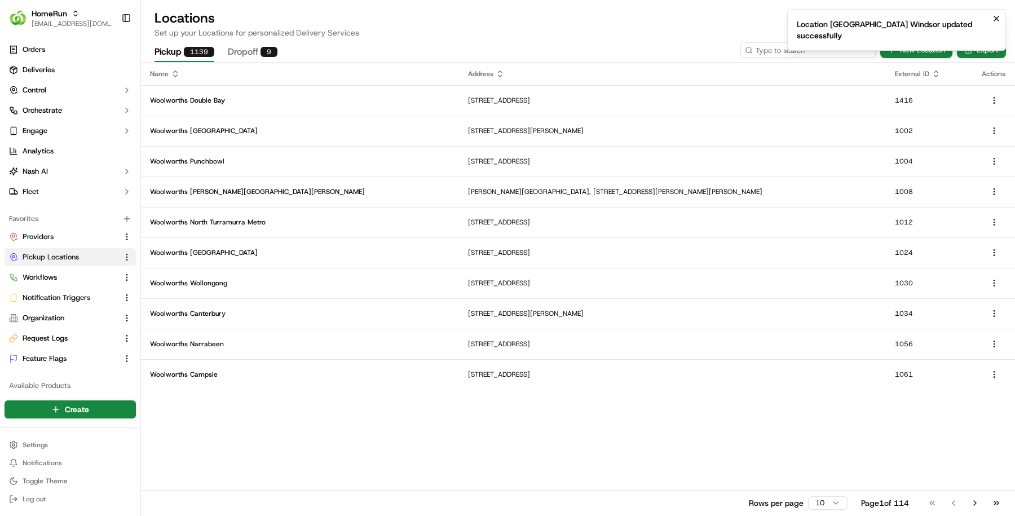
click at [791, 58] on input at bounding box center [807, 50] width 135 height 16
paste input "1377"
type input "1377"
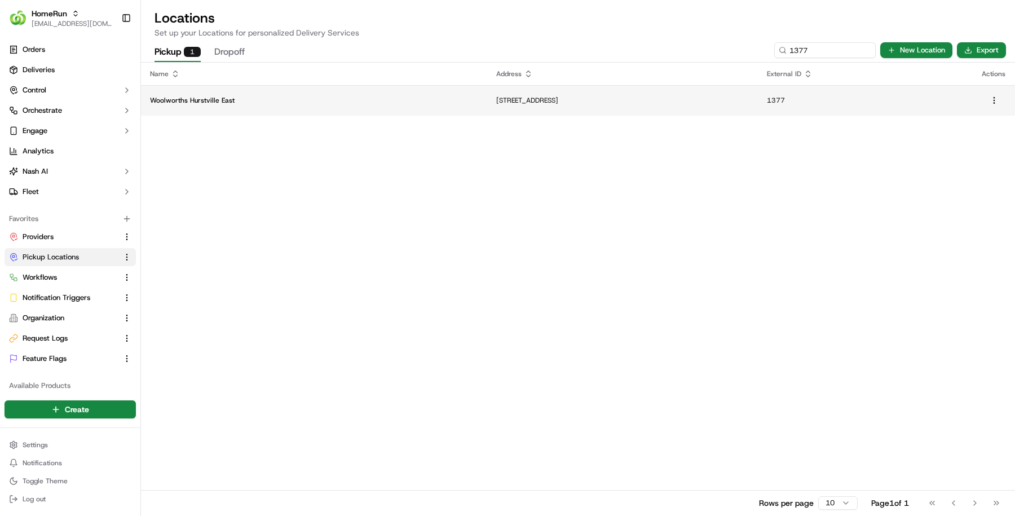
click at [195, 104] on p "Woolworths Hurstville East" at bounding box center [314, 100] width 328 height 9
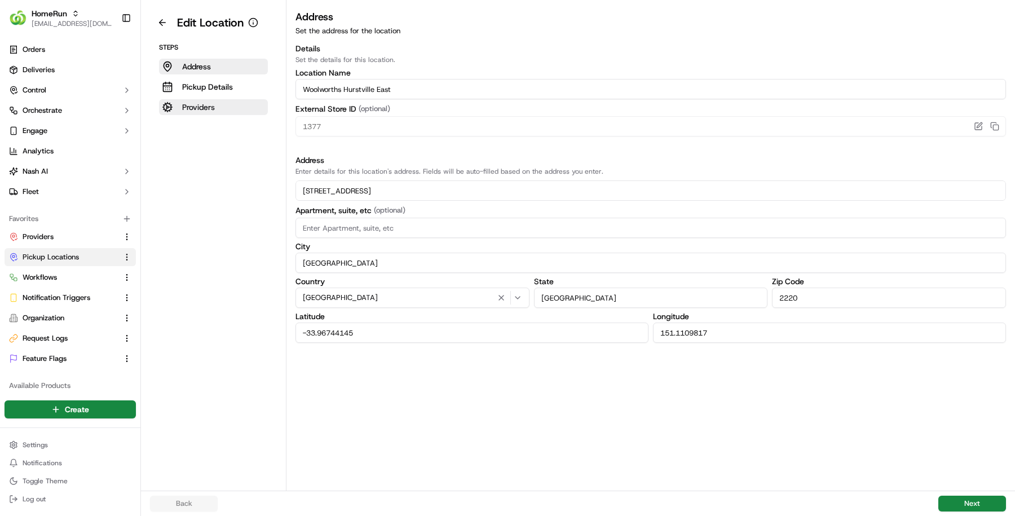
click at [201, 111] on p "Providers" at bounding box center [198, 106] width 33 height 11
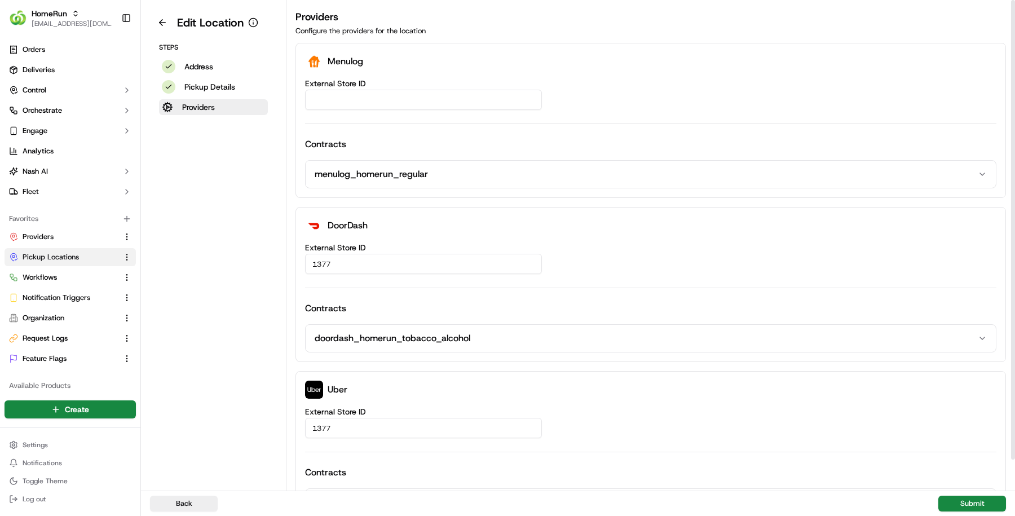
click at [382, 91] on input "External Store ID" at bounding box center [423, 100] width 237 height 20
paste input "1de83c23-6f8c-4f2c-a4fa-7cdbe2095919"
type input "1de83c23-6f8c-4f2c-a4fa-7cdbe2095919"
click at [968, 511] on div "Back Submit" at bounding box center [578, 503] width 874 height 25
click at [948, 506] on button "Submit" at bounding box center [972, 504] width 68 height 16
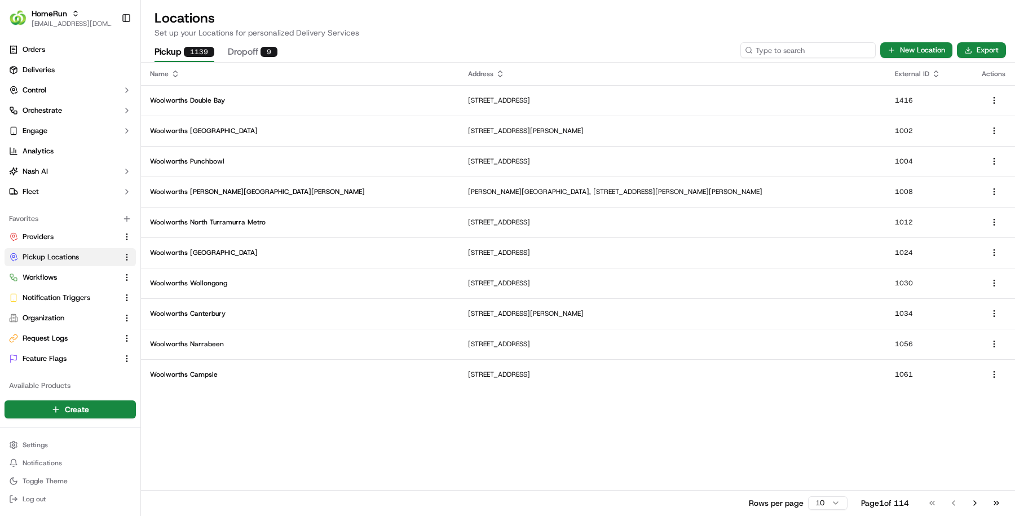
click at [809, 42] on input at bounding box center [807, 50] width 135 height 16
paste input "1386"
type input "1386"
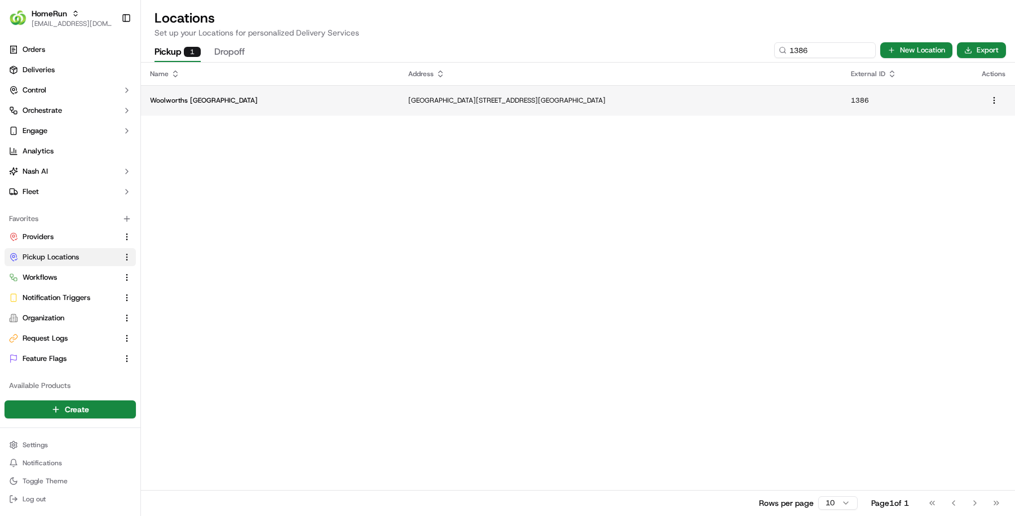
click at [234, 96] on p "Woolworths Wetherill Park" at bounding box center [270, 100] width 240 height 9
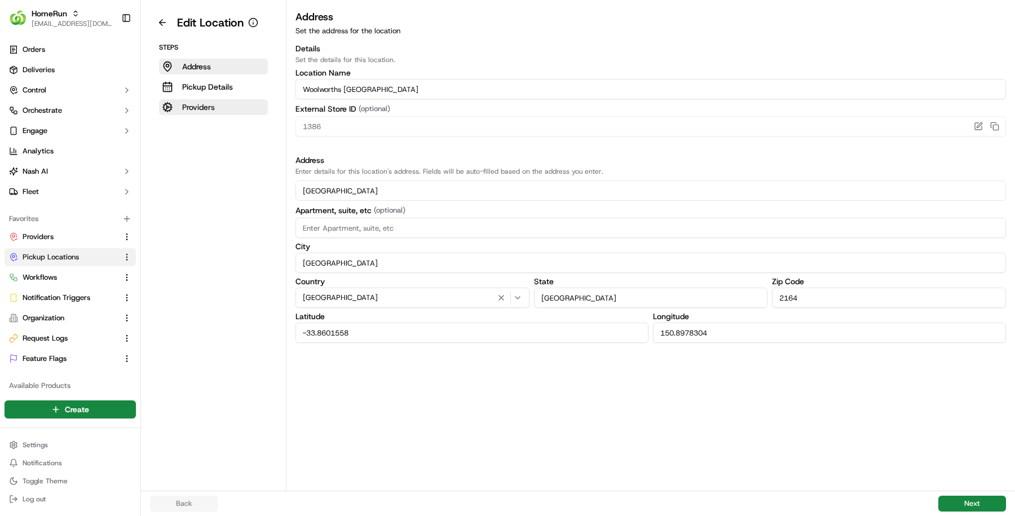
click at [211, 108] on p "Providers" at bounding box center [198, 106] width 33 height 11
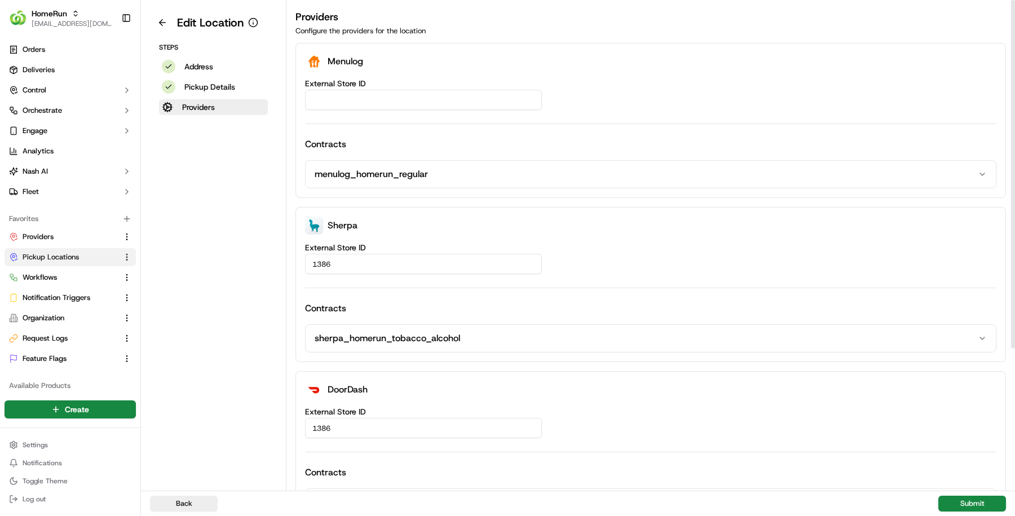
click at [381, 90] on input "External Store ID" at bounding box center [423, 100] width 237 height 20
paste input "d27342e6-5067-47d5-bc6a-e2b2664a606d"
type input "d27342e6-5067-47d5-bc6a-e2b2664a606d"
click at [975, 508] on button "Submit" at bounding box center [972, 504] width 68 height 16
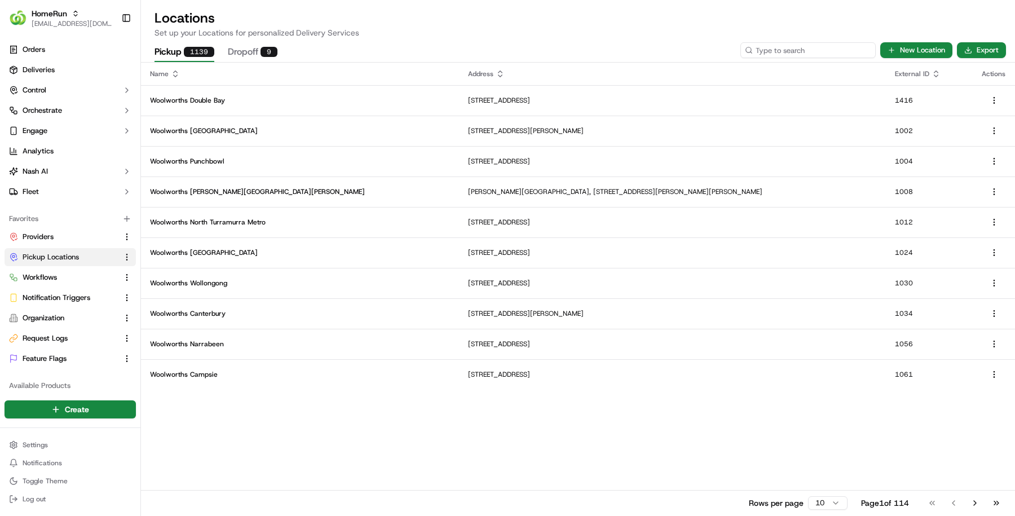
click at [822, 50] on input at bounding box center [807, 50] width 135 height 16
paste input "1442"
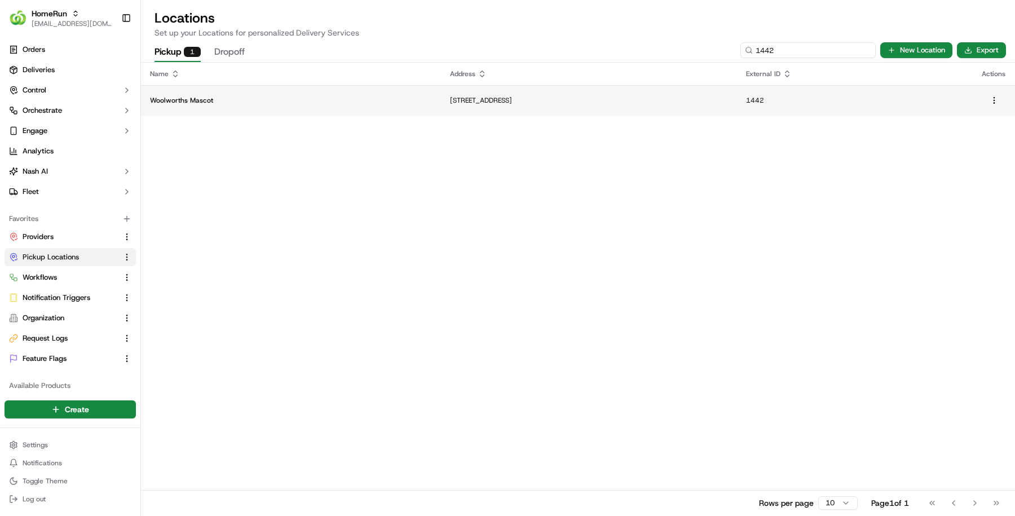
type input "1442"
click at [454, 102] on p "55 Church Avenue, Mascot, NSW 2020, AU" at bounding box center [589, 100] width 278 height 9
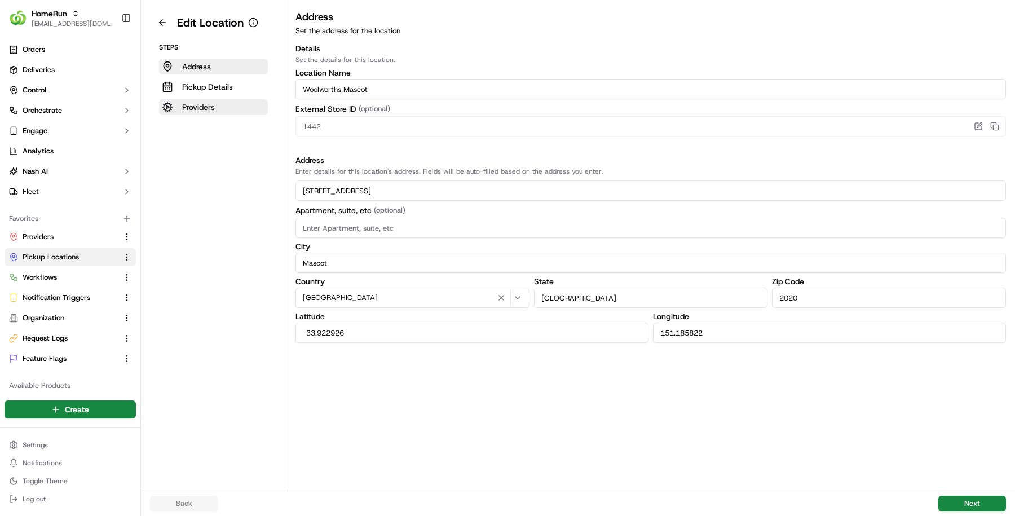
click at [208, 110] on p "Providers" at bounding box center [198, 106] width 33 height 11
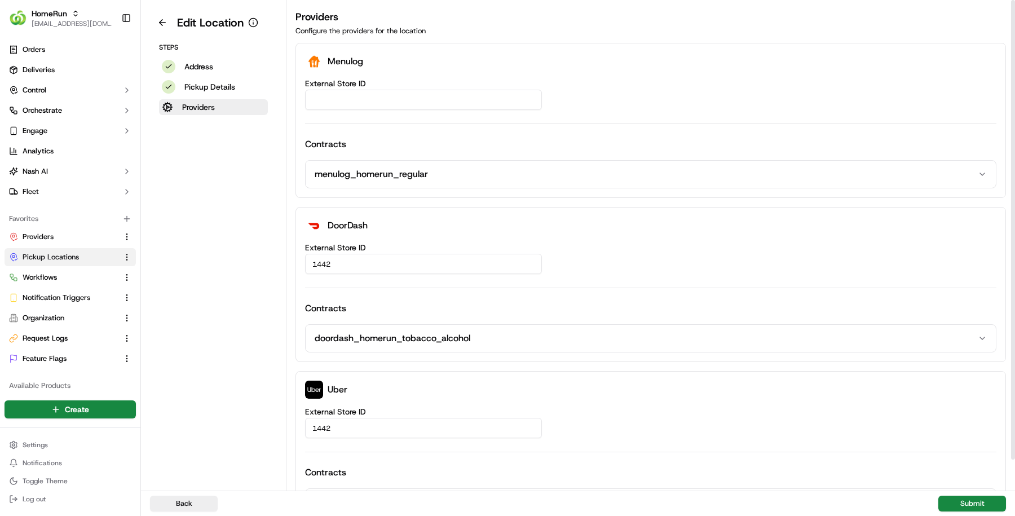
click at [407, 91] on input "External Store ID" at bounding box center [423, 100] width 237 height 20
paste input "14f3446e-eeac-4c57-b8c1-21b42961a4ce"
type input "14f3446e-eeac-4c57-b8c1-21b42961a4ce"
click at [956, 502] on button "Submit" at bounding box center [972, 504] width 68 height 16
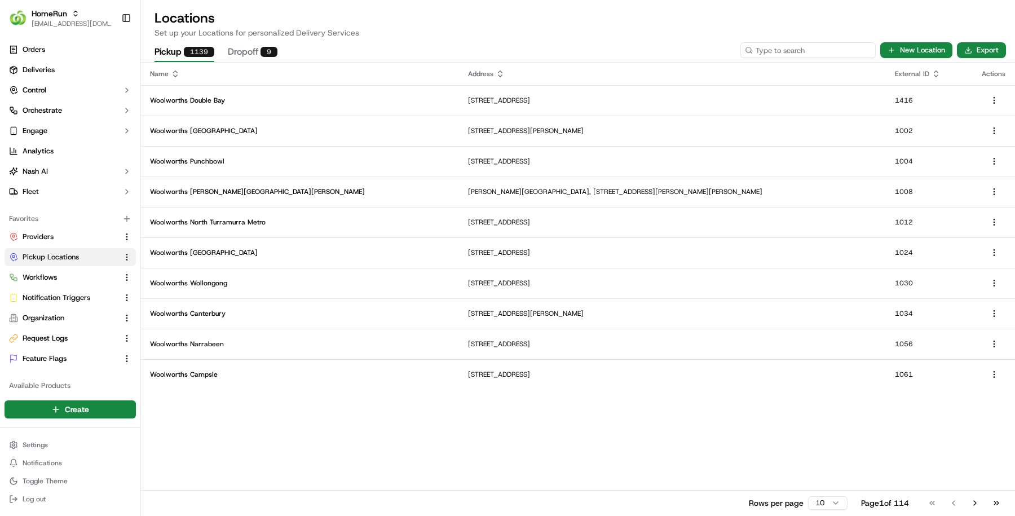
click at [803, 50] on input at bounding box center [807, 50] width 135 height 16
paste input "1486"
type input "1486"
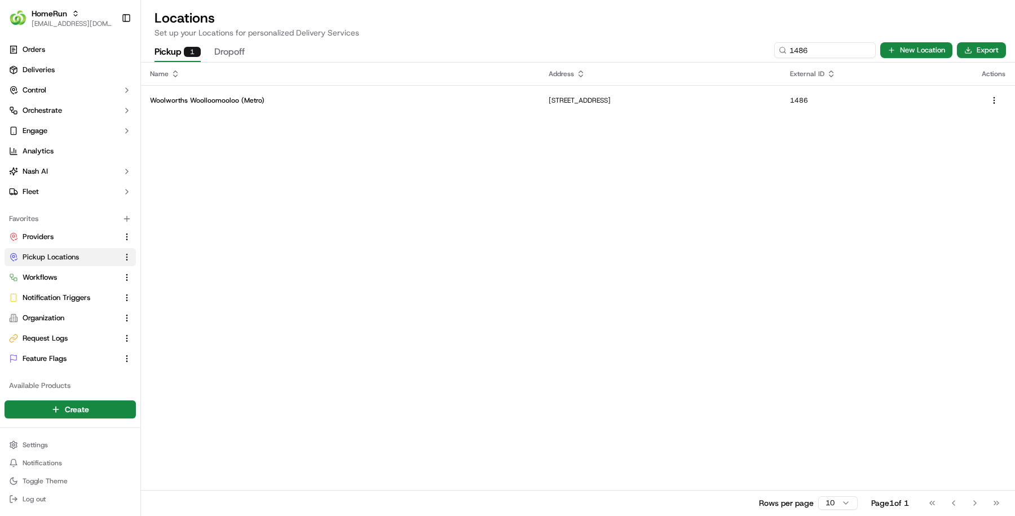
click at [240, 87] on td "Woolworths Woolloomooloo (Metro)" at bounding box center [340, 100] width 399 height 30
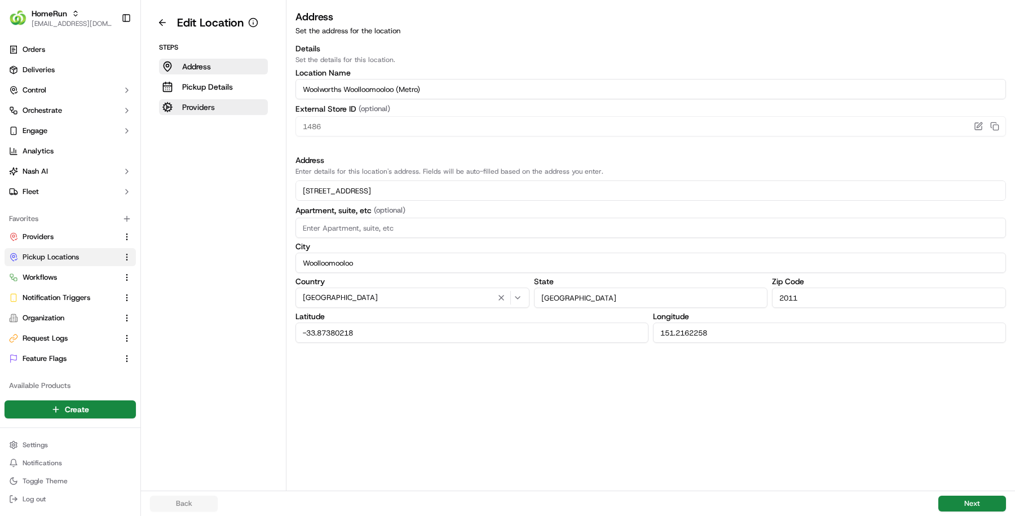
click at [201, 104] on p "Providers" at bounding box center [198, 106] width 33 height 11
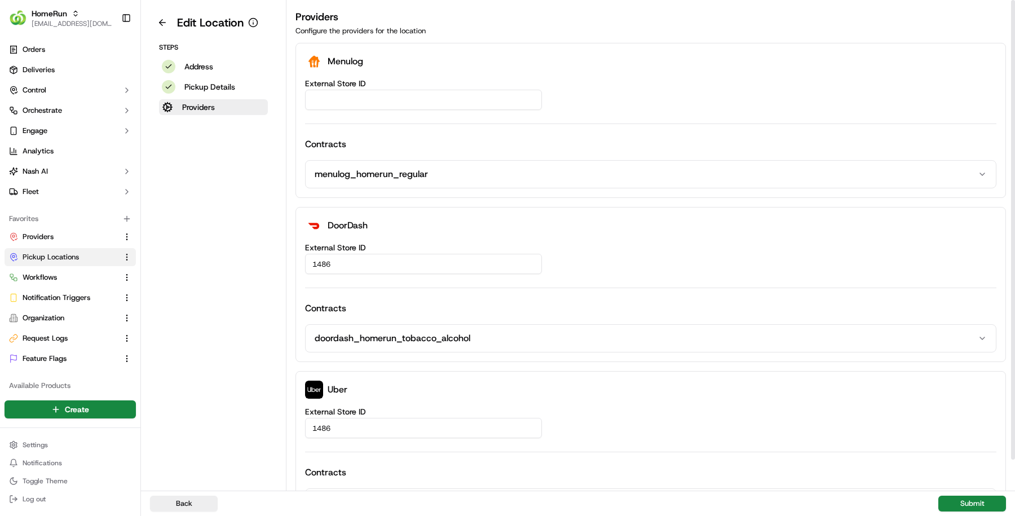
click at [357, 104] on input "External Store ID" at bounding box center [423, 100] width 237 height 20
paste input "1c22f0f2-34ee-4f83-8ecf-e41fae0b8351"
type input "1c22f0f2-34ee-4f83-8ecf-e41fae0b8351"
click at [965, 499] on button "Submit" at bounding box center [972, 504] width 68 height 16
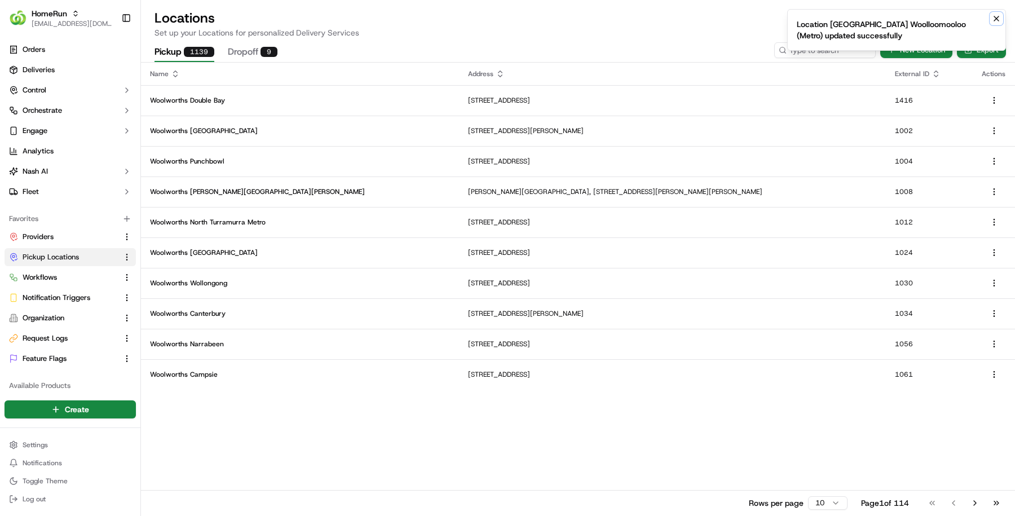
click at [994, 20] on icon "Notifications (F8)" at bounding box center [996, 18] width 9 height 9
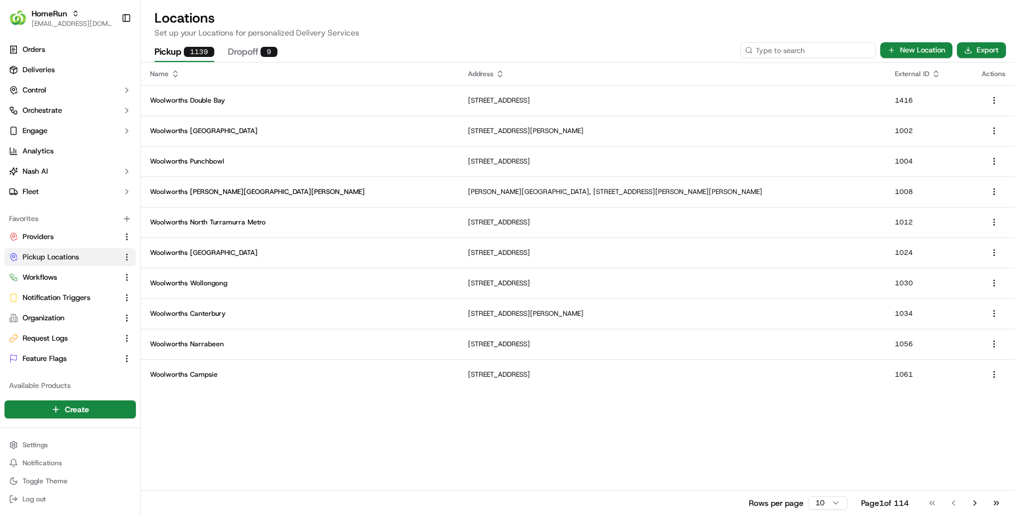
click at [837, 55] on input at bounding box center [807, 50] width 135 height 16
paste input "1598"
type input "1598"
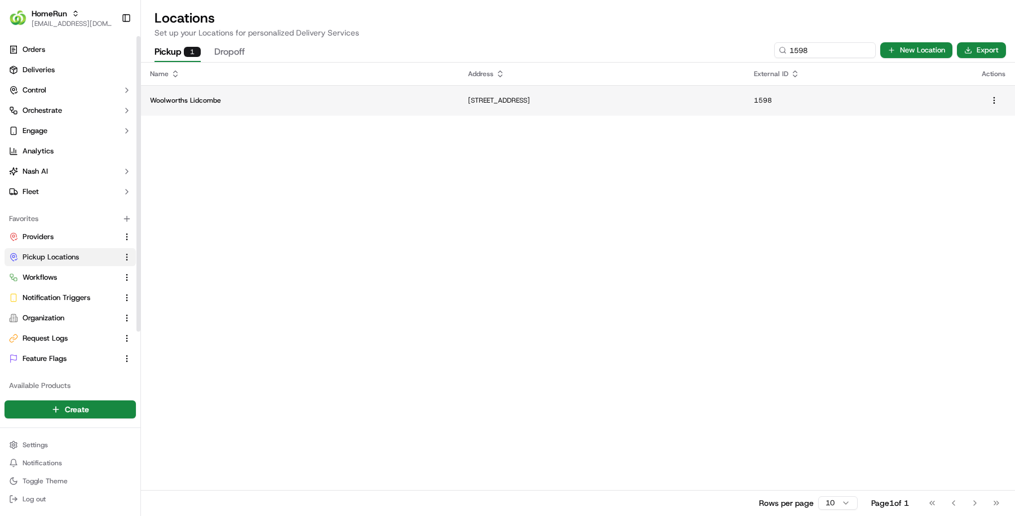
click at [213, 110] on td "Woolworths Lidcombe" at bounding box center [300, 100] width 318 height 30
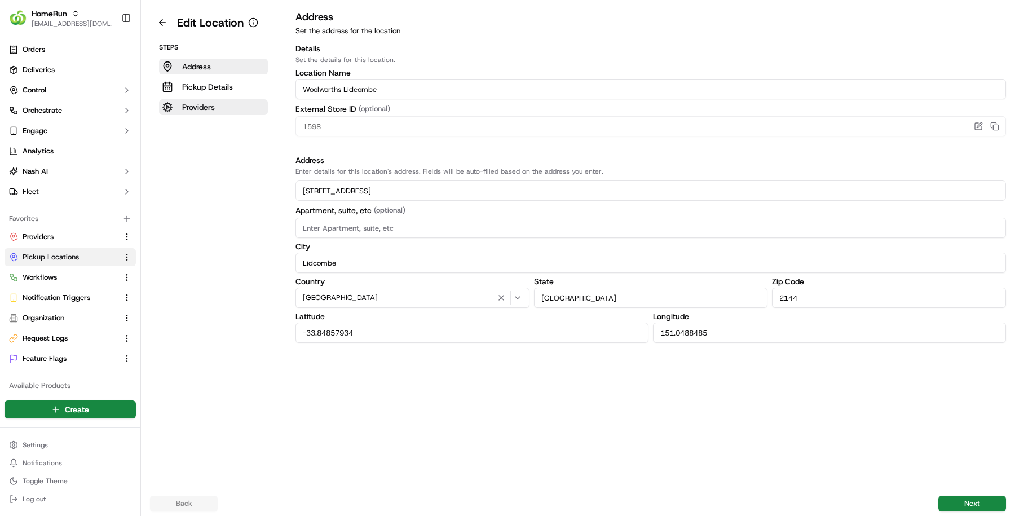
click at [219, 111] on button "Providers" at bounding box center [213, 107] width 109 height 16
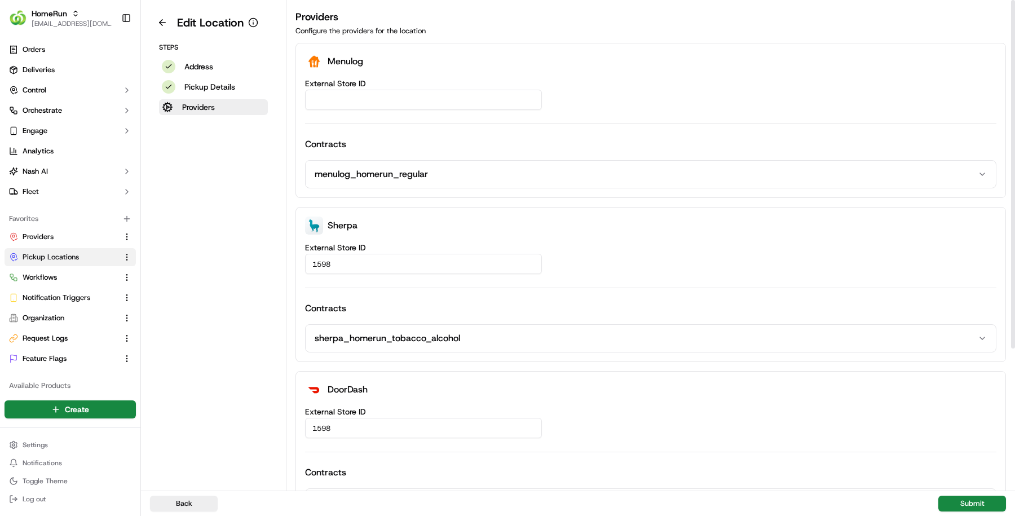
click at [371, 103] on input "External Store ID" at bounding box center [423, 100] width 237 height 20
paste input "64c3ab33-c0fb-4044-bbd2-af632c2fb16f"
type input "64c3ab33-c0fb-4044-bbd2-af632c2fb16f"
click at [978, 501] on button "Submit" at bounding box center [972, 504] width 68 height 16
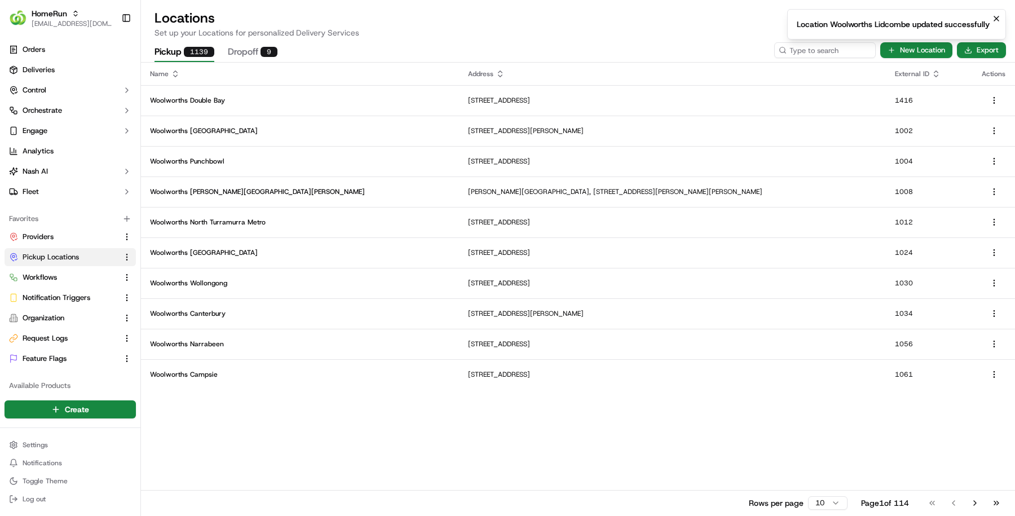
click at [833, 46] on ol "Location Woolworths Lidcombe updated successfully" at bounding box center [896, 24] width 237 height 48
click at [833, 47] on ol "Location Woolworths Lidcombe updated successfully" at bounding box center [896, 24] width 237 height 48
click at [833, 65] on th "Address" at bounding box center [672, 74] width 427 height 23
click at [833, 51] on input at bounding box center [807, 50] width 135 height 16
paste input "1607"
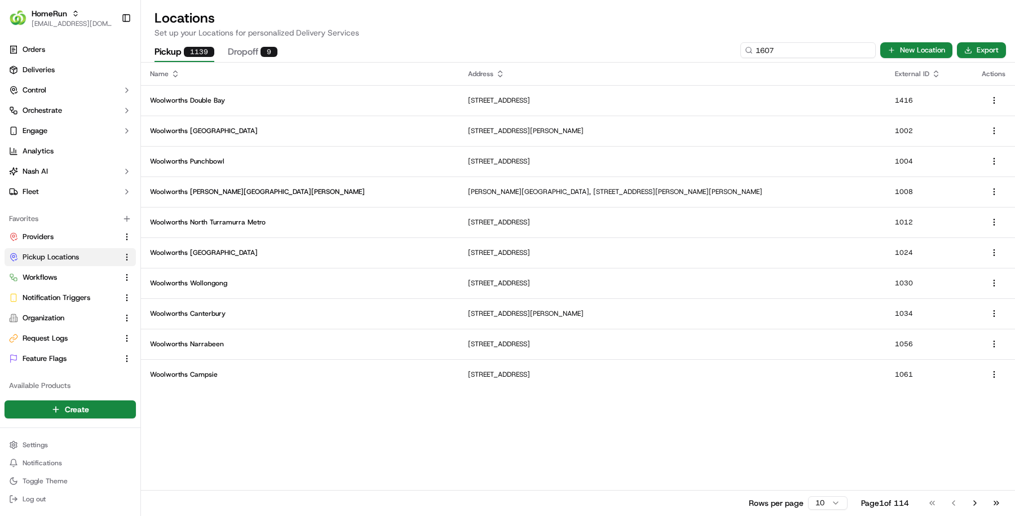
type input "1607"
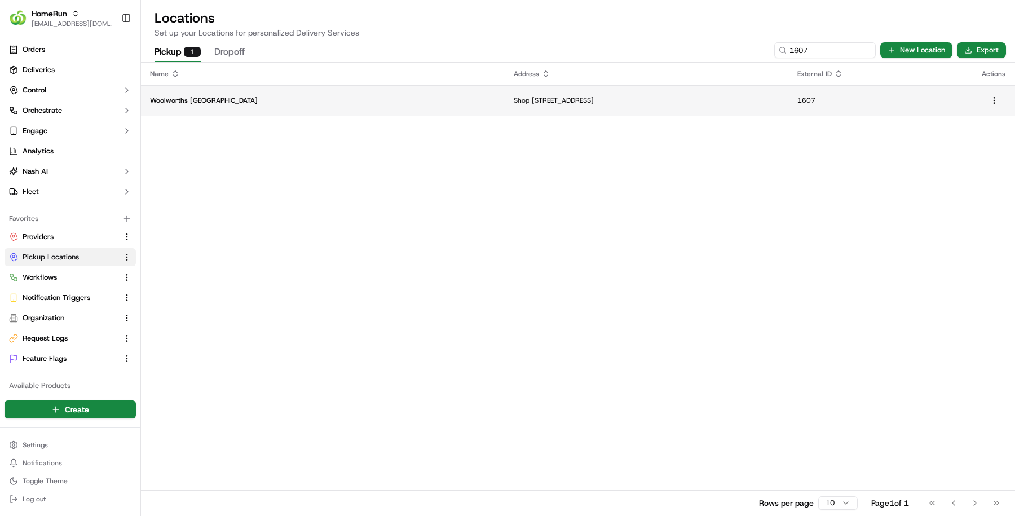
click at [278, 107] on td "Woolworths Cherrybrook Village" at bounding box center [323, 100] width 364 height 30
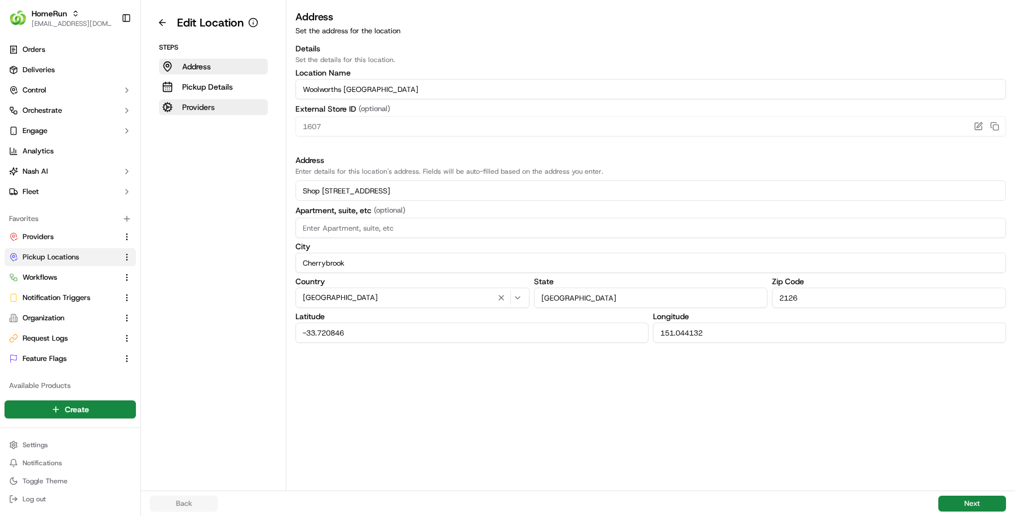
click at [196, 108] on p "Providers" at bounding box center [198, 106] width 33 height 11
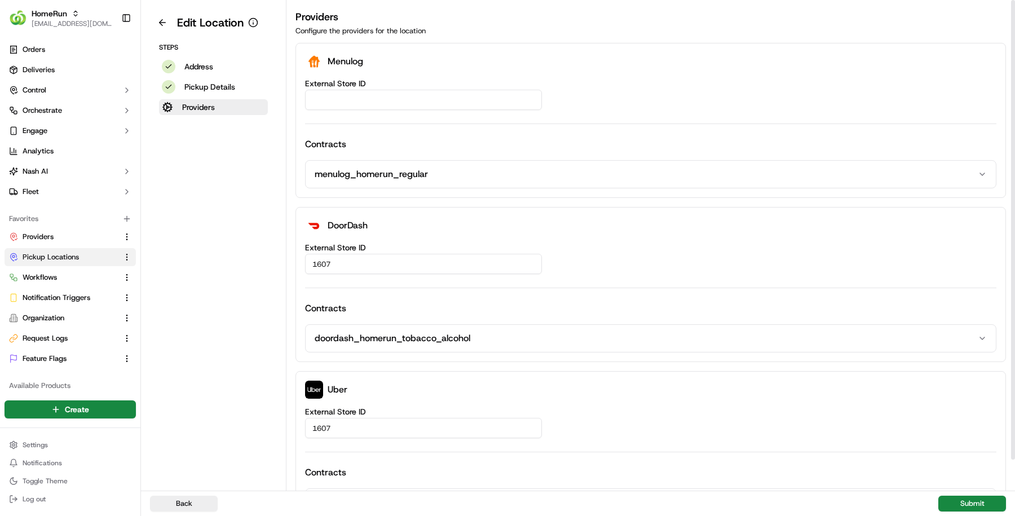
click at [346, 105] on input "External Store ID" at bounding box center [423, 100] width 237 height 20
paste input "50305bd2-2199-4b13-8639-c3327d775100"
type input "50305bd2-2199-4b13-8639-c3327d775100"
click at [964, 507] on button "Submit" at bounding box center [972, 504] width 68 height 16
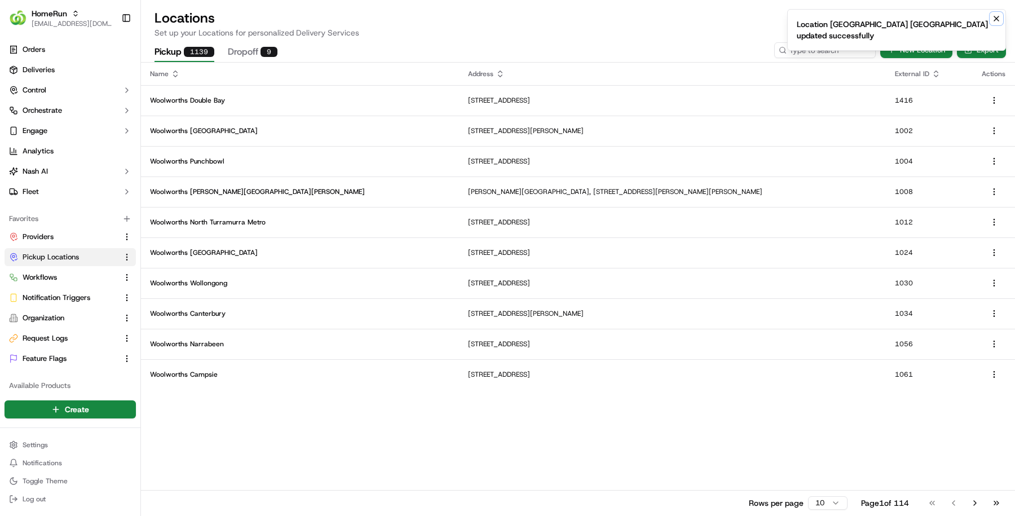
click at [996, 16] on icon "Notifications (F8)" at bounding box center [996, 18] width 9 height 9
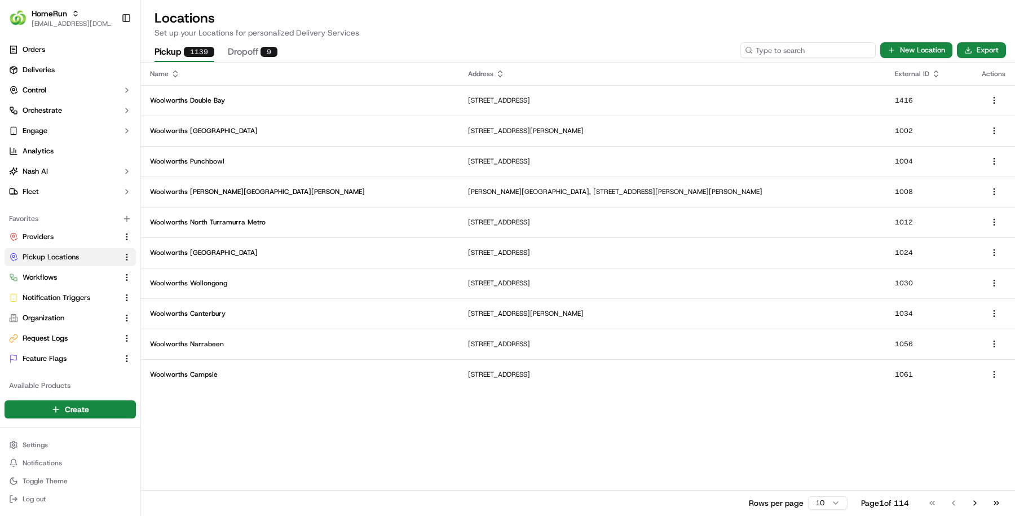
click at [832, 51] on input at bounding box center [807, 50] width 135 height 16
paste input "1624"
type input "1624"
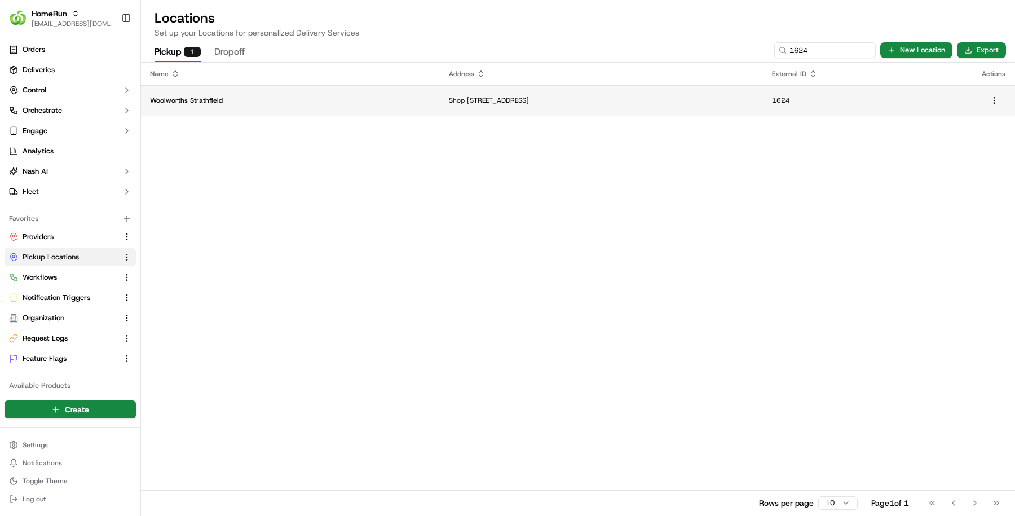
click at [264, 100] on p "Woolworths Strathfield" at bounding box center [290, 100] width 281 height 9
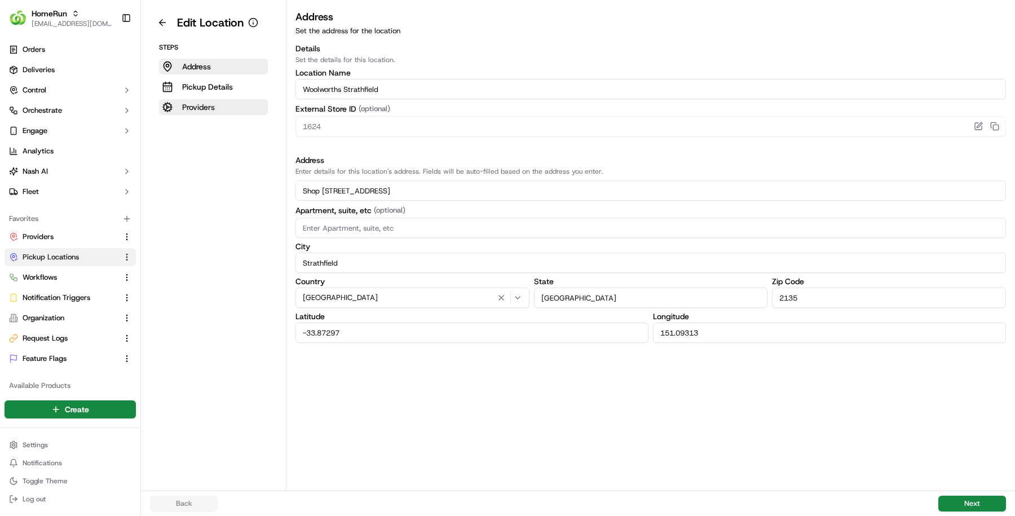
click at [195, 107] on p "Providers" at bounding box center [198, 106] width 33 height 11
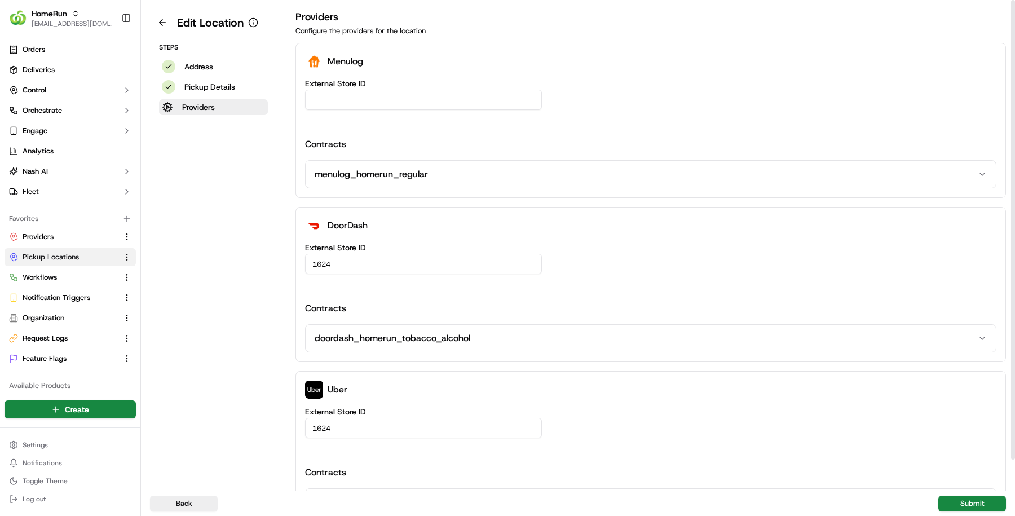
click at [418, 94] on input "External Store ID" at bounding box center [423, 100] width 237 height 20
paste input "eb2c10d2-b3b6-48f8-9f1d-c1ab29c51ad3"
type input "eb2c10d2-b3b6-48f8-9f1d-c1ab29c51ad3"
click at [957, 506] on button "Submit" at bounding box center [972, 504] width 68 height 16
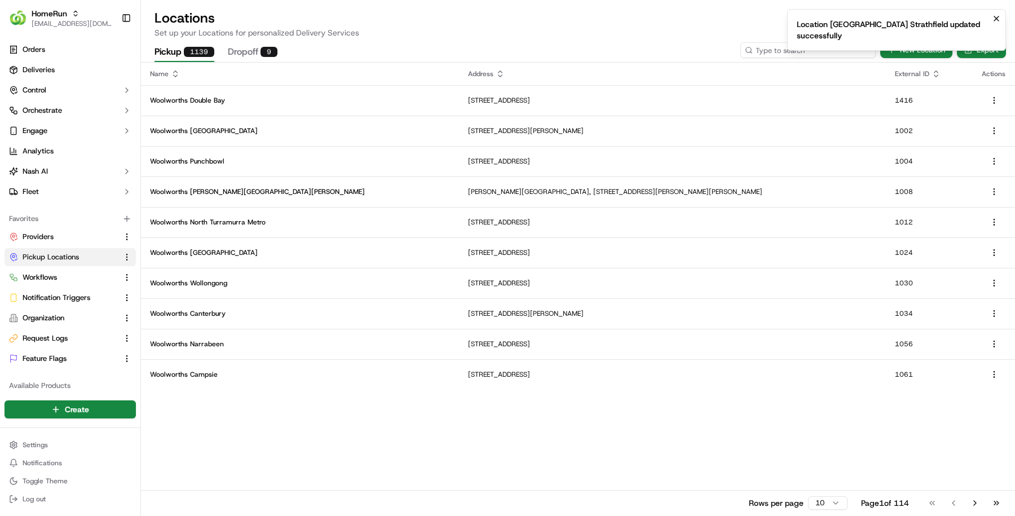
click at [811, 56] on input at bounding box center [807, 50] width 135 height 16
paste input "1631"
type input "1631"
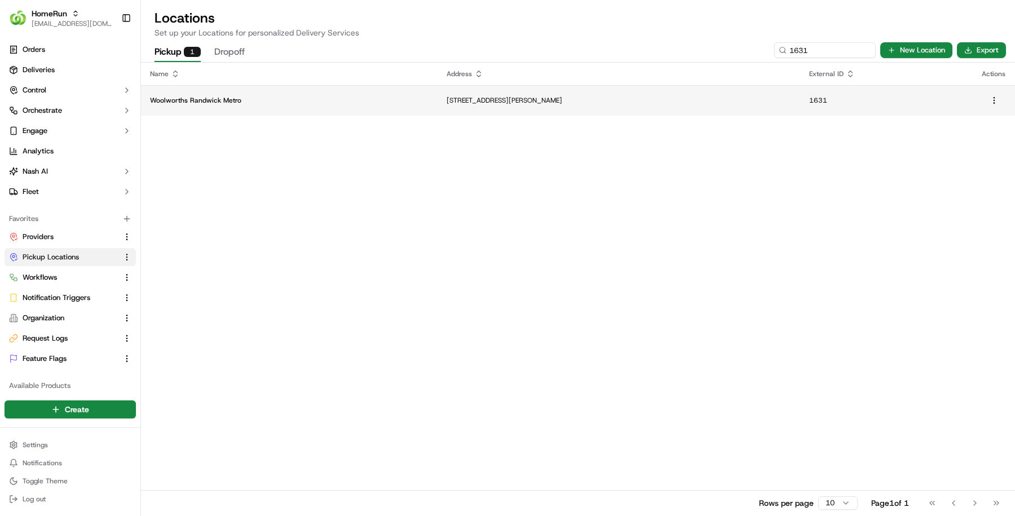
click at [299, 96] on p "Woolworths Randwick Metro" at bounding box center [289, 100] width 279 height 9
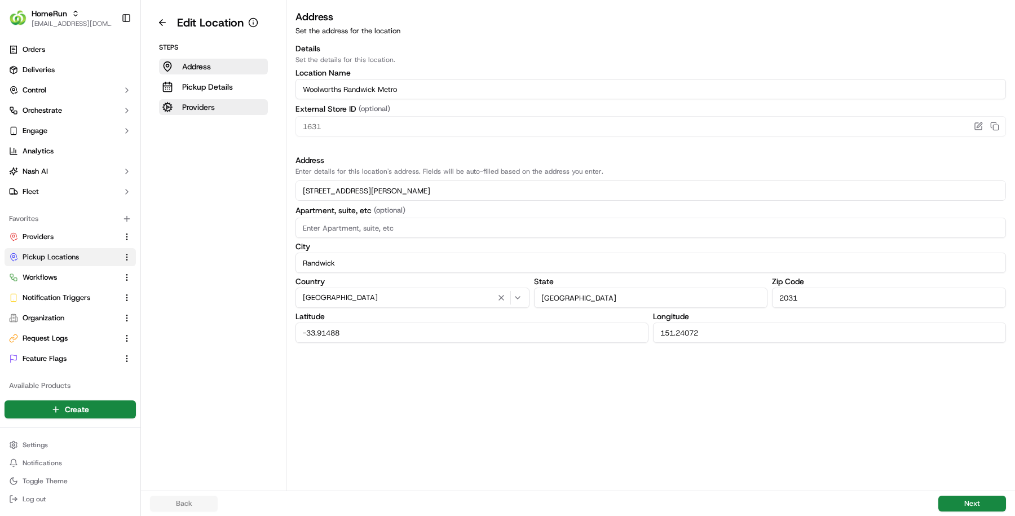
click at [227, 103] on button "Providers" at bounding box center [213, 107] width 109 height 16
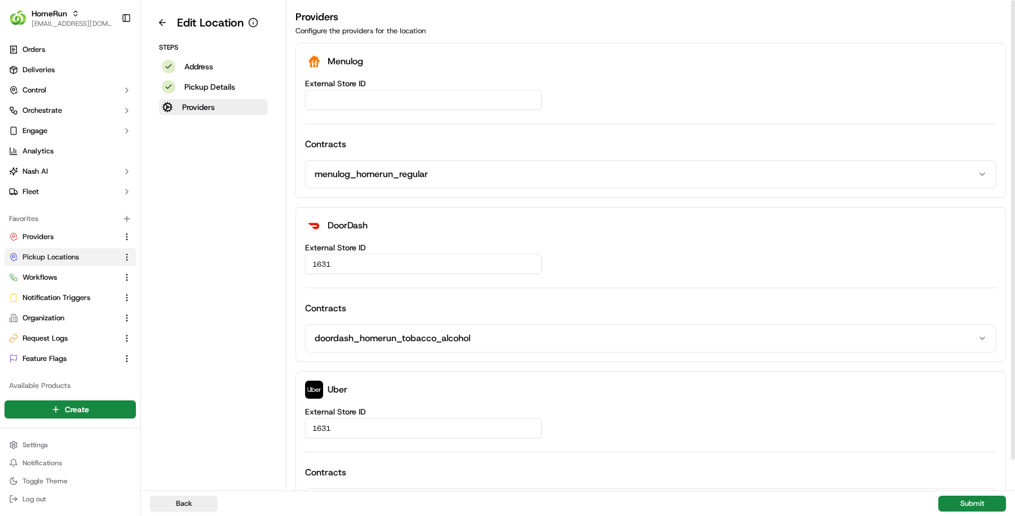
click at [365, 98] on input "External Store ID" at bounding box center [423, 100] width 237 height 20
paste input "84e2179a-85bf-4397-9abb-813e47037a49"
type input "84e2179a-85bf-4397-9abb-813e47037a49"
click at [974, 497] on button "Submit" at bounding box center [972, 504] width 68 height 16
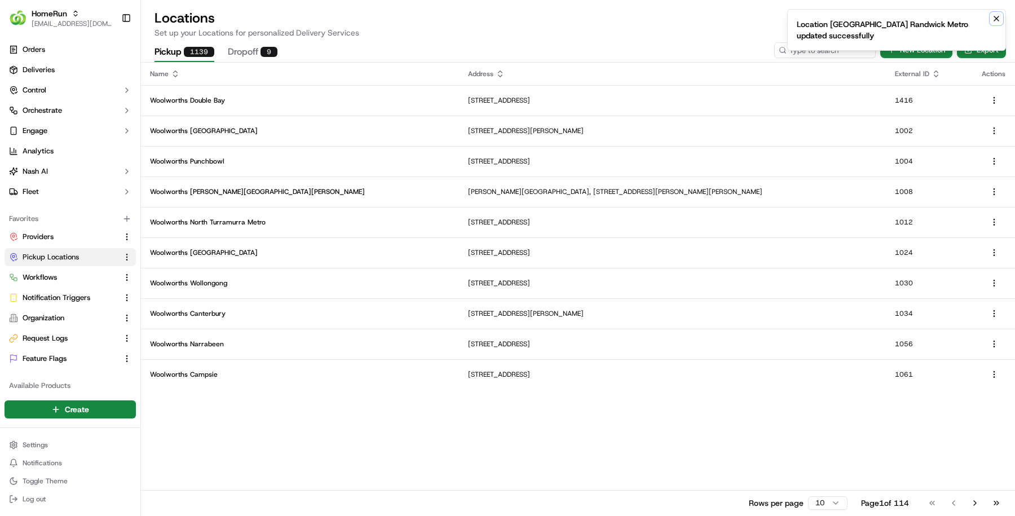
click at [995, 16] on icon "Notifications (F8)" at bounding box center [996, 18] width 9 height 9
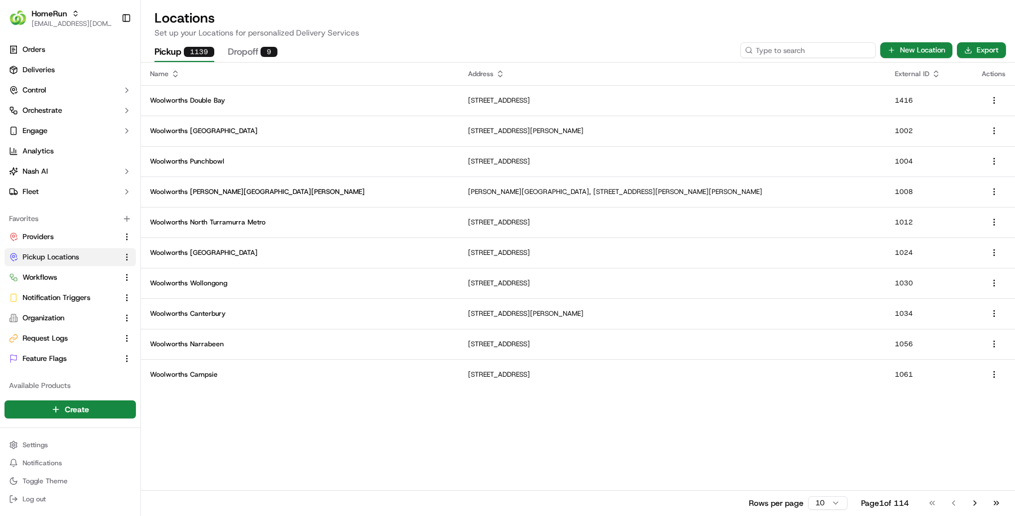
click at [831, 52] on input at bounding box center [807, 50] width 135 height 16
paste input "1643"
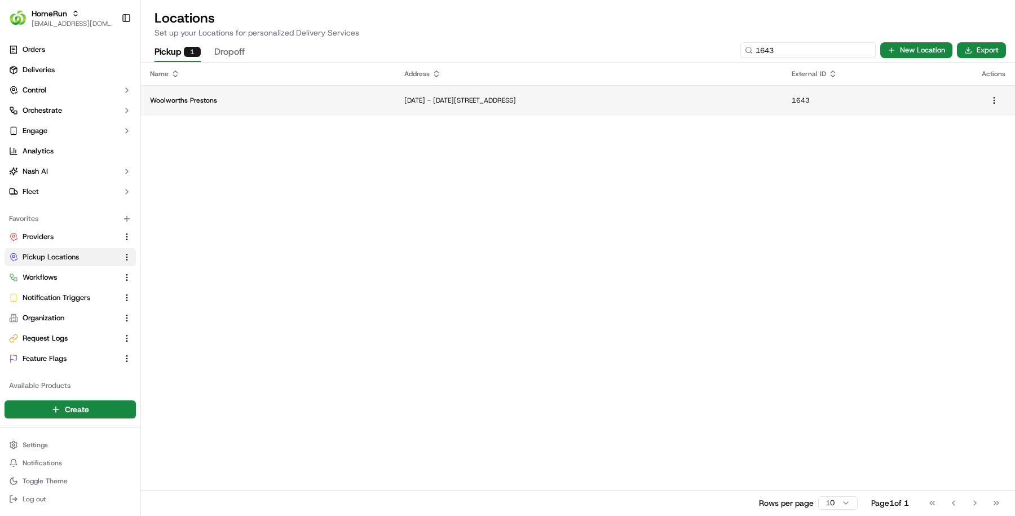
type input "1643"
click at [404, 104] on p "1975 - 1985 Camden Valley Way, Prestons, NSW 2170, AU" at bounding box center [588, 100] width 369 height 9
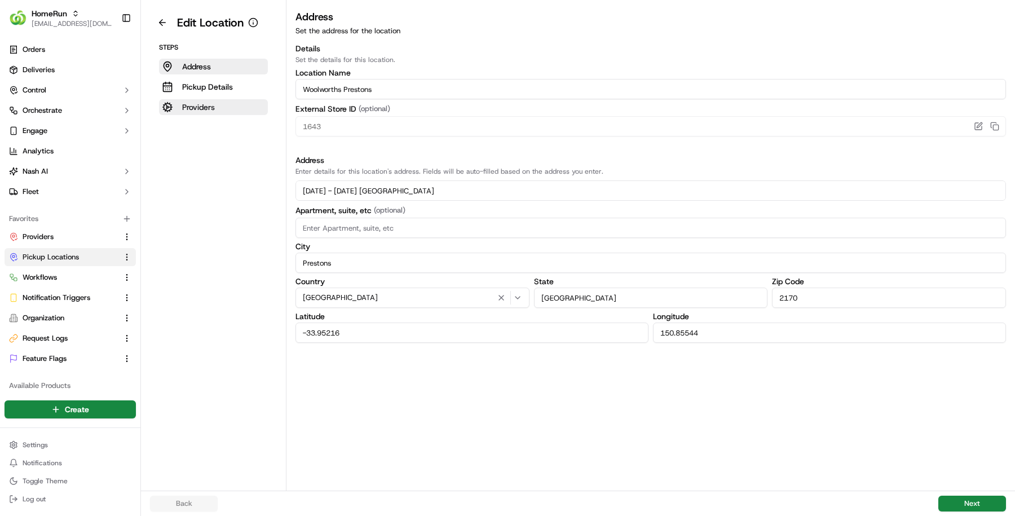
click at [182, 111] on p "Providers" at bounding box center [198, 106] width 33 height 11
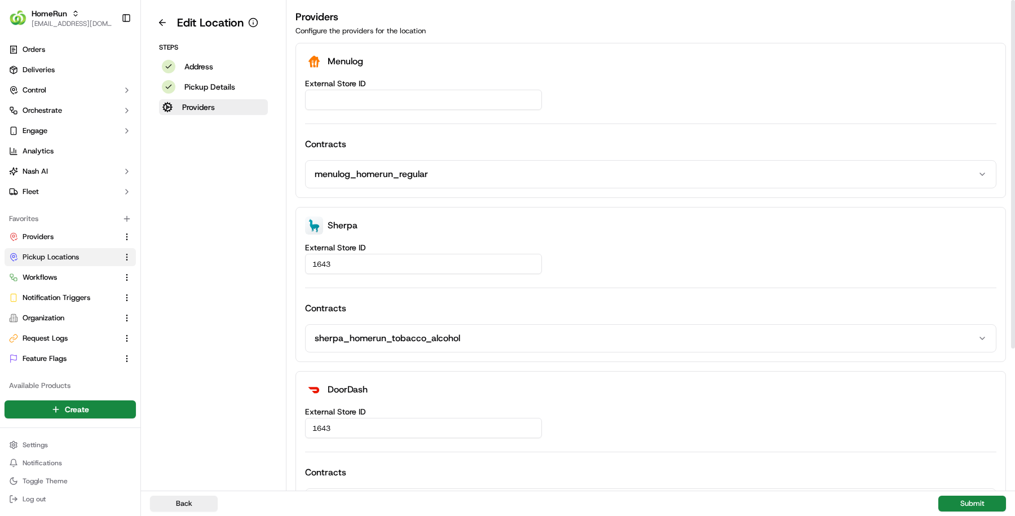
click at [406, 96] on input "External Store ID" at bounding box center [423, 100] width 237 height 20
paste input "ddc2814d-2f91-446c-98c0-51c8ffa05681"
type input "ddc2814d-2f91-446c-98c0-51c8ffa05681"
click at [970, 502] on button "Submit" at bounding box center [972, 504] width 68 height 16
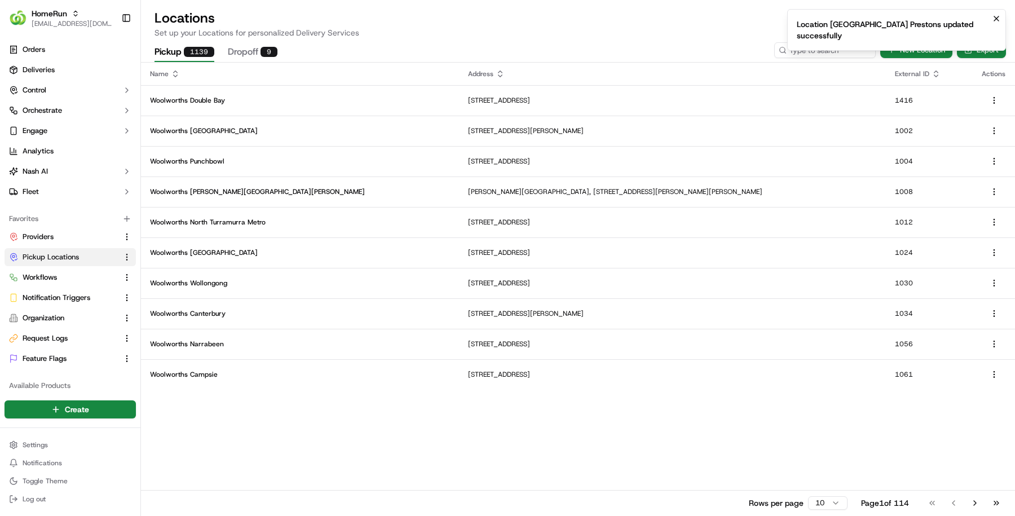
click at [810, 45] on ol "Location Woolworths Prestons updated successfully" at bounding box center [896, 30] width 237 height 60
click at [812, 57] on input at bounding box center [807, 50] width 135 height 16
paste input "1758"
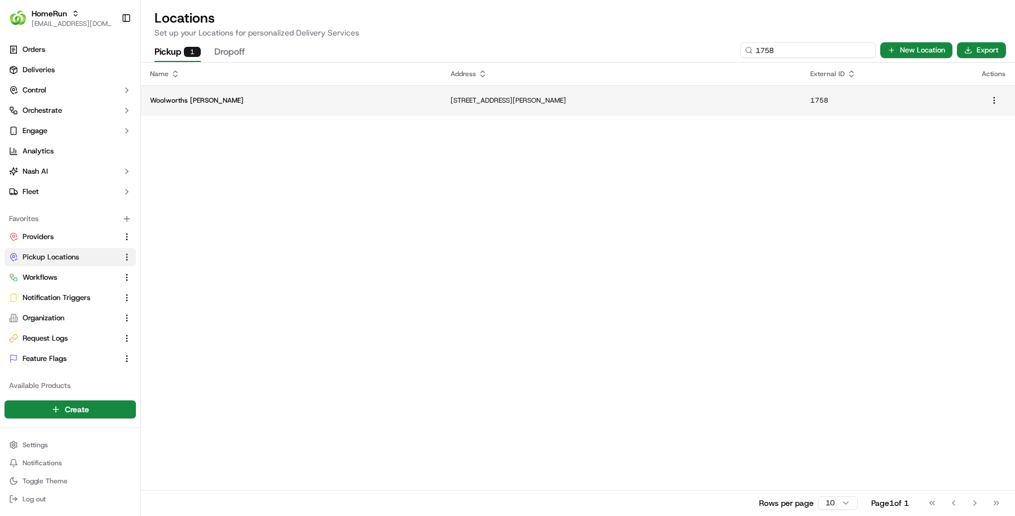
type input "1758"
click at [482, 87] on td "245 Cowpasture Road, Carnes Hill, NSW 2171, AU" at bounding box center [622, 100] width 360 height 30
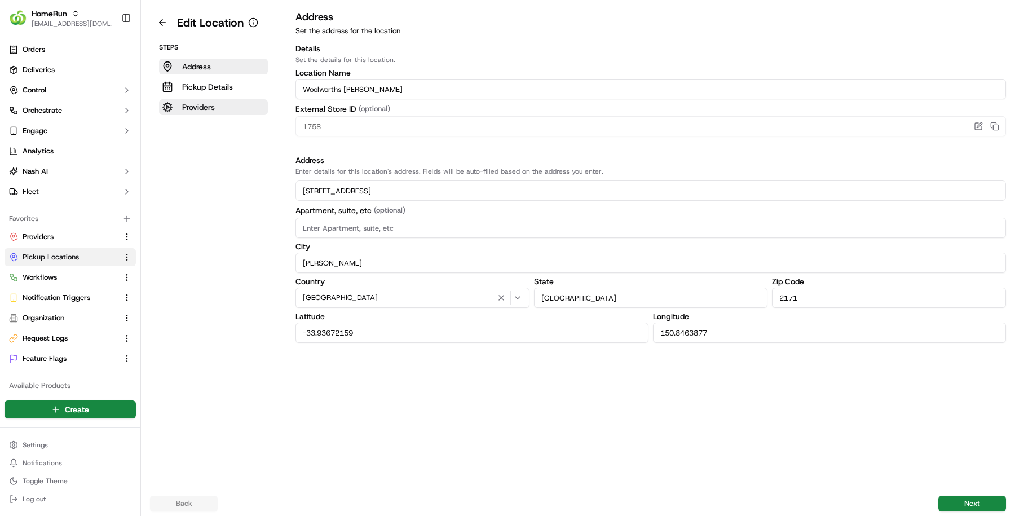
click at [232, 100] on button "Providers" at bounding box center [213, 107] width 109 height 16
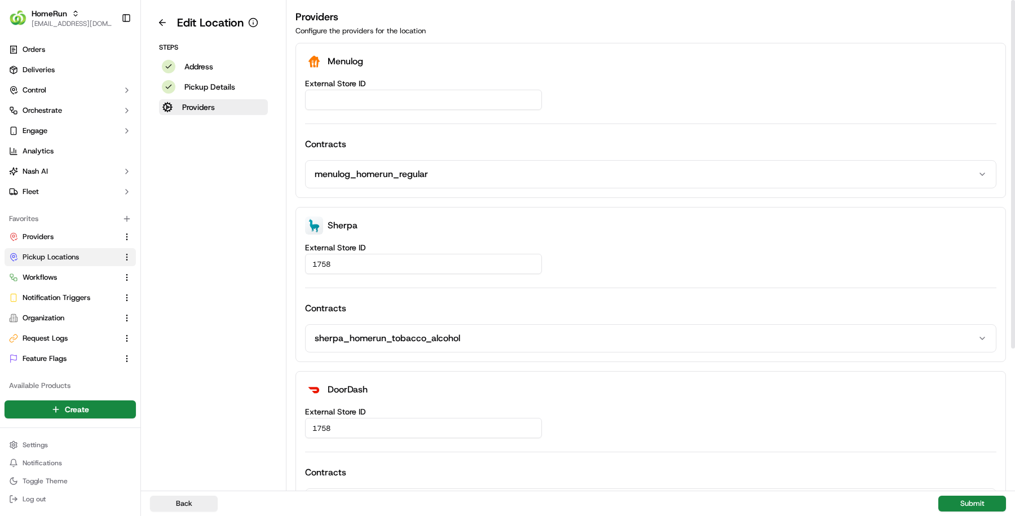
click at [412, 101] on input "External Store ID" at bounding box center [423, 100] width 237 height 20
paste input "7671cd32-a8cc-430f-8ed8-c4c406d14514"
type input "7671cd32-a8cc-430f-8ed8-c4c406d14514"
click at [972, 492] on div "Back Submit" at bounding box center [578, 503] width 874 height 25
click at [971, 501] on button "Submit" at bounding box center [972, 504] width 68 height 16
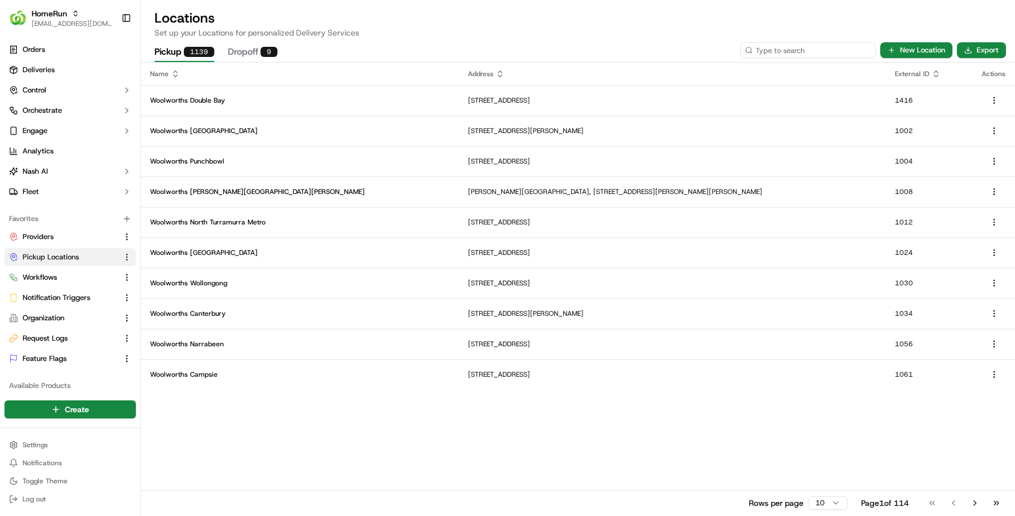
click at [794, 50] on input at bounding box center [807, 50] width 135 height 16
paste input "1766"
type input "1766"
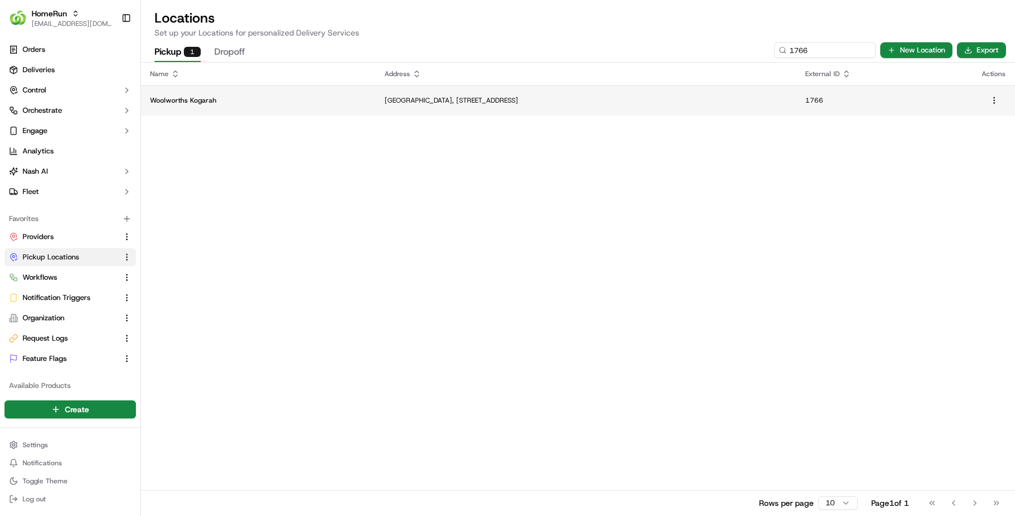
click at [302, 108] on td "Woolworths Kogarah" at bounding box center [258, 100] width 235 height 30
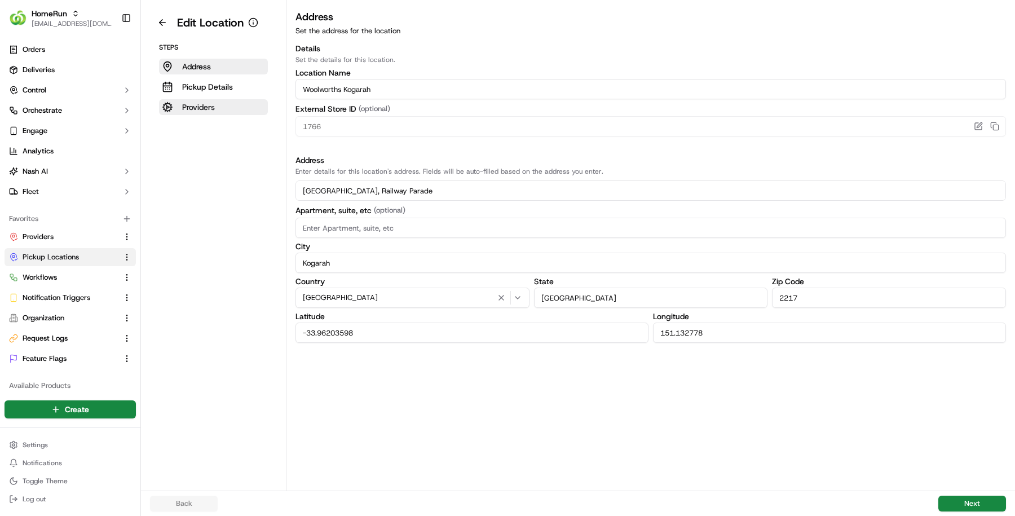
click at [208, 110] on p "Providers" at bounding box center [198, 106] width 33 height 11
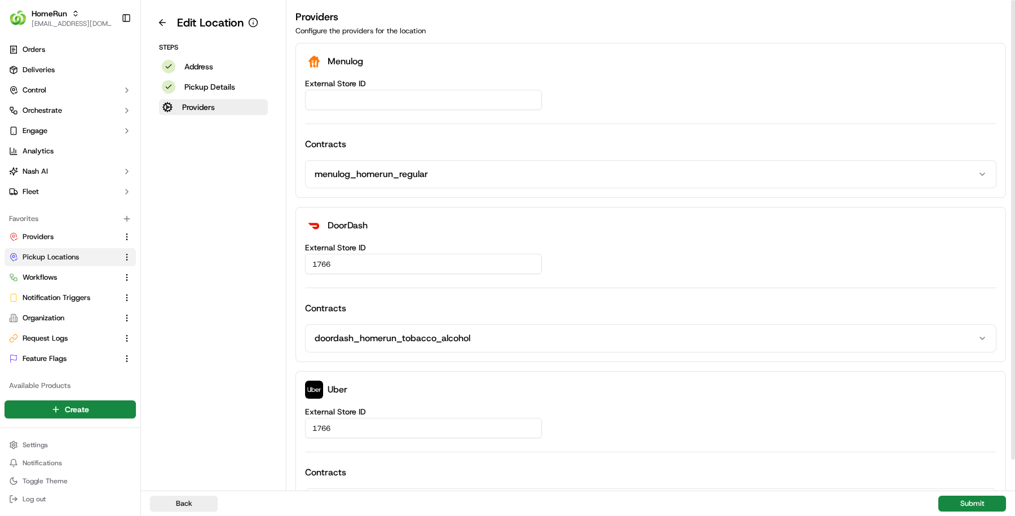
click at [378, 98] on input "External Store ID" at bounding box center [423, 100] width 237 height 20
paste input "10f83103-a505-4d1d-b1bb-779de696bd20"
type input "10f83103-a505-4d1d-b1bb-779de696bd20"
click at [986, 503] on button "Submit" at bounding box center [972, 504] width 68 height 16
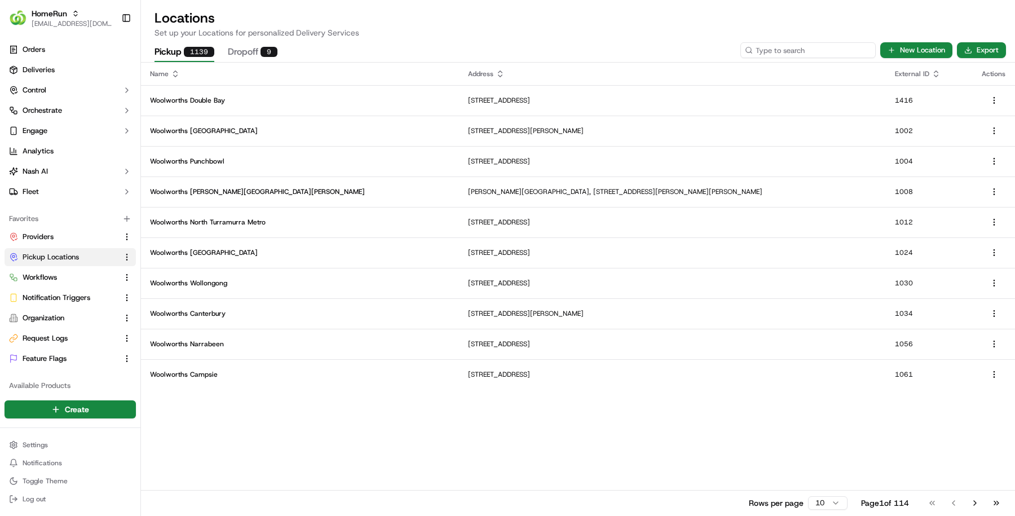
click at [832, 54] on input at bounding box center [807, 50] width 135 height 16
paste input "1770"
type input "1770"
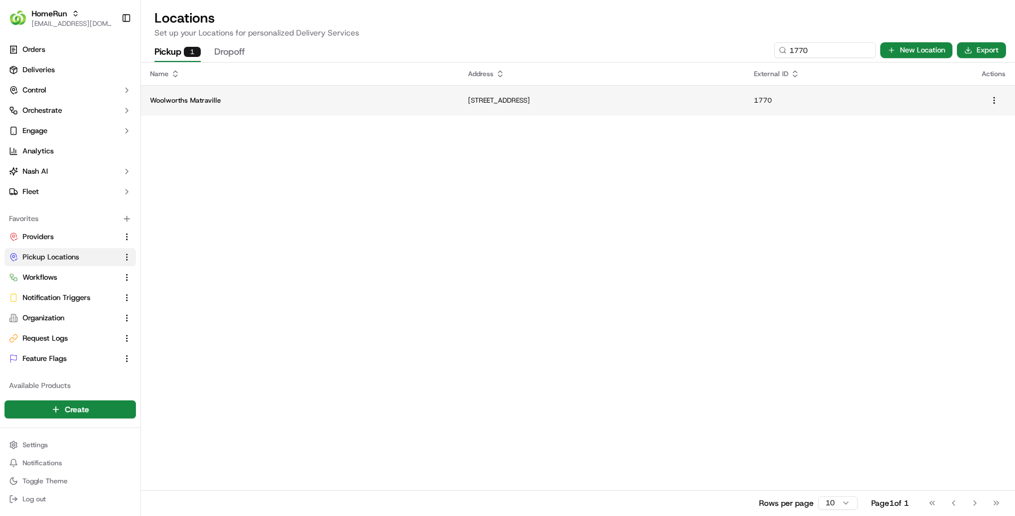
click at [342, 109] on td "Woolworths Matraville" at bounding box center [300, 100] width 318 height 30
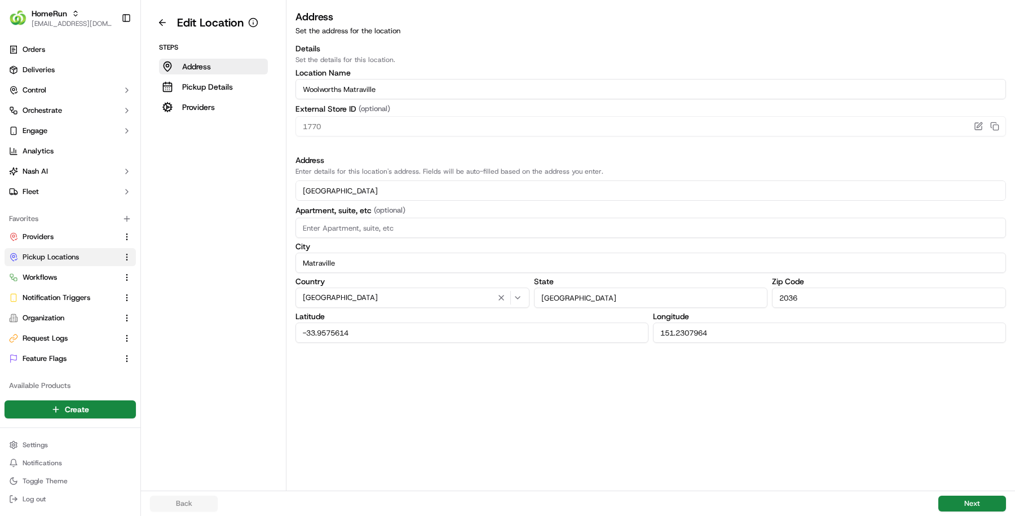
click at [150, 109] on div "Steps Address Pickup Details Providers" at bounding box center [213, 79] width 127 height 72
click at [172, 109] on button "Providers" at bounding box center [213, 107] width 109 height 16
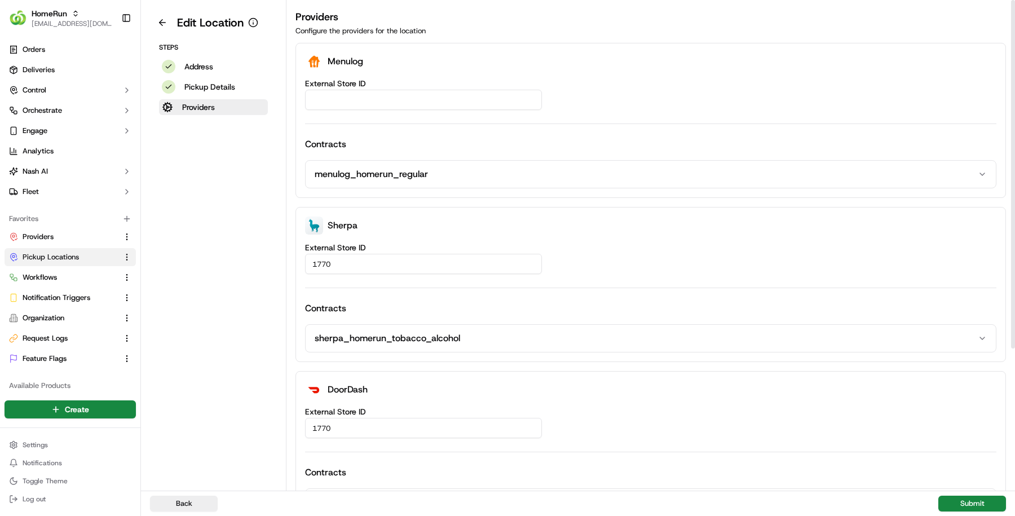
click at [371, 116] on div "External Store ID Contracts menulog_homerun_regular" at bounding box center [650, 134] width 691 height 109
click at [363, 93] on input "External Store ID" at bounding box center [423, 100] width 237 height 20
paste input "9d368e60-4be0-4512-98f4-650bb380a434"
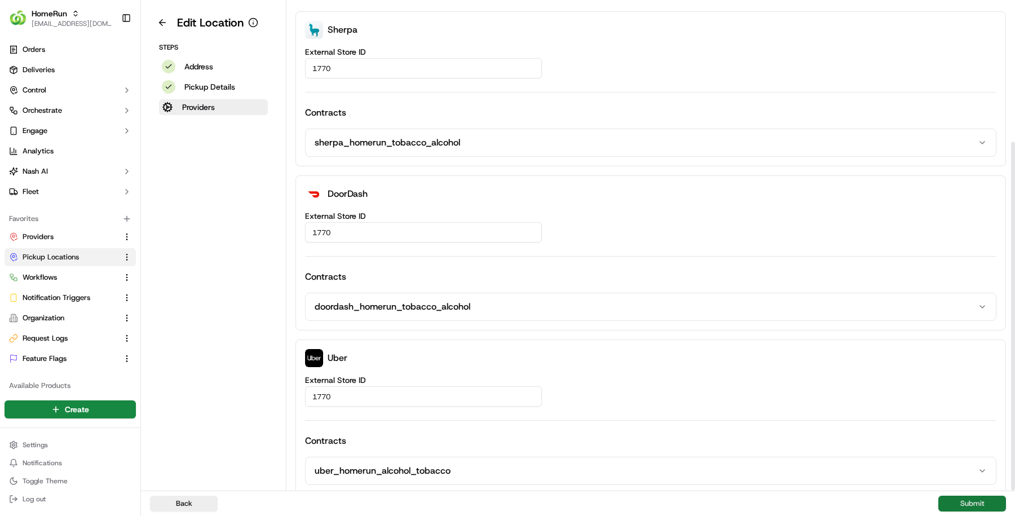
type input "9d368e60-4be0-4512-98f4-650bb380a434"
click at [950, 498] on button "Submit" at bounding box center [972, 504] width 68 height 16
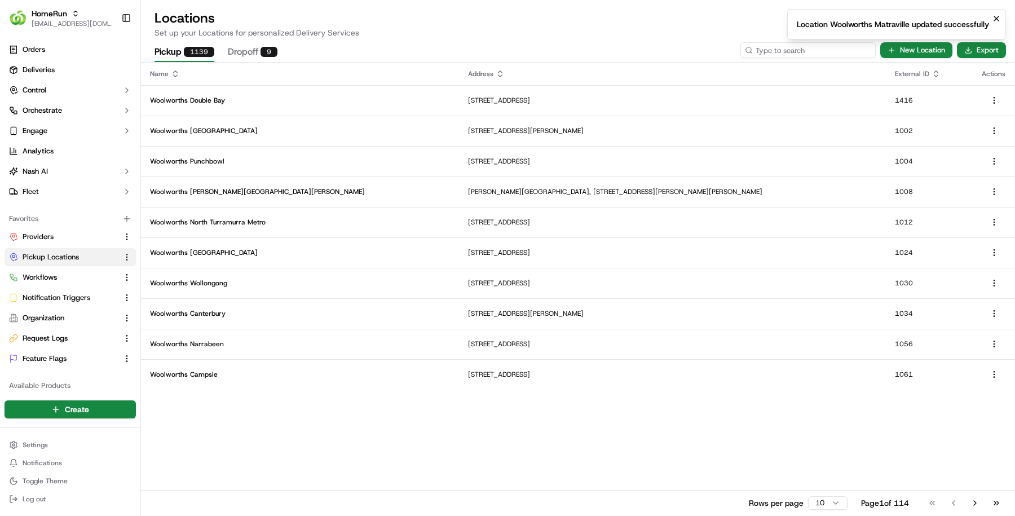
click at [835, 50] on input at bounding box center [807, 50] width 135 height 16
paste input "1958"
type input "1958"
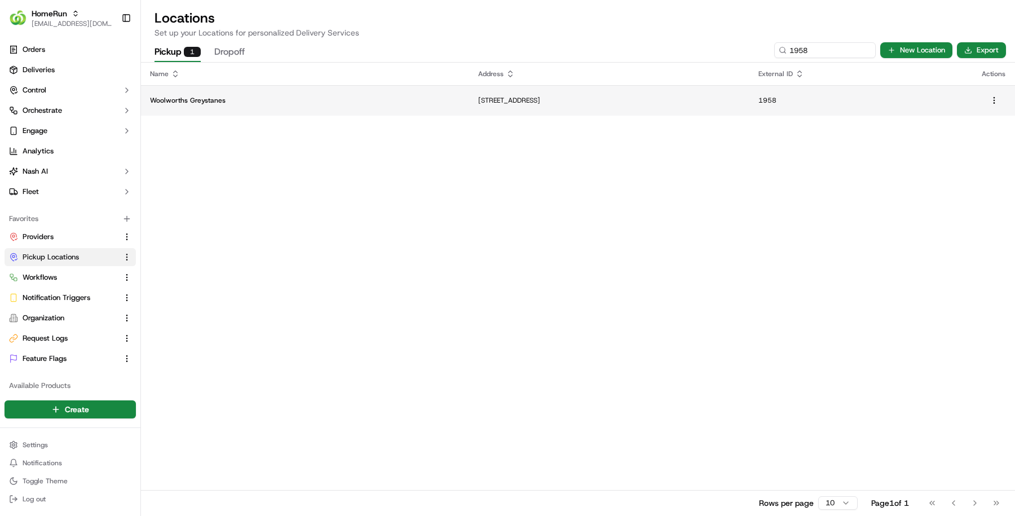
click at [258, 88] on td "Woolworths Greystanes" at bounding box center [305, 100] width 328 height 30
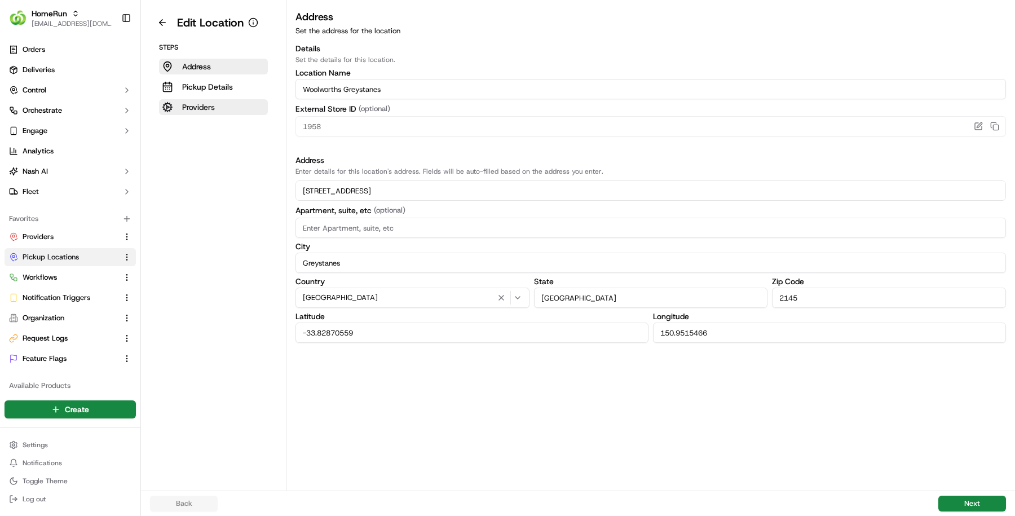
click at [223, 113] on button "Providers" at bounding box center [213, 107] width 109 height 16
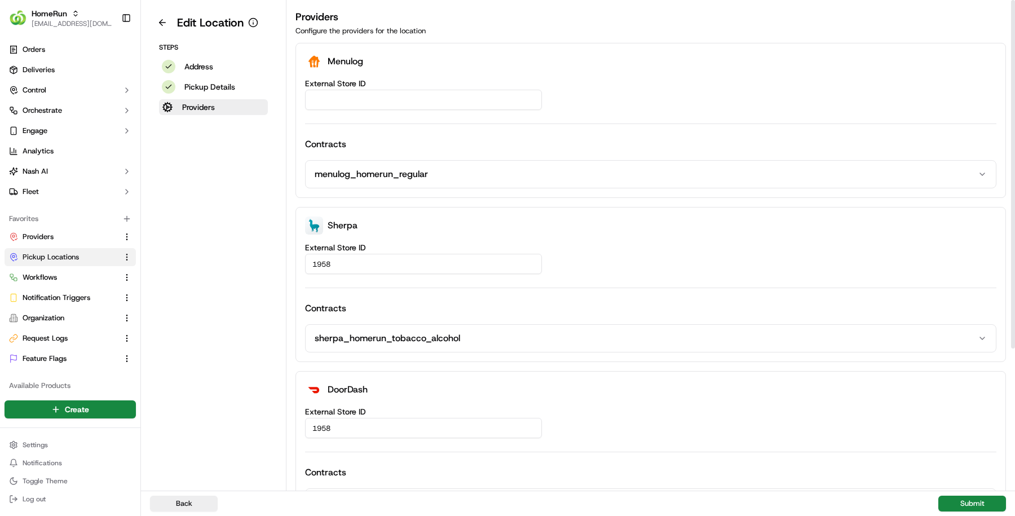
click at [373, 96] on input "External Store ID" at bounding box center [423, 100] width 237 height 20
paste input "f6feaef3-1855-4759-97df-8a6ffa3d1137"
type input "f6feaef3-1855-4759-97df-8a6ffa3d1137"
click at [964, 507] on button "Submit" at bounding box center [972, 504] width 68 height 16
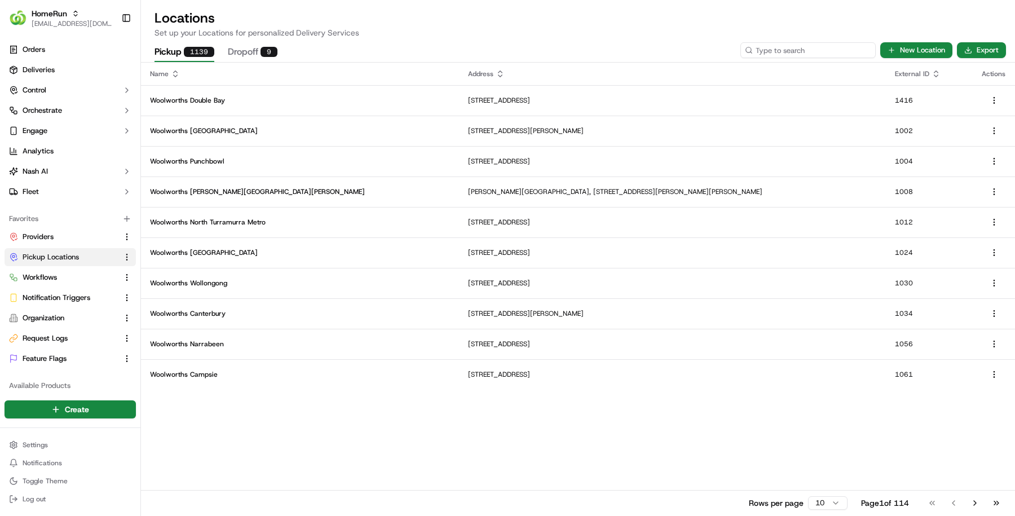
click at [806, 56] on input at bounding box center [807, 50] width 135 height 16
paste input "3055"
type input "3055"
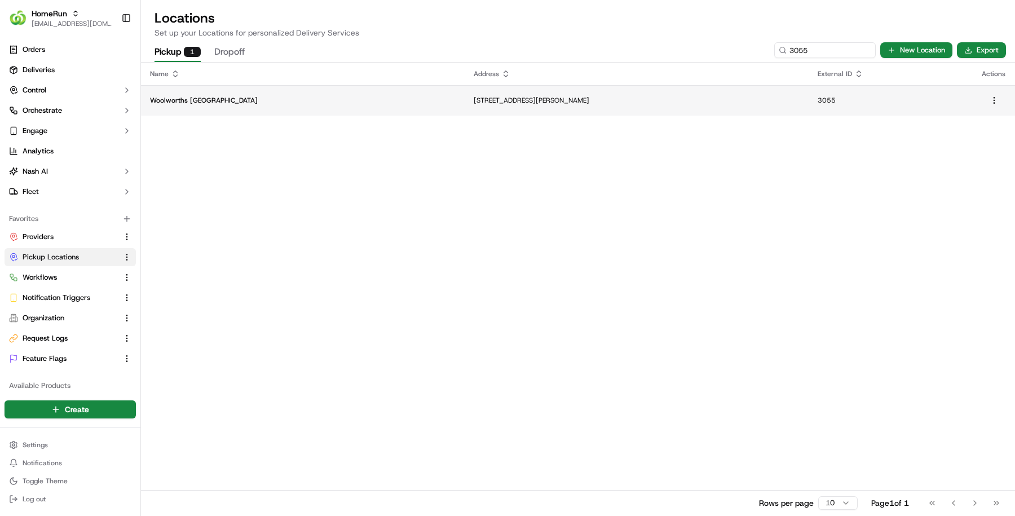
click at [250, 108] on td "Woolworths Plenty Valley" at bounding box center [303, 100] width 324 height 30
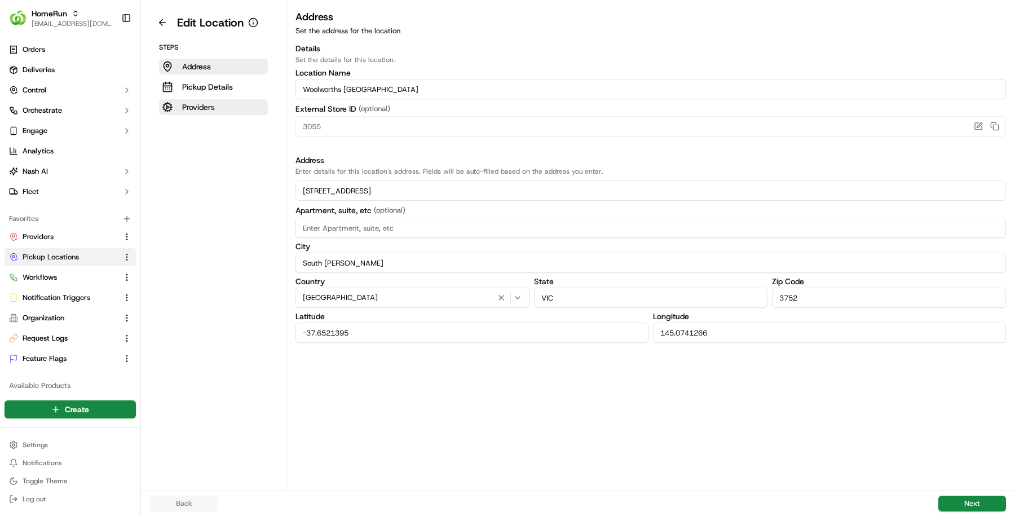
click at [208, 105] on p "Providers" at bounding box center [198, 106] width 33 height 11
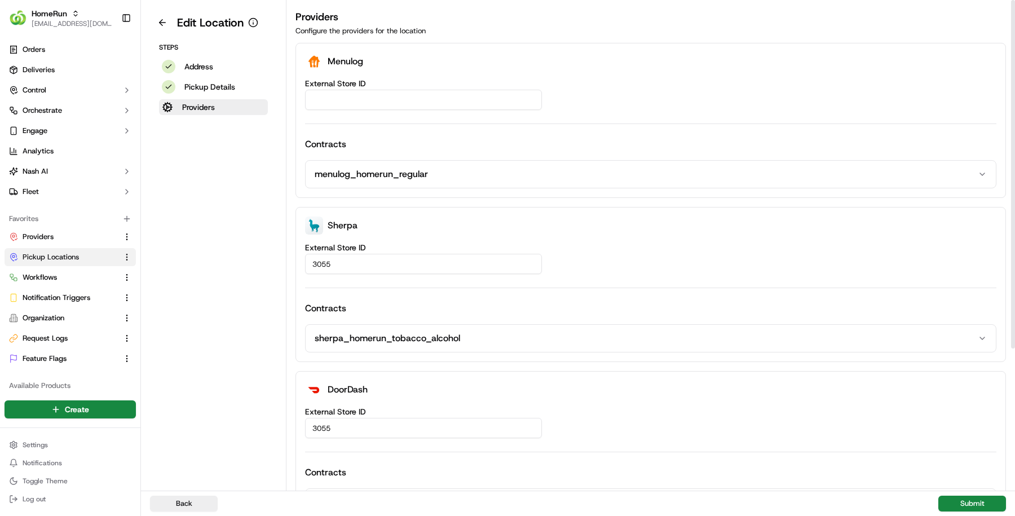
click at [460, 103] on input "External Store ID" at bounding box center [423, 100] width 237 height 20
paste input "6c9eb8df-0477-4106-a9cf-f235b001d5ca"
type input "6c9eb8df-0477-4106-a9cf-f235b001d5ca"
click at [977, 509] on button "Submit" at bounding box center [972, 504] width 68 height 16
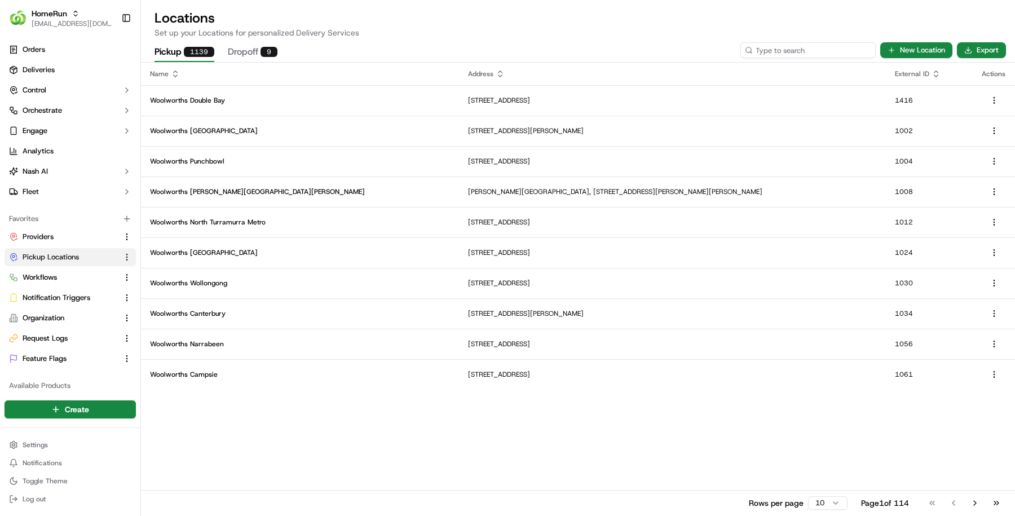
click at [825, 47] on input at bounding box center [807, 50] width 135 height 16
paste input "3060"
type input "3060"
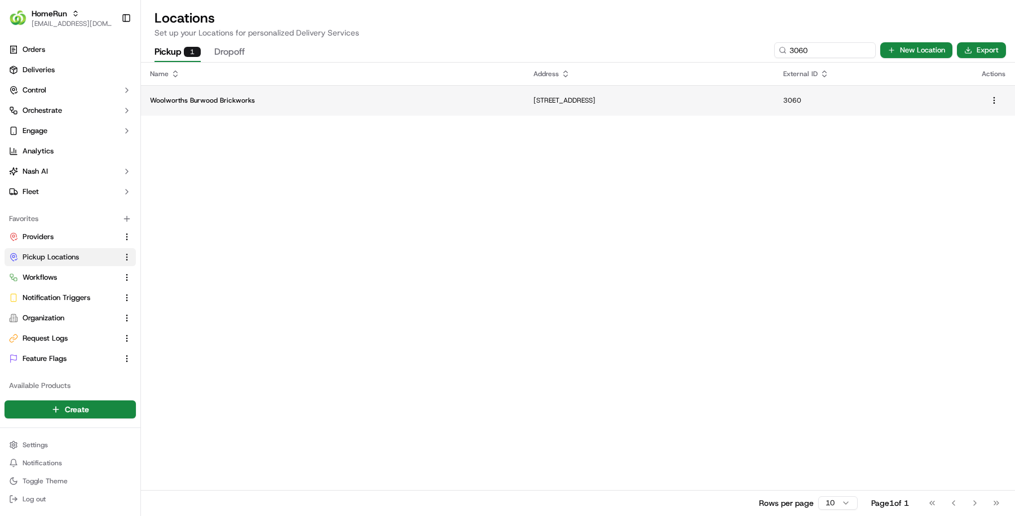
click at [255, 94] on td "Woolworths Burwood Brickworks" at bounding box center [332, 100] width 383 height 30
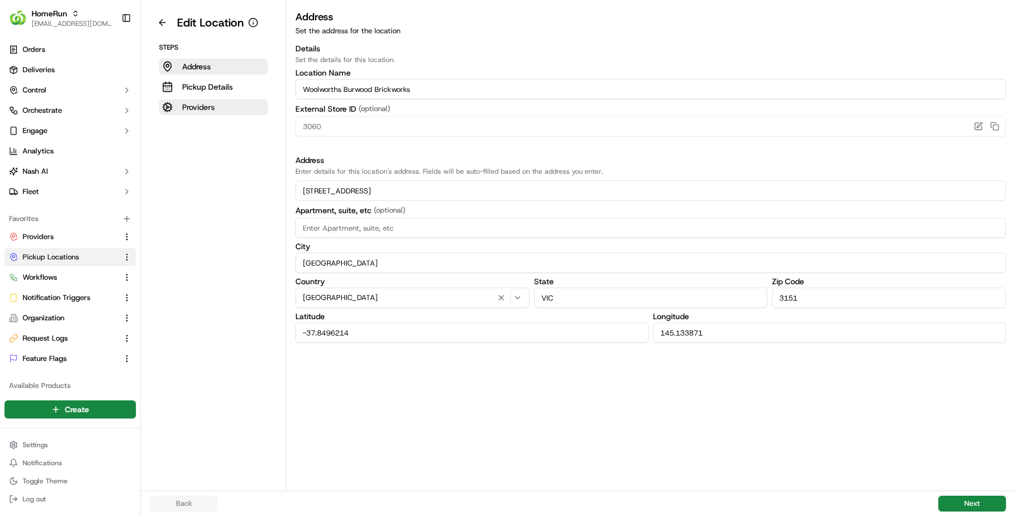
click at [183, 109] on p "Providers" at bounding box center [198, 106] width 33 height 11
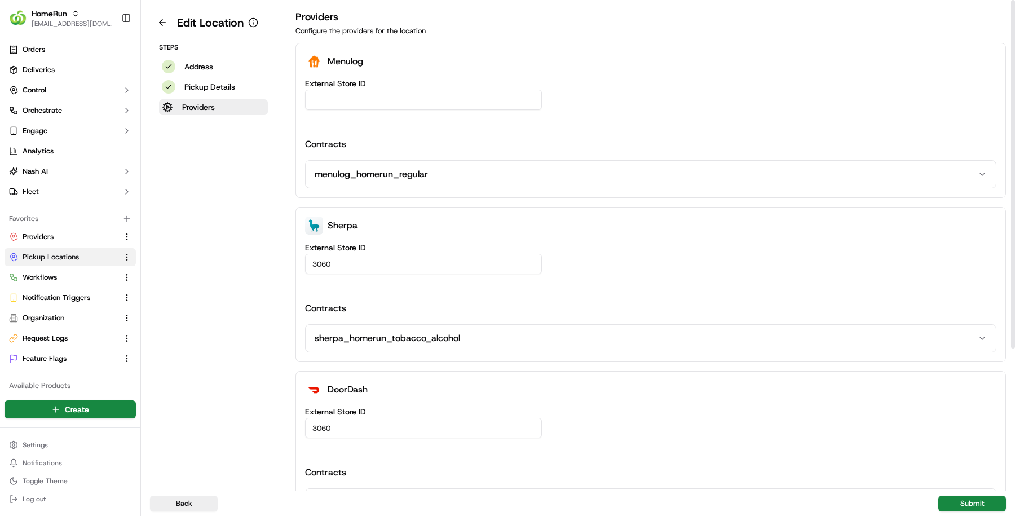
click at [483, 99] on input "External Store ID" at bounding box center [423, 100] width 237 height 20
paste input "6c0ee7d2-cbf2-4f13-9c05-eeb6ca122221"
type input "6c0ee7d2-cbf2-4f13-9c05-eeb6ca122221"
click at [948, 495] on div "Back Submit" at bounding box center [578, 503] width 874 height 25
click at [949, 500] on button "Submit" at bounding box center [972, 504] width 68 height 16
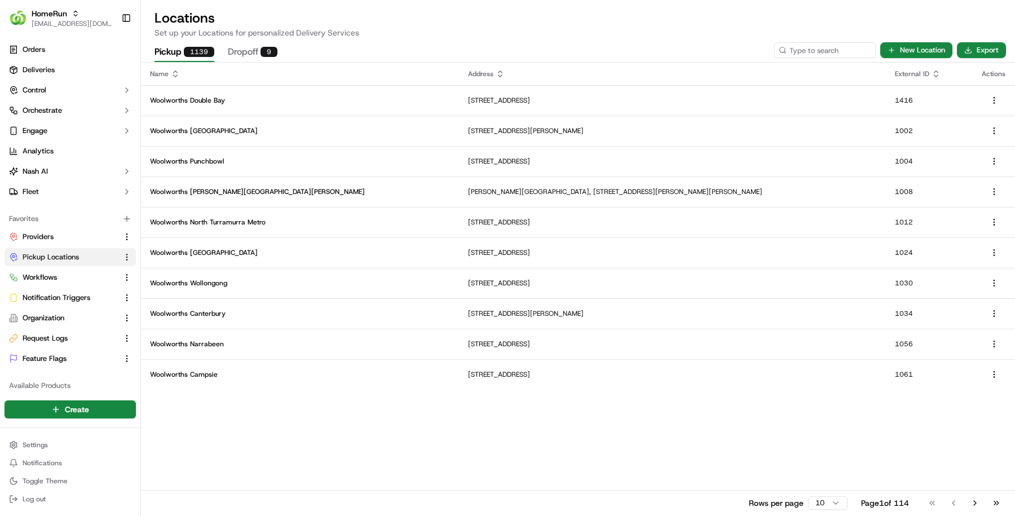
click at [814, 41] on div "Pickup 1139 Dropoff 9 New Location Export" at bounding box center [578, 50] width 874 height 24
click at [814, 49] on input at bounding box center [807, 50] width 135 height 16
paste input "3112"
type input "3112"
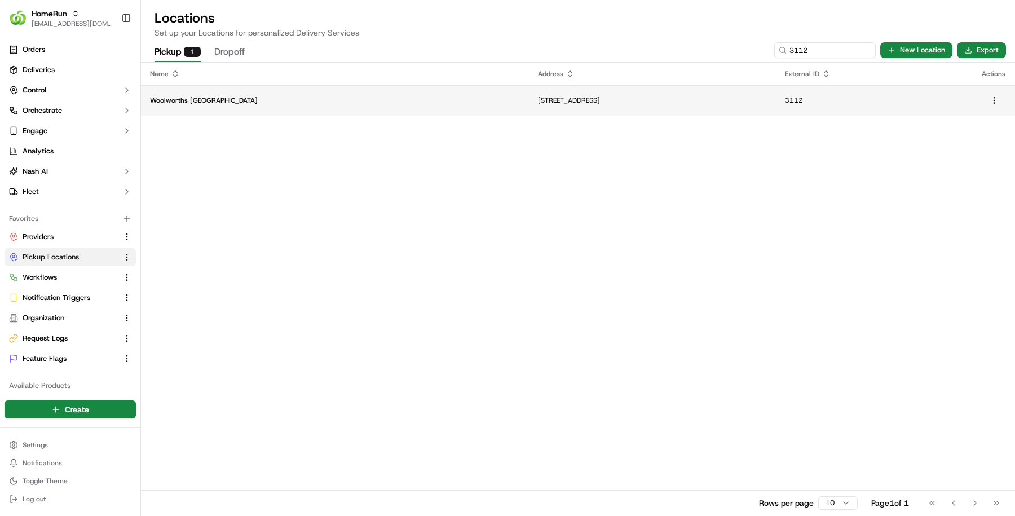
click at [632, 113] on td "17-39 Canterbury Road, Bayswater North, VIC 3153, AU" at bounding box center [652, 100] width 247 height 30
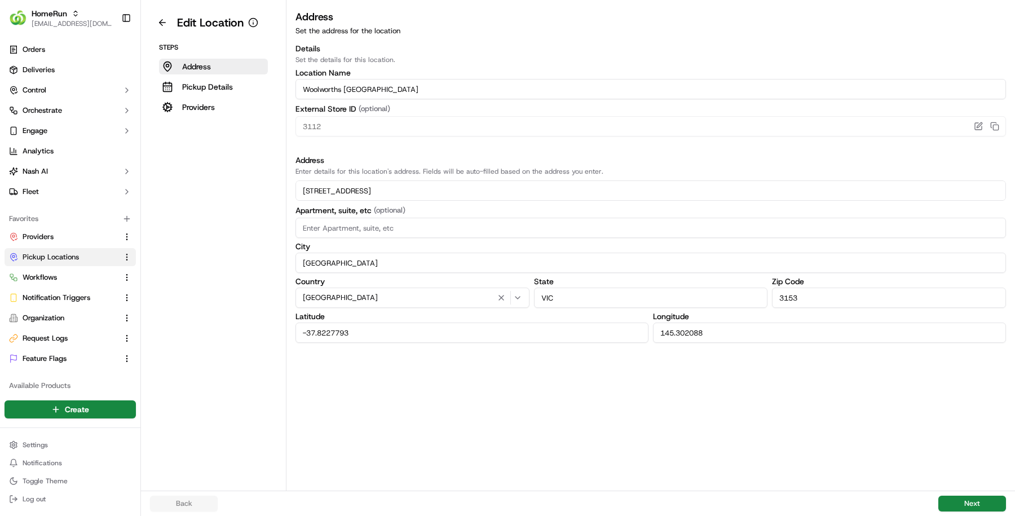
click at [586, 91] on input "Woolworths Canterbury Gardens" at bounding box center [650, 89] width 710 height 20
click at [219, 106] on button "Providers" at bounding box center [213, 107] width 109 height 16
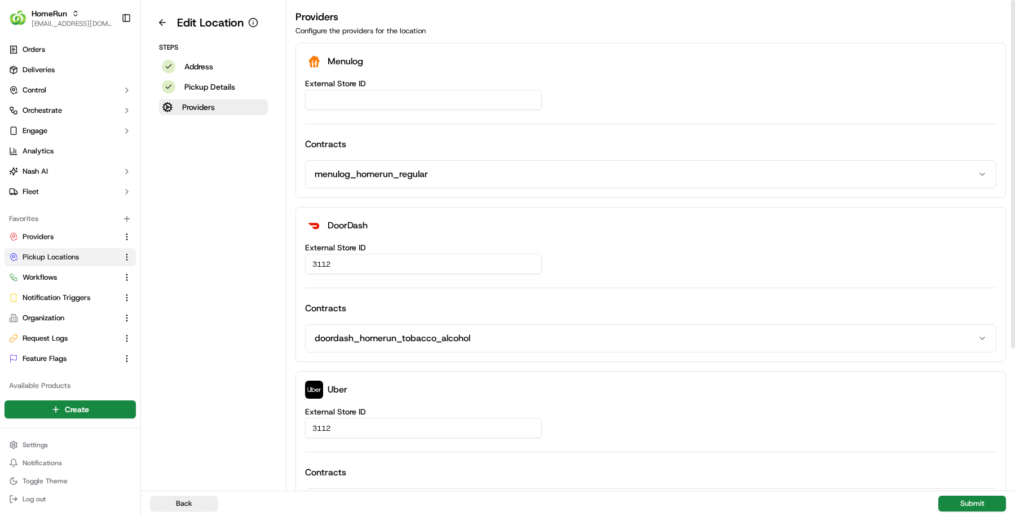
click at [396, 94] on input "External Store ID" at bounding box center [423, 100] width 237 height 20
paste input "31a5ccf9-f475-40d3-8cd3-c13db3d2fd75"
type input "31a5ccf9-f475-40d3-8cd3-c13db3d2fd75"
click at [965, 501] on button "Submit" at bounding box center [972, 504] width 68 height 16
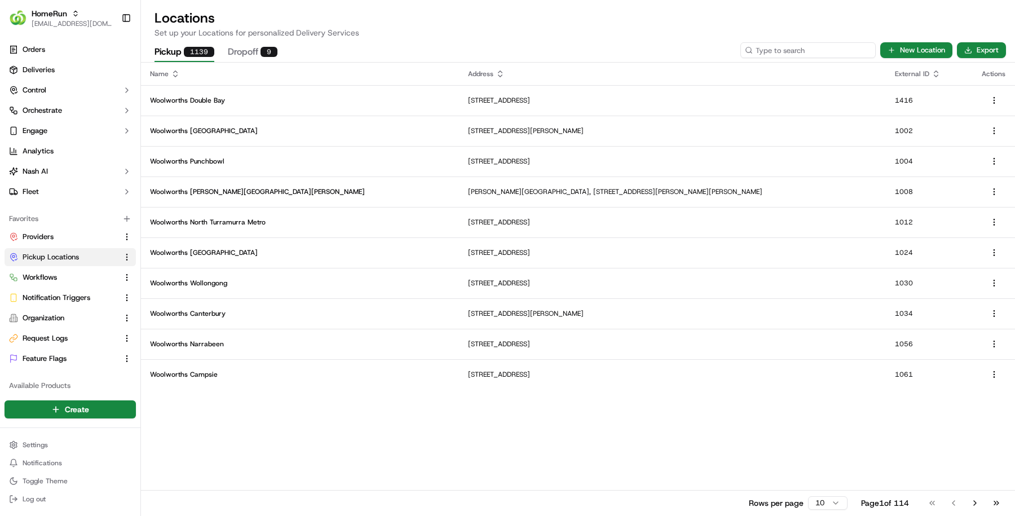
click at [826, 54] on input at bounding box center [807, 50] width 135 height 16
paste input "3115"
type input "3115"
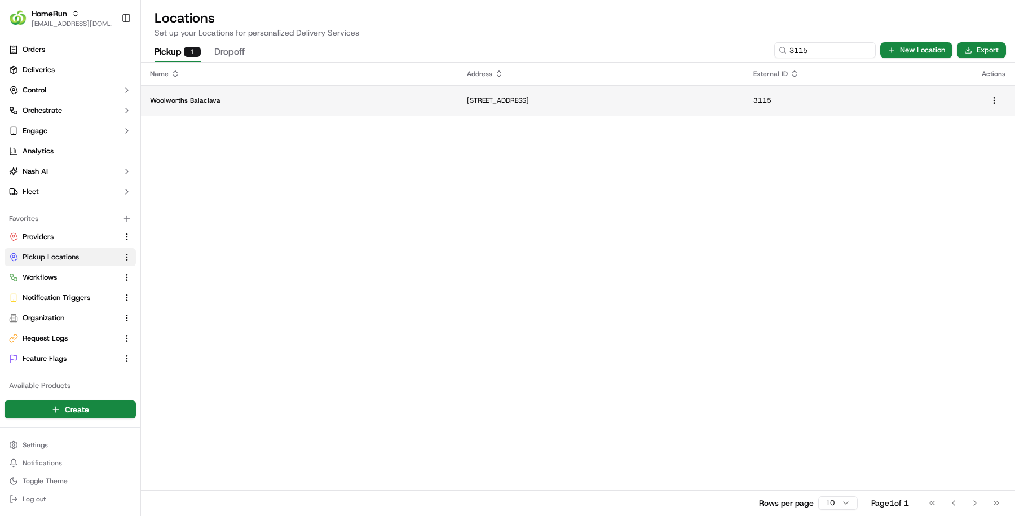
click at [571, 108] on td "220 Carlisle Street, Balaclava, VIC 3183, AU" at bounding box center [601, 100] width 286 height 30
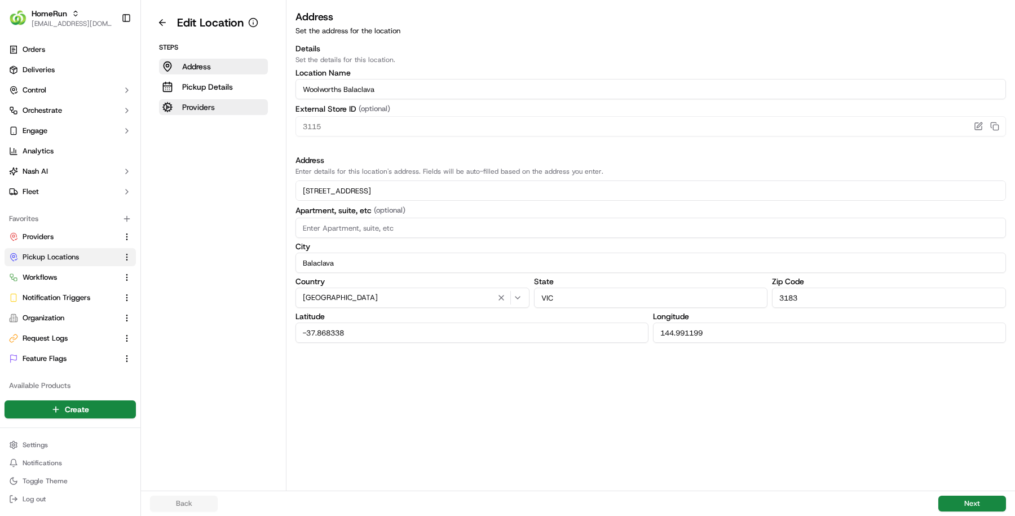
click at [189, 105] on p "Providers" at bounding box center [198, 106] width 33 height 11
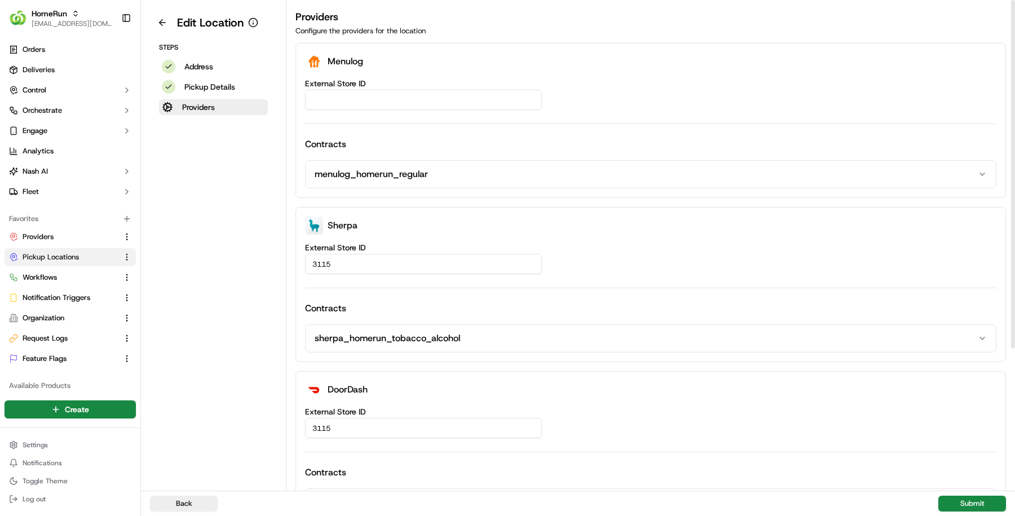
click at [460, 102] on input "External Store ID" at bounding box center [423, 100] width 237 height 20
paste input "708d86f3-81e5-46cc-9afa-ae5a7fd92b24"
type input "708d86f3-81e5-46cc-9afa-ae5a7fd92b24"
click at [969, 507] on button "Submit" at bounding box center [972, 504] width 68 height 16
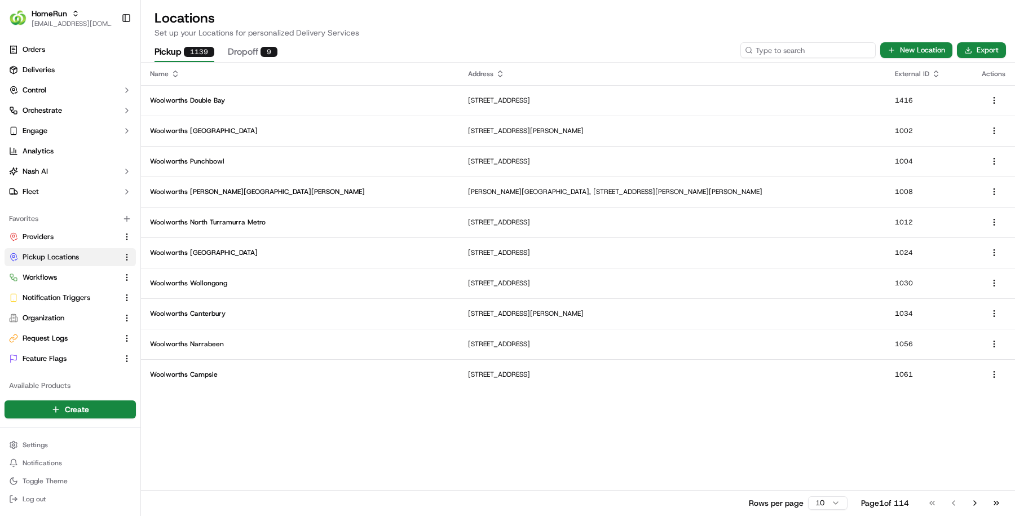
click at [809, 46] on input at bounding box center [807, 50] width 135 height 16
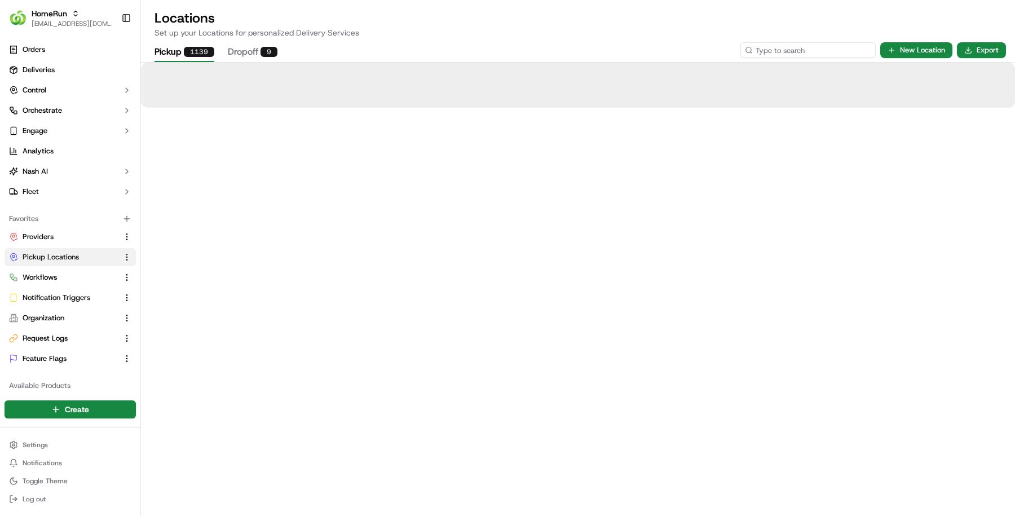
paste input "3118"
type input "3118"
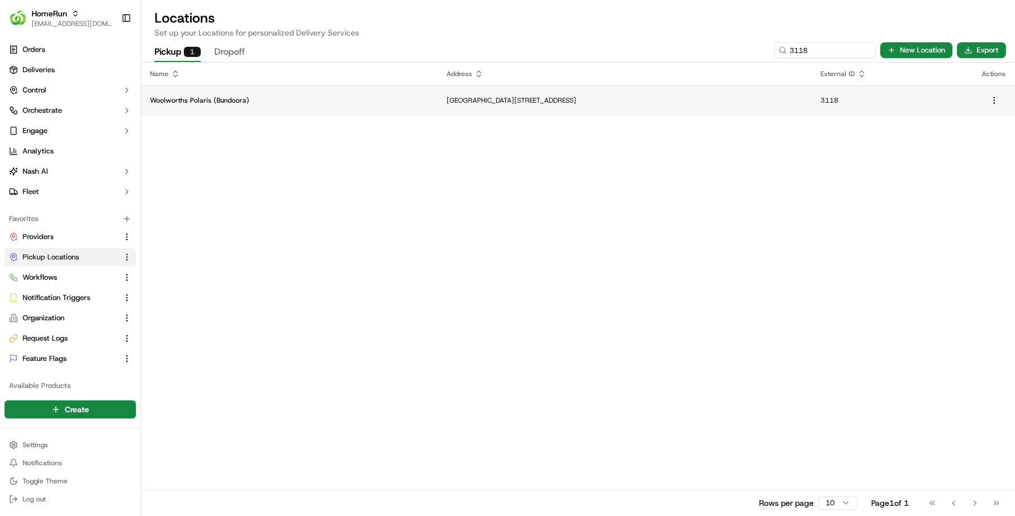
click at [465, 98] on p "Cnr Plenty Road and Main Drive, Bundoora, VIC 3083, AU" at bounding box center [625, 100] width 356 height 9
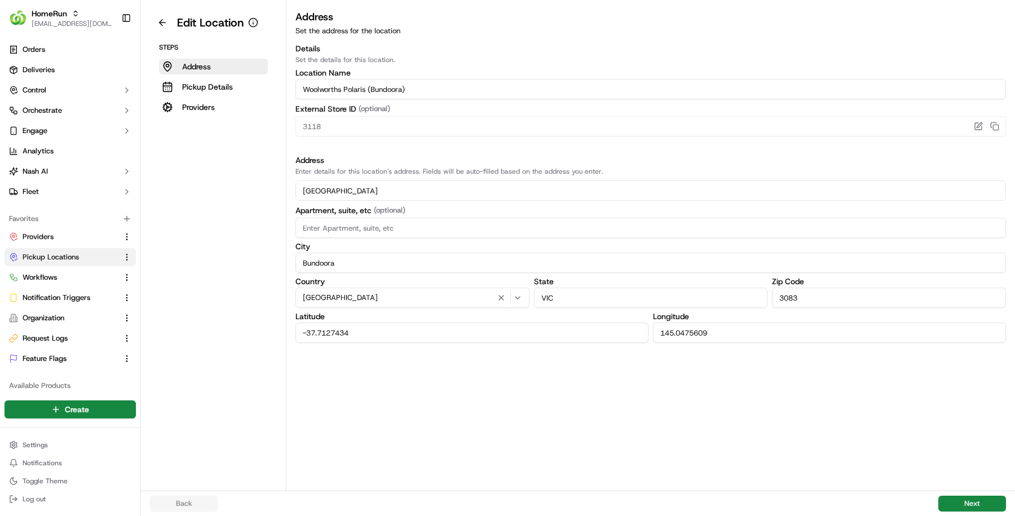
click at [220, 111] on button "Providers" at bounding box center [213, 107] width 109 height 16
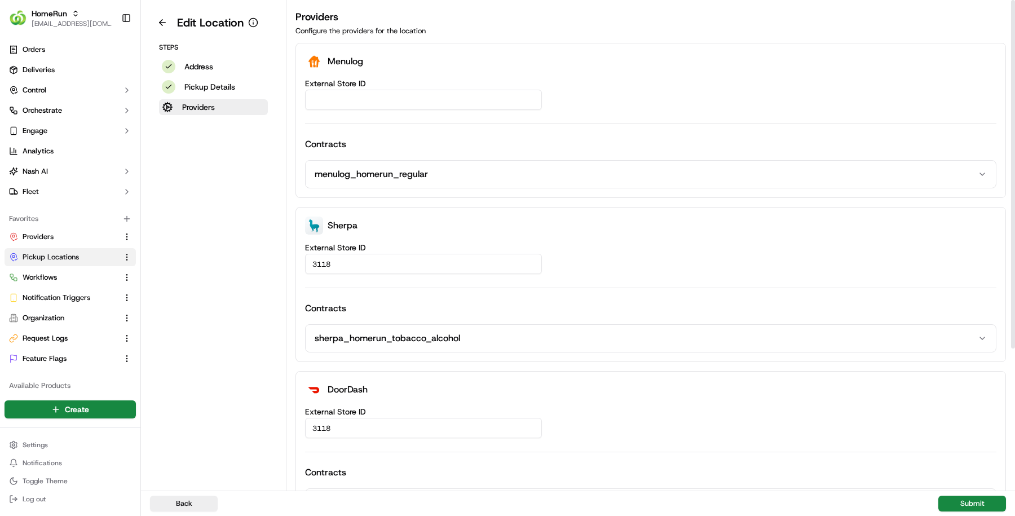
click at [450, 108] on input "External Store ID" at bounding box center [423, 100] width 237 height 20
paste input "aa10eb25-7be8-41e3-a3c3-91222988c702"
type input "aa10eb25-7be8-41e3-a3c3-91222988c702"
click at [985, 502] on button "Submit" at bounding box center [972, 504] width 68 height 16
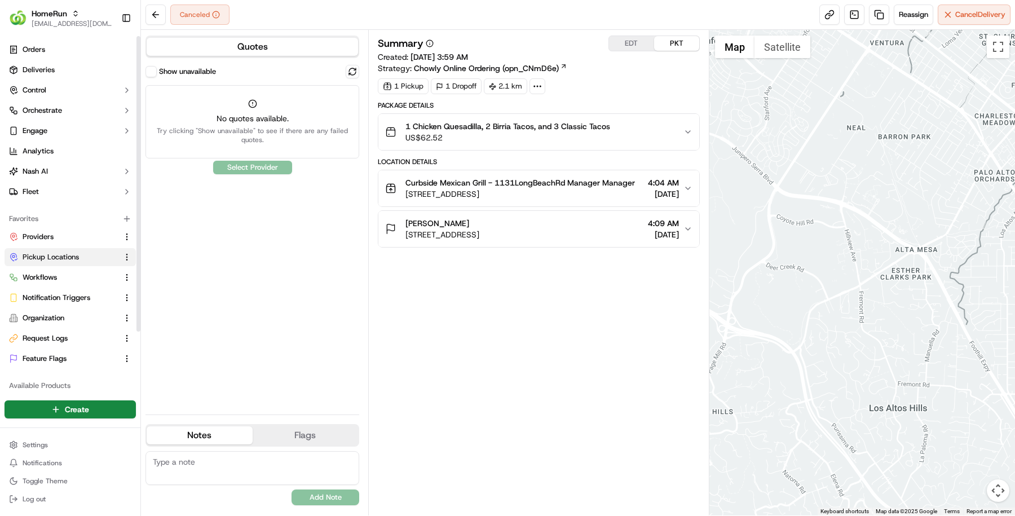
click at [56, 248] on button "Pickup Locations" at bounding box center [70, 257] width 131 height 18
click at [56, 252] on span "Pickup Locations" at bounding box center [51, 257] width 56 height 10
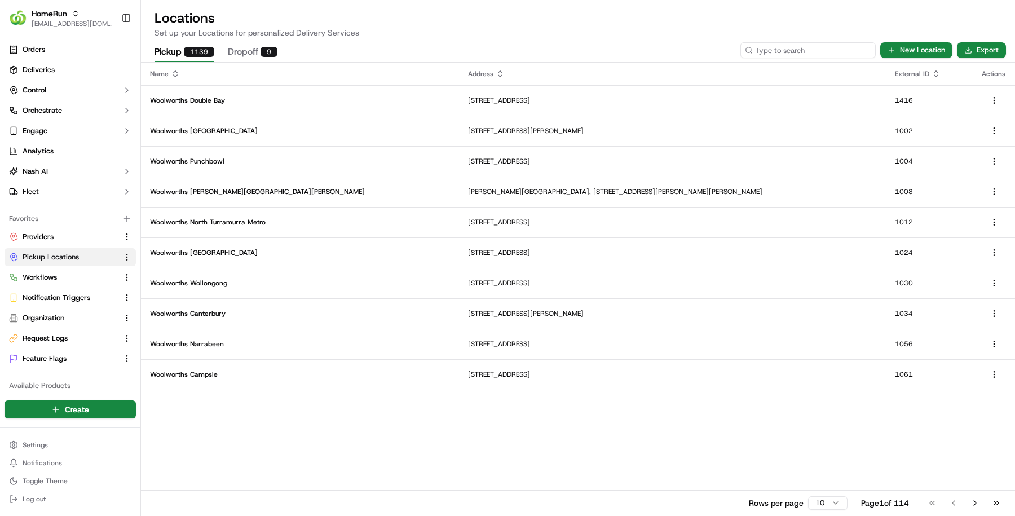
click at [814, 43] on input at bounding box center [807, 50] width 135 height 16
paste input "2622"
type input "2622"
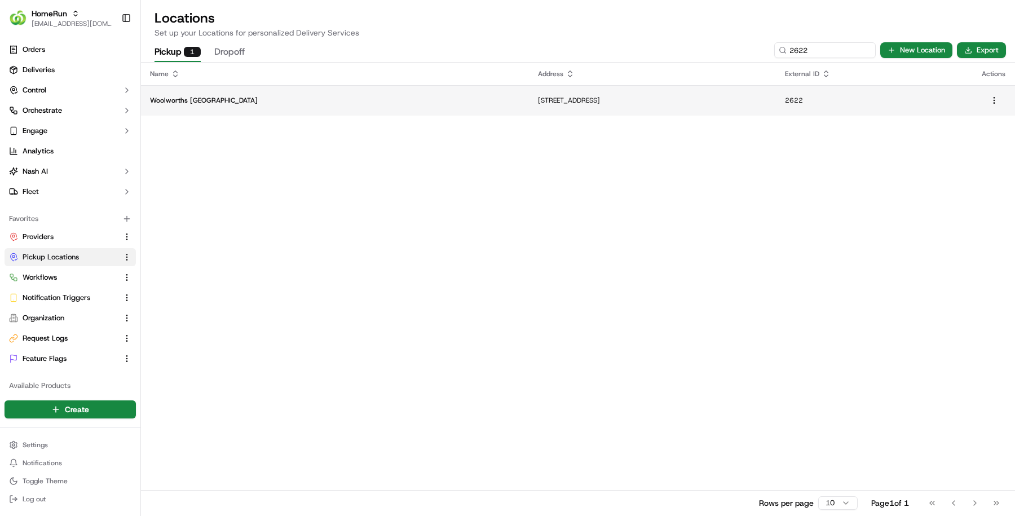
click at [754, 96] on p "124 Charters Towers Road, Hermit Park, QLD 4812, AU" at bounding box center [652, 100] width 229 height 9
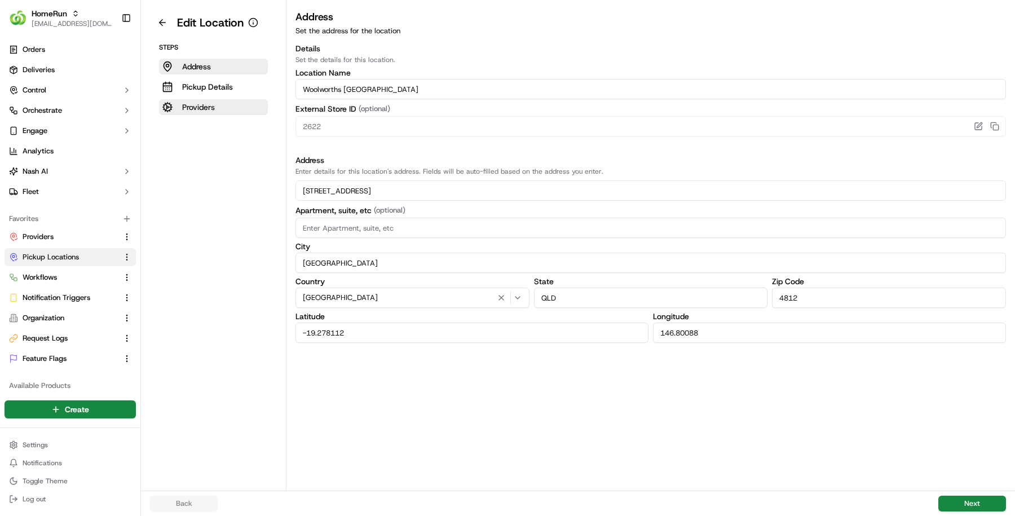
click at [191, 108] on p "Providers" at bounding box center [198, 106] width 33 height 11
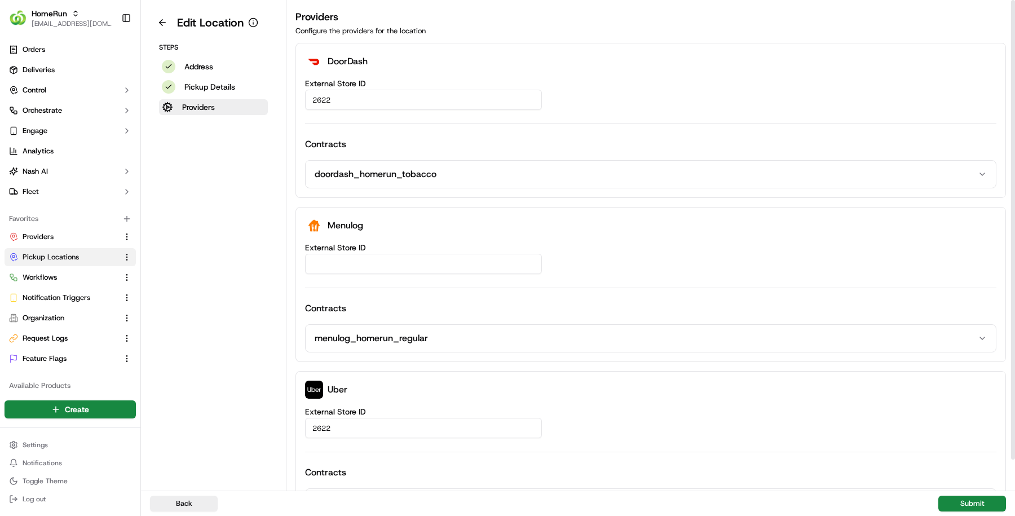
click at [345, 264] on input "External Store ID" at bounding box center [423, 264] width 237 height 20
paste input "d8240fd2-00bb-4a14-8af3-e7bdc859ee6e"
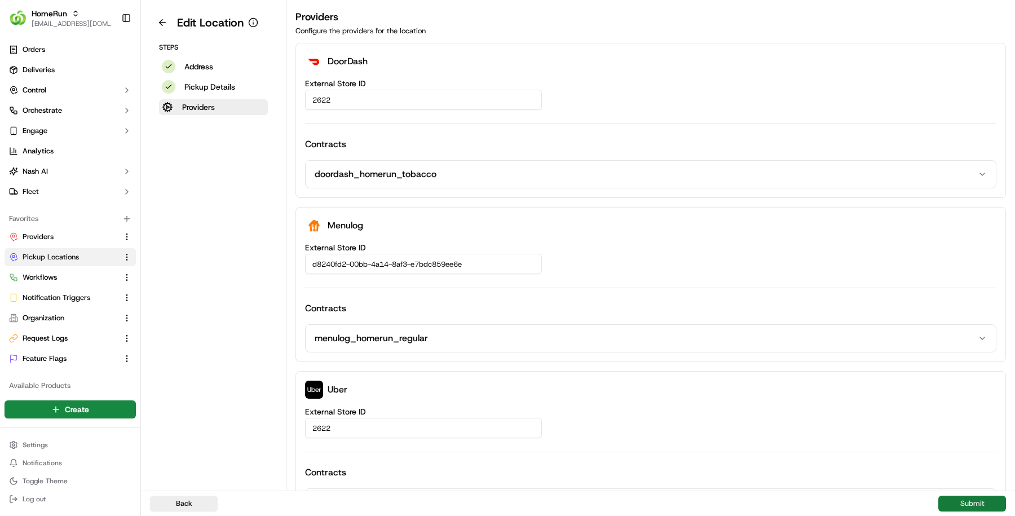
type input "d8240fd2-00bb-4a14-8af3-e7bdc859ee6e"
click at [966, 504] on button "Submit" at bounding box center [972, 504] width 68 height 16
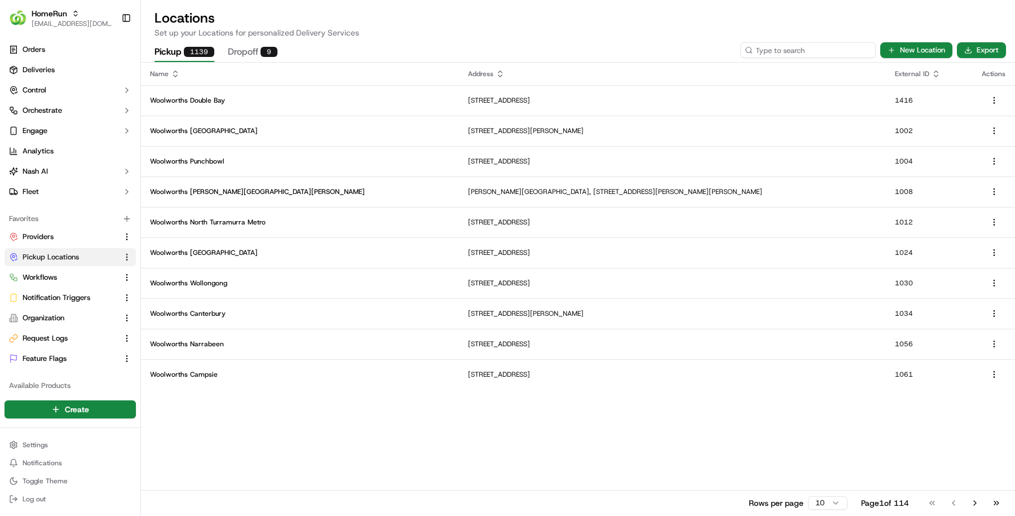
click at [811, 46] on input at bounding box center [807, 50] width 135 height 16
paste input "2626"
type input "2626"
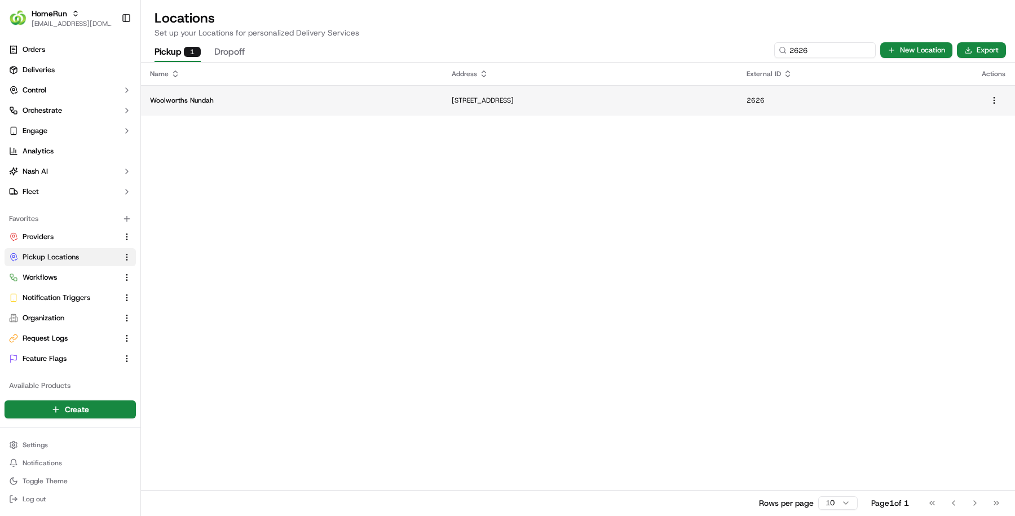
click at [450, 94] on td "87 Buckland Road, Nundah, QLD 4012, AU" at bounding box center [590, 100] width 295 height 30
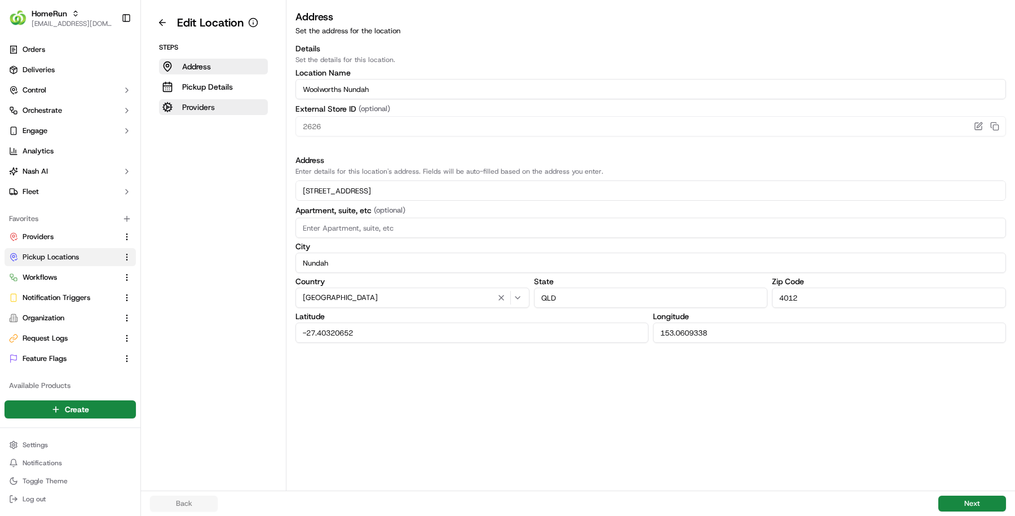
click at [205, 106] on p "Providers" at bounding box center [198, 106] width 33 height 11
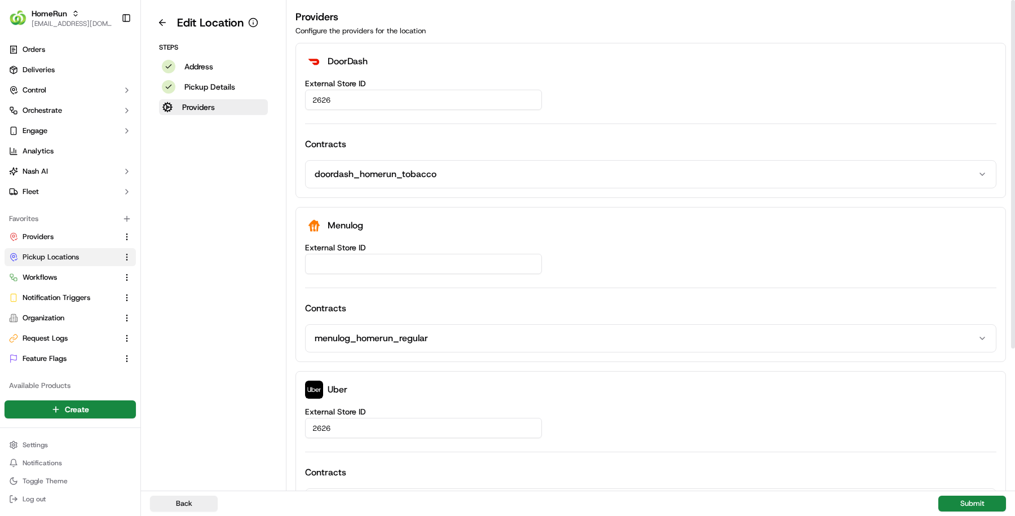
click at [357, 266] on input "External Store ID" at bounding box center [423, 264] width 237 height 20
paste input "a618370a-e814-43de-b47e-eaaaac243c79"
type input "a618370a-e814-43de-b47e-eaaaac243c79"
click at [945, 502] on button "Submit" at bounding box center [972, 504] width 68 height 16
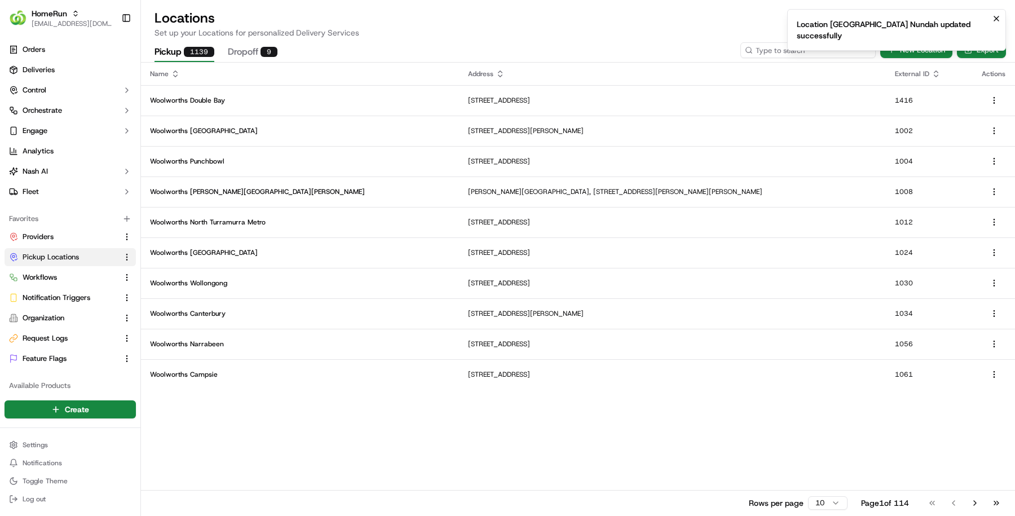
click at [852, 55] on input at bounding box center [807, 50] width 135 height 16
paste input "2693"
type input "2693"
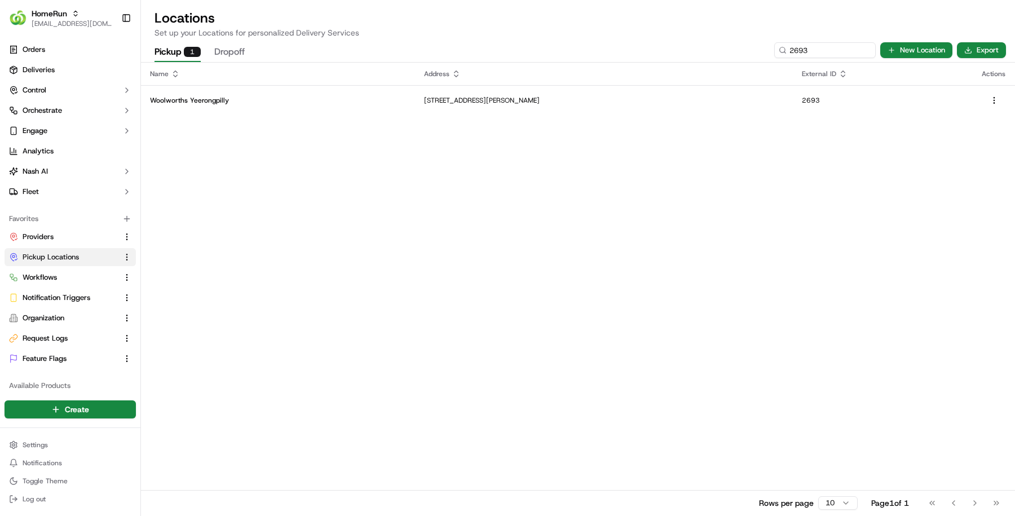
click at [325, 94] on td "Woolworths Yeerongpilly" at bounding box center [278, 100] width 274 height 30
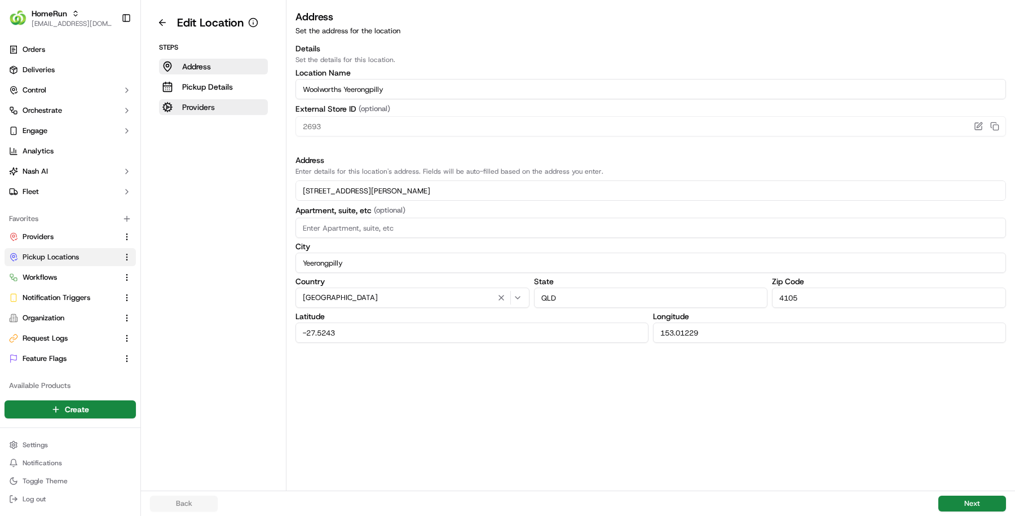
click at [215, 113] on button "Providers" at bounding box center [213, 107] width 109 height 16
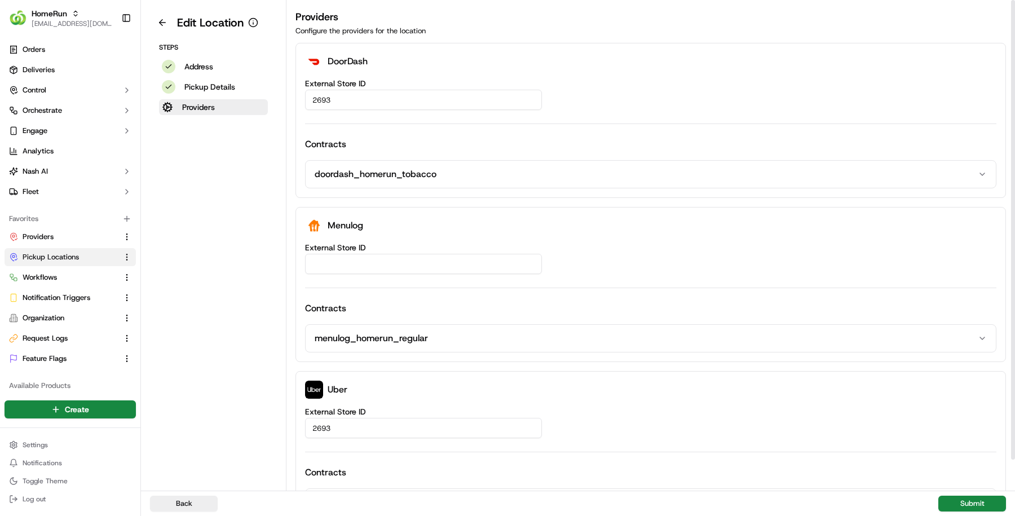
click at [325, 254] on input "External Store ID" at bounding box center [423, 264] width 237 height 20
paste input "4efa8b7d-14f0-4fbe-9d40-bcec0f93b4c6"
type input "4efa8b7d-14f0-4fbe-9d40-bcec0f93b4c6"
click at [949, 503] on button "Submit" at bounding box center [972, 504] width 68 height 16
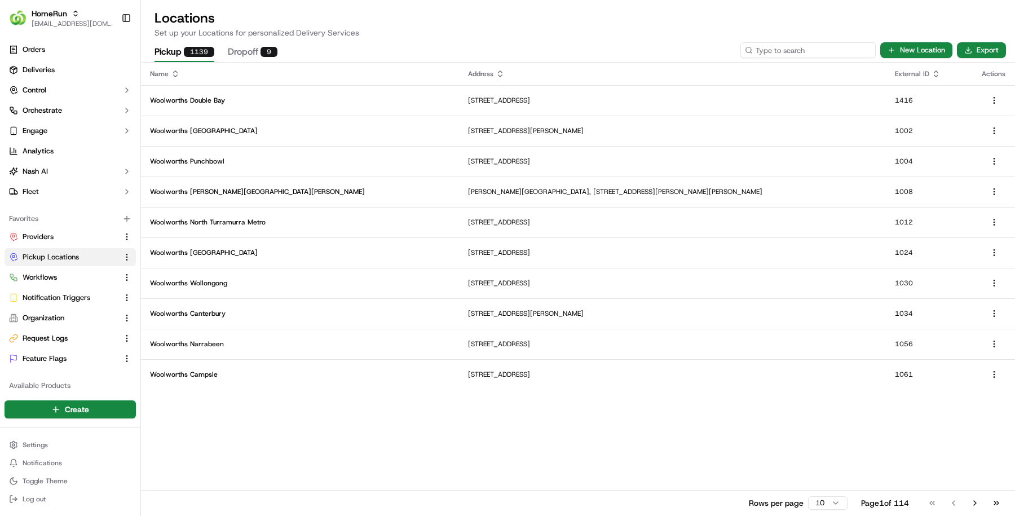
click at [789, 43] on input at bounding box center [807, 50] width 135 height 16
paste input "2713"
type input "2713"
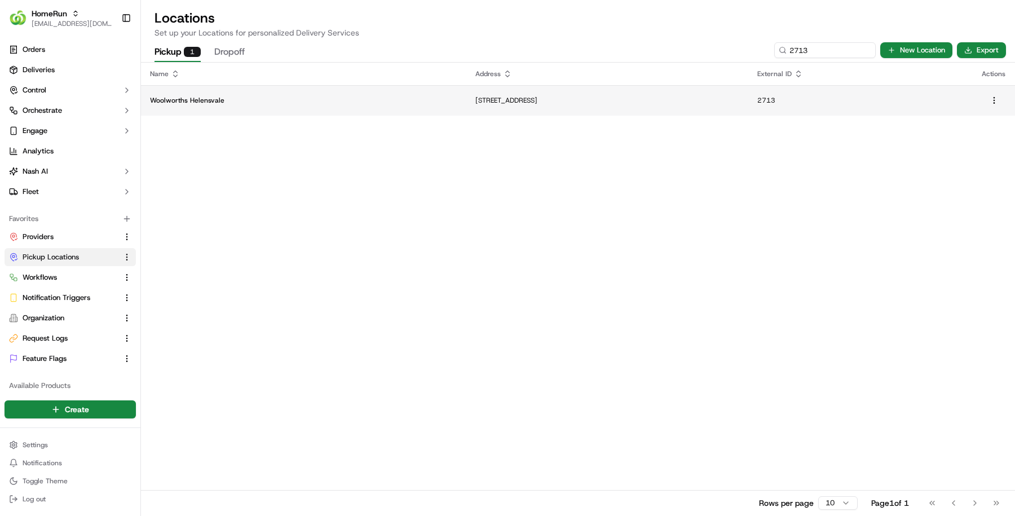
click at [253, 96] on p "Woolworths Helensvale" at bounding box center [303, 100] width 307 height 9
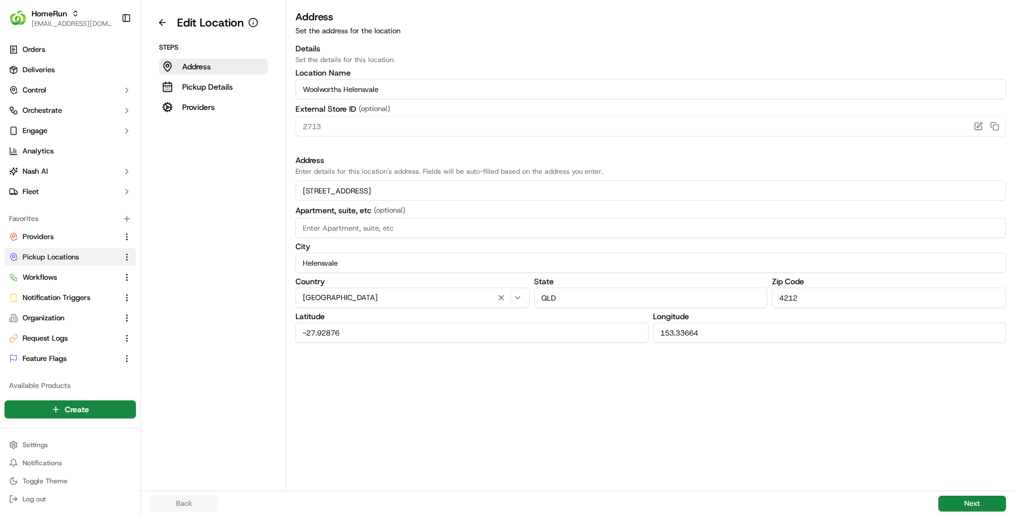
click at [202, 116] on aside "Edit Location Steps Address Pickup Details Providers" at bounding box center [213, 245] width 145 height 491
click at [202, 105] on p "Providers" at bounding box center [198, 106] width 33 height 11
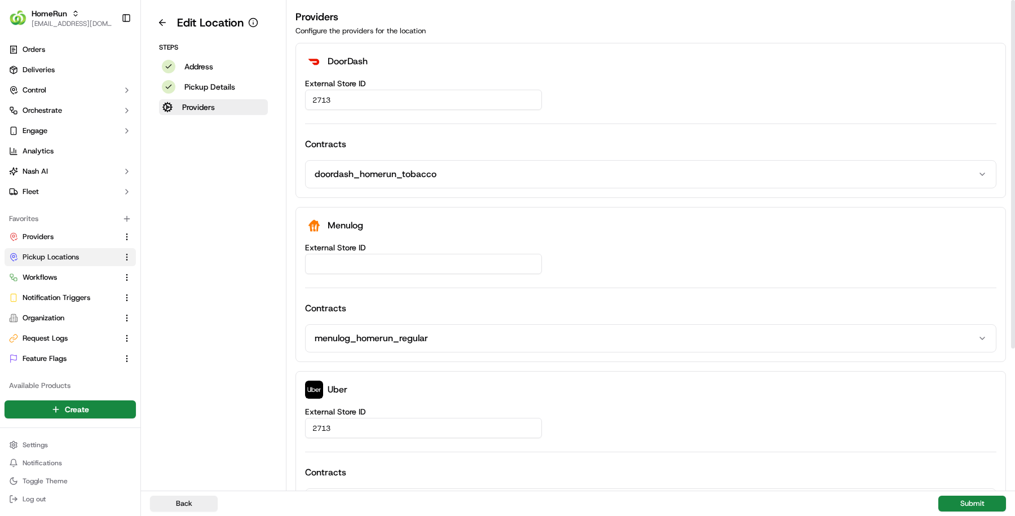
click at [337, 257] on input "External Store ID" at bounding box center [423, 264] width 237 height 20
paste input "67ac3bd8-17f2-4e87-842d-eacc6c020b16"
type input "67ac3bd8-17f2-4e87-842d-eacc6c020b16"
click at [972, 501] on button "Submit" at bounding box center [972, 504] width 68 height 16
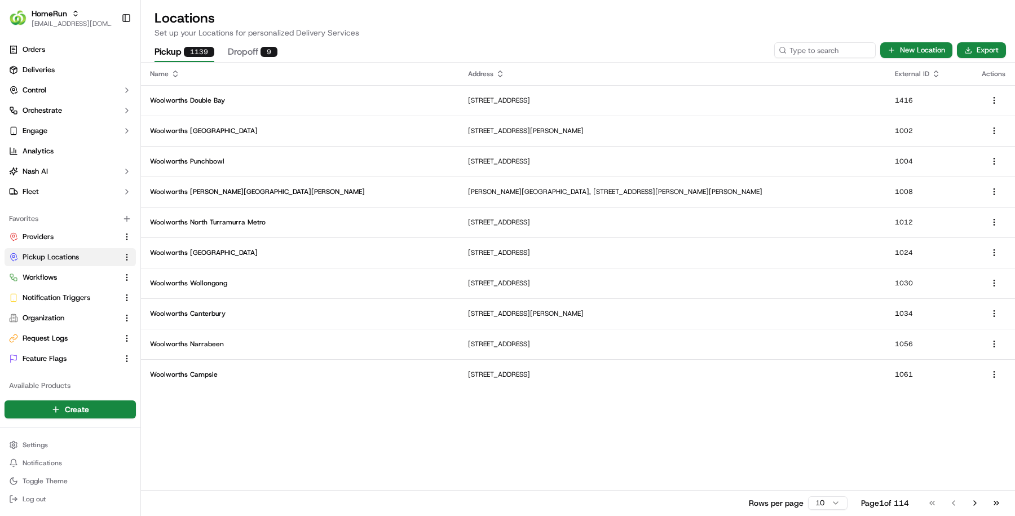
click at [844, 60] on div "Pickup 1139 Dropoff 9 New Location Export" at bounding box center [578, 50] width 874 height 24
click at [831, 49] on input at bounding box center [807, 50] width 135 height 16
paste input "2744"
type input "2744"
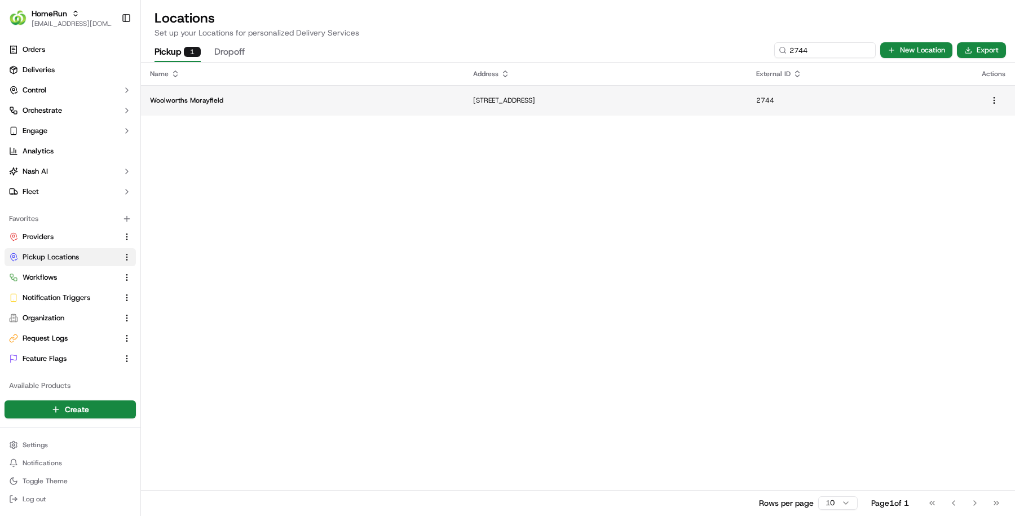
click at [224, 103] on p "Woolworths Morayfield" at bounding box center [302, 100] width 305 height 9
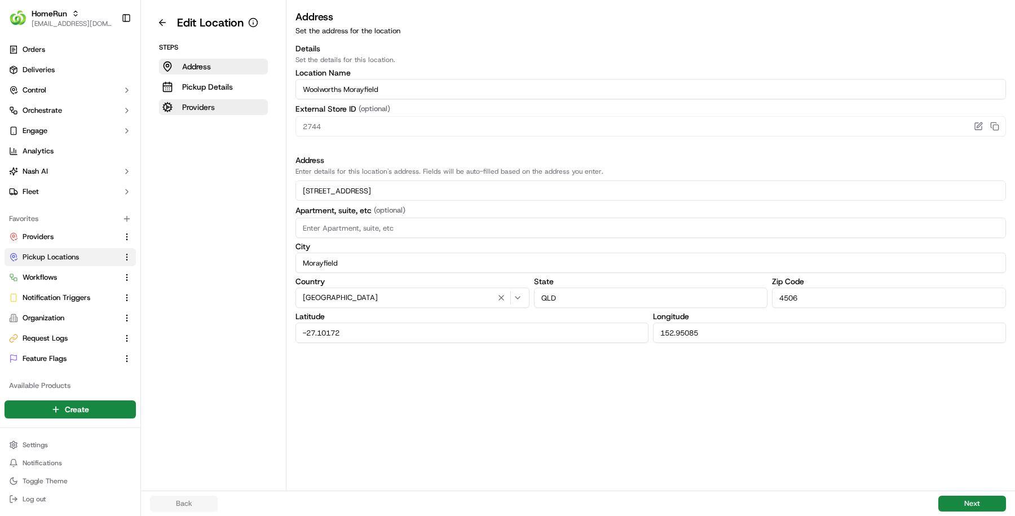
click at [198, 109] on p "Providers" at bounding box center [198, 106] width 33 height 11
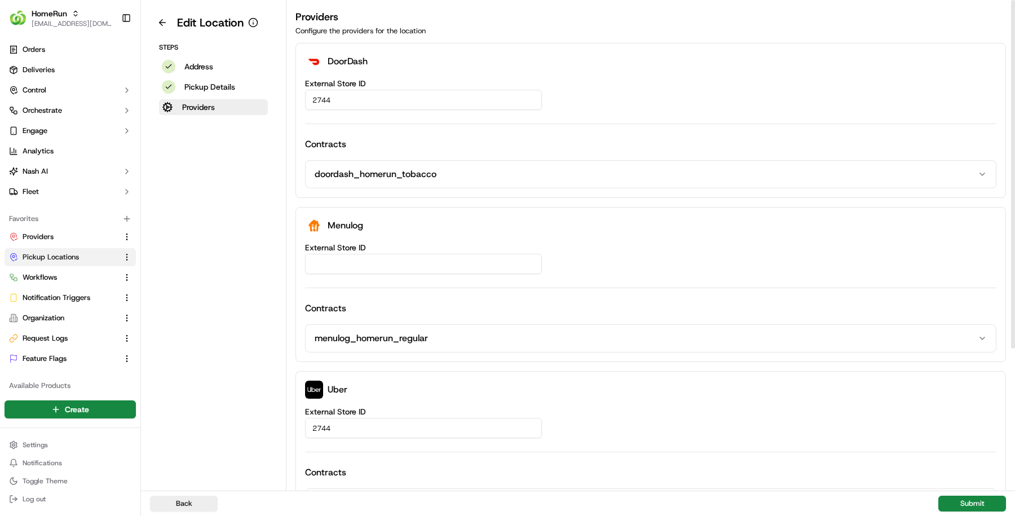
click at [322, 267] on input "External Store ID" at bounding box center [423, 264] width 237 height 20
paste input "6f28c778-0f55-4bd1-9493-6c53b80405e6"
type input "6f28c778-0f55-4bd1-9493-6c53b80405e6"
click at [952, 497] on button "Submit" at bounding box center [972, 504] width 68 height 16
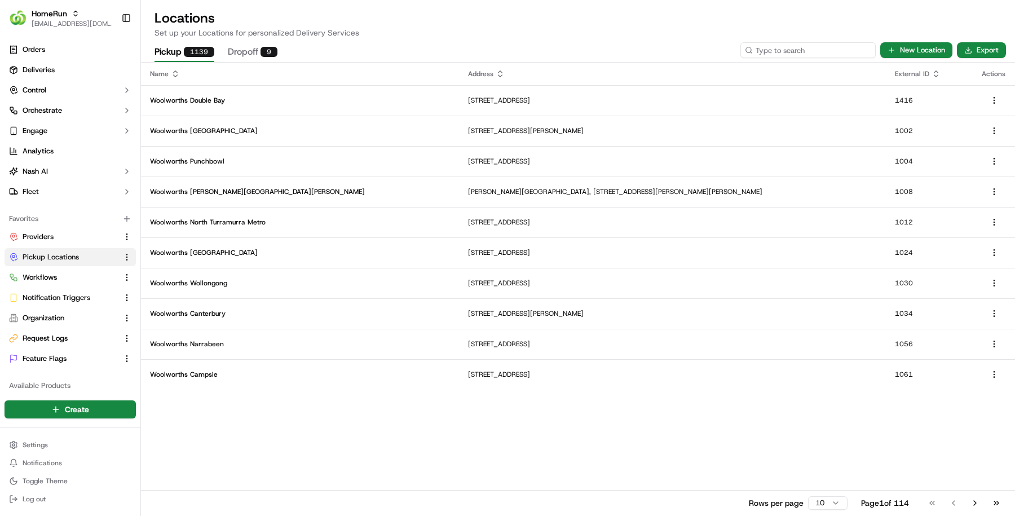
click at [820, 57] on input at bounding box center [807, 50] width 135 height 16
paste input "2843"
type input "2843"
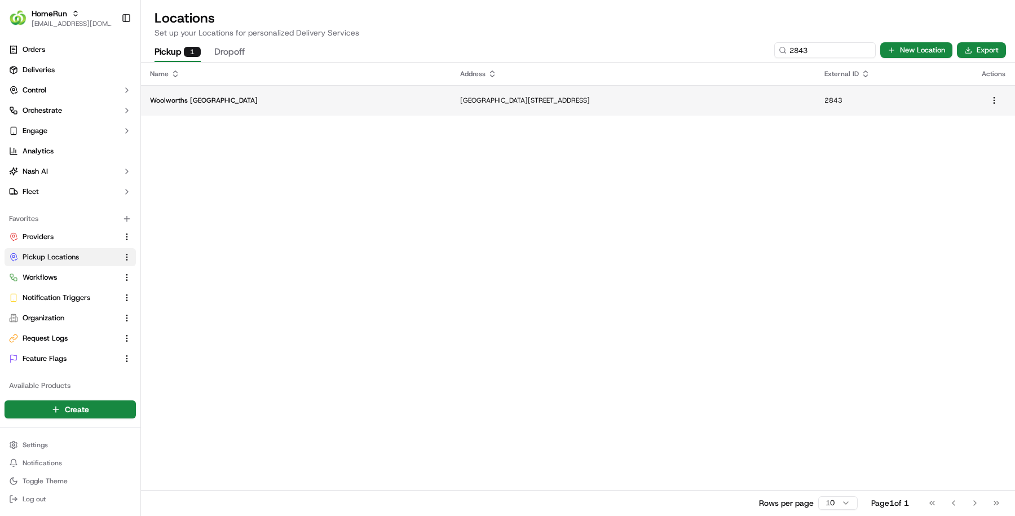
click at [495, 92] on td "Browns Plains Road and Fifth Avenue, Marsden, QLD 4132, AU" at bounding box center [633, 100] width 364 height 30
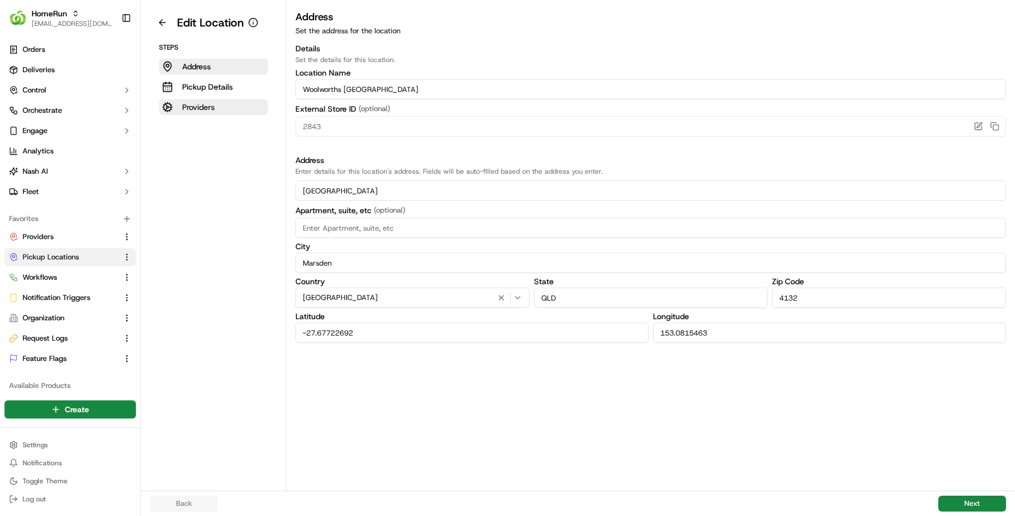
click at [220, 106] on button "Providers" at bounding box center [213, 107] width 109 height 16
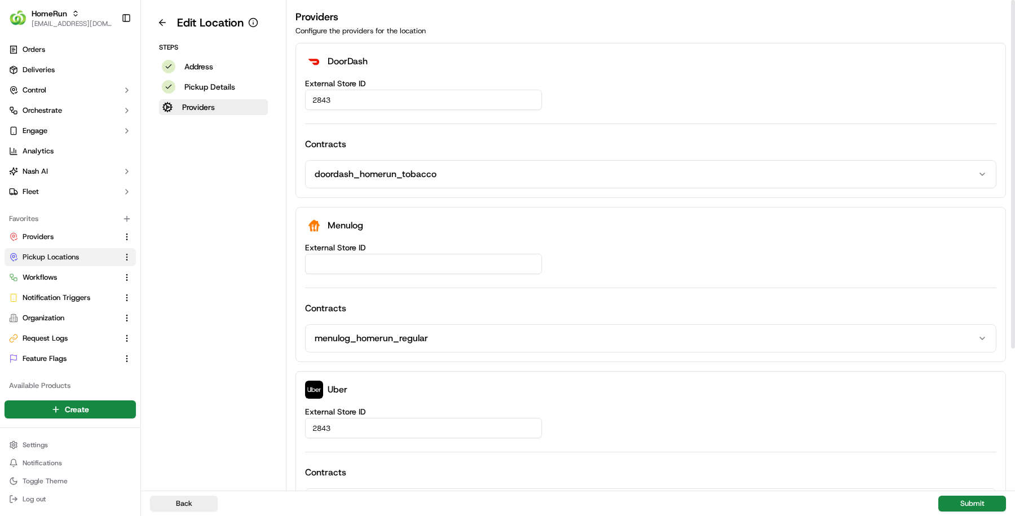
click at [341, 254] on input "External Store ID" at bounding box center [423, 264] width 237 height 20
paste input "a21fab09-a728-4a58-b043-cd4d36fb4801"
type input "a21fab09-a728-4a58-b043-cd4d36fb4801"
click at [969, 505] on button "Submit" at bounding box center [972, 504] width 68 height 16
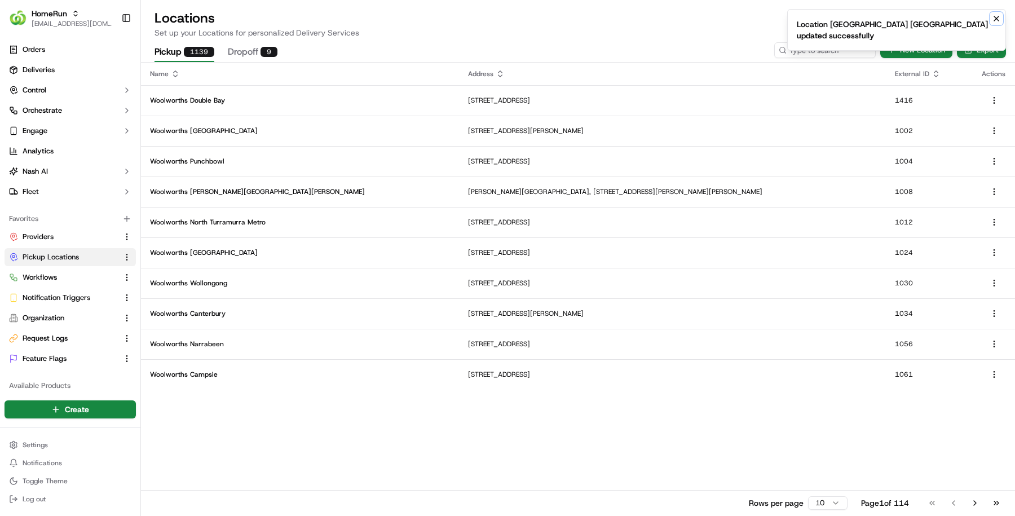
click at [998, 15] on icon "Notifications (F8)" at bounding box center [996, 18] width 9 height 9
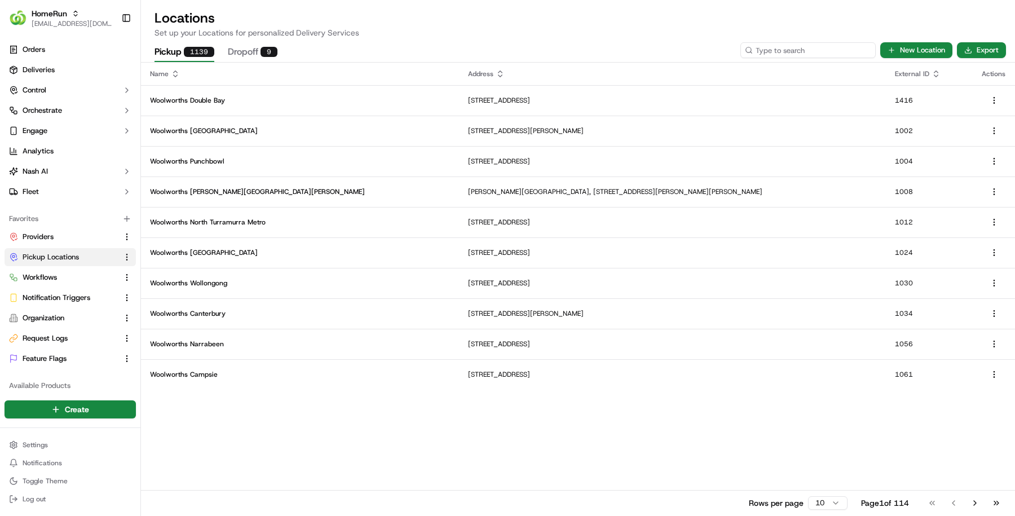
click at [814, 54] on input at bounding box center [807, 50] width 135 height 16
paste input "3779"
type input "3779"
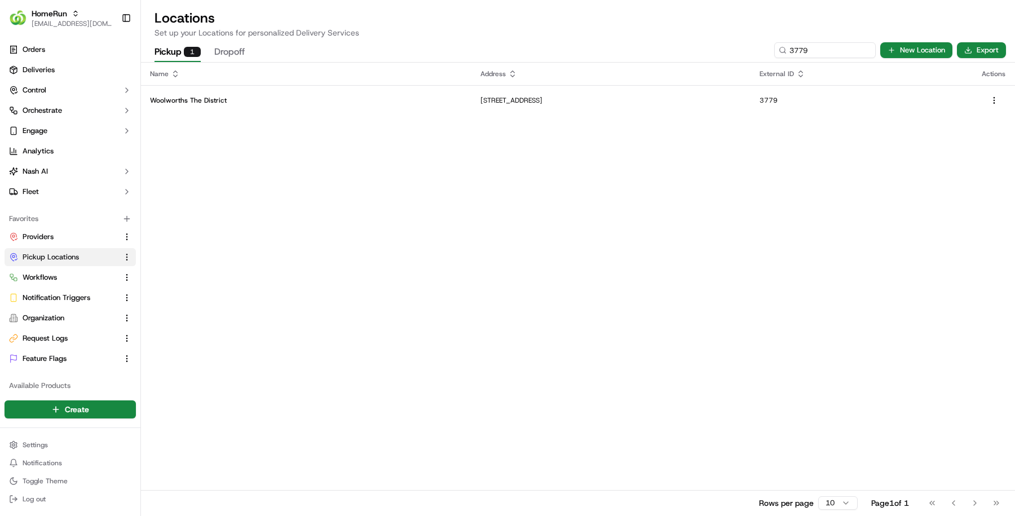
click at [197, 99] on p "Woolworths The District" at bounding box center [306, 100] width 312 height 9
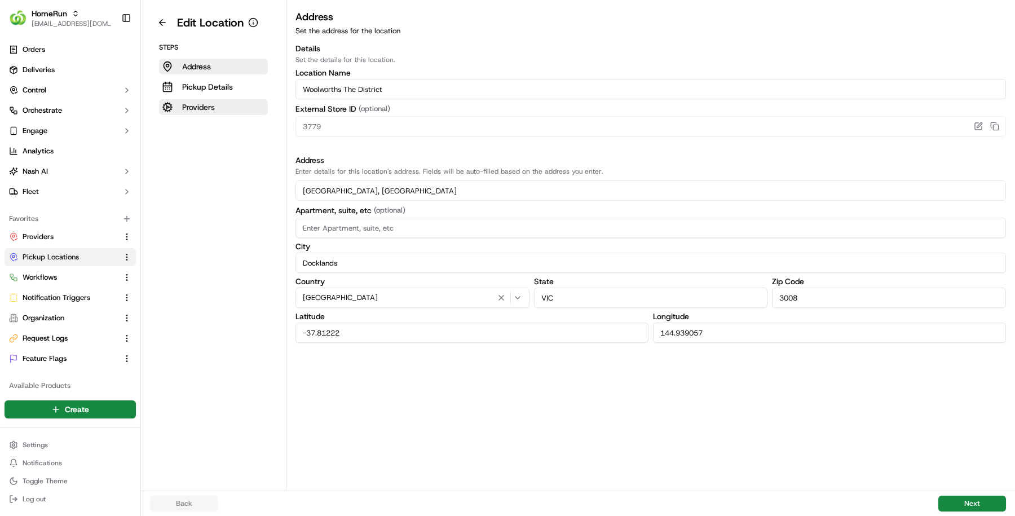
click at [189, 109] on p "Providers" at bounding box center [198, 106] width 33 height 11
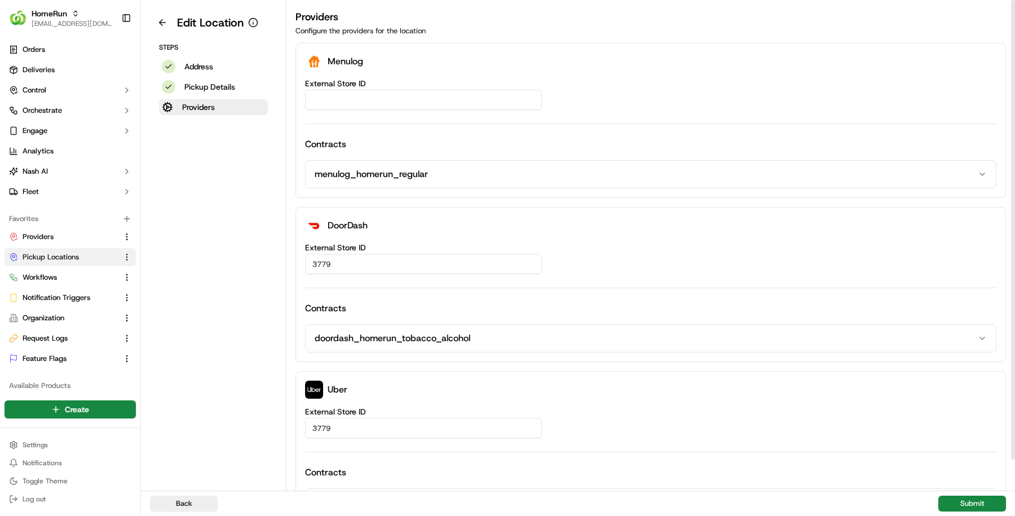
click at [381, 85] on label "External Store ID" at bounding box center [650, 84] width 691 height 8
click at [381, 90] on input "External Store ID" at bounding box center [423, 100] width 237 height 20
click at [378, 101] on input "External Store ID" at bounding box center [423, 100] width 237 height 20
paste input "bdff32a0-30d8-4e56-9b5d-93825bbca472"
type input "bdff32a0-30d8-4e56-9b5d-93825bbca472"
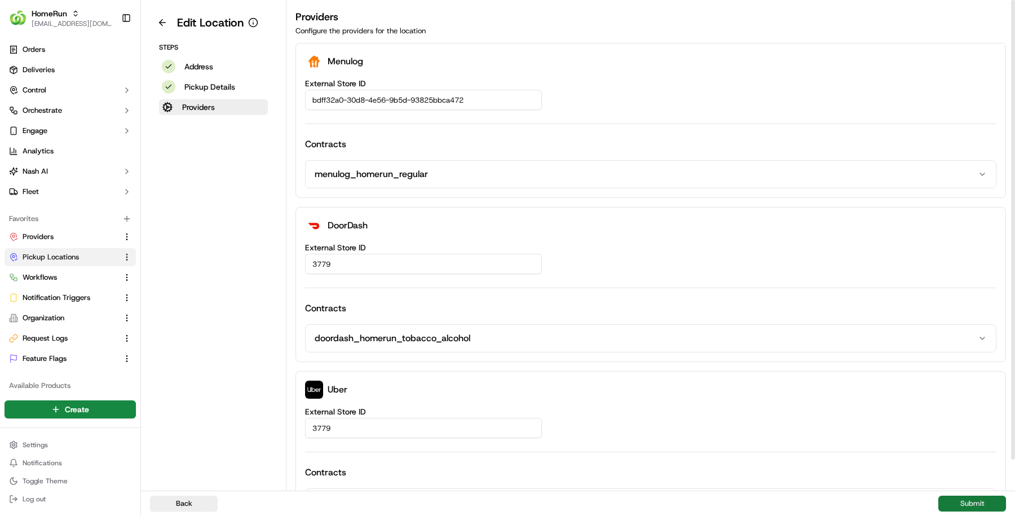
click at [991, 502] on button "Submit" at bounding box center [972, 504] width 68 height 16
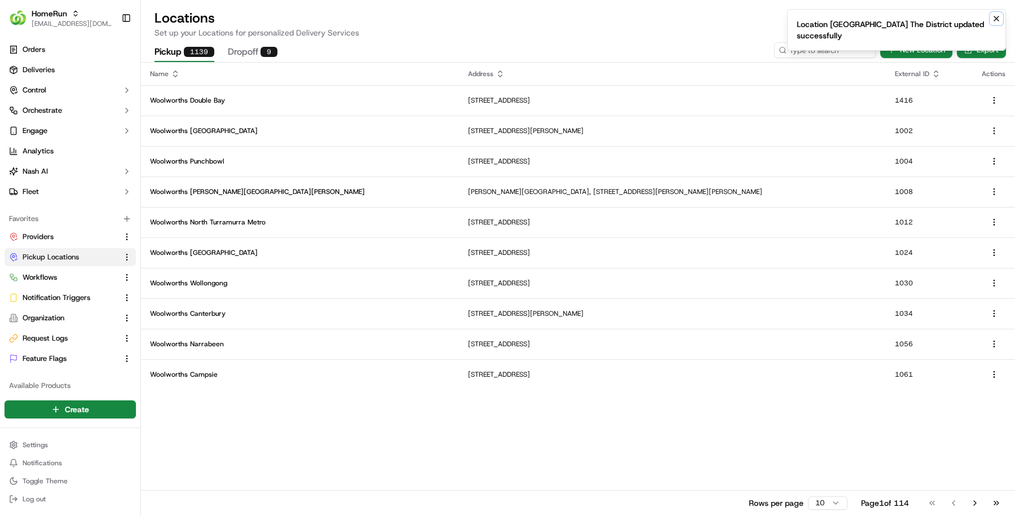
click at [1000, 20] on icon "Notifications (F8)" at bounding box center [996, 18] width 9 height 9
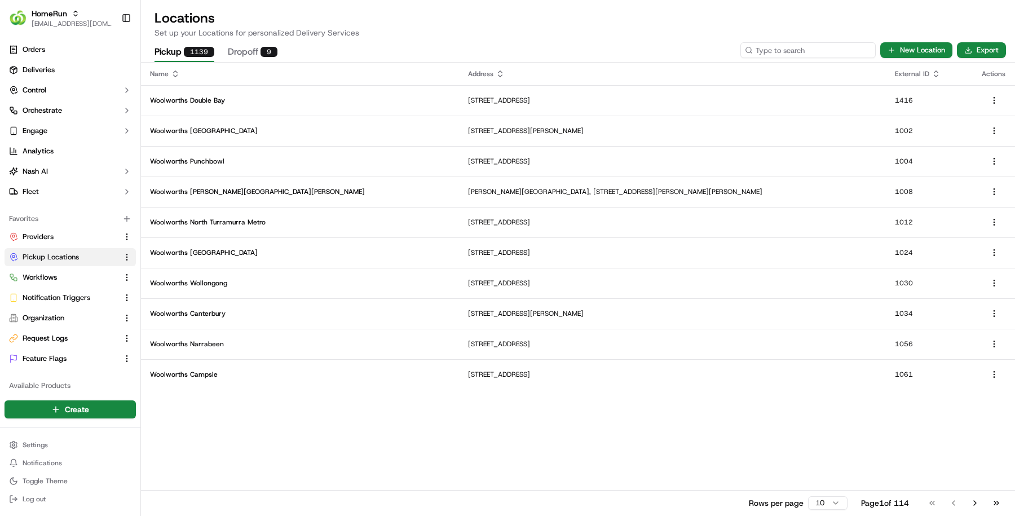
click at [809, 57] on input at bounding box center [807, 50] width 135 height 16
paste input "4155"
type input "4155"
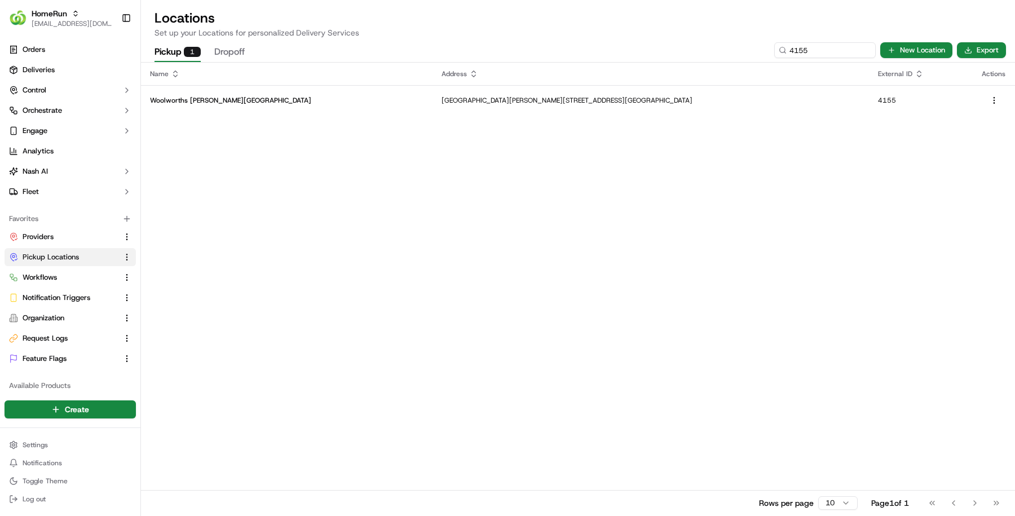
click at [246, 91] on td "Woolworths Bennett Springs" at bounding box center [287, 100] width 292 height 30
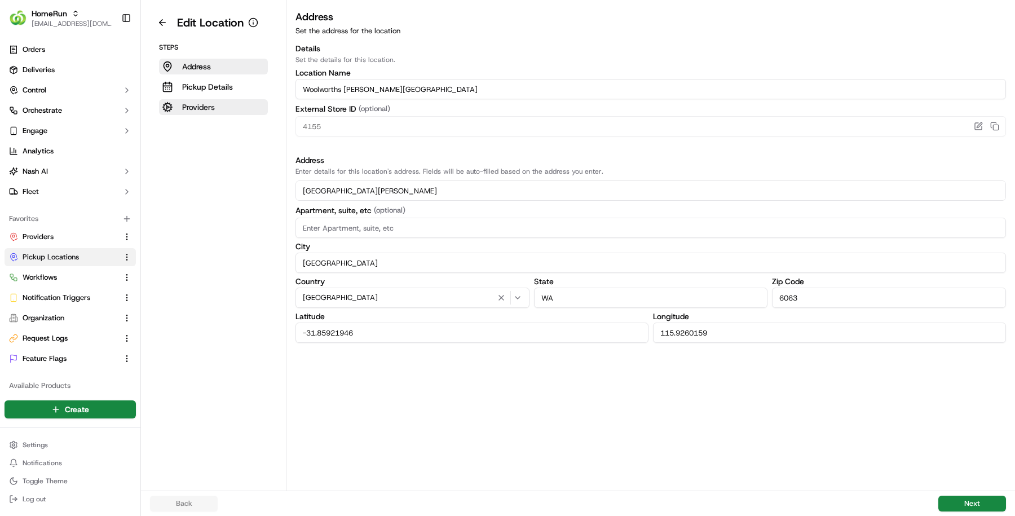
click at [228, 109] on button "Providers" at bounding box center [213, 107] width 109 height 16
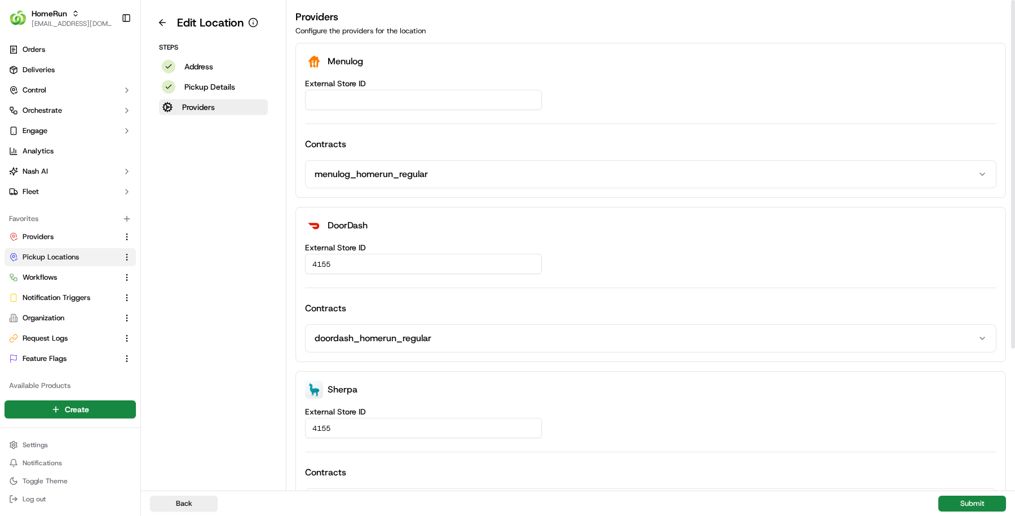
click at [417, 114] on div "External Store ID Contracts menulog_homerun_regular" at bounding box center [650, 134] width 691 height 109
click at [416, 96] on input "External Store ID" at bounding box center [423, 100] width 237 height 20
paste input "9446a5a7-71e7-4d74-9f6d-aac69926edd4"
type input "9446a5a7-71e7-4d74-9f6d-aac69926edd4"
click at [975, 505] on button "Submit" at bounding box center [972, 504] width 68 height 16
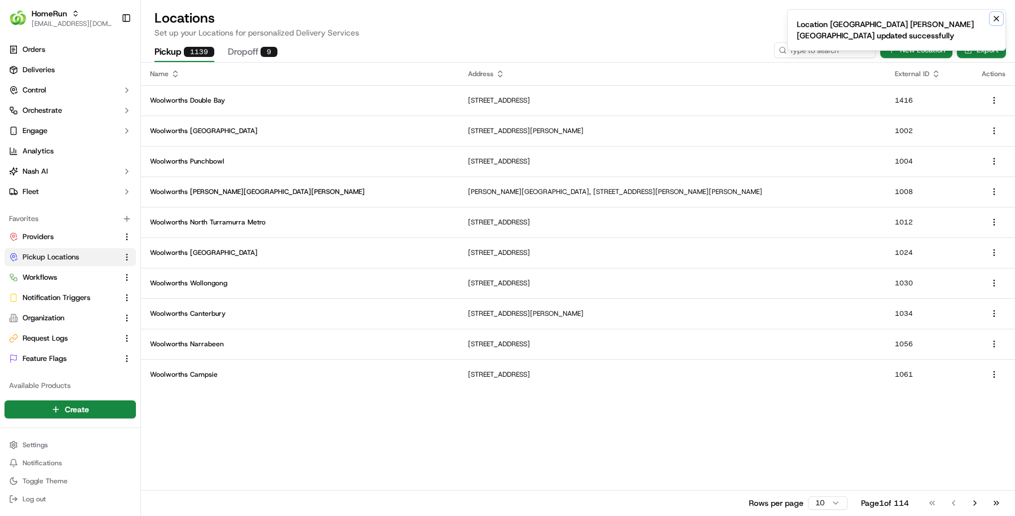
click at [999, 15] on icon "Notifications (F8)" at bounding box center [996, 18] width 9 height 9
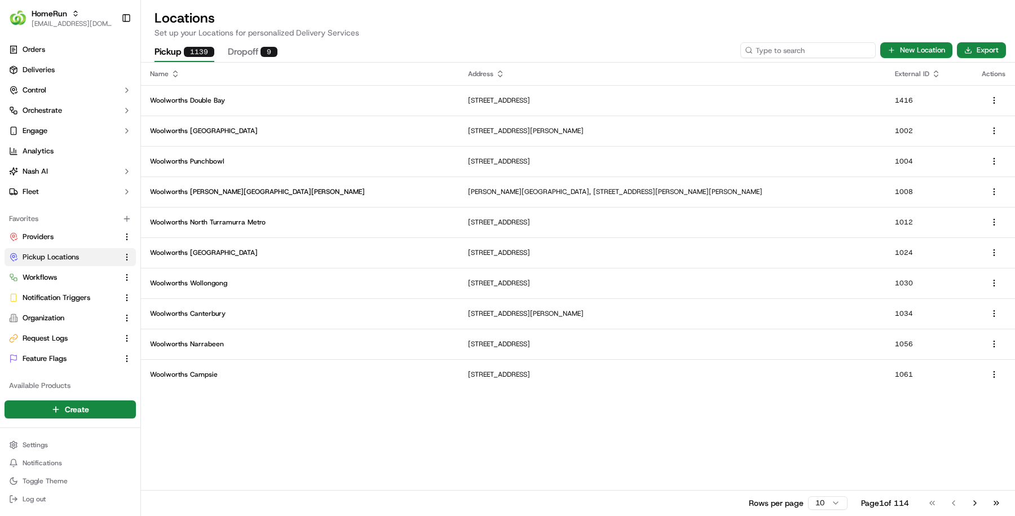
click at [818, 47] on input at bounding box center [807, 50] width 135 height 16
paste input "4306"
type input "4306"
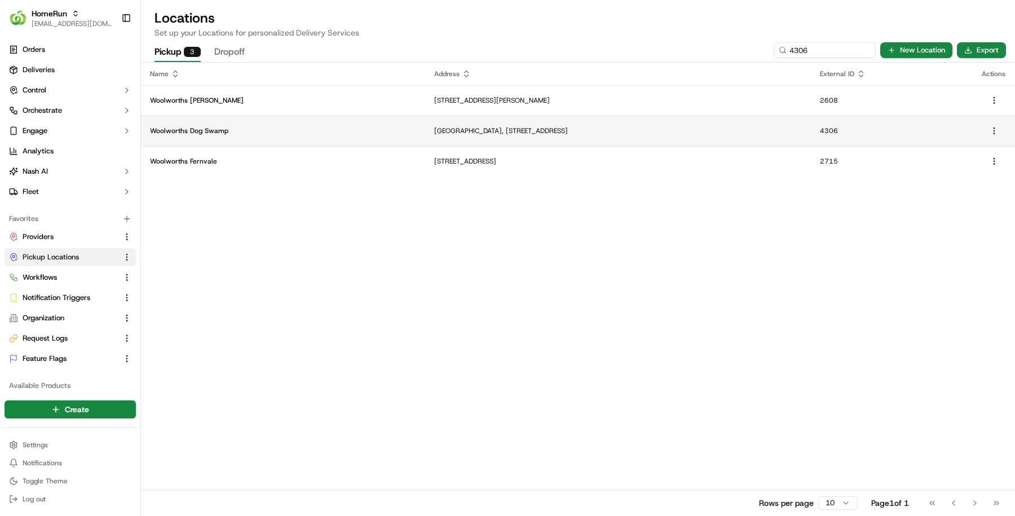
click at [457, 134] on p "Dog Swamp Shopping Centre, 6 Wanneroo Road, Yokine, WA 6060, AU" at bounding box center [618, 130] width 368 height 9
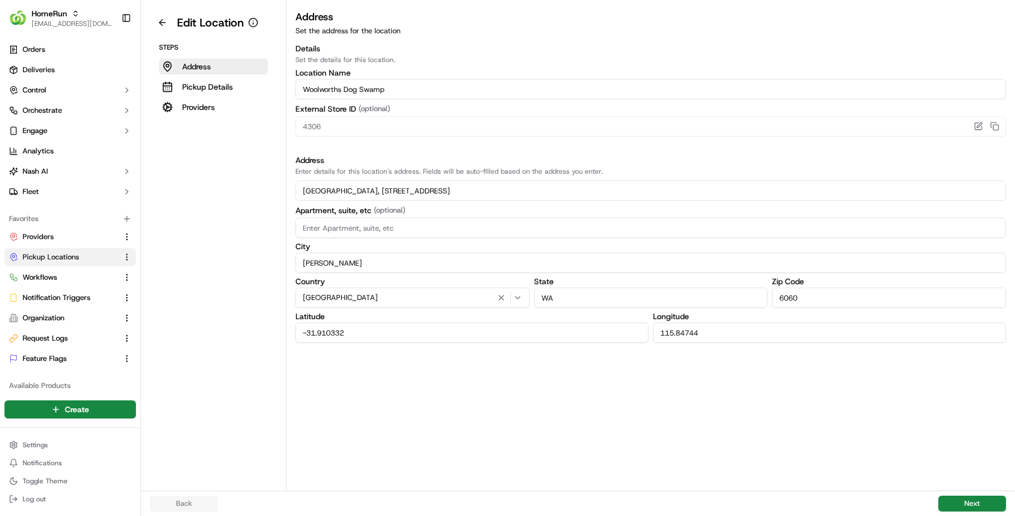
click at [218, 116] on aside "Edit Location Steps Address Pickup Details Providers" at bounding box center [213, 245] width 145 height 491
click at [218, 114] on aside "Edit Location Steps Address Pickup Details Providers" at bounding box center [213, 245] width 145 height 491
click at [218, 102] on button "Providers" at bounding box center [213, 107] width 109 height 16
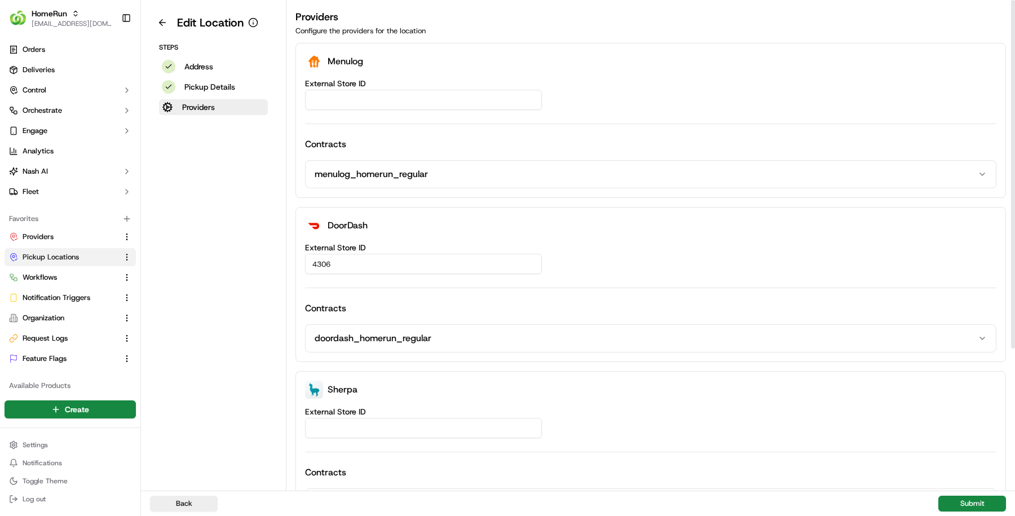
click at [403, 99] on input "External Store ID" at bounding box center [423, 100] width 237 height 20
paste input "7d83d8fb-3c9d-4148-99b7-29dd42682d6a"
type input "7d83d8fb-3c9d-4148-99b7-29dd42682d6a"
click at [982, 502] on button "Submit" at bounding box center [972, 504] width 68 height 16
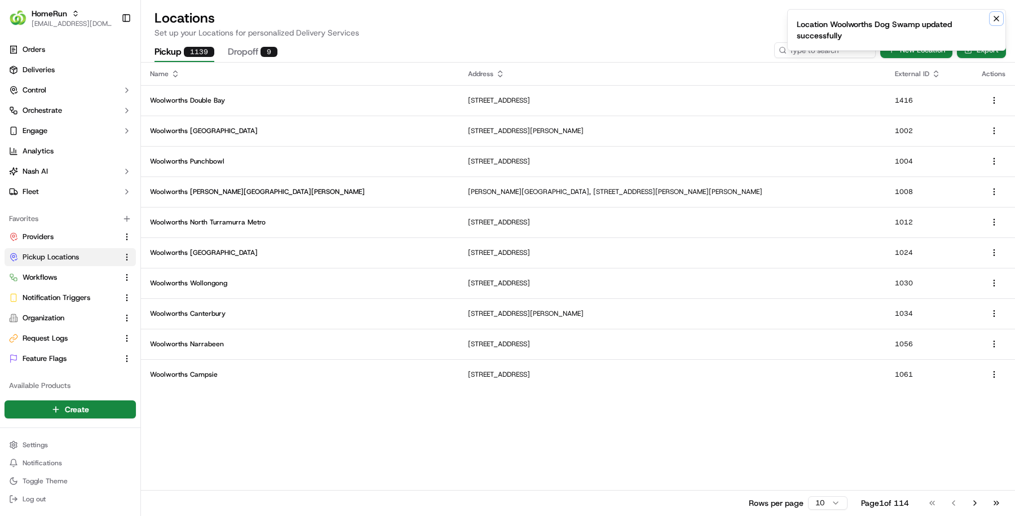
click at [994, 17] on icon "Notifications (F8)" at bounding box center [996, 18] width 9 height 9
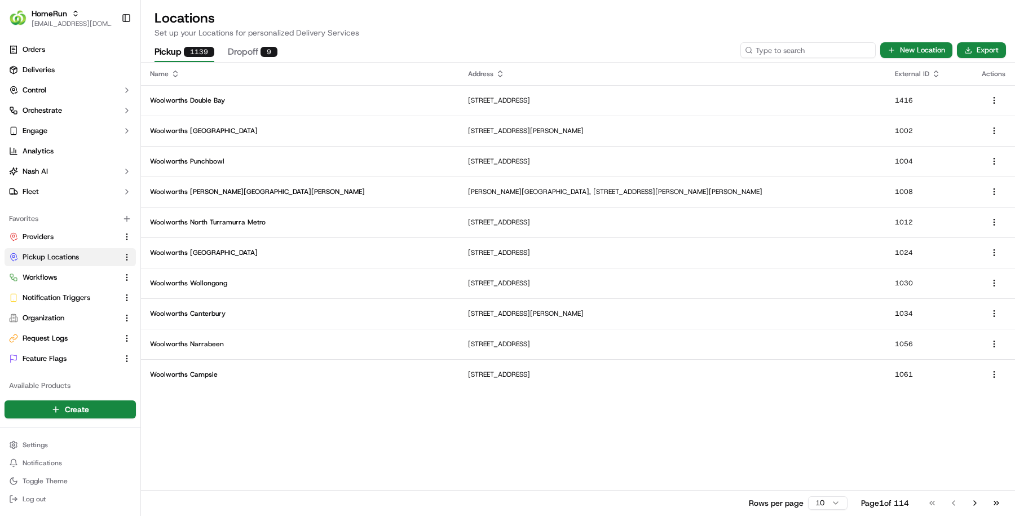
click at [850, 45] on input at bounding box center [807, 50] width 135 height 16
paste input "4363"
type input "4363"
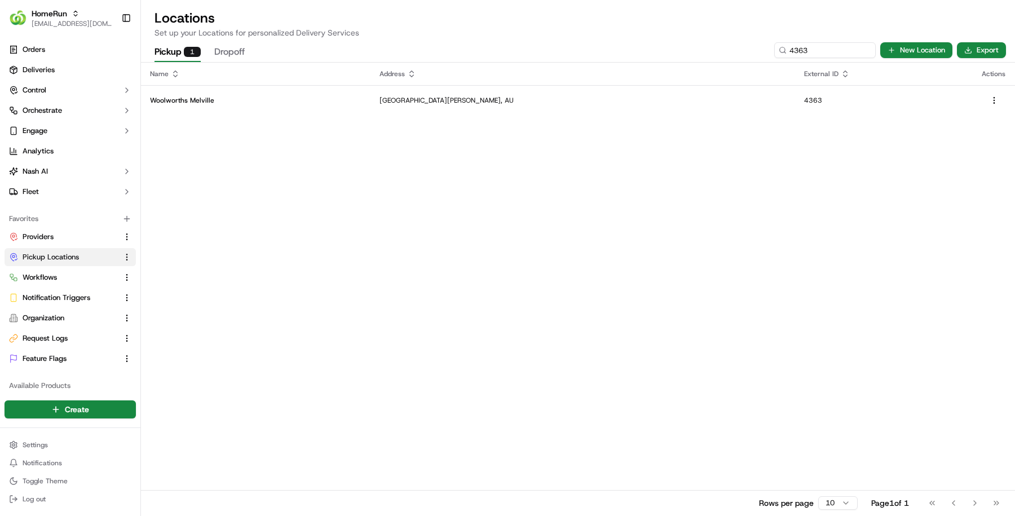
click at [370, 93] on td "Cnr Stock Road And Leach Highway, Willagee, WA 6156, AU" at bounding box center [582, 100] width 425 height 30
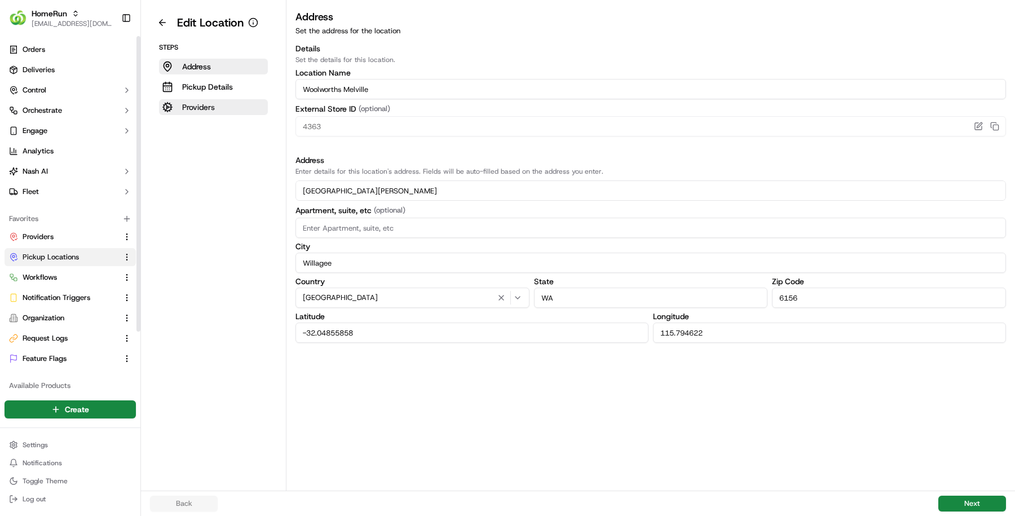
click at [196, 111] on p "Providers" at bounding box center [198, 106] width 33 height 11
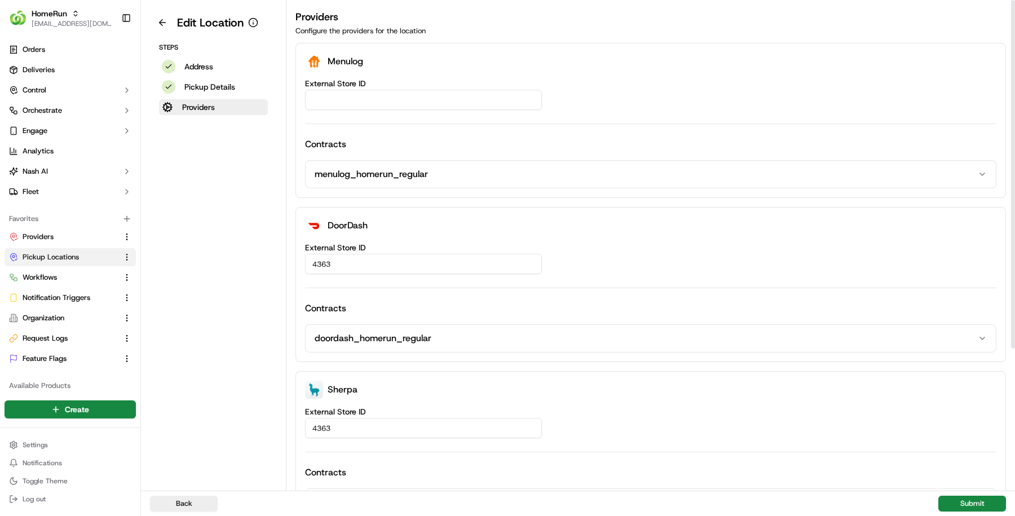
click at [451, 107] on input "External Store ID" at bounding box center [423, 100] width 237 height 20
paste input "790db4e1-dfa9-4e77-b9d5-67d0eb2715b6"
type input "790db4e1-dfa9-4e77-b9d5-67d0eb2715b6"
click at [950, 500] on button "Submit" at bounding box center [972, 504] width 68 height 16
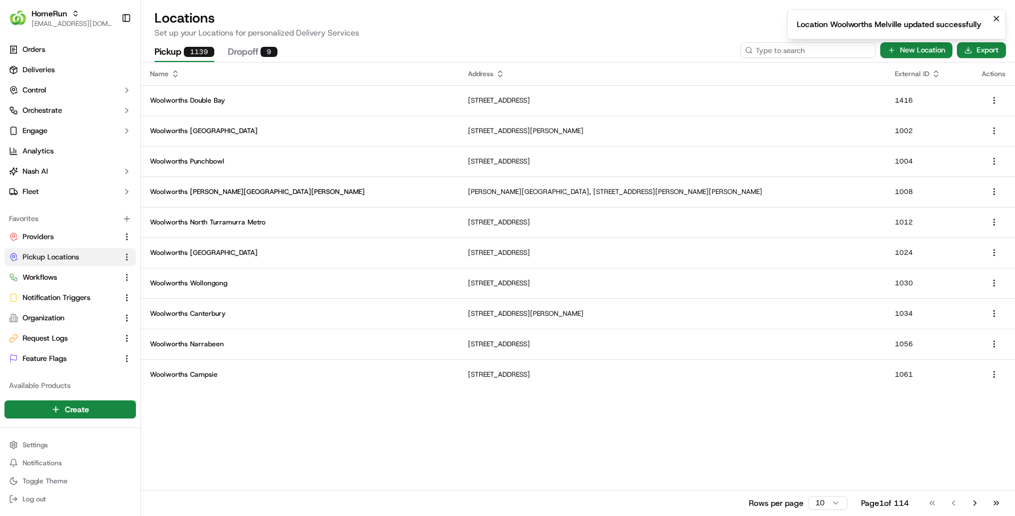
click at [849, 55] on input at bounding box center [807, 50] width 135 height 16
paste input "4995"
type input "4995"
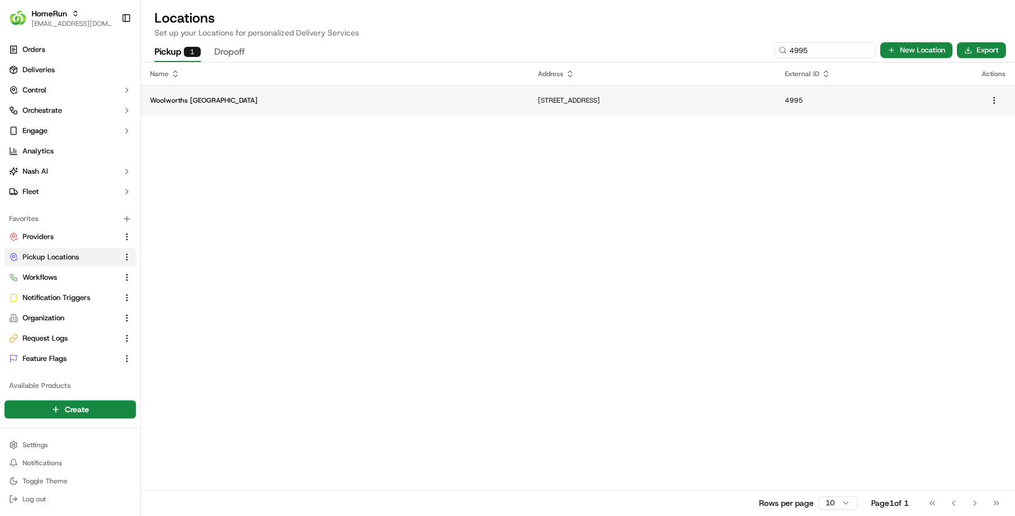
click at [241, 105] on td "Woolworths Port Coogee" at bounding box center [335, 100] width 388 height 30
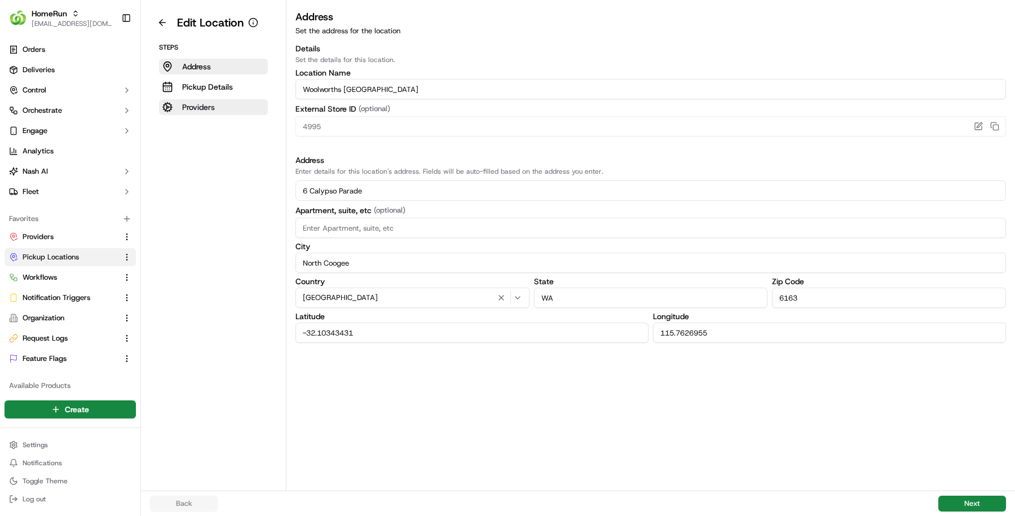
click at [219, 107] on button "Providers" at bounding box center [213, 107] width 109 height 16
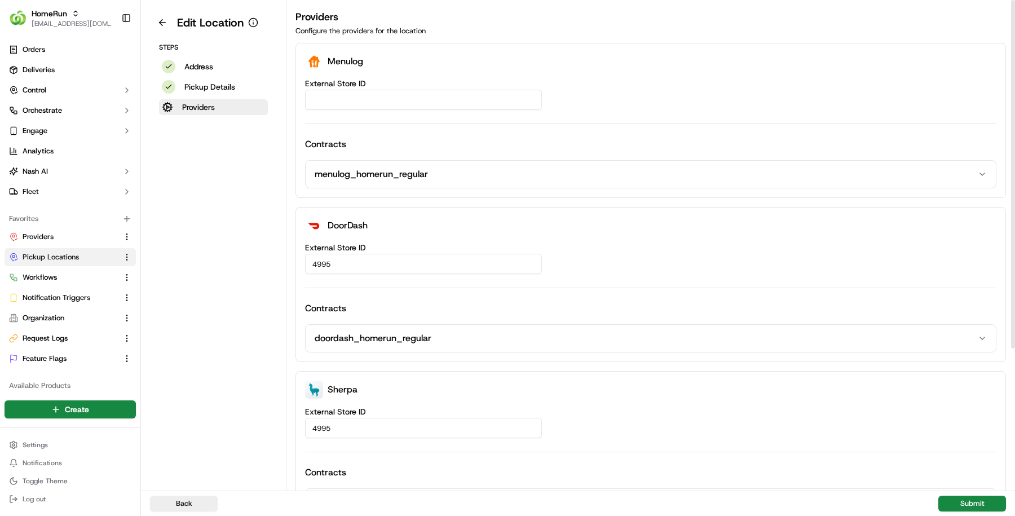
click at [399, 115] on div "External Store ID Contracts menulog_homerun_regular" at bounding box center [650, 134] width 691 height 109
click at [386, 108] on input "External Store ID" at bounding box center [423, 100] width 237 height 20
paste input "3942169d-86e9-4e5f-badb-8caf162e2864"
type input "3942169d-86e9-4e5f-badb-8caf162e2864"
click at [961, 501] on button "Submit" at bounding box center [972, 504] width 68 height 16
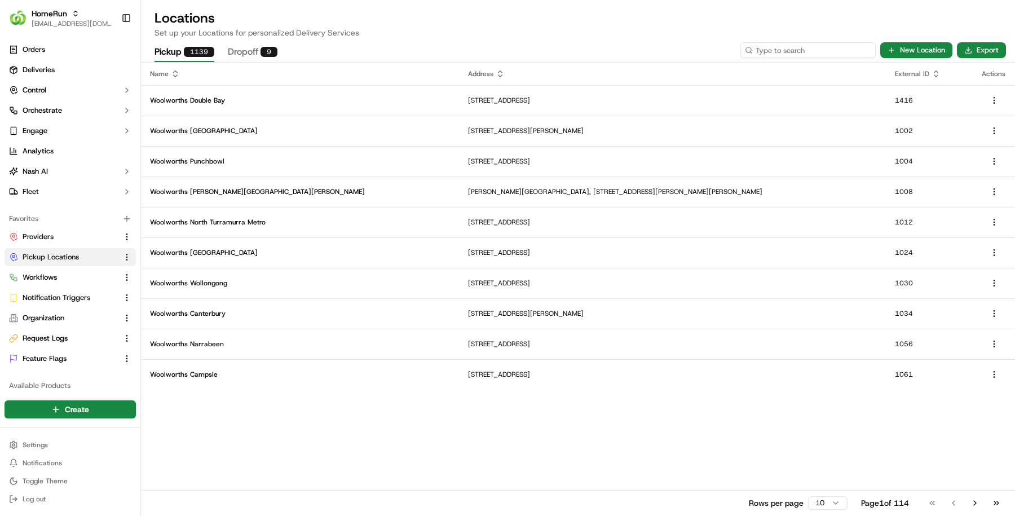
click at [825, 45] on input at bounding box center [807, 50] width 135 height 16
paste input "5677"
type input "5677"
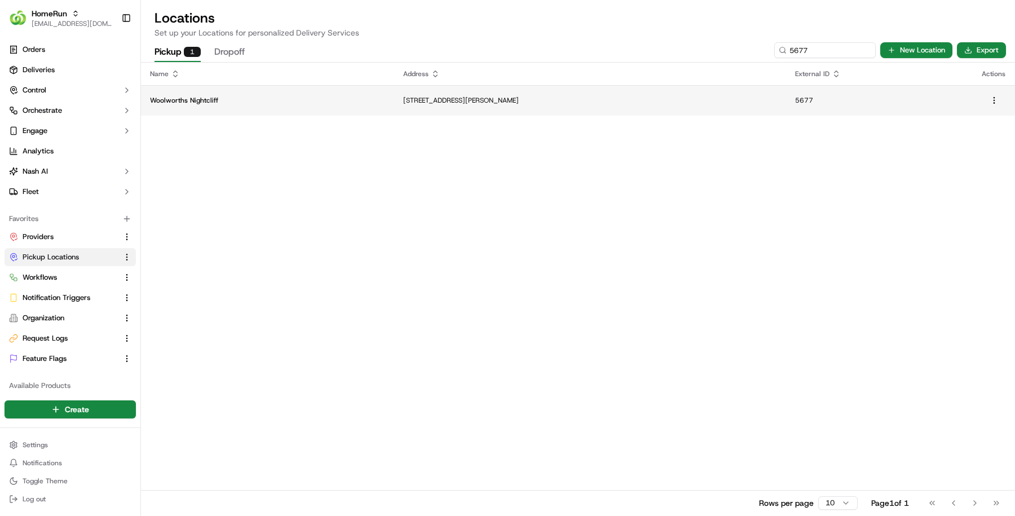
click at [264, 94] on td "Woolworths Nightcliff" at bounding box center [267, 100] width 253 height 30
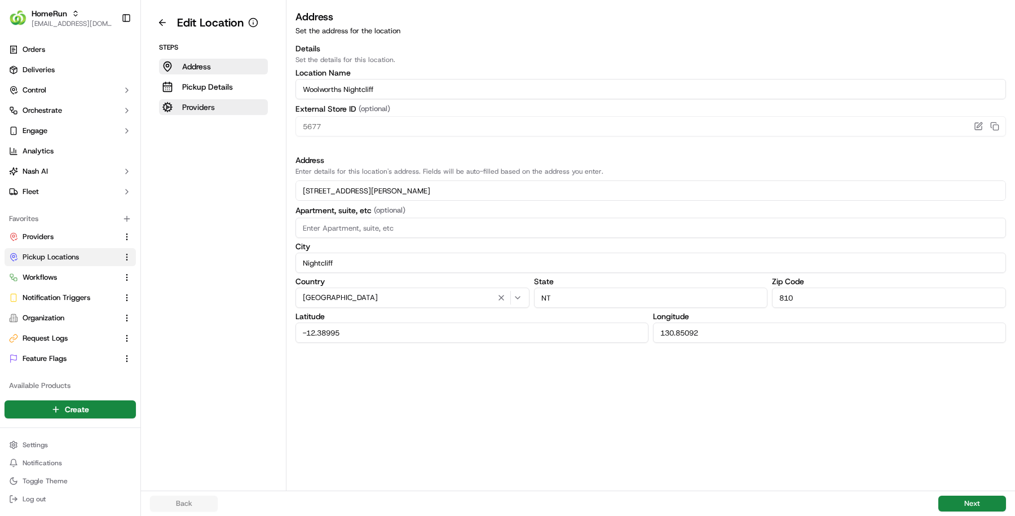
click at [195, 108] on p "Providers" at bounding box center [198, 106] width 33 height 11
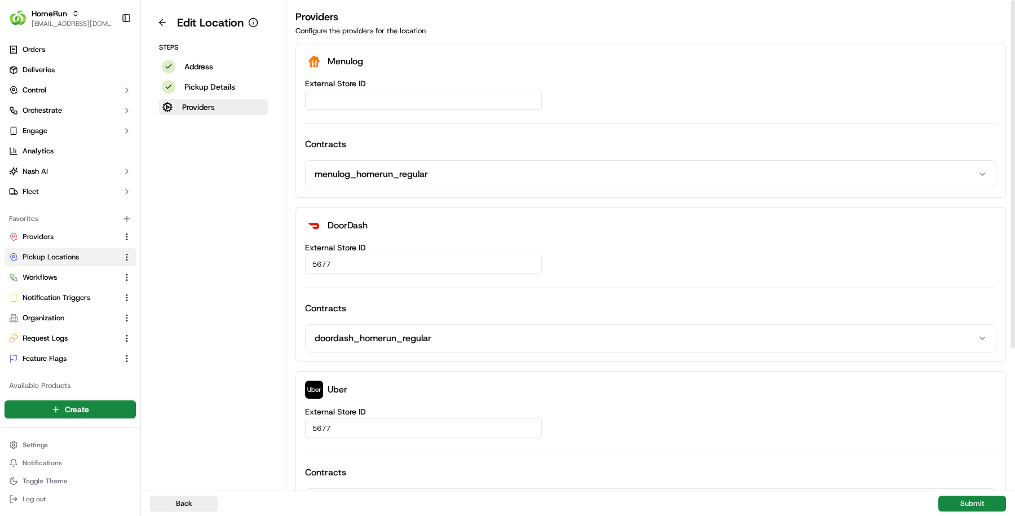
click at [381, 115] on div "External Store ID Contracts menulog_homerun_regular" at bounding box center [650, 134] width 691 height 109
click at [381, 99] on input "External Store ID" at bounding box center [423, 100] width 237 height 20
paste input "a50431e9-209a-462a-85b3-6b3060773c8d"
type input "a50431e9-209a-462a-85b3-6b3060773c8d"
click at [945, 507] on button "Submit" at bounding box center [972, 504] width 68 height 16
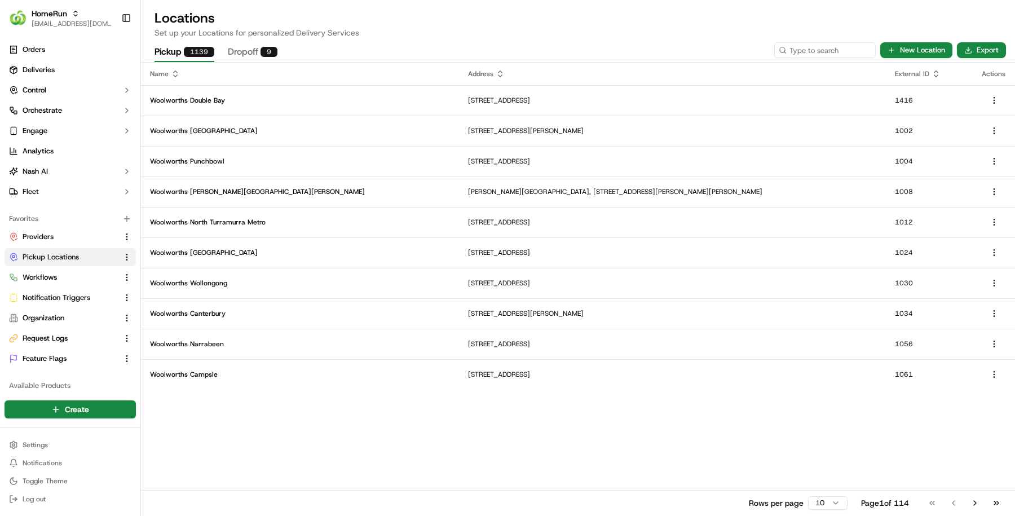
click at [796, 59] on div "Pickup 1139 Dropoff 9 New Location Export" at bounding box center [578, 50] width 874 height 24
click at [799, 53] on input at bounding box center [807, 50] width 135 height 16
paste input "7005"
type input "7005"
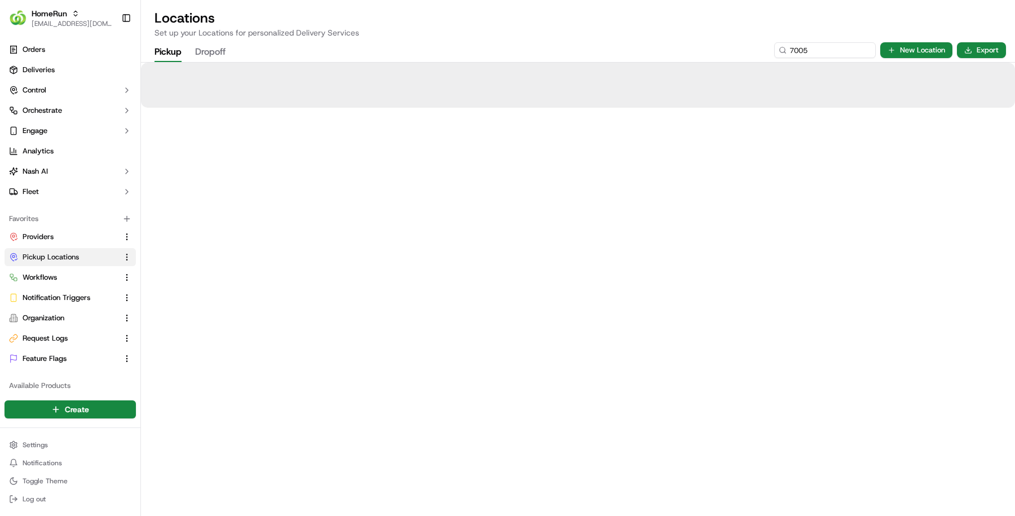
click at [365, 95] on div at bounding box center [578, 85] width 874 height 45
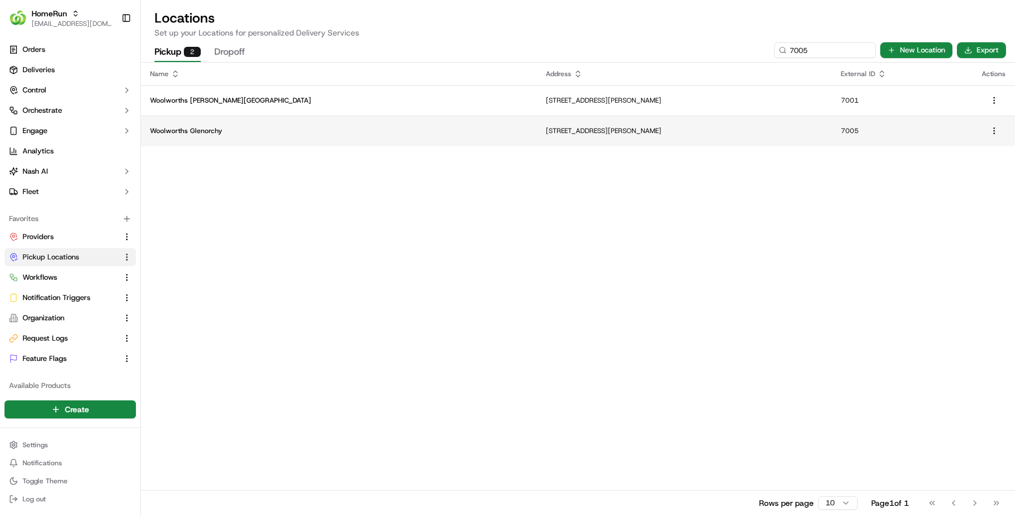
click at [365, 126] on p "Woolworths Glenorchy" at bounding box center [339, 130] width 378 height 9
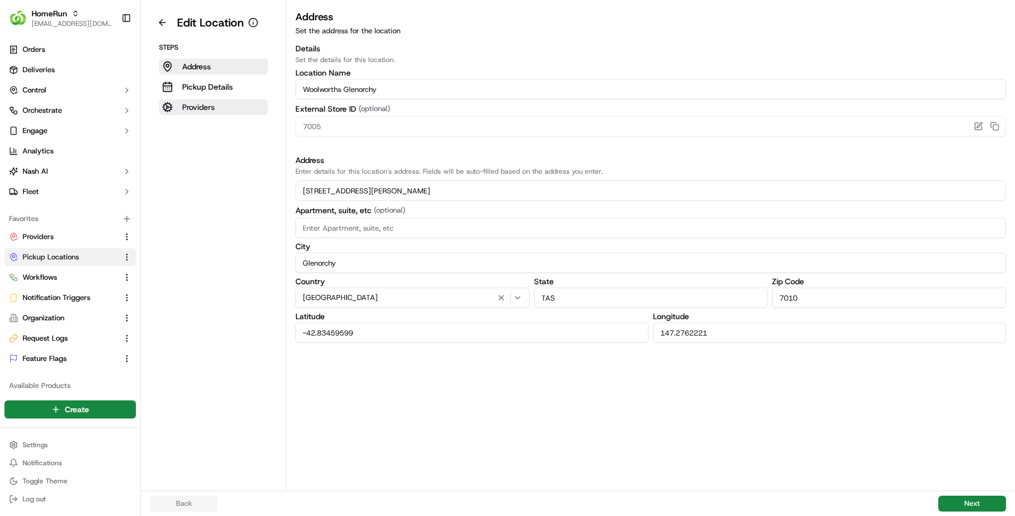
click at [213, 113] on button "Providers" at bounding box center [213, 107] width 109 height 16
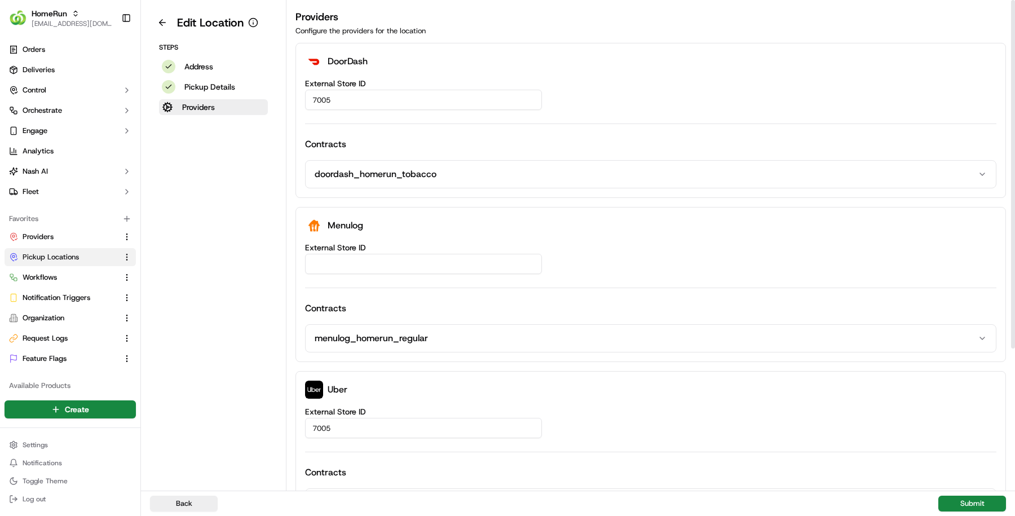
click at [341, 272] on input "External Store ID" at bounding box center [423, 264] width 237 height 20
paste input "78ddbc64-6565-40d0-b1a3-1919fbe0c70f"
type input "78ddbc64-6565-40d0-b1a3-1919fbe0c70f"
click at [994, 502] on button "Submit" at bounding box center [972, 504] width 68 height 16
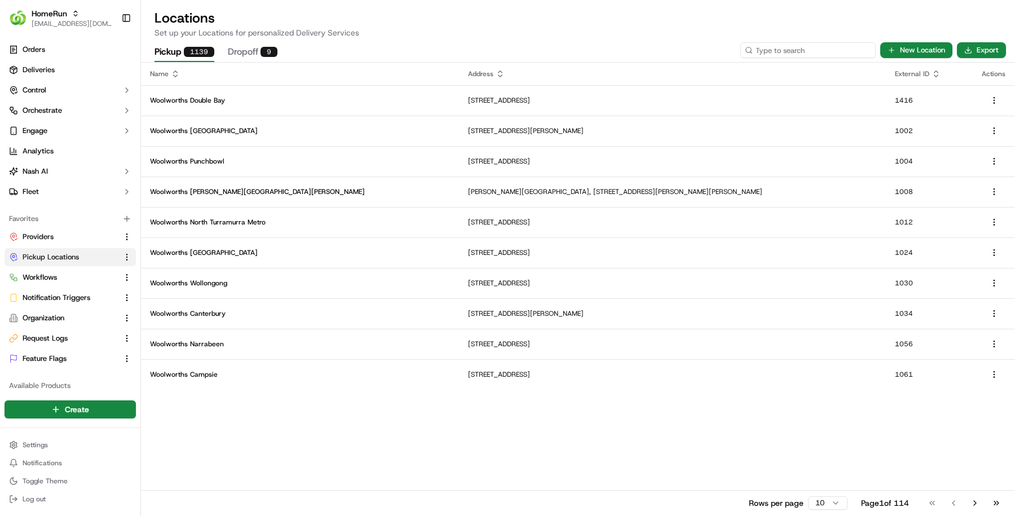
click at [807, 46] on input at bounding box center [807, 50] width 135 height 16
paste input "1206"
type input "1206"
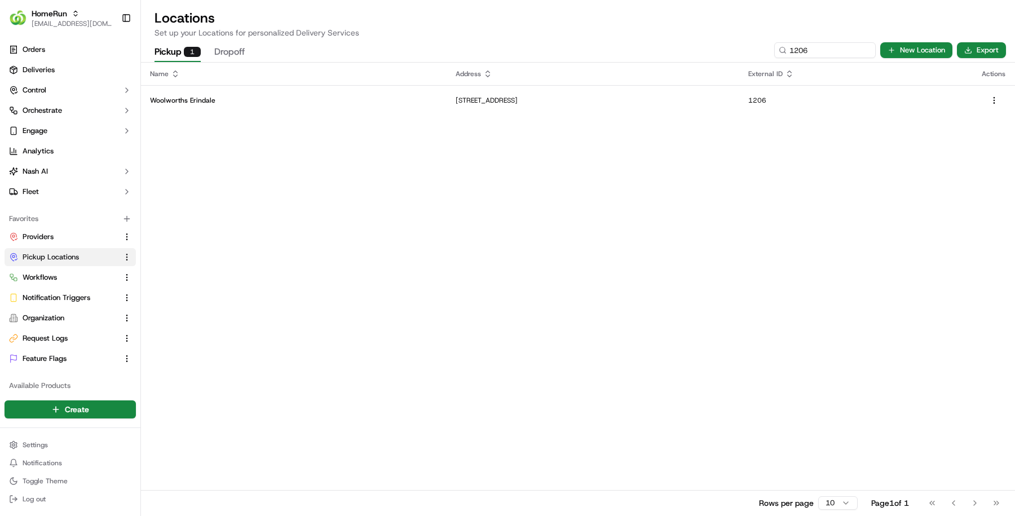
click at [773, 117] on div "Name Address External ID Actions Woolworths Erindale 50-68 Comrie Street, Wanni…" at bounding box center [578, 289] width 874 height 453
click at [740, 105] on td "50-68 Comrie Street, Wanniassa, ACT 2903, AU" at bounding box center [593, 100] width 293 height 30
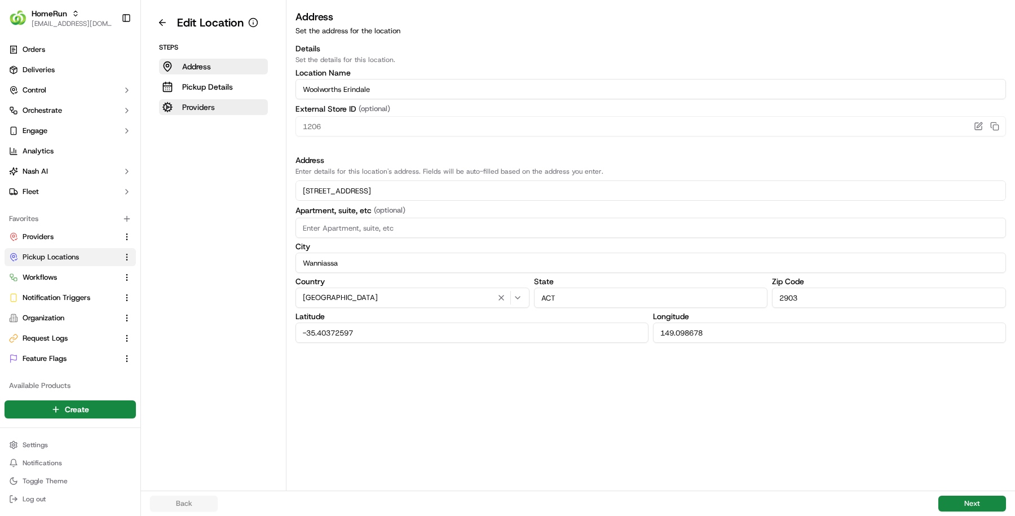
click at [229, 101] on button "Providers" at bounding box center [213, 107] width 109 height 16
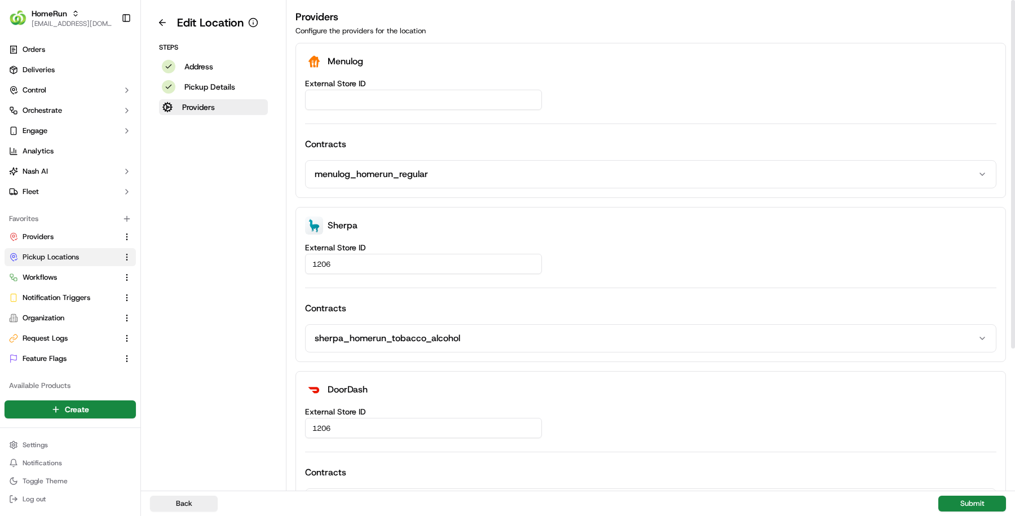
click at [378, 102] on input "External Store ID" at bounding box center [423, 100] width 237 height 20
paste input "fbb6dfed-265d-4a8b-a5ad-f575f3994b60"
type input "fbb6dfed-265d-4a8b-a5ad-f575f3994b60"
click at [956, 497] on button "Submit" at bounding box center [972, 504] width 68 height 16
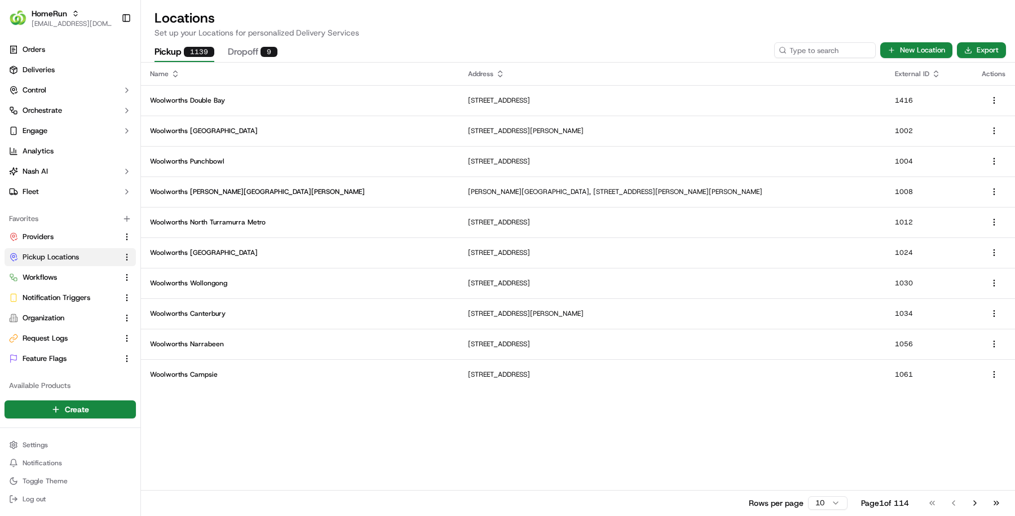
click at [833, 59] on div "Pickup 1139 Dropoff 9 New Location Export" at bounding box center [578, 50] width 874 height 24
click at [828, 46] on input at bounding box center [807, 50] width 135 height 16
paste input "2054"
type input "2054"
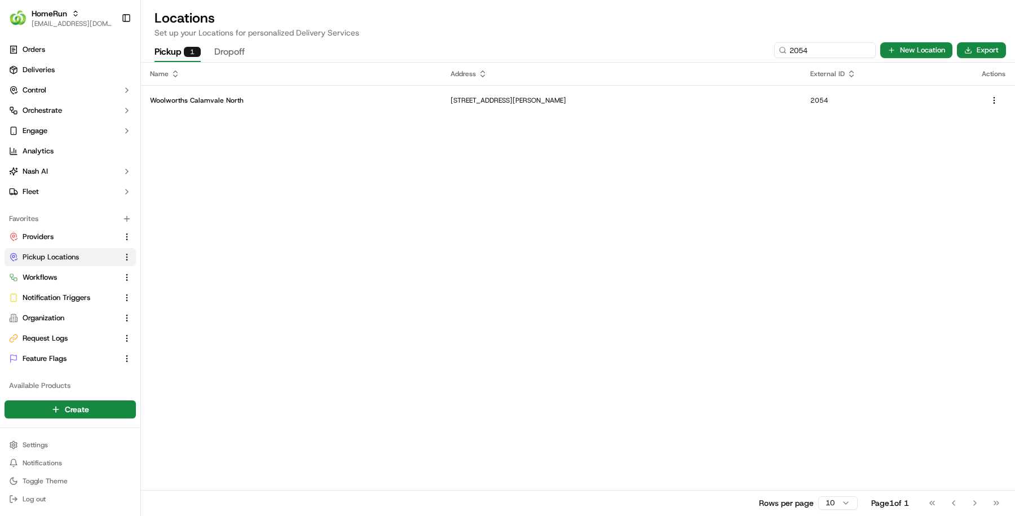
click at [211, 94] on td "Woolworths Calamvale North" at bounding box center [291, 100] width 301 height 30
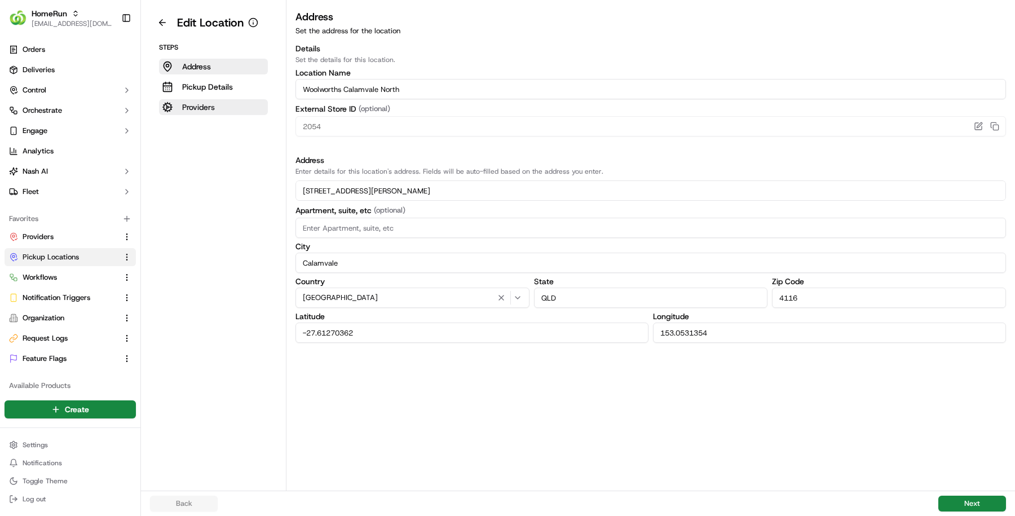
click at [211, 101] on p "Providers" at bounding box center [198, 106] width 33 height 11
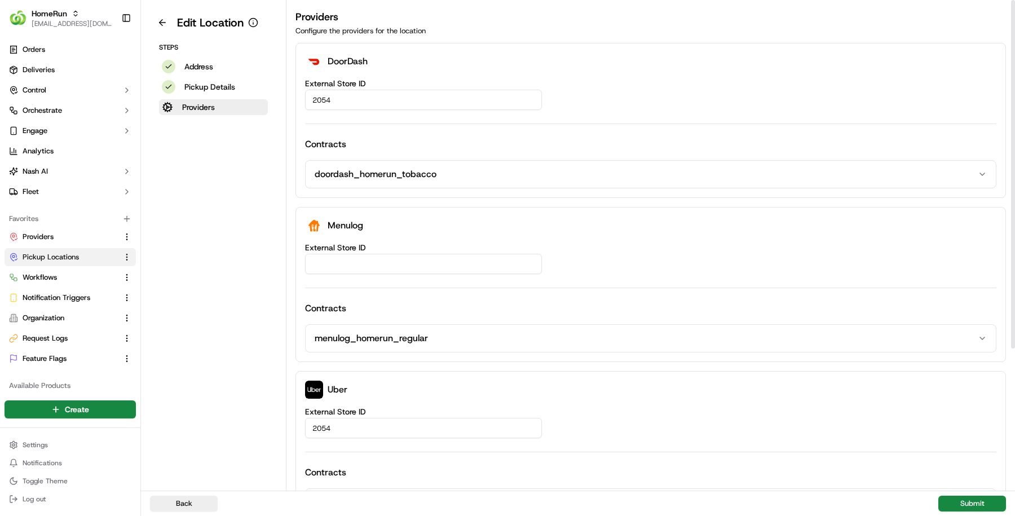
click at [377, 269] on input "External Store ID" at bounding box center [423, 264] width 237 height 20
paste input "ec2deec7-0da1-4dfb-8b76-90e11b6db04c"
type input "ec2deec7-0da1-4dfb-8b76-90e11b6db04c"
click at [986, 505] on button "Submit" at bounding box center [972, 504] width 68 height 16
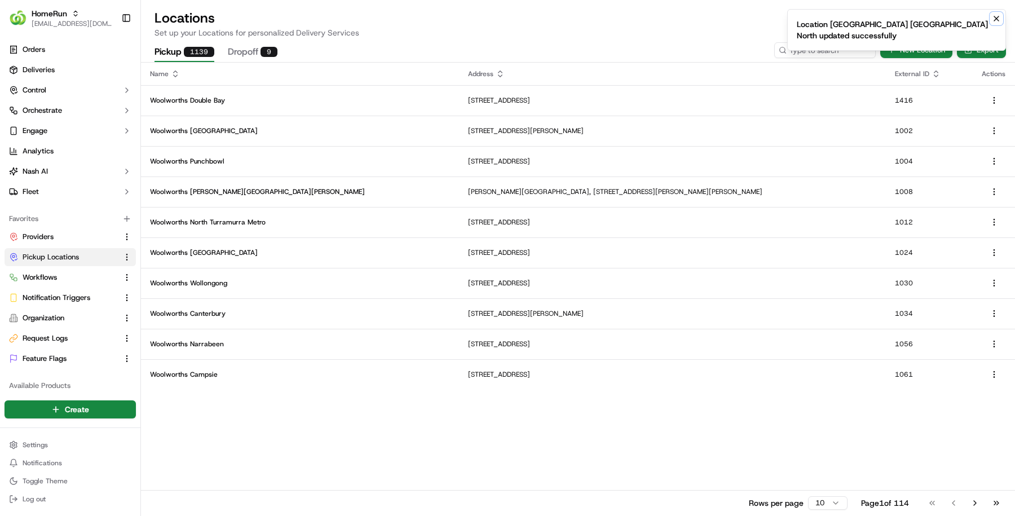
click at [1000, 16] on icon "Notifications (F8)" at bounding box center [996, 18] width 9 height 9
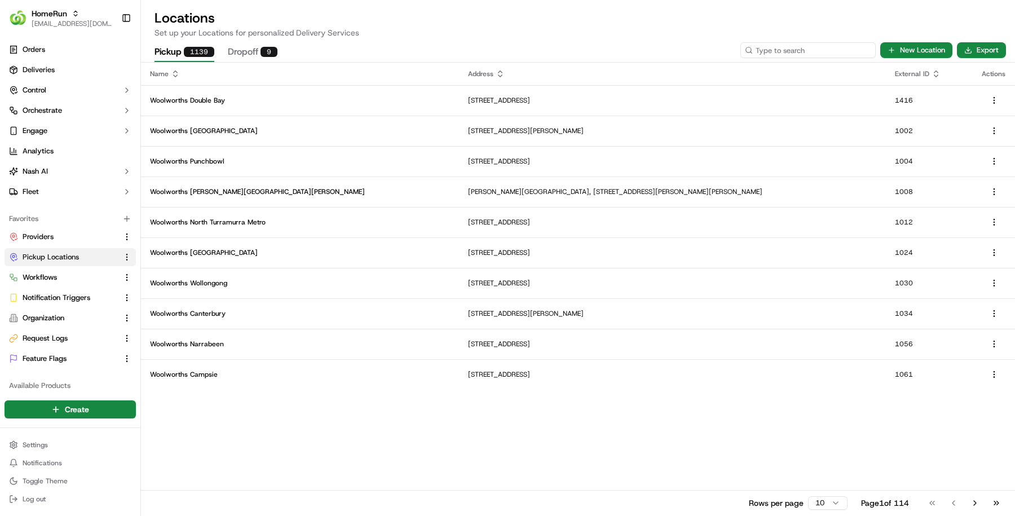
click at [811, 55] on input at bounding box center [807, 50] width 135 height 16
paste input "2597"
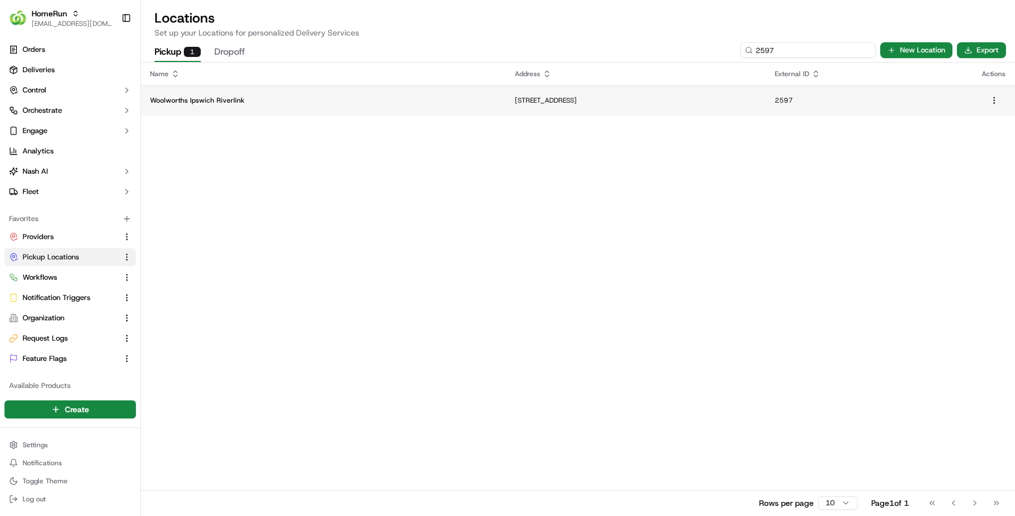
type input "2597"
click at [506, 86] on td "Cnr Pine Street And The Terrace, Ipswich, QLD 4305, AU" at bounding box center [636, 100] width 260 height 30
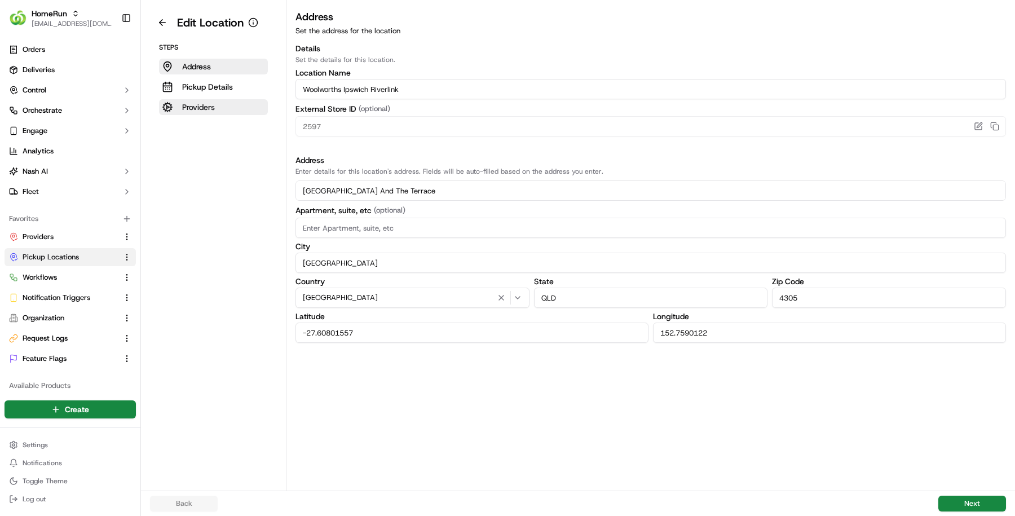
click at [222, 107] on button "Providers" at bounding box center [213, 107] width 109 height 16
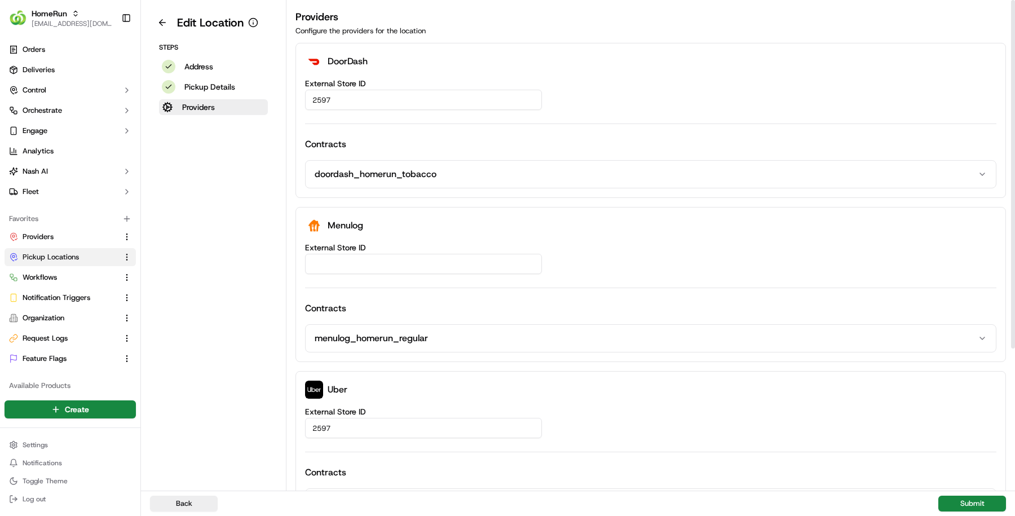
click at [355, 267] on input "External Store ID" at bounding box center [423, 264] width 237 height 20
paste input "1329bf4a-606a-48a6-8c99-dae4ca9ebab9"
type input "1329bf4a-606a-48a6-8c99-dae4ca9ebab9"
click at [954, 499] on button "Submit" at bounding box center [972, 504] width 68 height 16
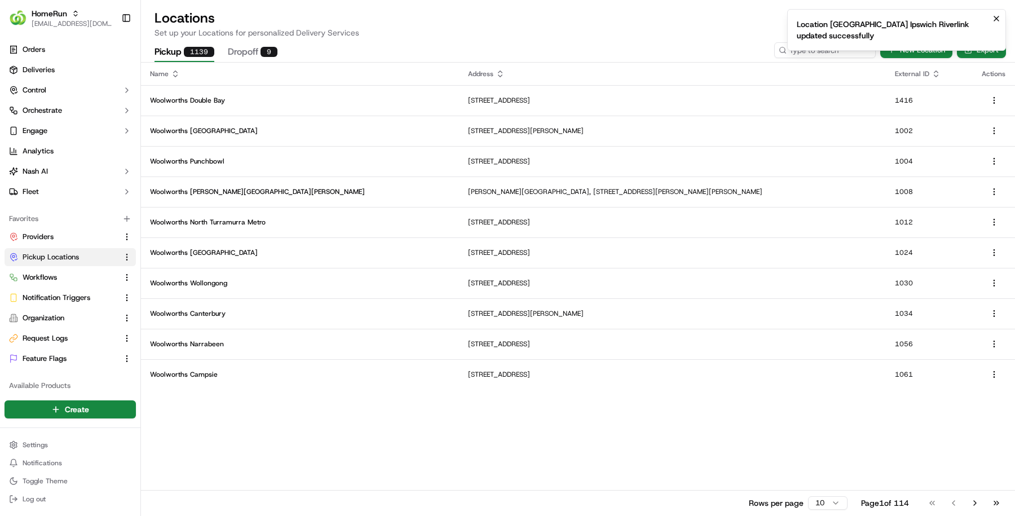
click at [833, 55] on ol "Location Woolworths Ipswich Riverlink updated successfully" at bounding box center [896, 30] width 237 height 60
click at [833, 50] on ol "Location Woolworths Ipswich Riverlink updated successfully" at bounding box center [896, 30] width 237 height 60
click at [995, 19] on icon "Notifications (F8)" at bounding box center [996, 18] width 9 height 9
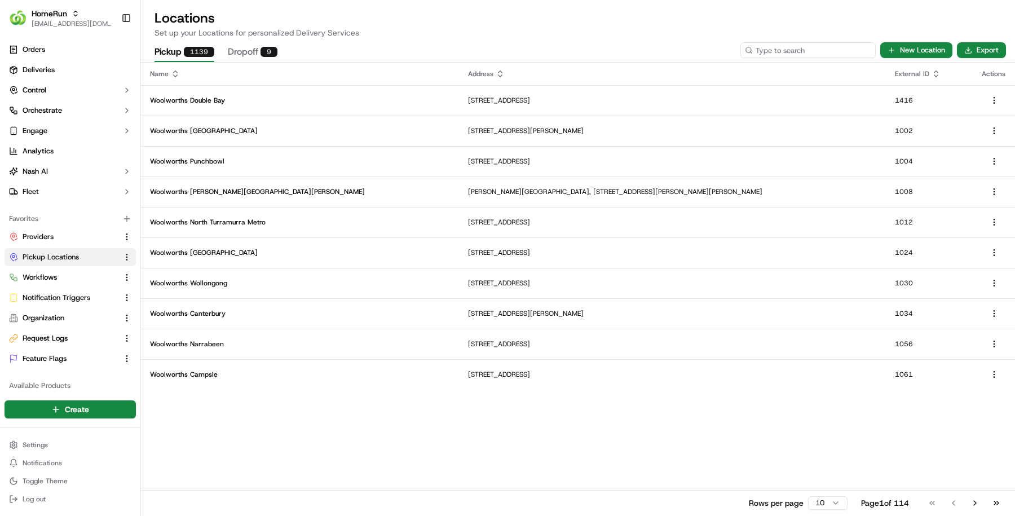
click at [826, 48] on input at bounding box center [807, 50] width 135 height 16
paste input "2637"
type input "2637"
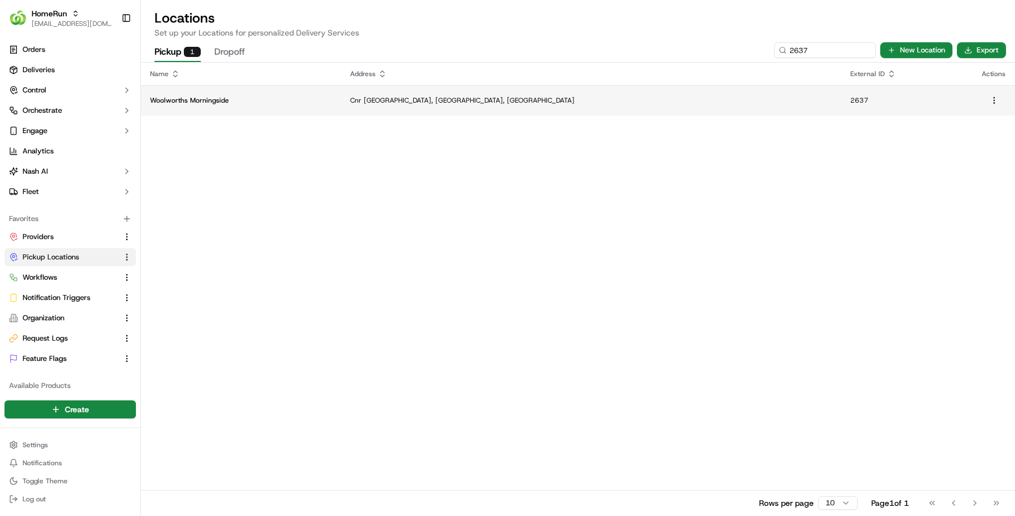
click at [726, 109] on td "Cnr Wynnum And Junction Roads, Morningside, QLD 4170, AU" at bounding box center [591, 100] width 500 height 30
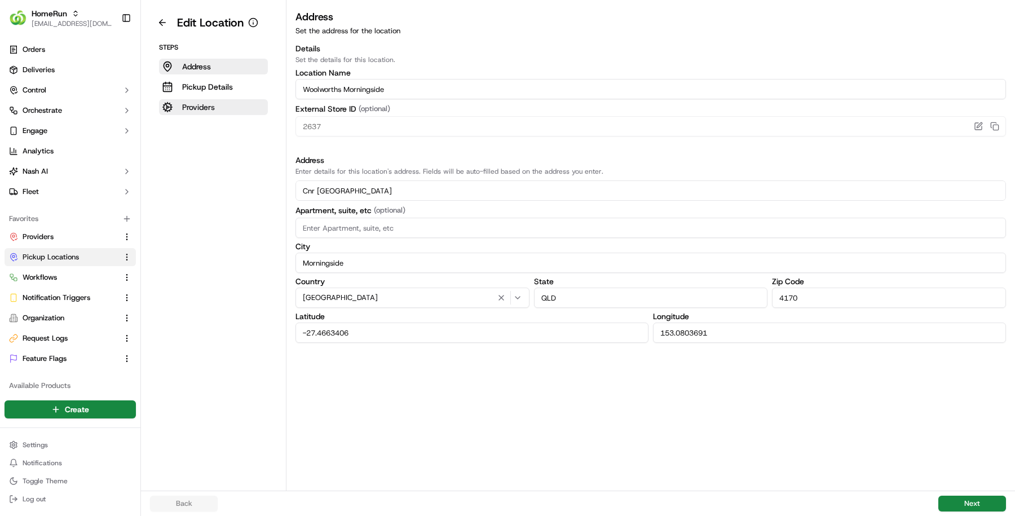
click at [206, 109] on p "Providers" at bounding box center [198, 106] width 33 height 11
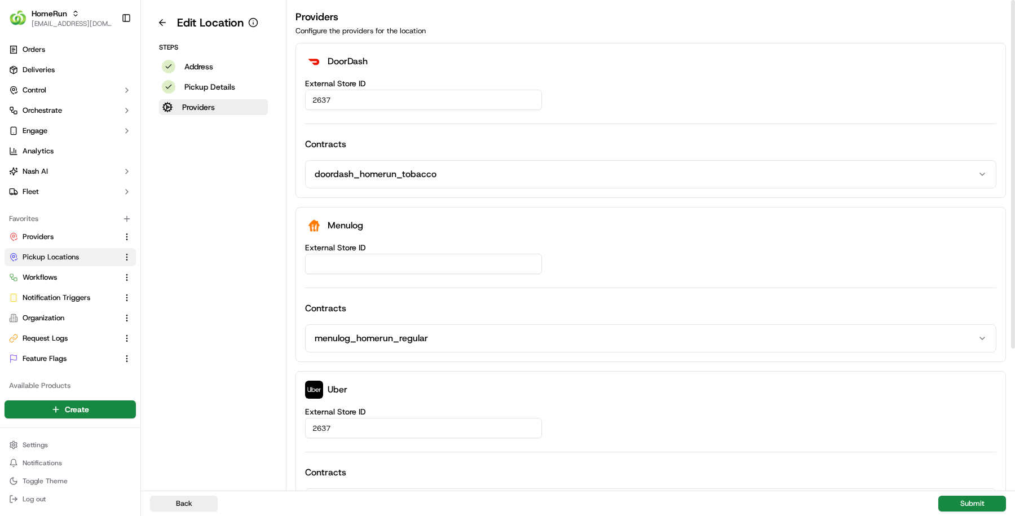
click at [359, 264] on input "External Store ID" at bounding box center [423, 264] width 237 height 20
paste input "9663e7f6-d125-456e-96d6-0dda4164de32"
type input "9663e7f6-d125-456e-96d6-0dda4164de32"
click at [955, 502] on button "Submit" at bounding box center [972, 504] width 68 height 16
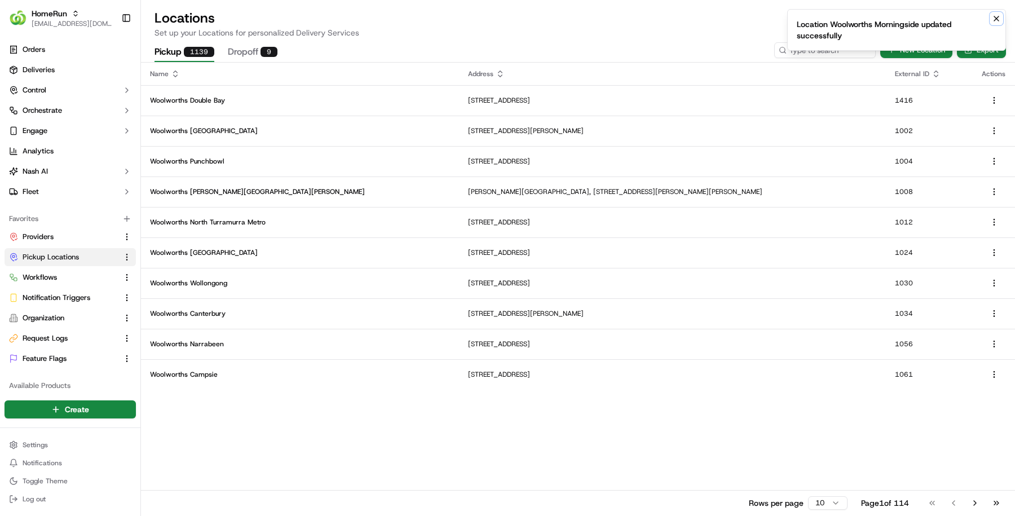
click at [999, 19] on icon "Notifications (F8)" at bounding box center [996, 18] width 9 height 9
click at [841, 36] on p "Set up your Locations for personalized Delivery Services" at bounding box center [578, 32] width 847 height 11
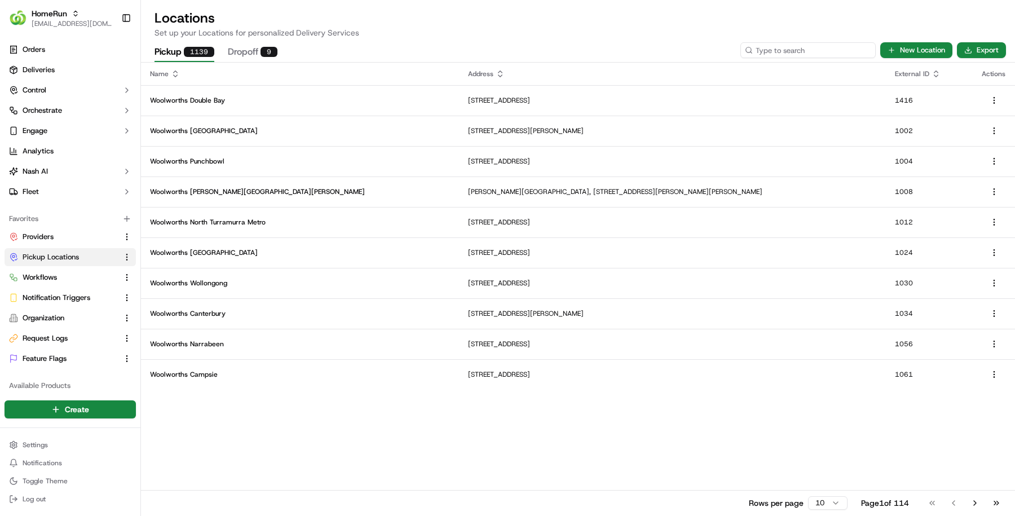
click at [837, 45] on input at bounding box center [807, 50] width 135 height 16
paste input "2661"
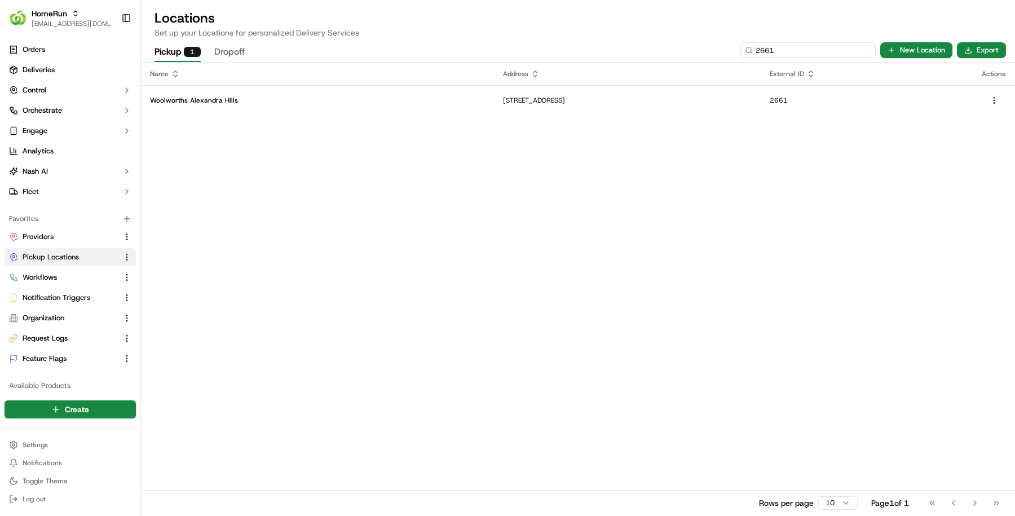
type input "2661"
click at [531, 100] on p "71 Cambridge Drive, Alexandra Hills, QLD 4161, AU" at bounding box center [627, 100] width 249 height 9
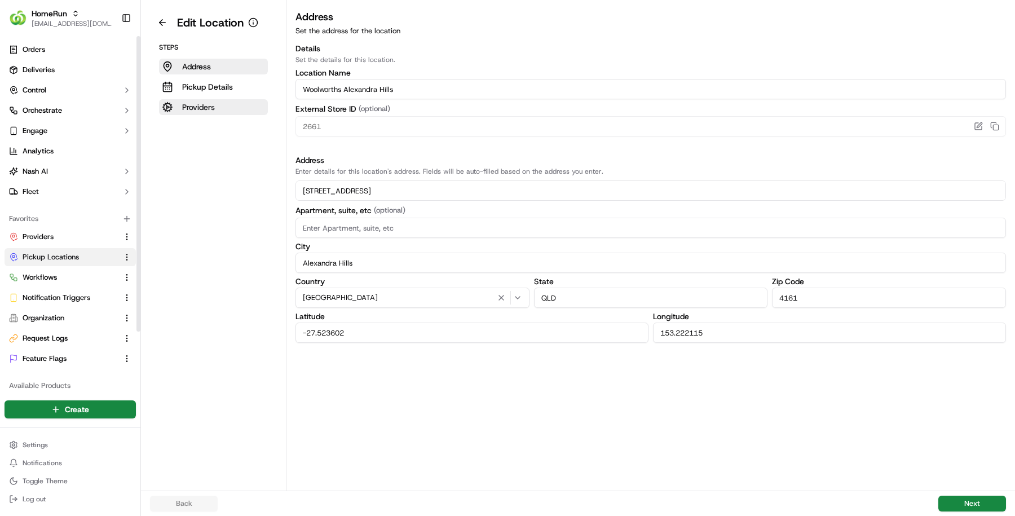
click at [186, 102] on p "Providers" at bounding box center [198, 106] width 33 height 11
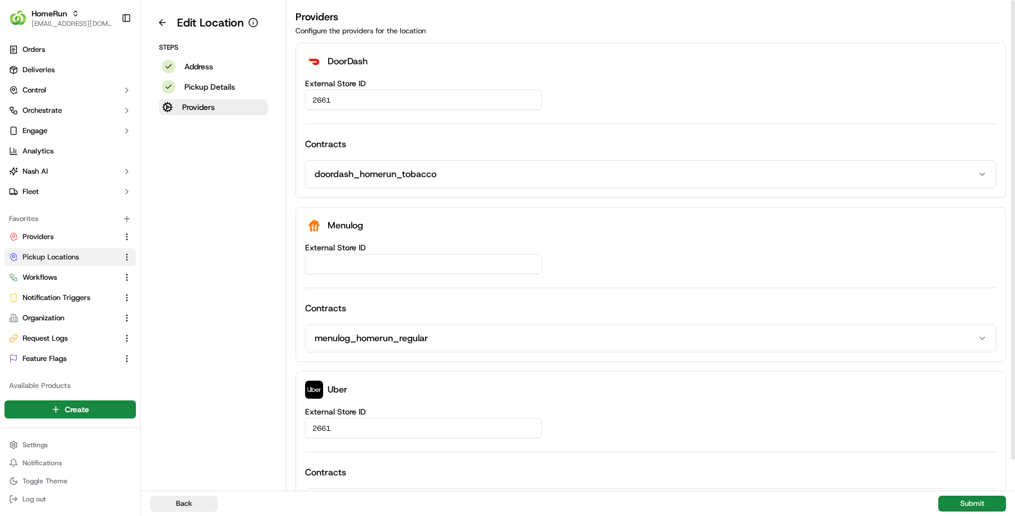
click at [354, 254] on input "External Store ID" at bounding box center [423, 264] width 237 height 20
paste input "0388c9f8-8f04-46a9-8053-43d0c98fff3a"
type input "0388c9f8-8f04-46a9-8053-43d0c98fff3a"
click at [986, 508] on button "Submit" at bounding box center [972, 504] width 68 height 16
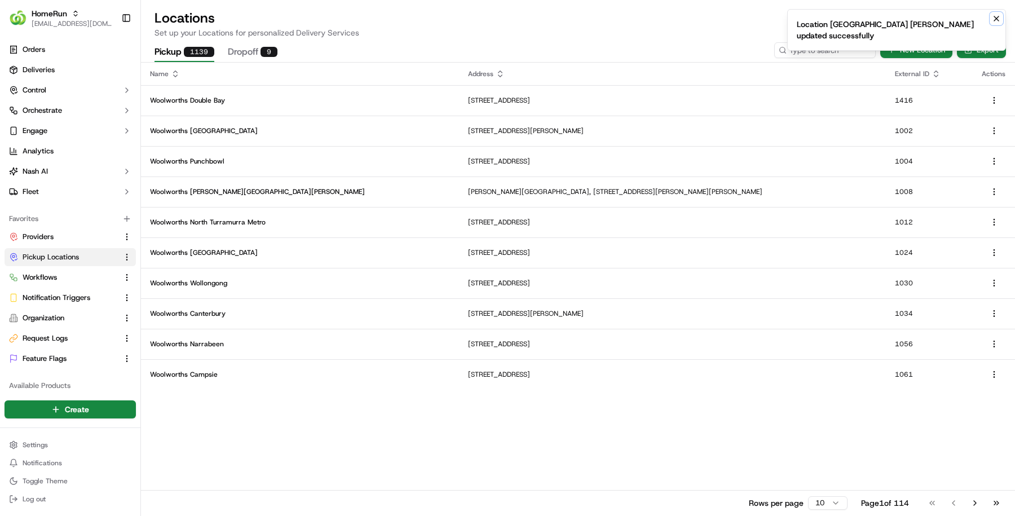
click at [997, 18] on icon "Notifications (F8)" at bounding box center [996, 18] width 9 height 9
click at [824, 60] on div "Pickup 1139 Dropoff 9 New Location Export" at bounding box center [578, 50] width 874 height 24
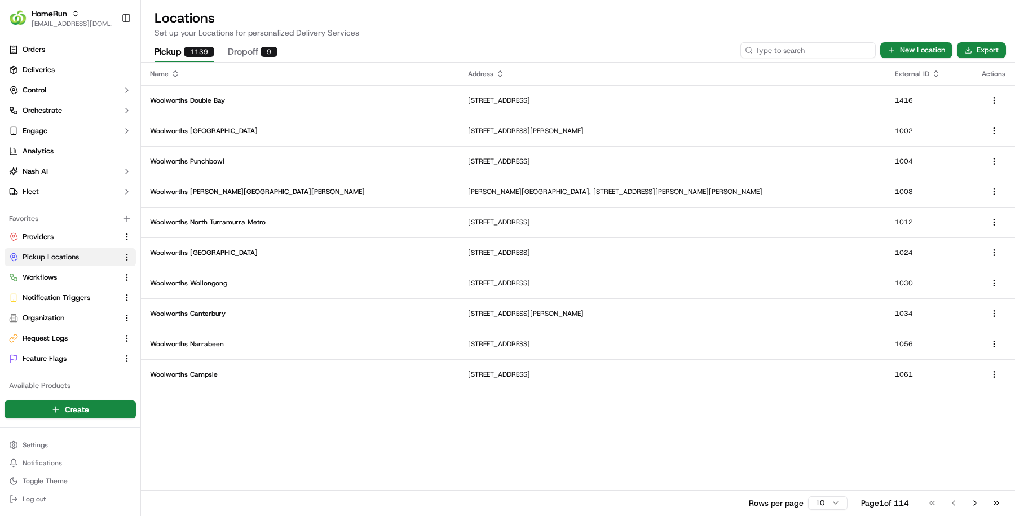
click at [824, 53] on input at bounding box center [807, 50] width 135 height 16
paste input "2704"
type input "2704"
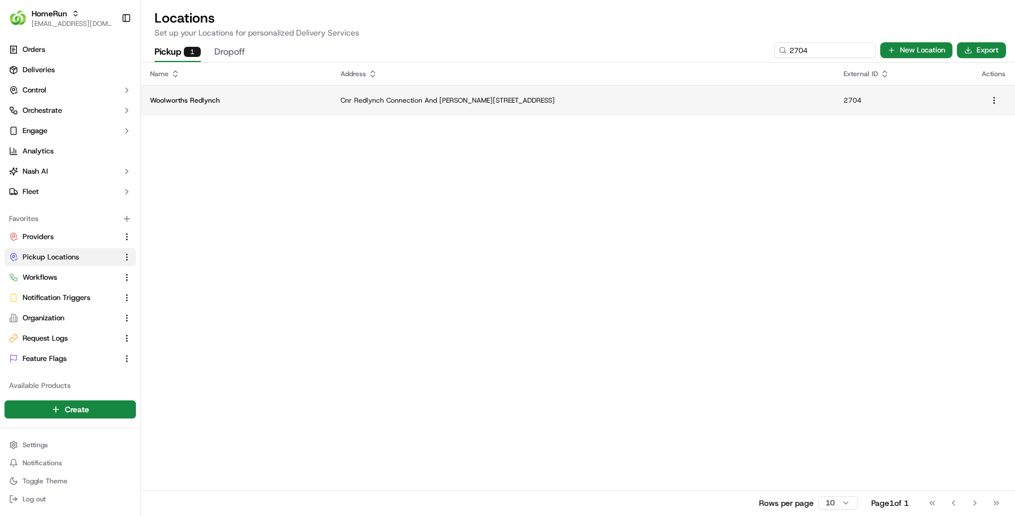
click at [187, 94] on td "Woolworths Redlynch" at bounding box center [236, 100] width 191 height 30
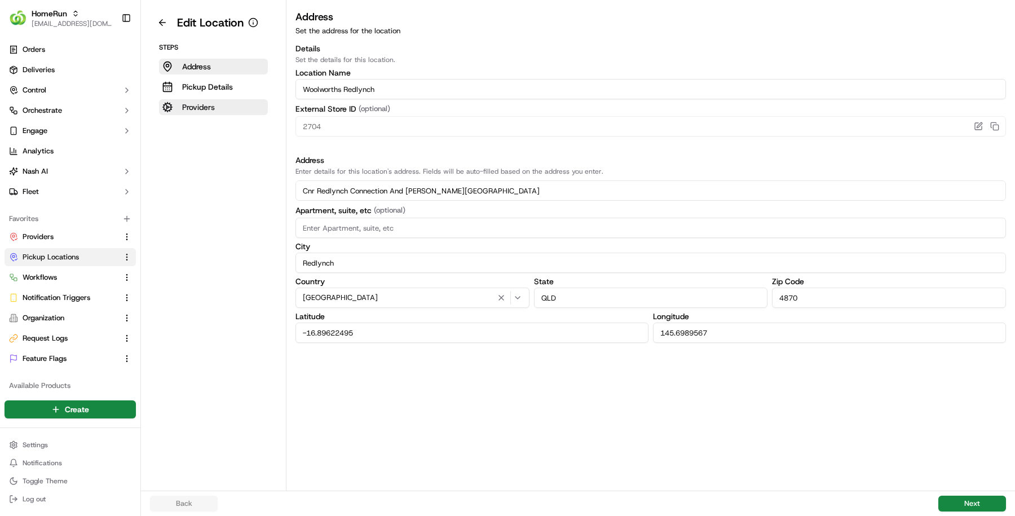
click at [216, 109] on button "Providers" at bounding box center [213, 107] width 109 height 16
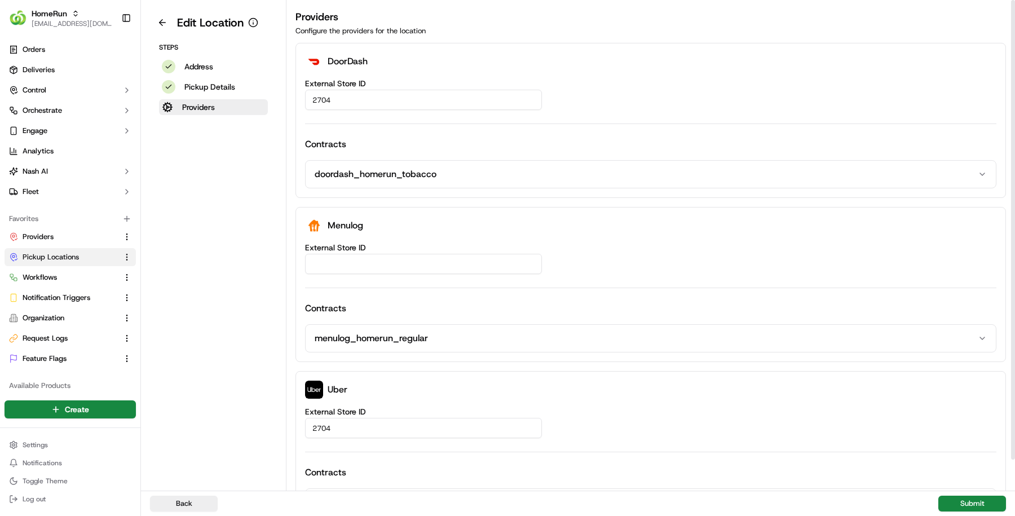
click at [357, 262] on input "External Store ID" at bounding box center [423, 264] width 237 height 20
paste input "e490304e-fffe-4fa1-b0b1-9256ad607f32"
type input "e490304e-fffe-4fa1-b0b1-9256ad607f32"
click at [995, 502] on button "Submit" at bounding box center [972, 504] width 68 height 16
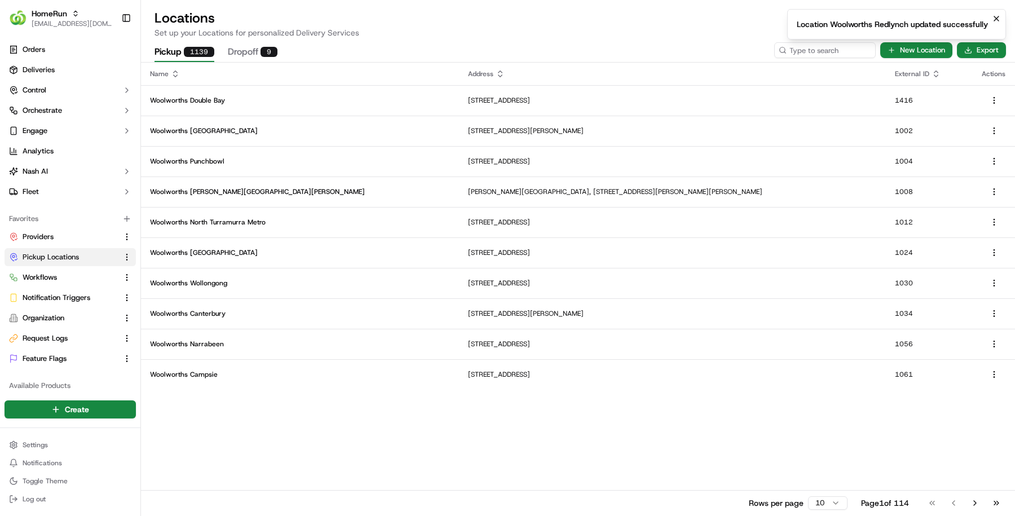
click at [832, 47] on ol "Location Woolworths Redlynch updated successfully" at bounding box center [896, 24] width 237 height 48
click at [832, 54] on input at bounding box center [807, 50] width 135 height 16
paste input "2706"
type input "2706"
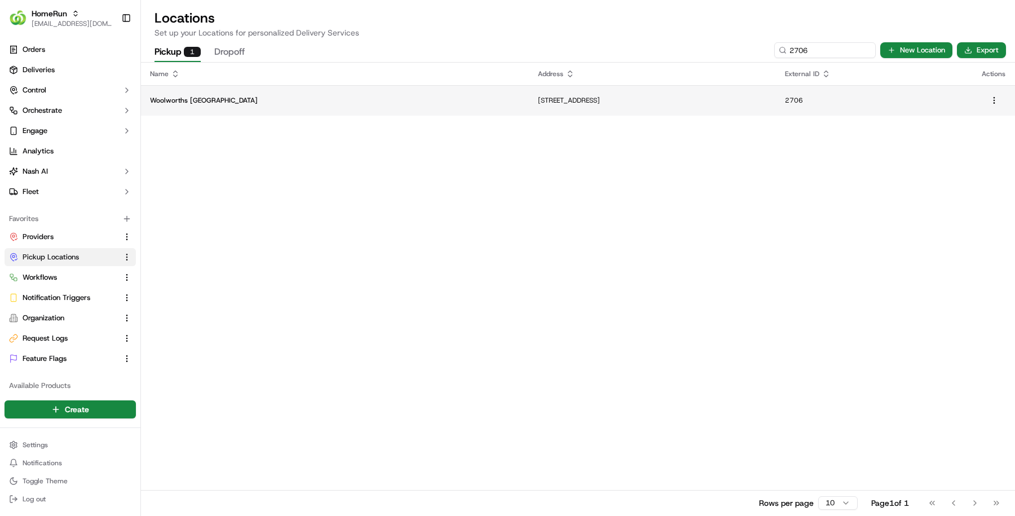
click at [266, 102] on p "Woolworths Acacia Ridge" at bounding box center [335, 100] width 370 height 9
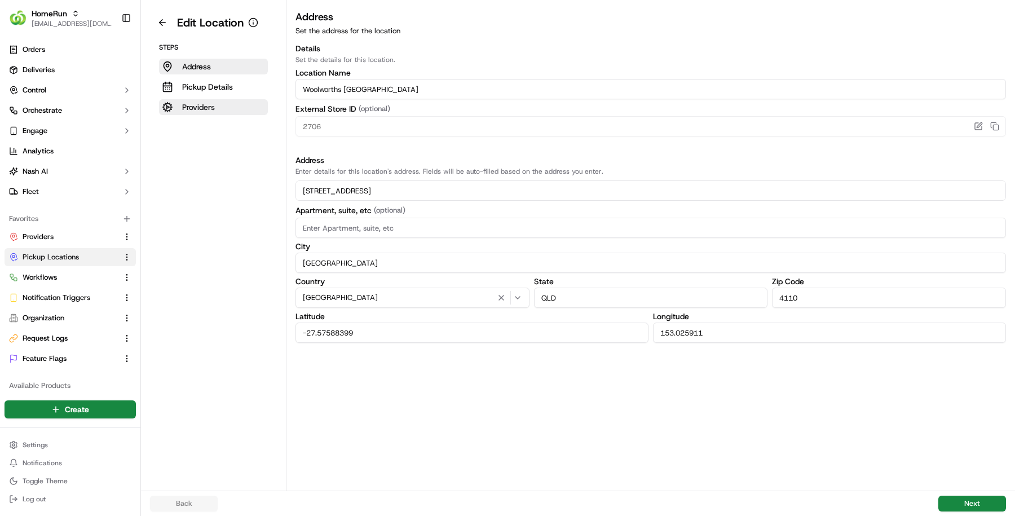
click at [193, 107] on p "Providers" at bounding box center [198, 106] width 33 height 11
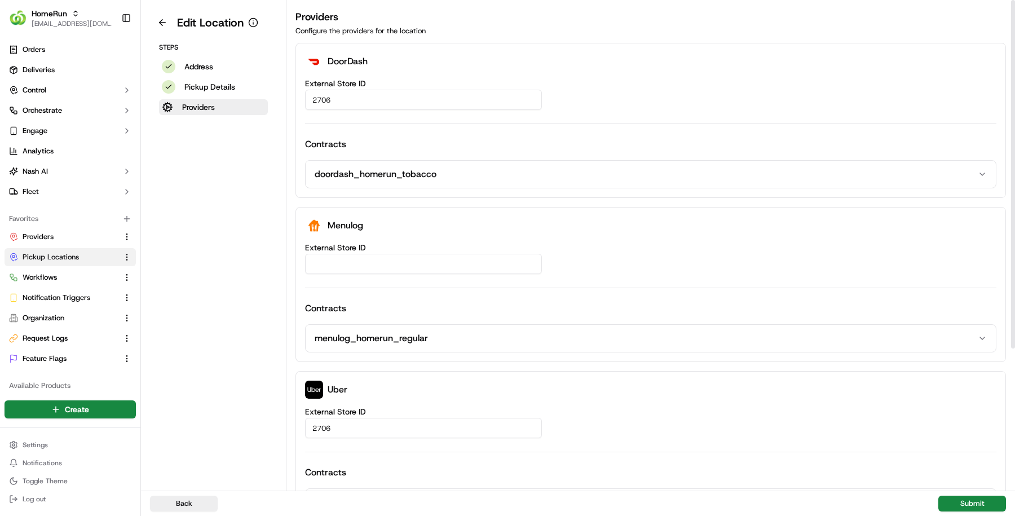
click at [371, 263] on input "External Store ID" at bounding box center [423, 264] width 237 height 20
paste input "ef2978ed-d4b8-4ee1-9687-910e510af54b"
type input "ef2978ed-d4b8-4ee1-9687-910e510af54b"
click at [972, 504] on button "Submit" at bounding box center [972, 504] width 68 height 16
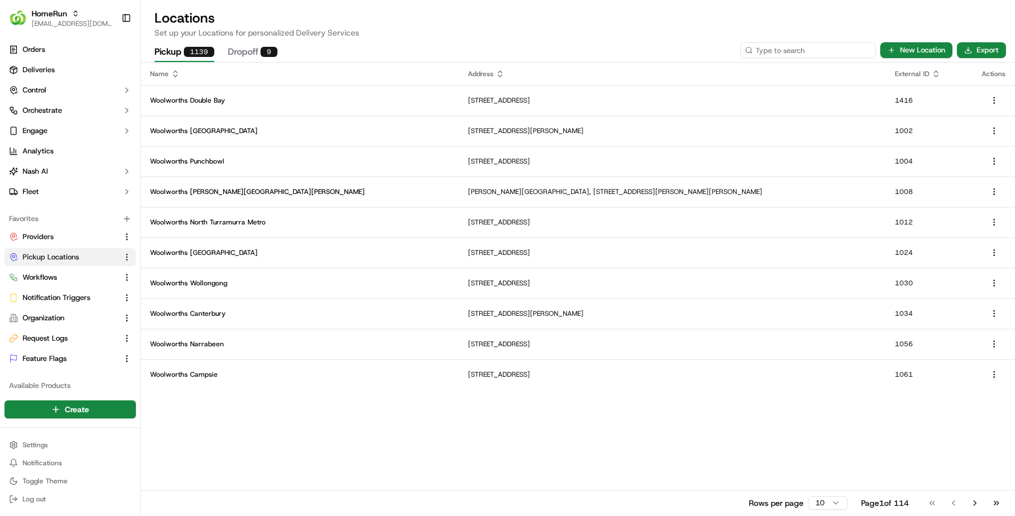
click at [843, 46] on input at bounding box center [807, 50] width 135 height 16
paste input "2866"
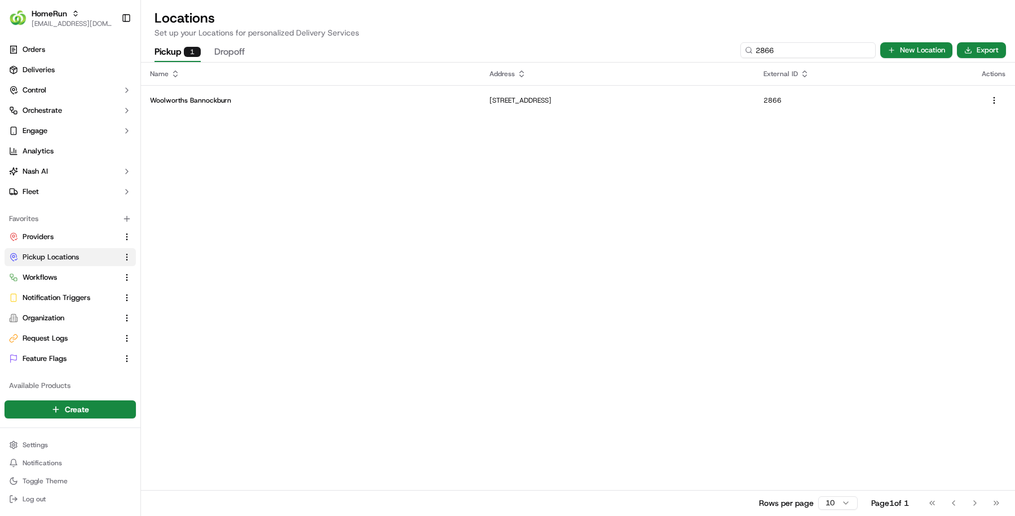
type input "2866"
click at [270, 101] on p "Woolworths Bannockburn" at bounding box center [310, 100] width 321 height 9
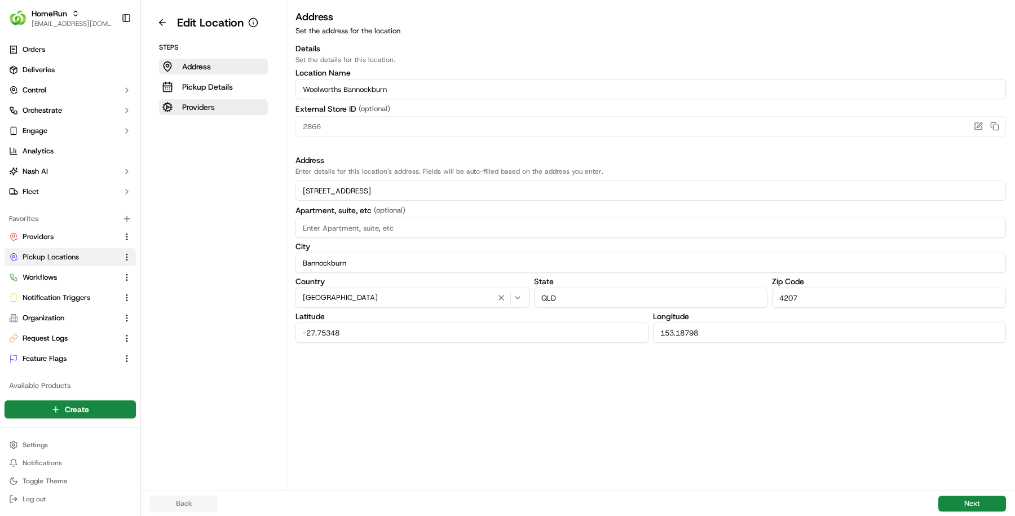
click at [204, 108] on p "Providers" at bounding box center [198, 106] width 33 height 11
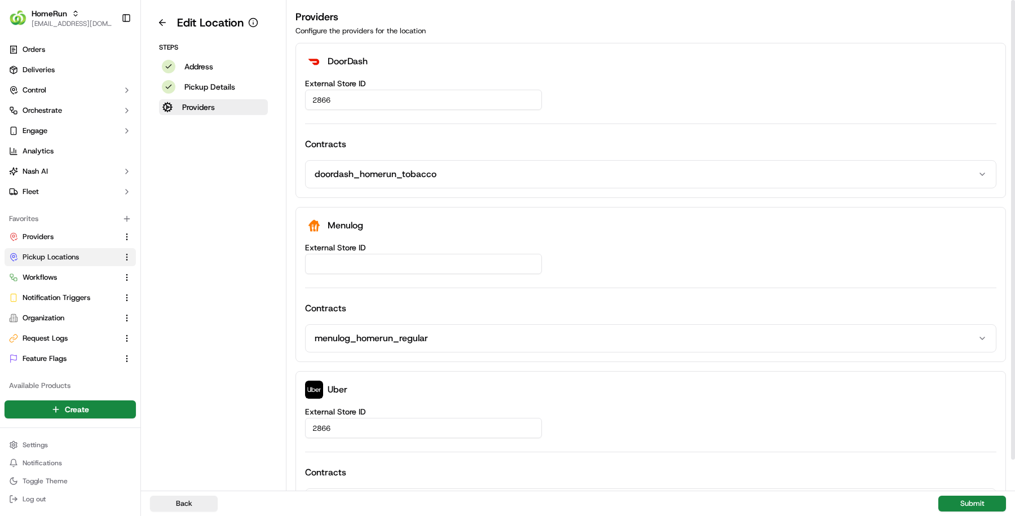
click at [415, 267] on input "External Store ID" at bounding box center [423, 264] width 237 height 20
paste input "debb35e0-a960-4ae7-9837-cd7b9e45c80f"
type input "debb35e0-a960-4ae7-9837-cd7b9e45c80f"
click at [962, 504] on button "Submit" at bounding box center [972, 504] width 68 height 16
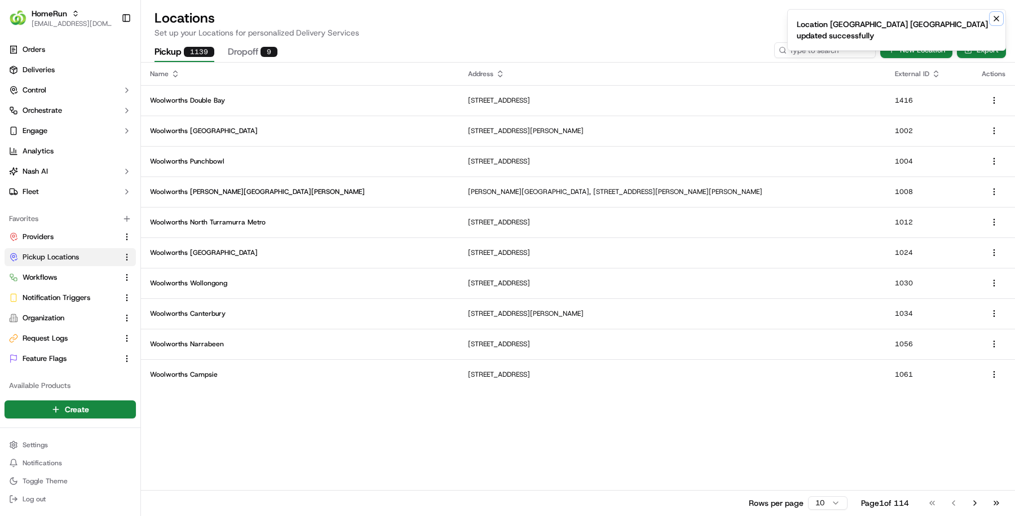
click at [997, 20] on icon "Notifications (F8)" at bounding box center [996, 18] width 9 height 9
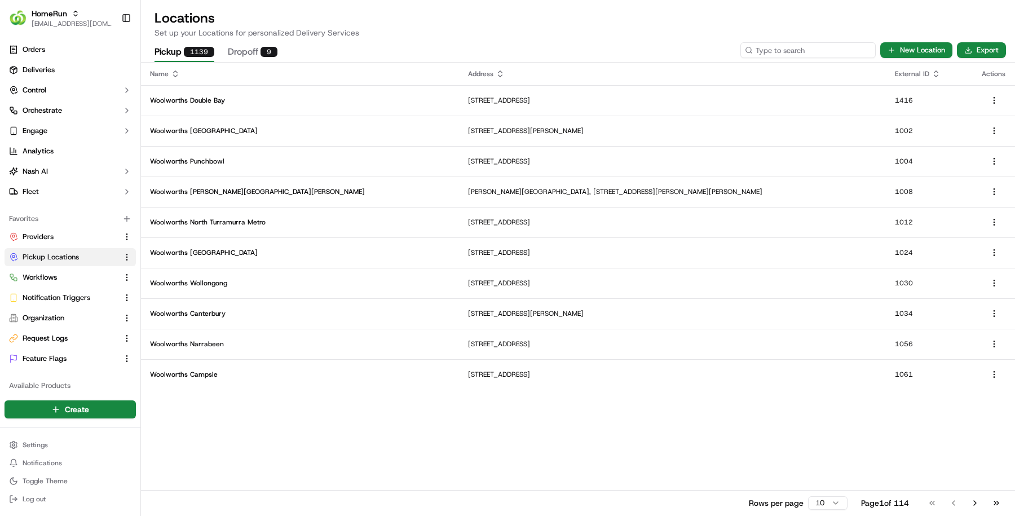
click at [825, 42] on input at bounding box center [807, 50] width 135 height 16
paste input "4314"
type input "4314"
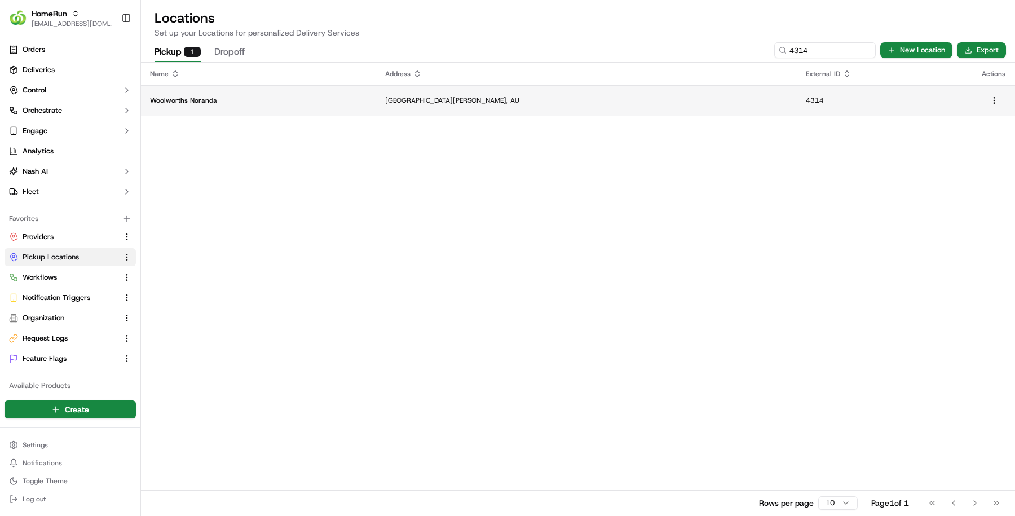
click at [251, 91] on td "Woolworths Noranda" at bounding box center [258, 100] width 235 height 30
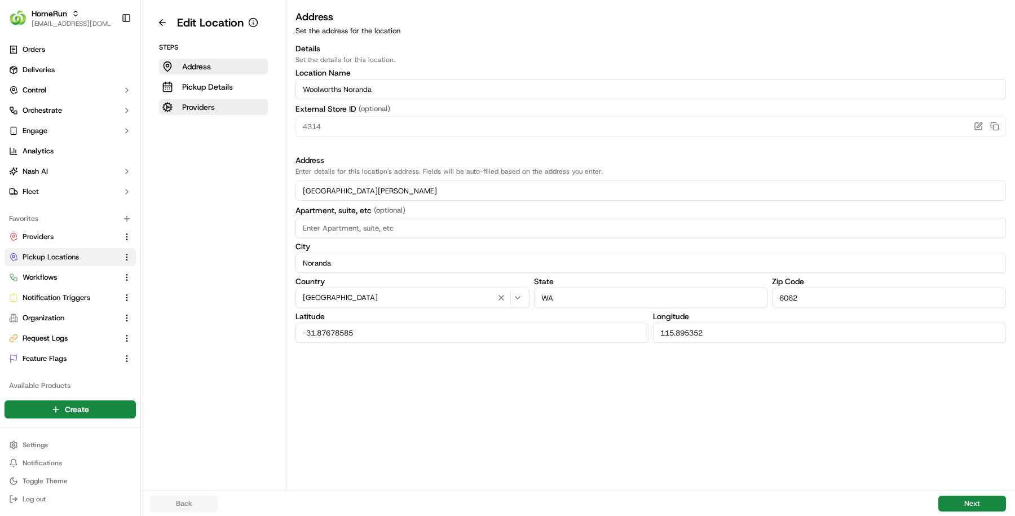
click at [183, 114] on button "Providers" at bounding box center [213, 107] width 109 height 16
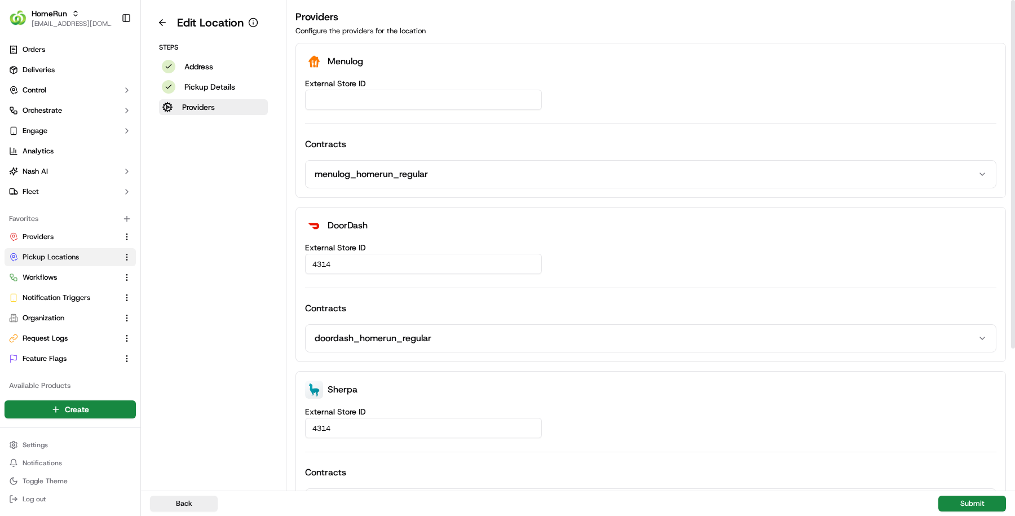
click at [378, 97] on input "External Store ID" at bounding box center [423, 100] width 237 height 20
paste input "8414c6fa-54b0-4278-a279-9ba52da2d18b"
type input "8414c6fa-54b0-4278-a279-9ba52da2d18b"
click at [974, 502] on button "Submit" at bounding box center [972, 504] width 68 height 16
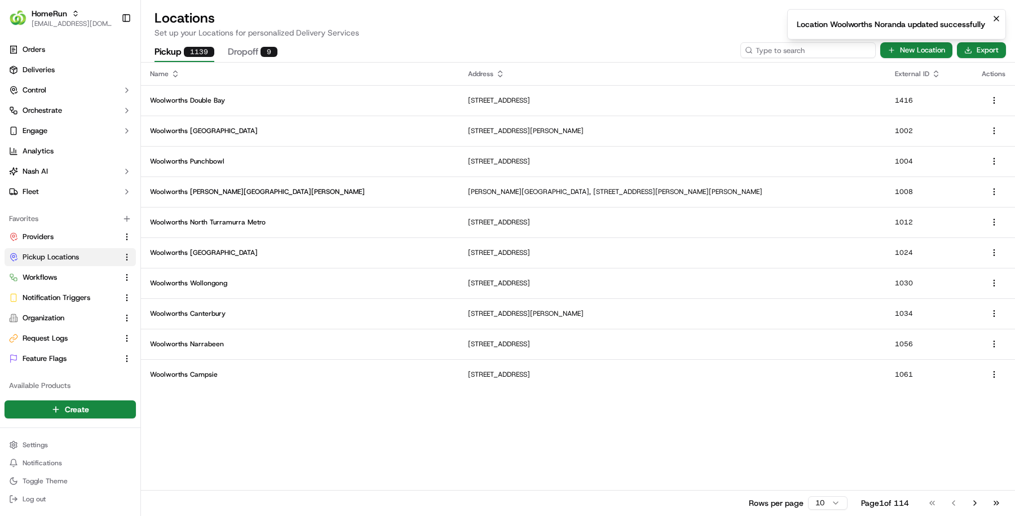
click at [804, 58] on input at bounding box center [807, 50] width 135 height 16
paste input "5088"
type input "5088"
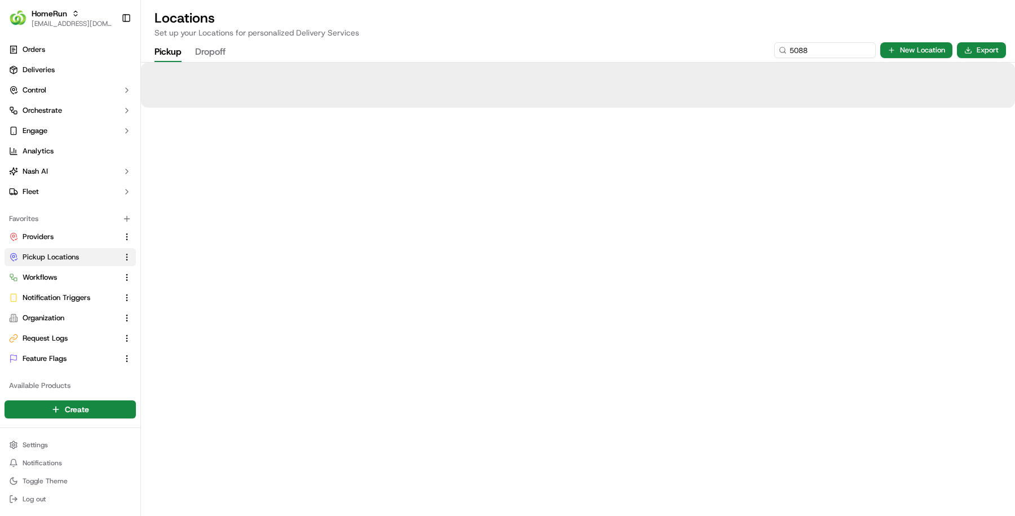
click at [239, 94] on div at bounding box center [578, 85] width 874 height 45
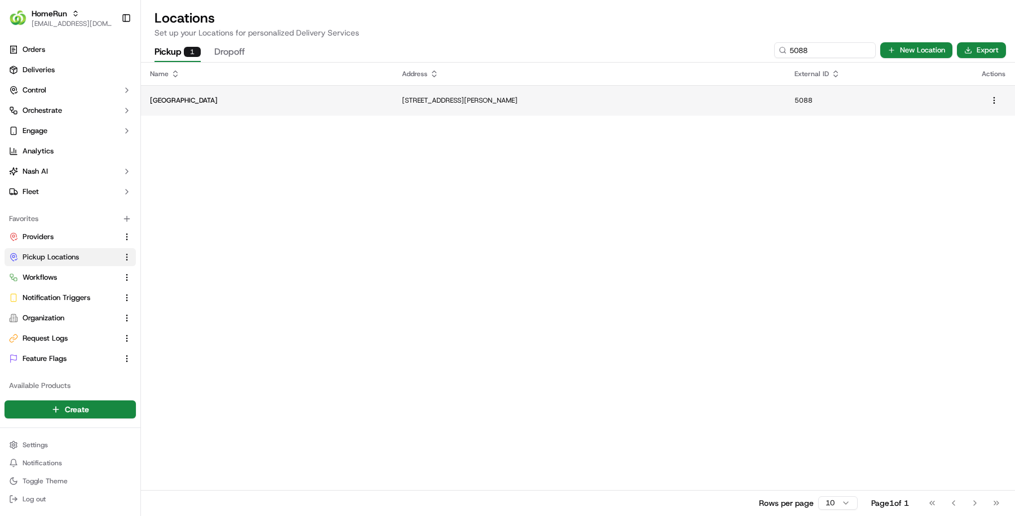
click at [239, 94] on td "Woolworths Fulham Gardens" at bounding box center [267, 100] width 252 height 30
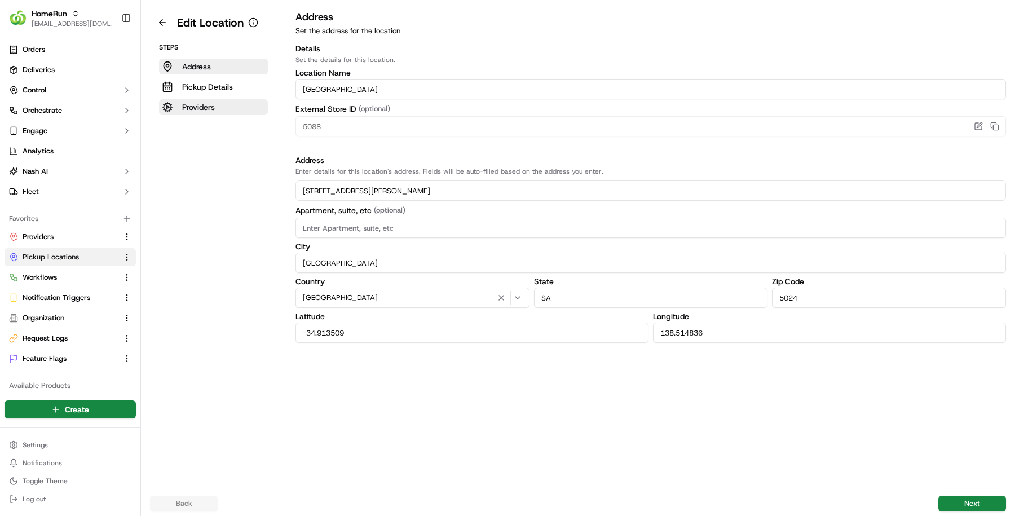
click at [201, 106] on p "Providers" at bounding box center [198, 106] width 33 height 11
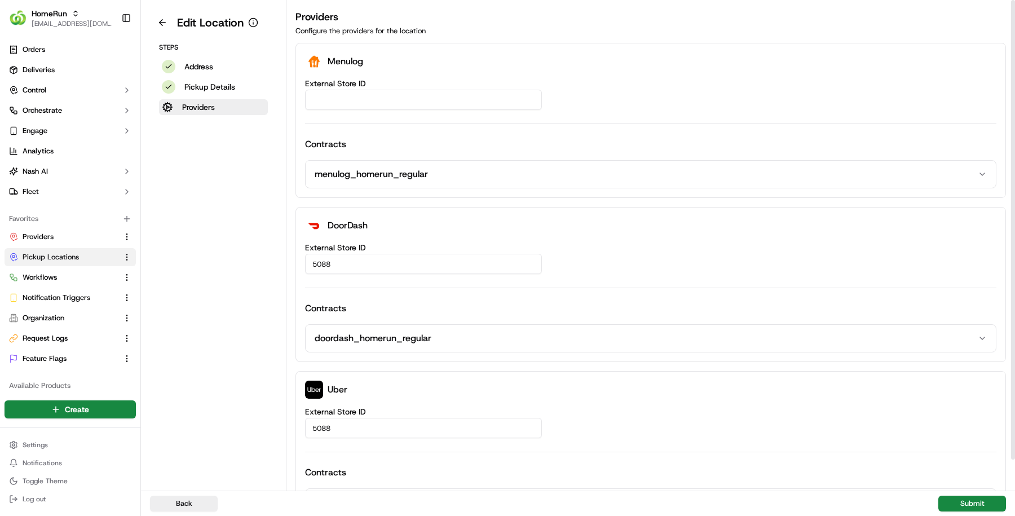
click at [368, 96] on input "External Store ID" at bounding box center [423, 100] width 237 height 20
paste input "fd9fec50-57cf-41af-9608-6021058c5f5f"
type input "fd9fec50-57cf-41af-9608-6021058c5f5f"
click at [972, 501] on button "Submit" at bounding box center [972, 504] width 68 height 16
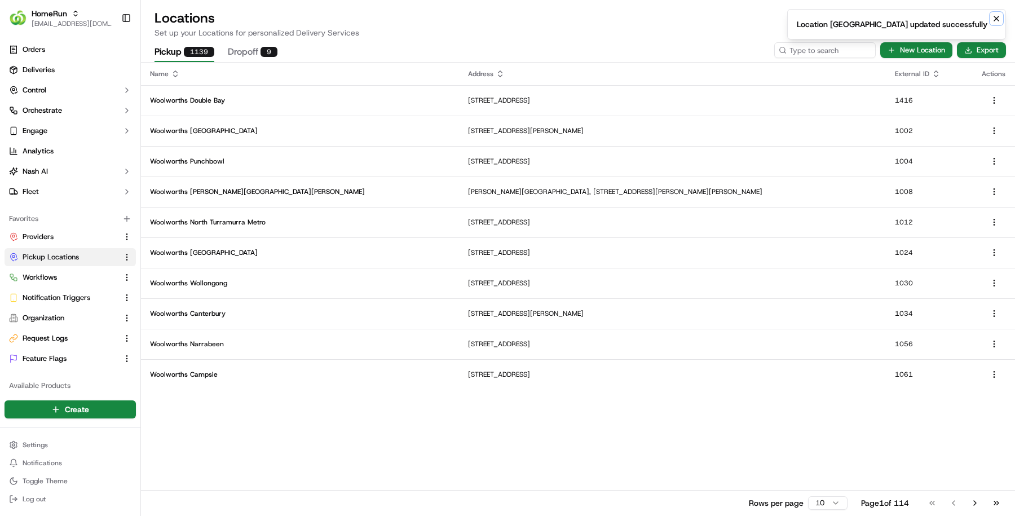
click at [1000, 18] on icon "Notifications (F8)" at bounding box center [996, 18] width 9 height 9
click at [840, 54] on input at bounding box center [807, 50] width 135 height 16
paste input "5650"
type input "5650"
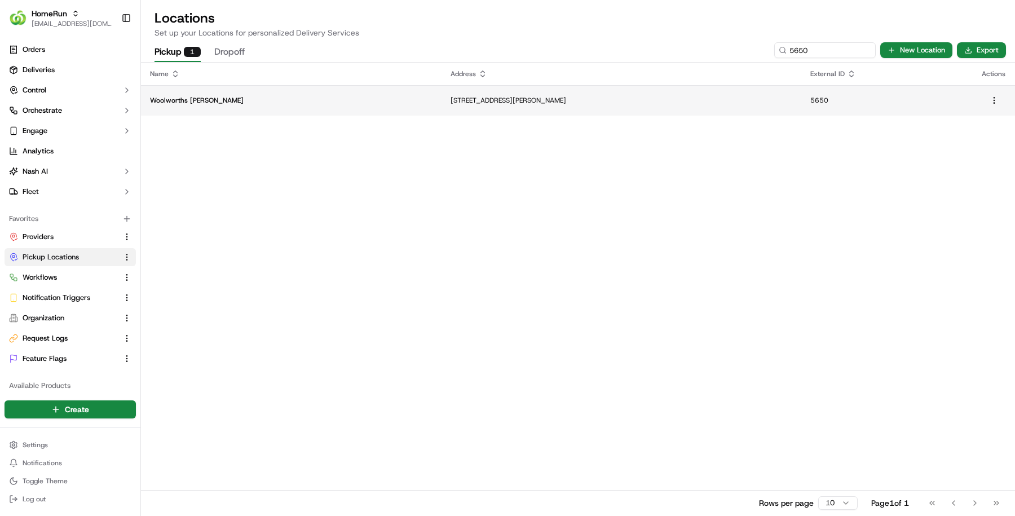
click at [451, 99] on p "360 Shepherds Hill Road, Blackwood, SA 5051, AU" at bounding box center [622, 100] width 342 height 9
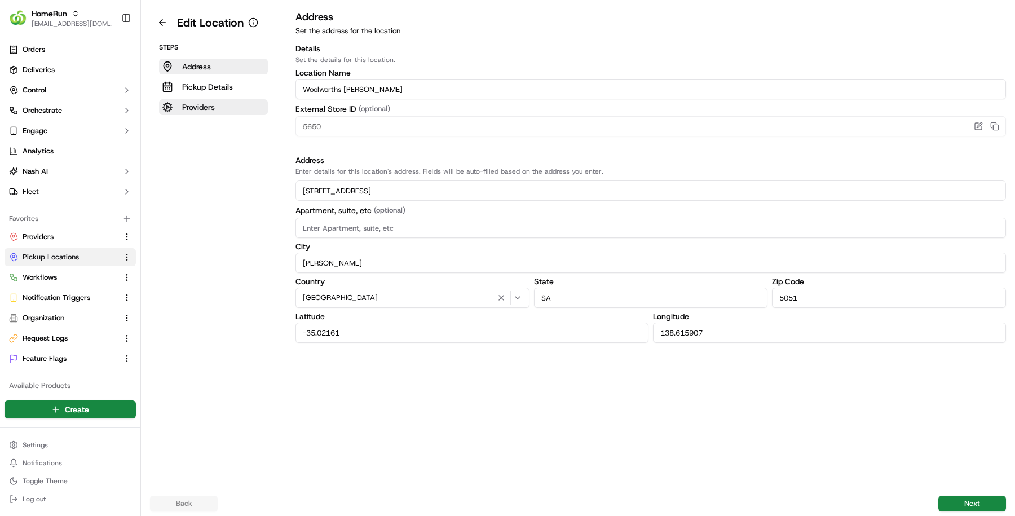
click at [221, 101] on button "Providers" at bounding box center [213, 107] width 109 height 16
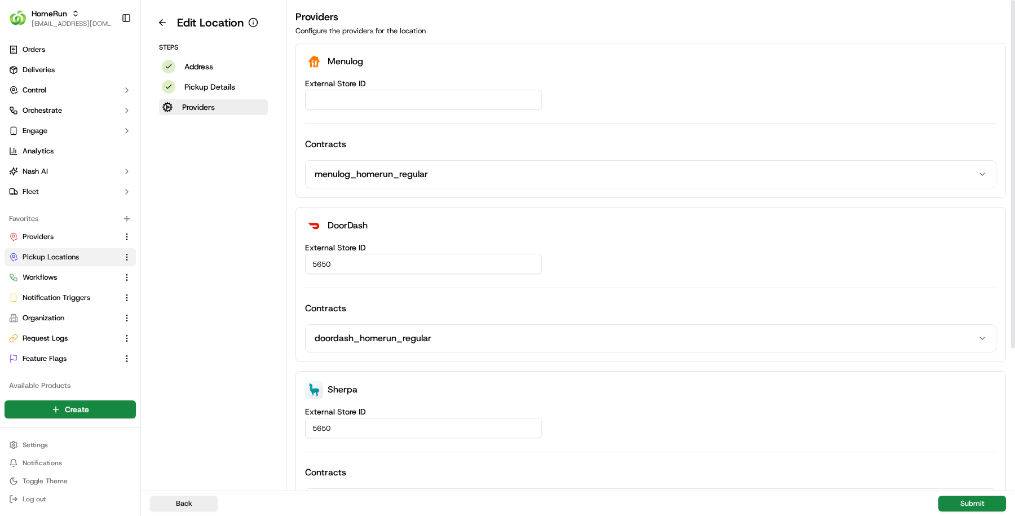
click at [461, 96] on input "External Store ID" at bounding box center [423, 100] width 237 height 20
paste input "576228b7-9013-4eb8-8518-1c1ab533342a"
type input "576228b7-9013-4eb8-8518-1c1ab533342a"
click at [973, 498] on button "Submit" at bounding box center [972, 504] width 68 height 16
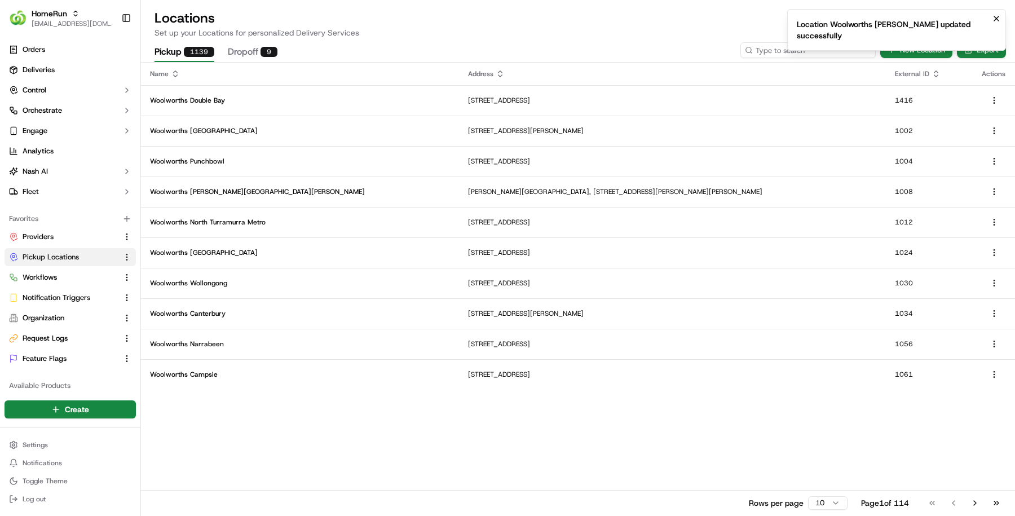
click at [864, 55] on input at bounding box center [807, 50] width 135 height 16
paste input "5798"
type input "5798"
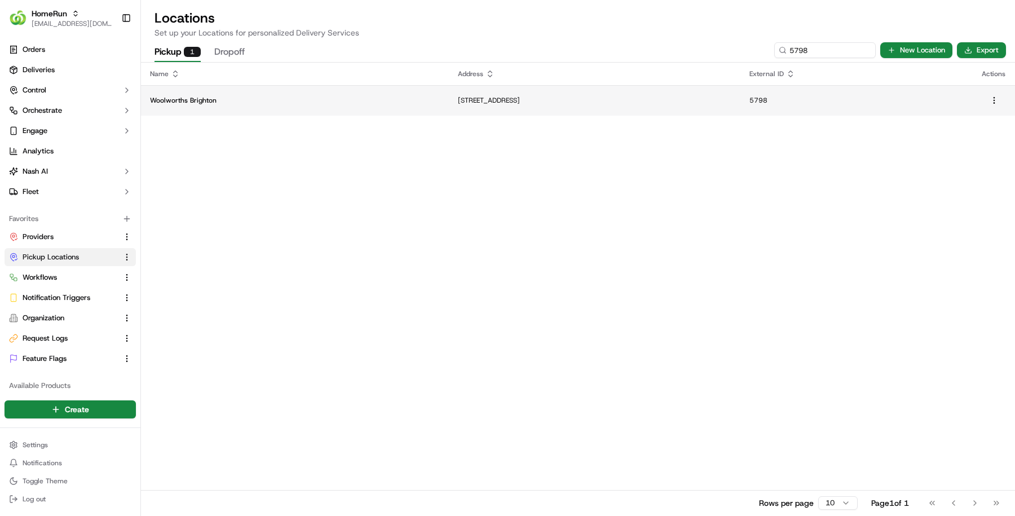
click at [307, 94] on td "Woolworths Brighton" at bounding box center [295, 100] width 308 height 30
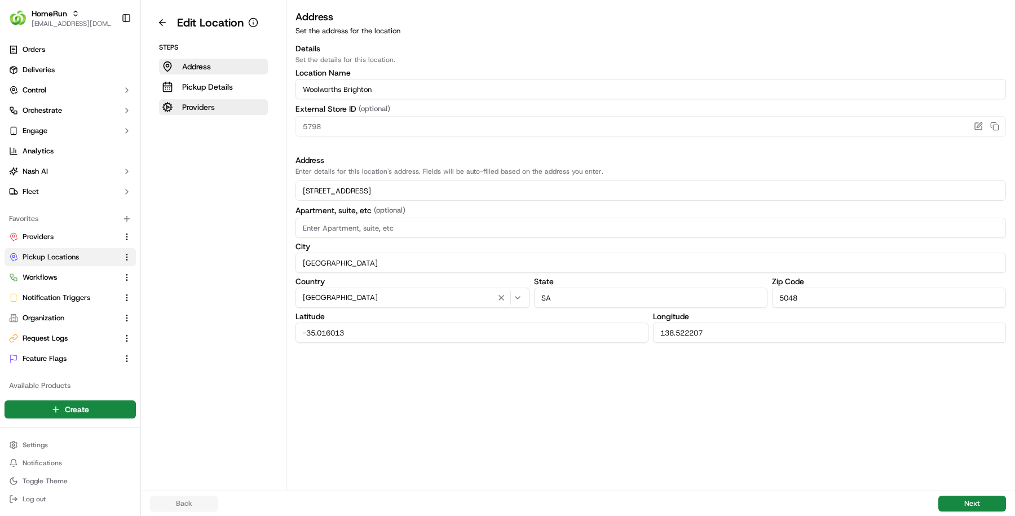
click at [212, 108] on p "Providers" at bounding box center [198, 106] width 33 height 11
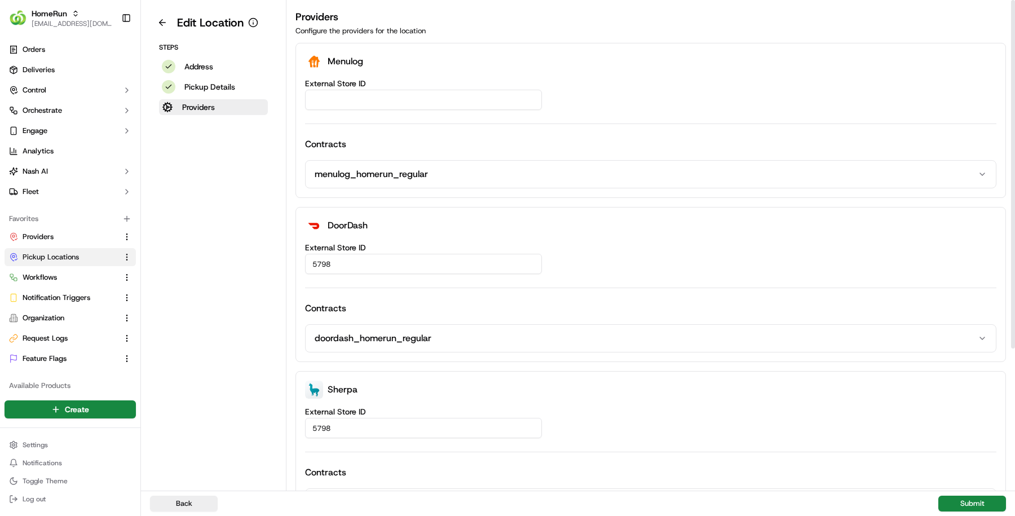
click at [383, 95] on input "External Store ID" at bounding box center [423, 100] width 237 height 20
paste input "988527d1-de02-45f9-b2ac-702792ee3145"
type input "988527d1-de02-45f9-b2ac-702792ee3145"
click at [989, 509] on button "Submit" at bounding box center [972, 504] width 68 height 16
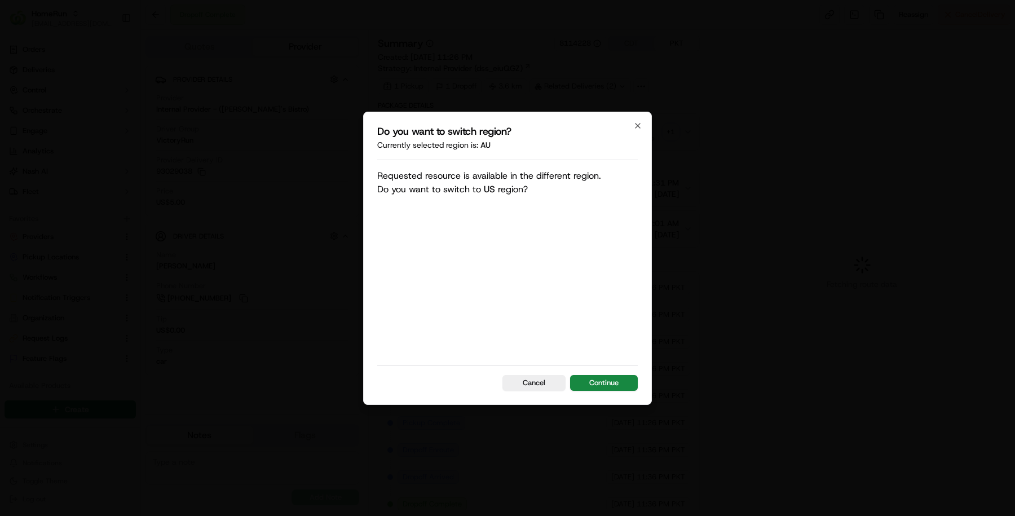
click at [607, 392] on div "Do you want to switch region? Currently selected region is: au Requested resour…" at bounding box center [507, 258] width 289 height 293
click at [607, 384] on button "Continue" at bounding box center [604, 383] width 68 height 16
